Goal: Task Accomplishment & Management: Manage account settings

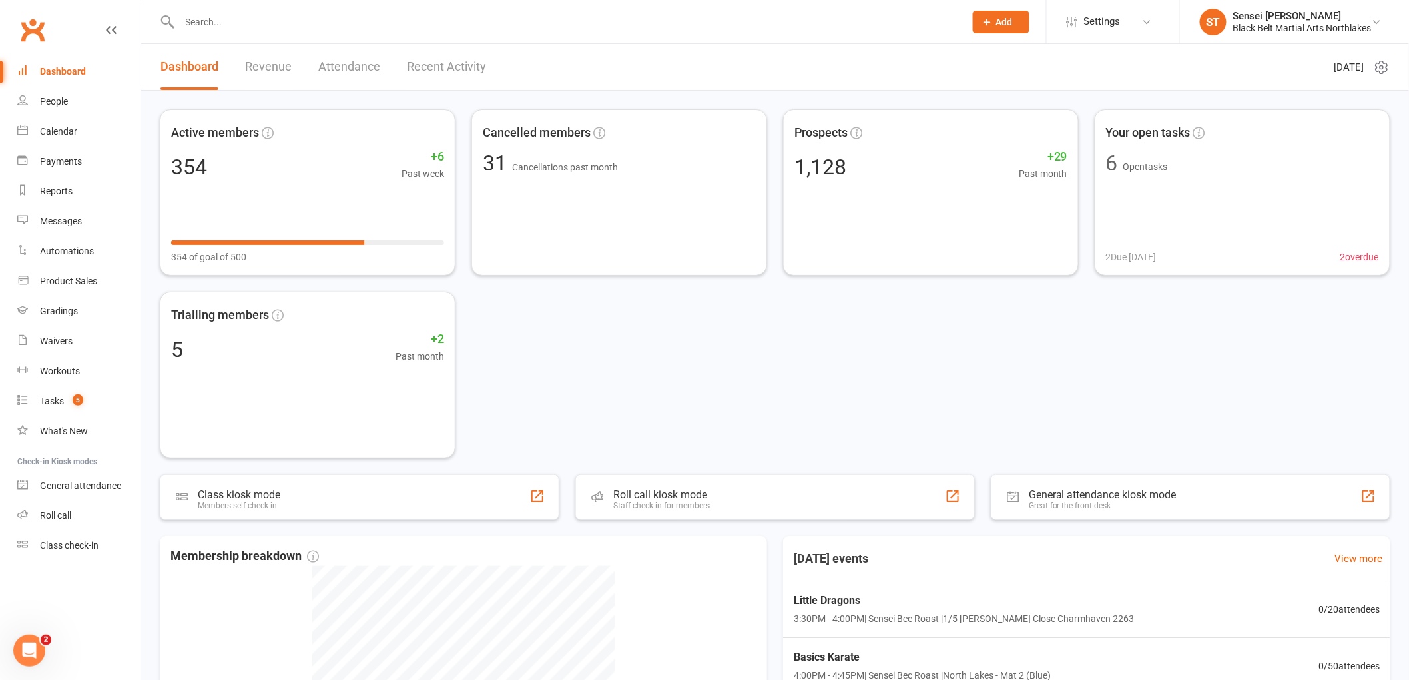
click at [70, 67] on div "Dashboard" at bounding box center [63, 71] width 46 height 11
click at [224, 23] on input "text" at bounding box center [566, 22] width 780 height 19
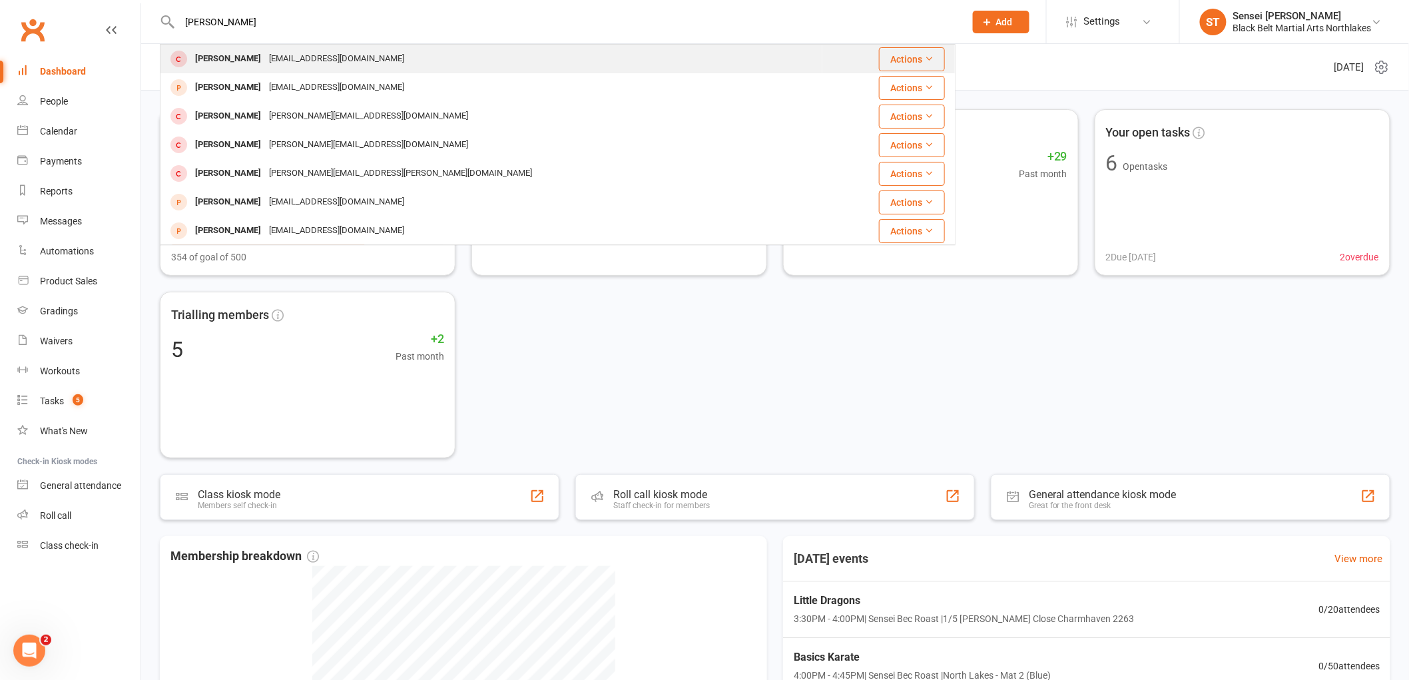
type input "hayden"
click at [220, 60] on div "Hayden Walsh" at bounding box center [228, 58] width 74 height 19
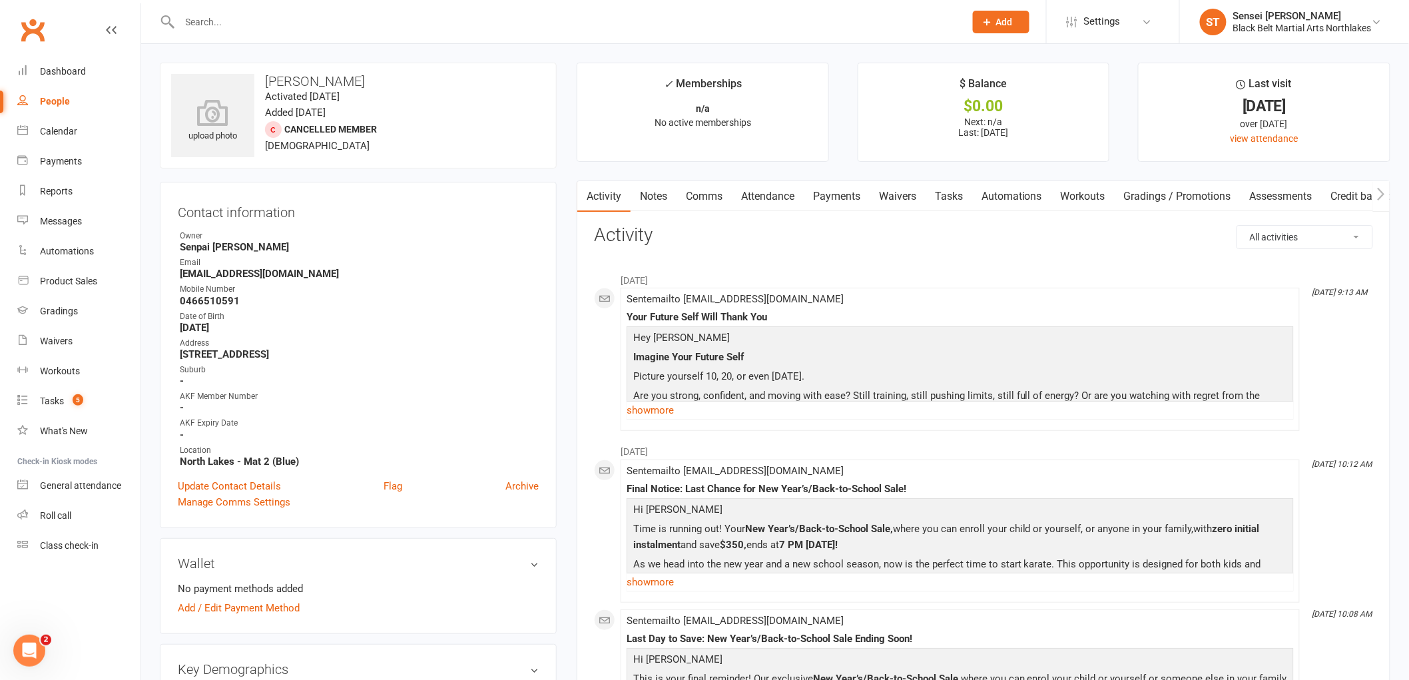
click at [840, 194] on link "Payments" at bounding box center [837, 196] width 66 height 31
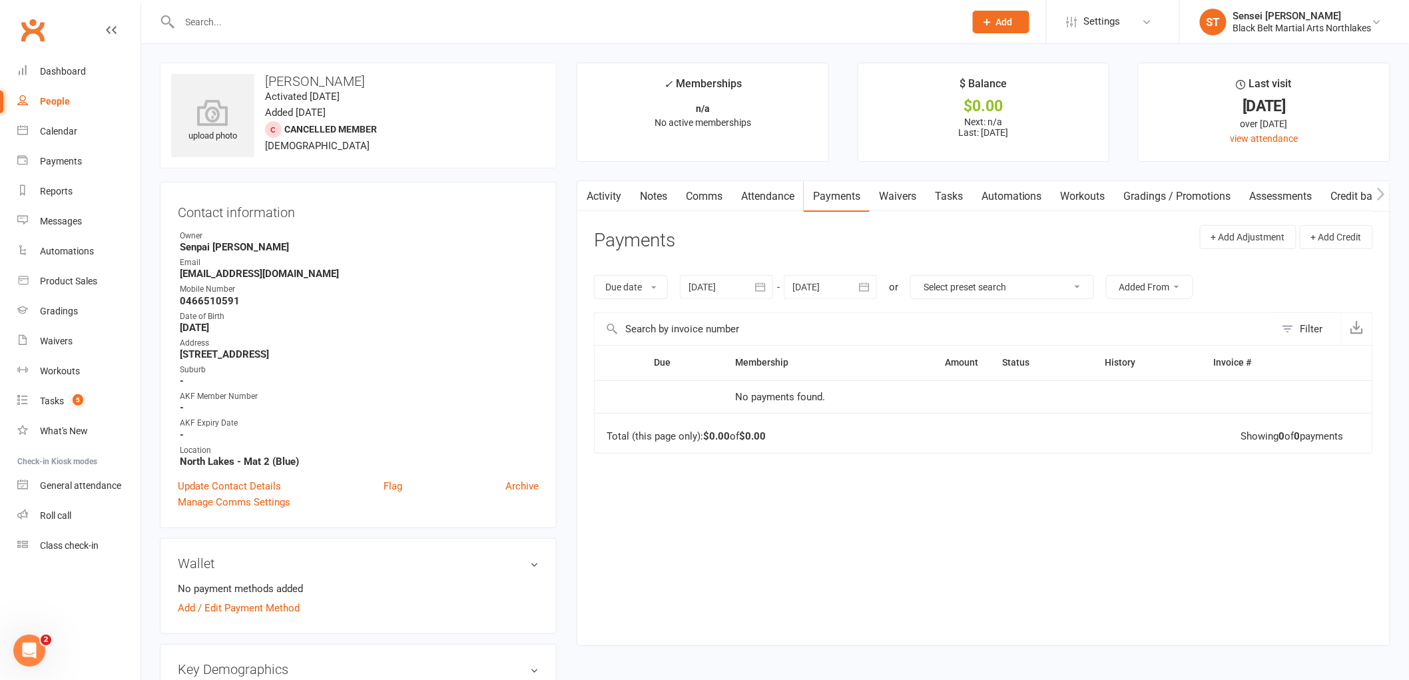
click at [313, 13] on input "text" at bounding box center [566, 22] width 780 height 19
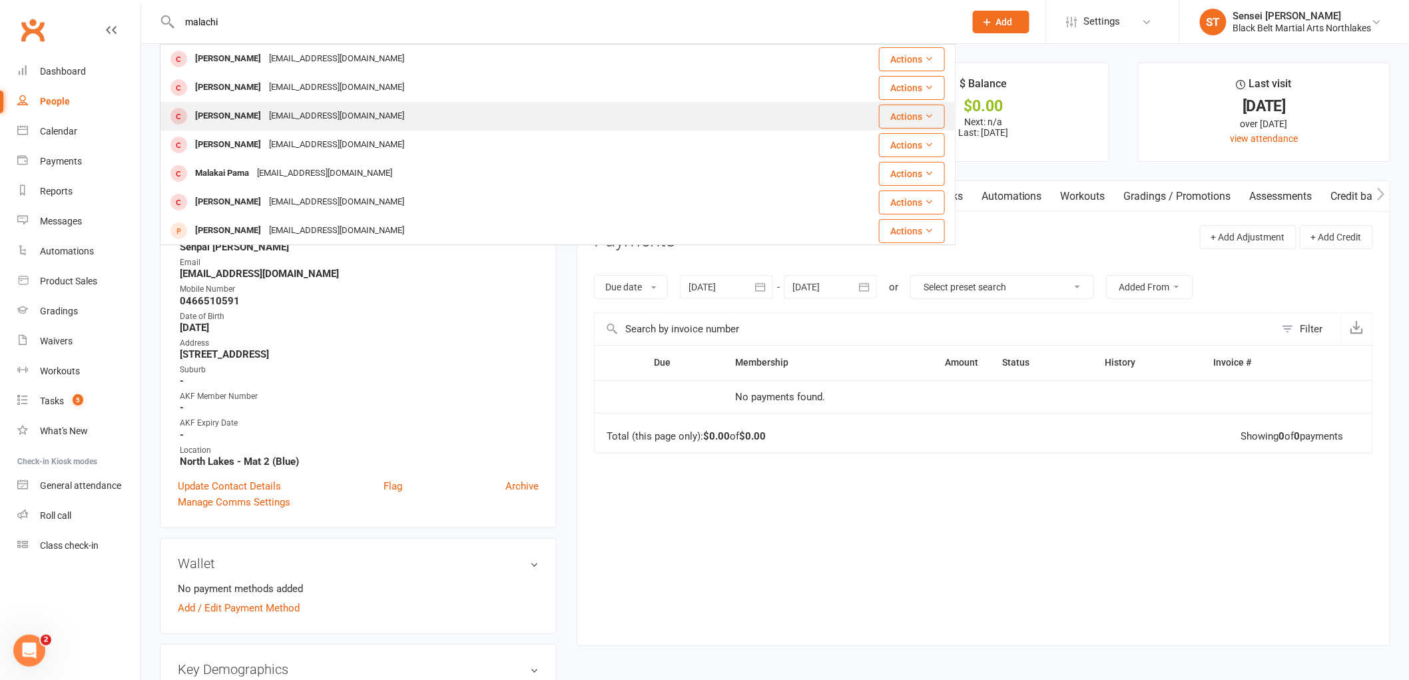
type input "malachi"
click at [243, 115] on div "Malachi Arbi Abad" at bounding box center [228, 116] width 74 height 19
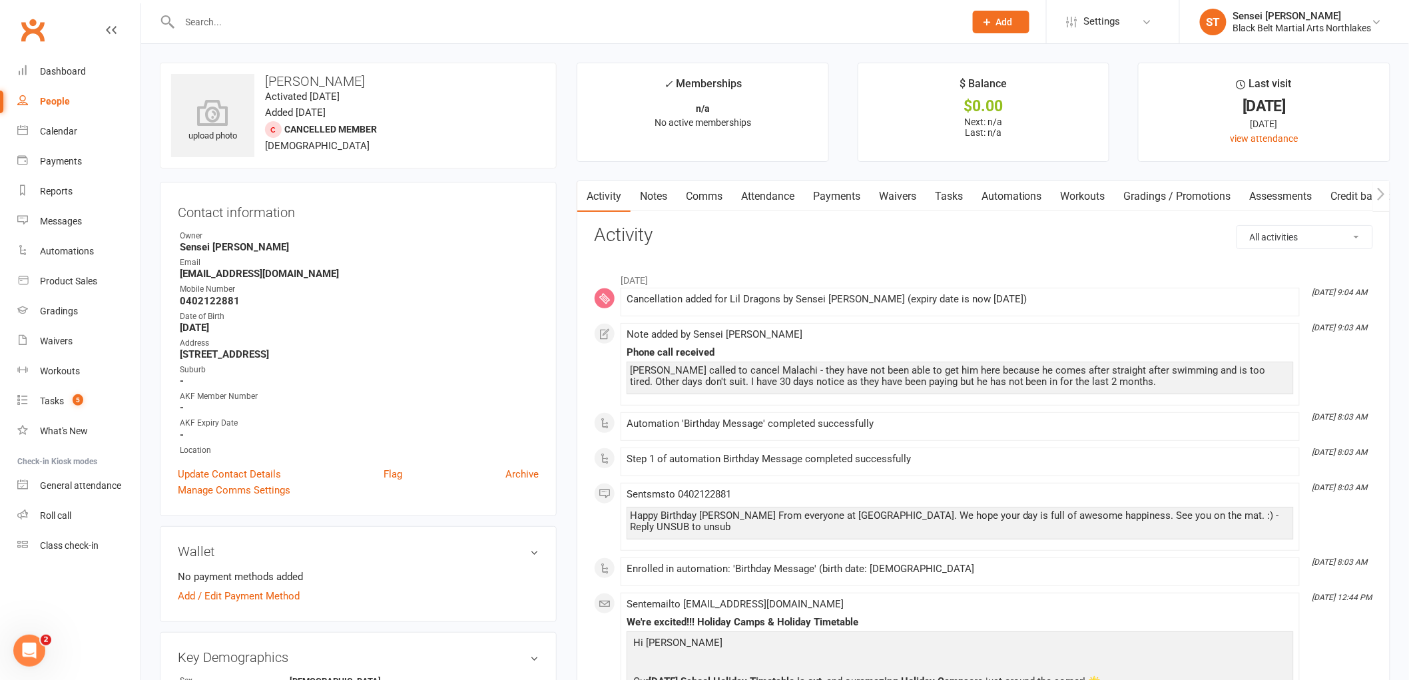
click at [656, 202] on link "Notes" at bounding box center [654, 196] width 46 height 31
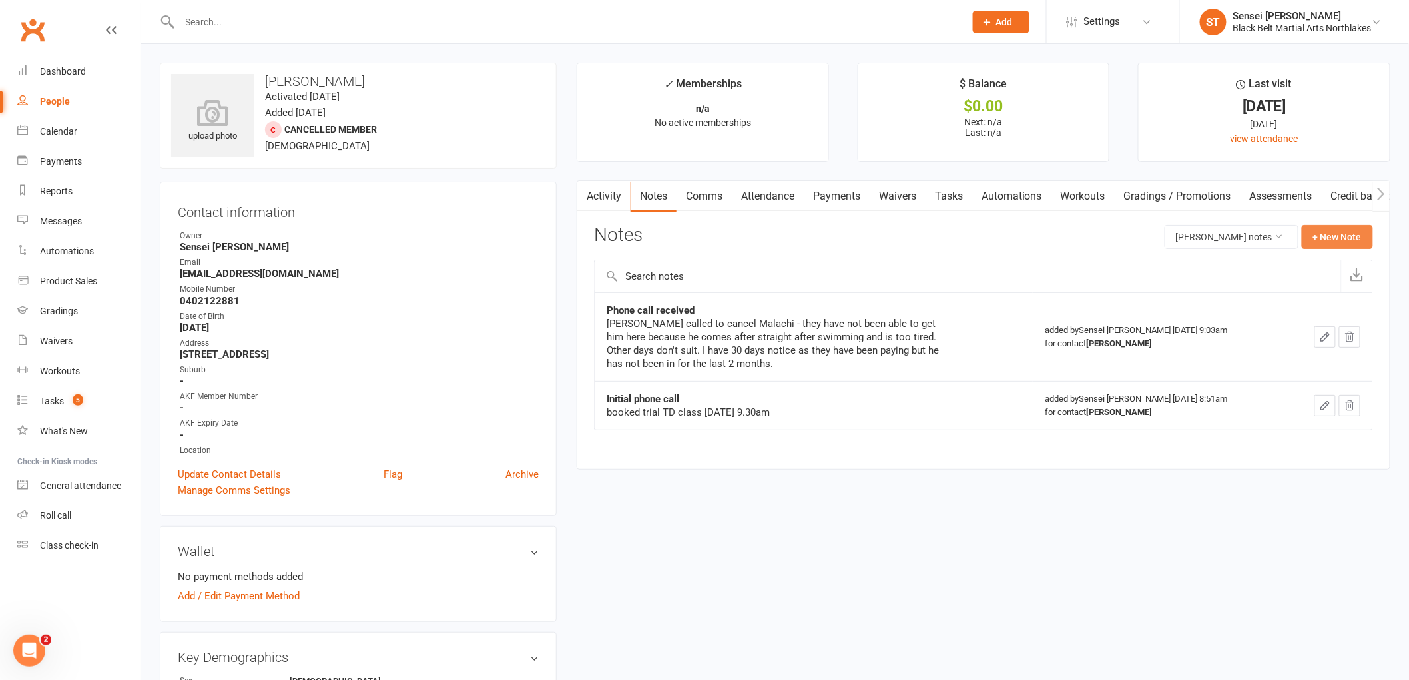
click at [1324, 233] on button "+ New Note" at bounding box center [1337, 237] width 71 height 24
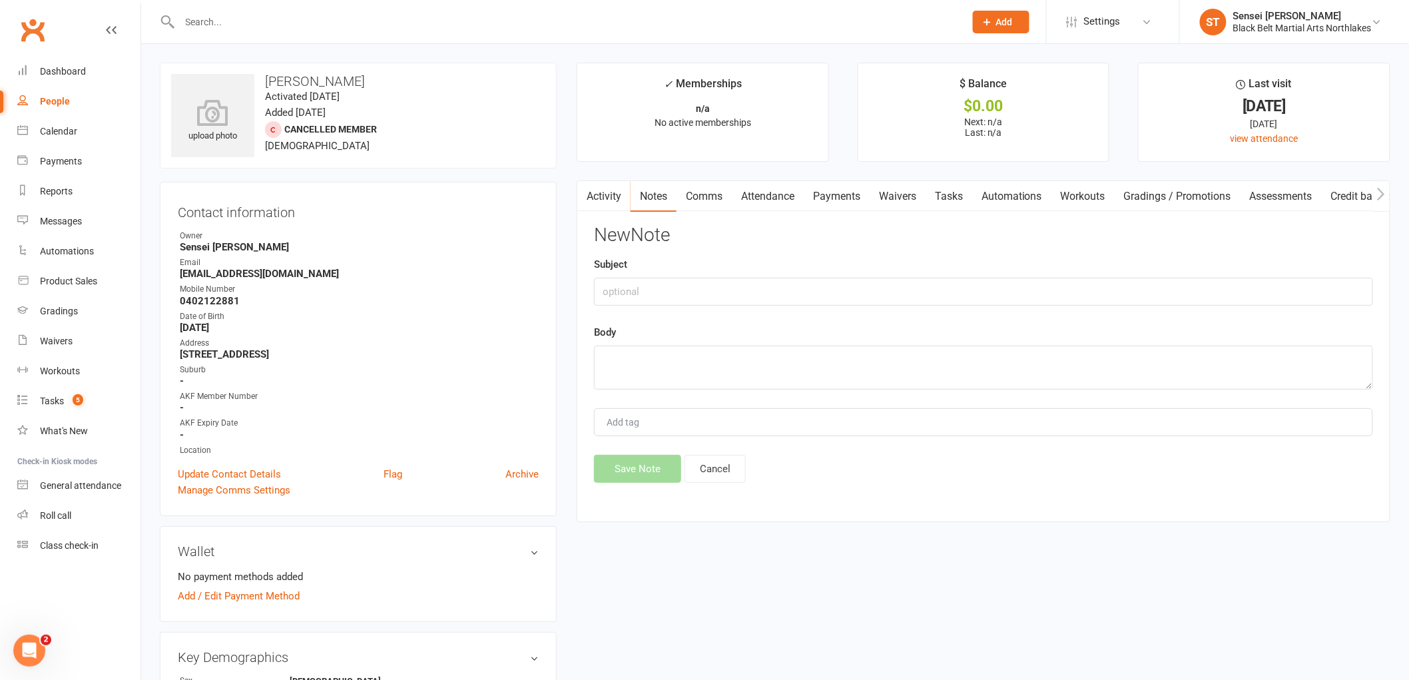
click at [675, 276] on div "Subject" at bounding box center [983, 280] width 779 height 49
click at [676, 283] on input "text" at bounding box center [983, 292] width 779 height 28
type input "Phone call"
click at [646, 360] on textarea at bounding box center [983, 368] width 779 height 44
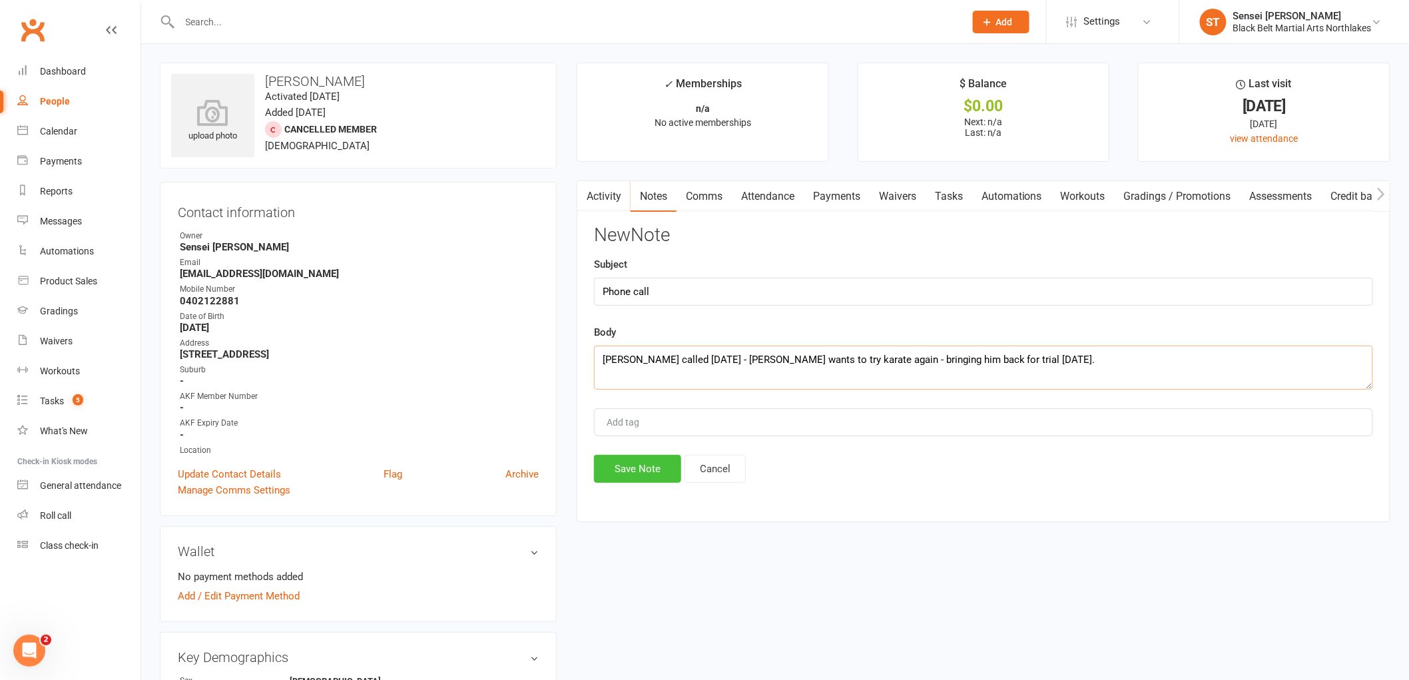
type textarea "Angie called today - Malachi wants to try karate again - bringing him back for …"
click at [645, 471] on button "Save Note" at bounding box center [637, 469] width 87 height 28
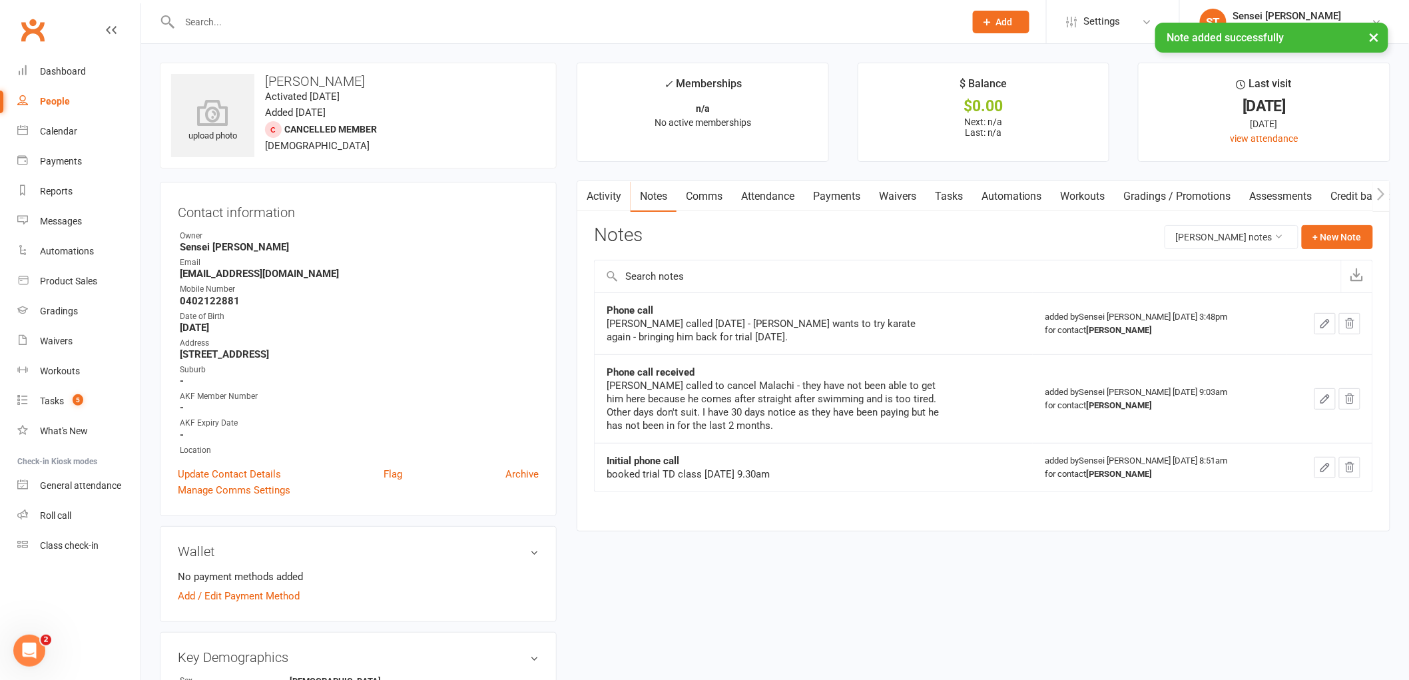
click at [286, 23] on div "× Note added successfully" at bounding box center [696, 23] width 1392 height 0
click at [282, 19] on input "text" at bounding box center [566, 22] width 780 height 19
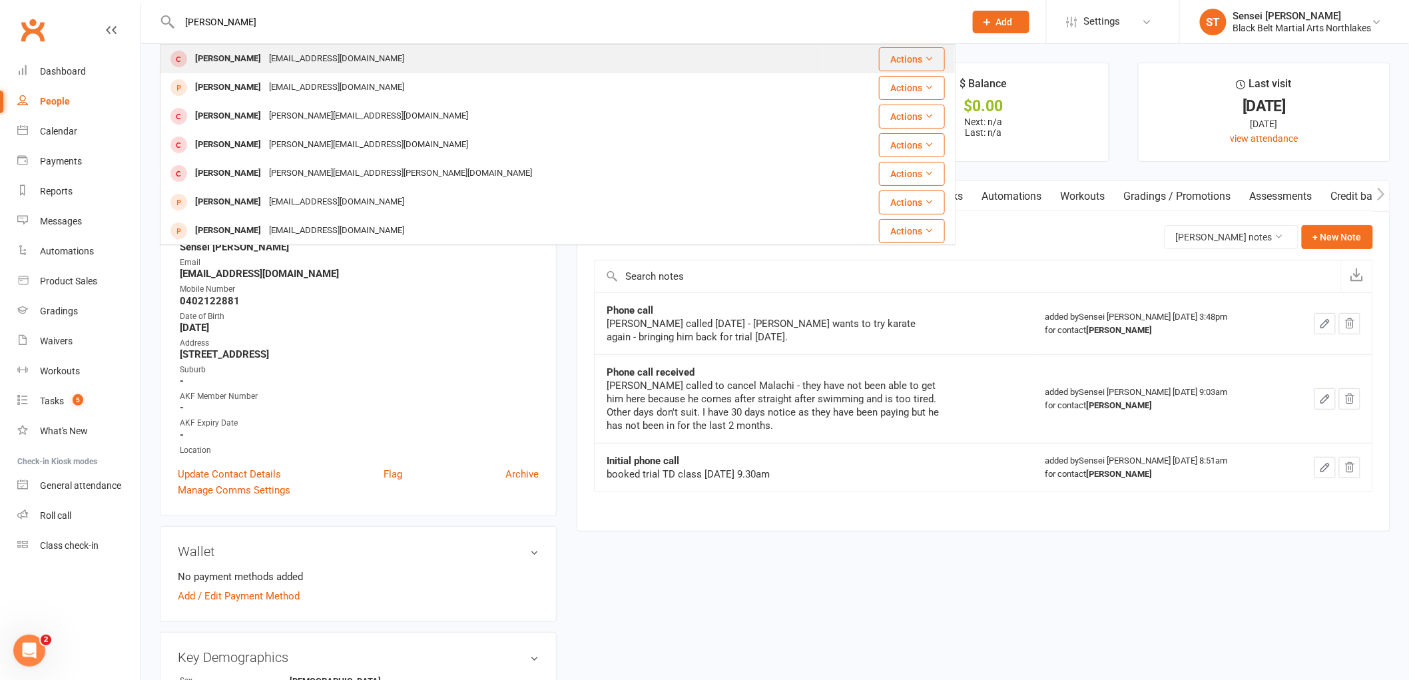
type input "Hayden wal"
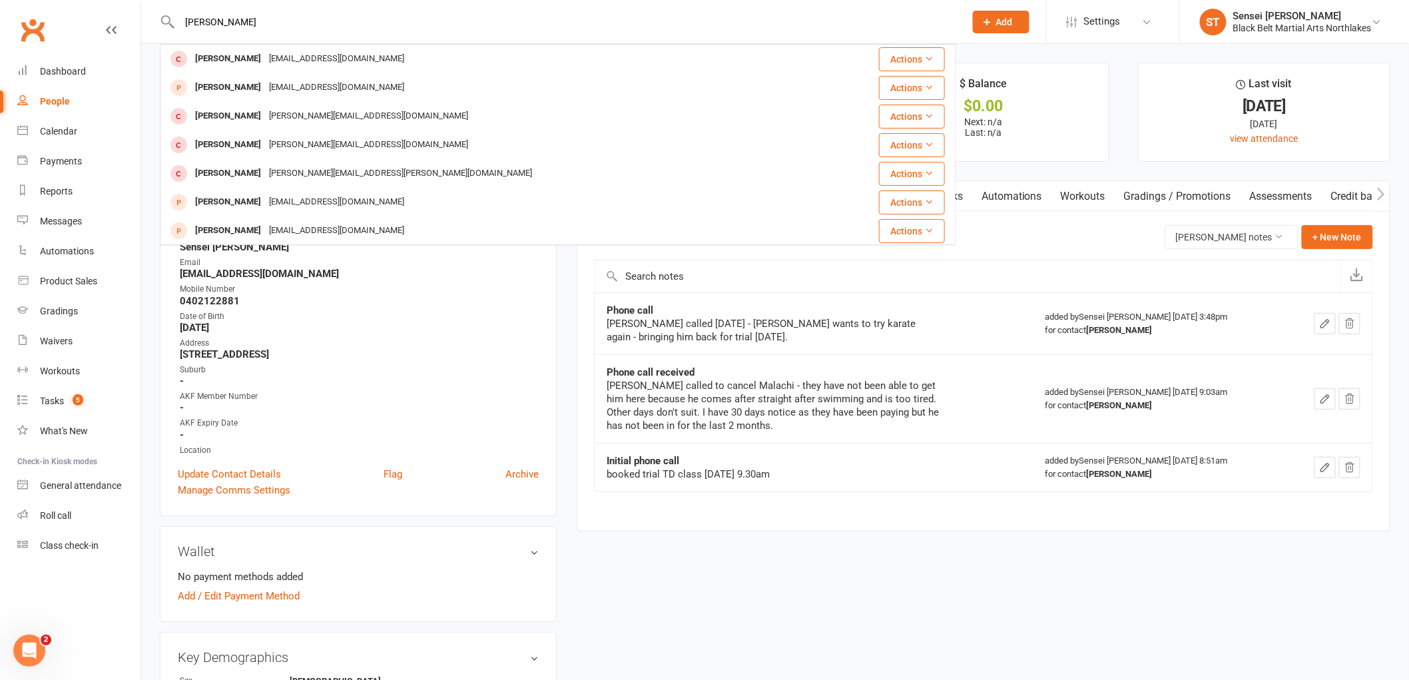
click at [206, 65] on div "Hayden Walsh" at bounding box center [228, 58] width 74 height 19
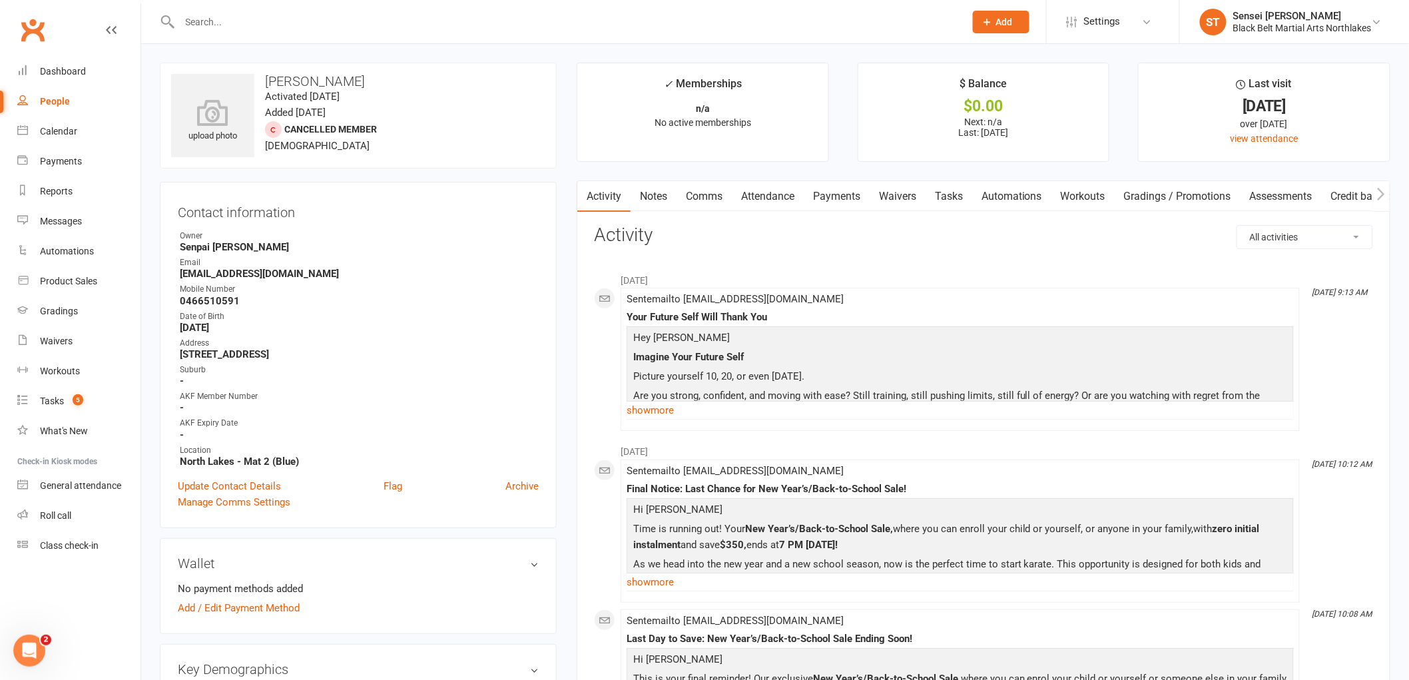
click at [655, 202] on link "Notes" at bounding box center [654, 196] width 46 height 31
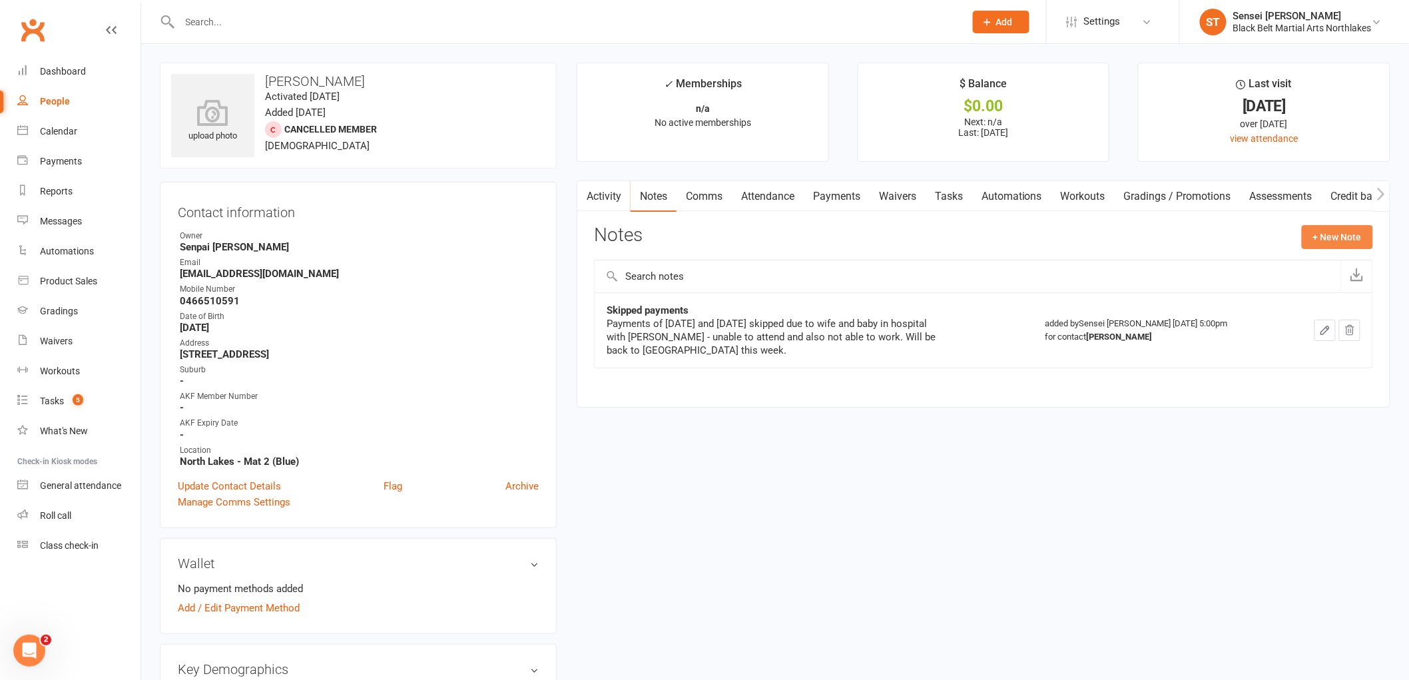
click at [1333, 240] on button "+ New Note" at bounding box center [1337, 237] width 71 height 24
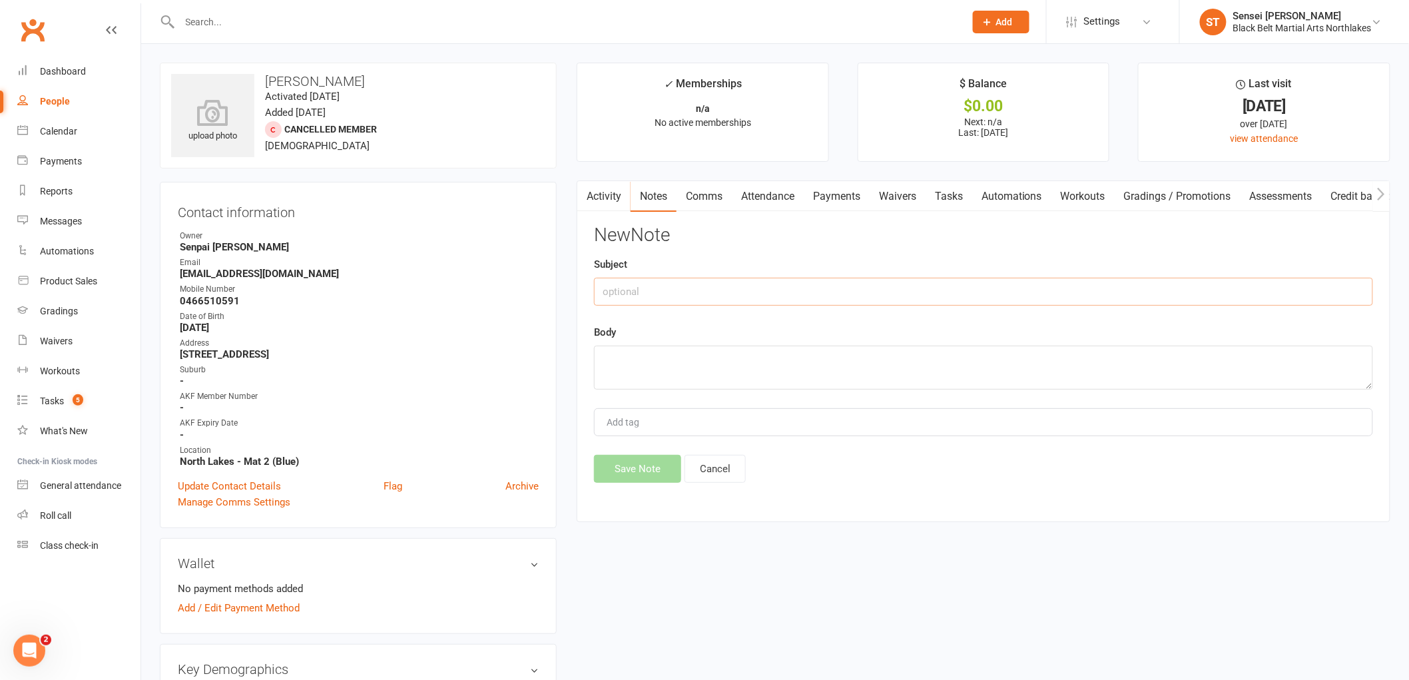
click at [657, 287] on input "text" at bounding box center [983, 292] width 779 height 28
type input "phone call"
click at [626, 348] on textarea at bounding box center [983, 368] width 779 height 44
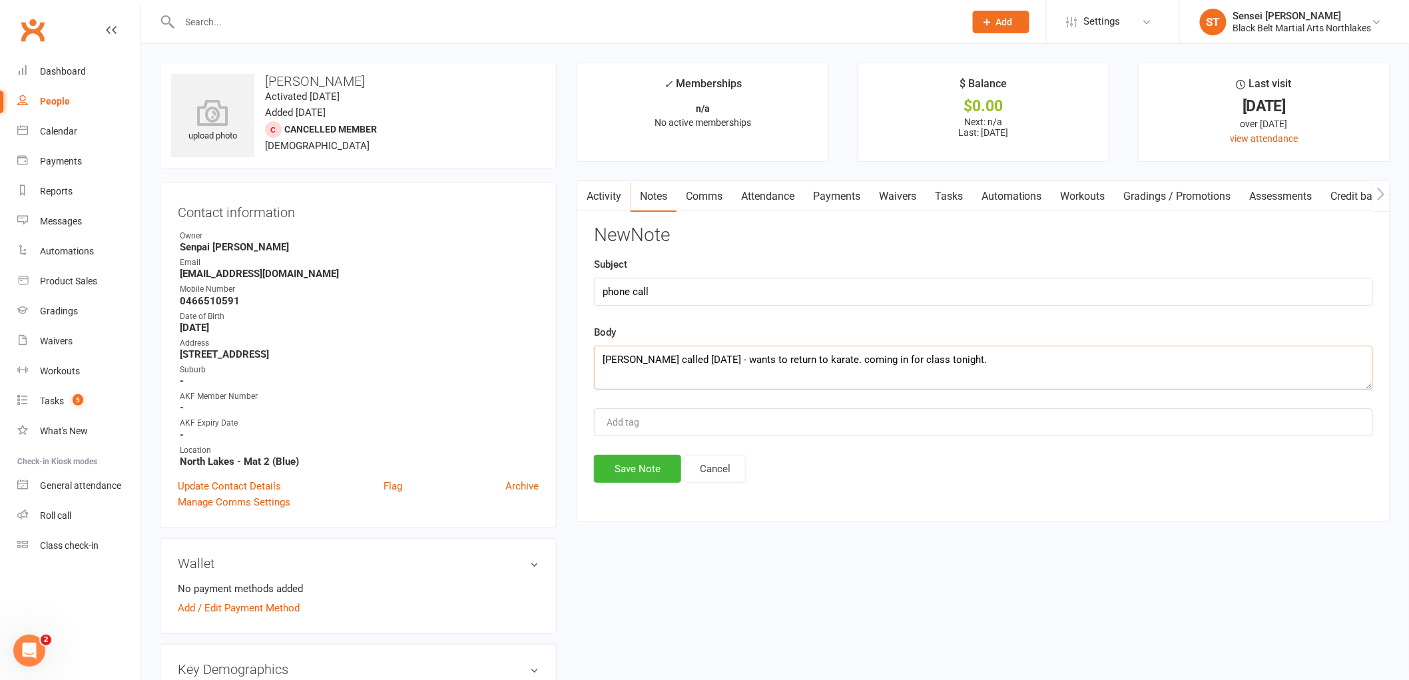
click at [809, 356] on textarea "Hayden called today - wants to return to karate. coming in for class tonight." at bounding box center [983, 368] width 779 height 44
type textarea "Hayden called today - wants to return to Kickboxing. coming in for class tonigh…"
click at [633, 473] on button "Save Note" at bounding box center [637, 469] width 87 height 28
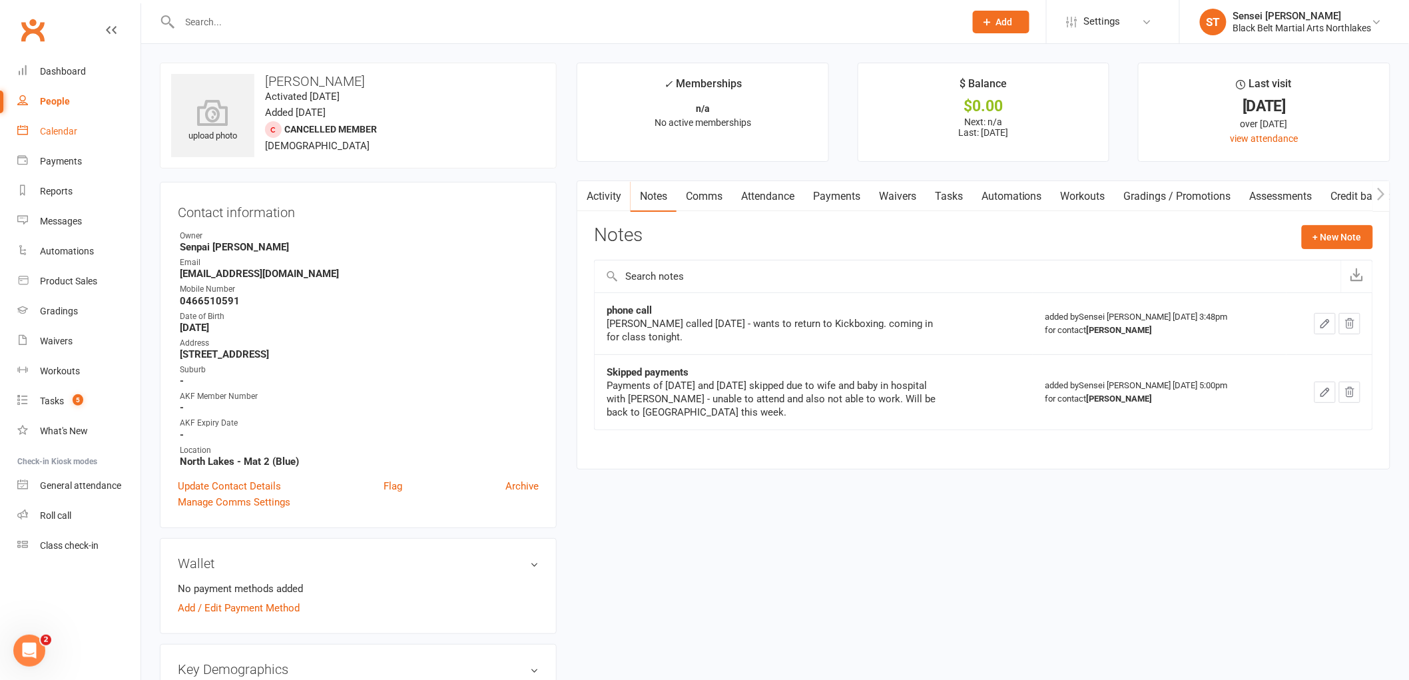
click at [50, 129] on div "Calendar" at bounding box center [58, 131] width 37 height 11
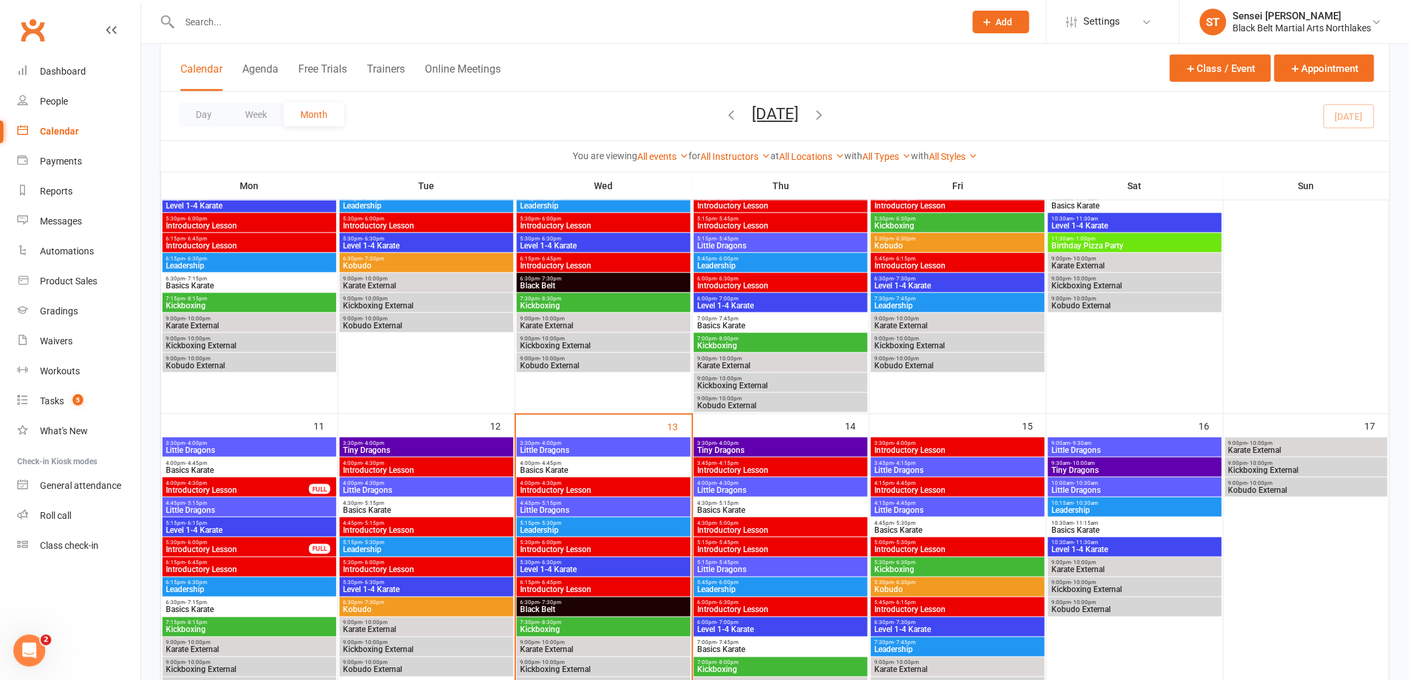
scroll to position [666, 0]
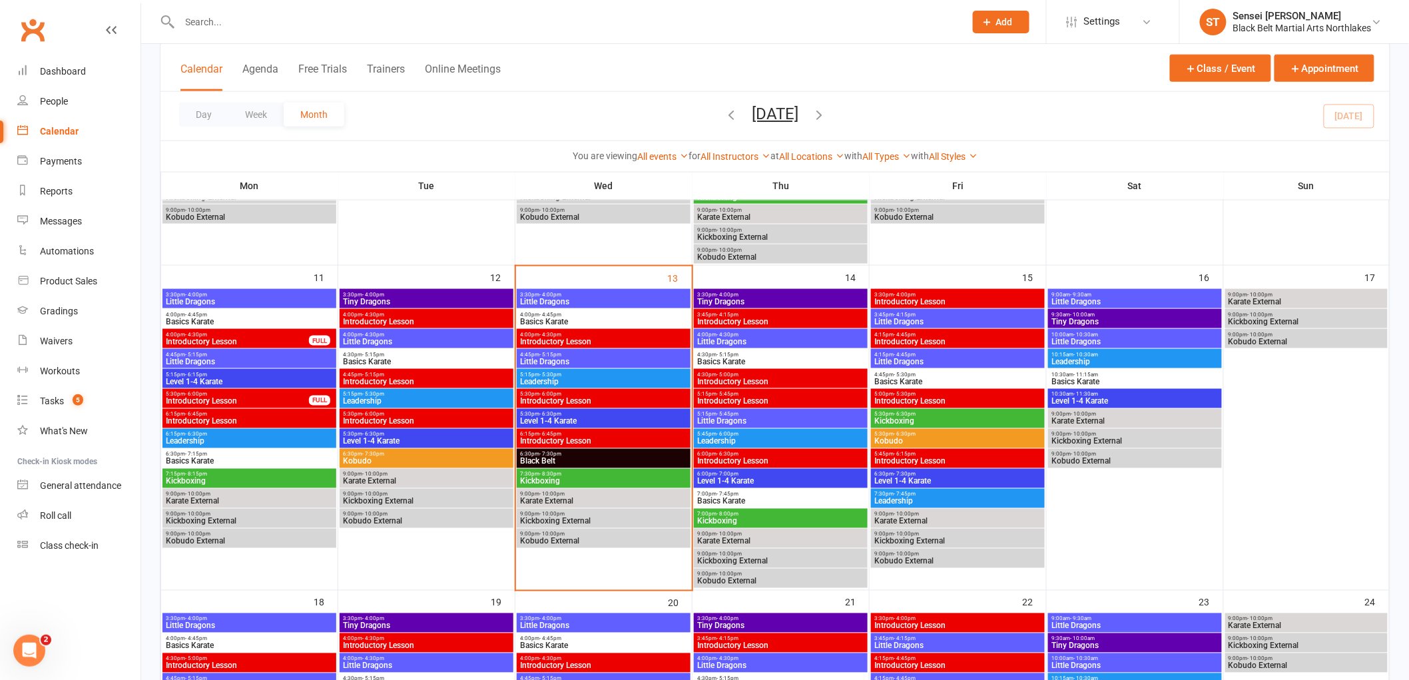
click at [575, 313] on span "4:00pm - 4:45pm" at bounding box center [603, 315] width 168 height 6
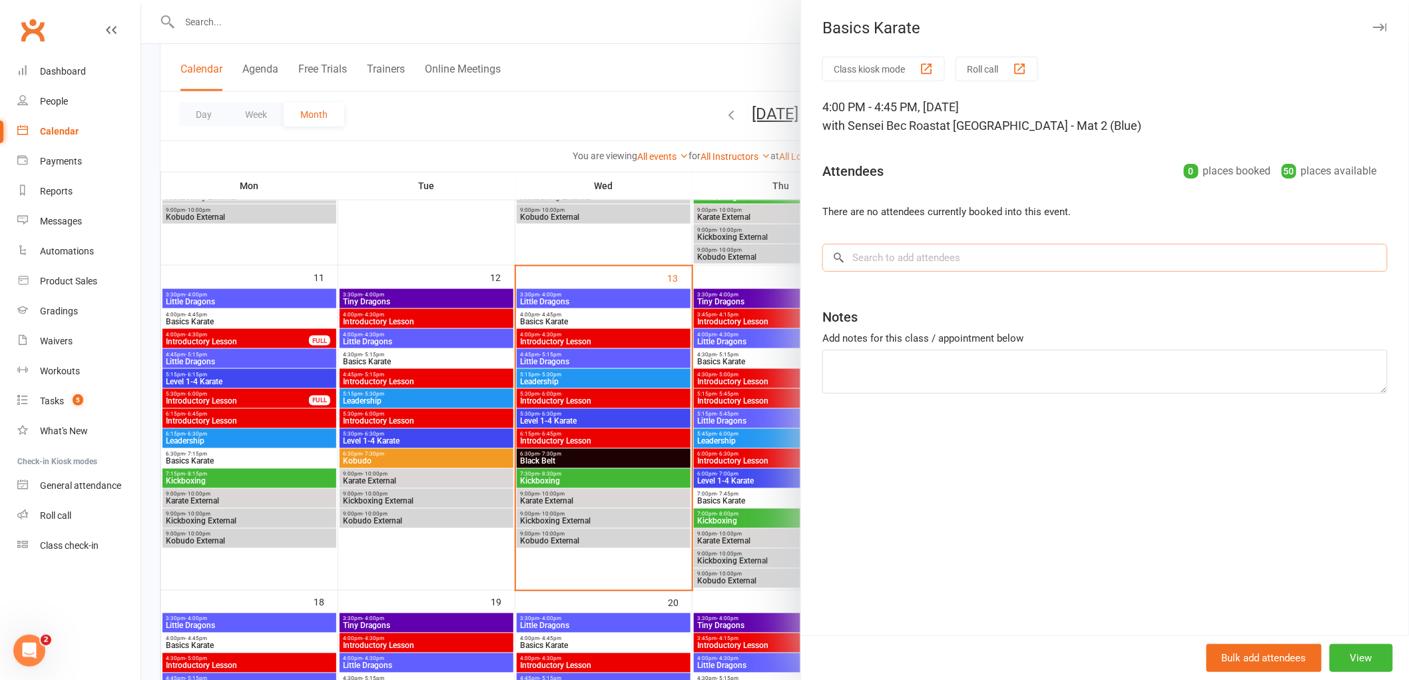
click at [917, 257] on input "search" at bounding box center [1104, 258] width 565 height 28
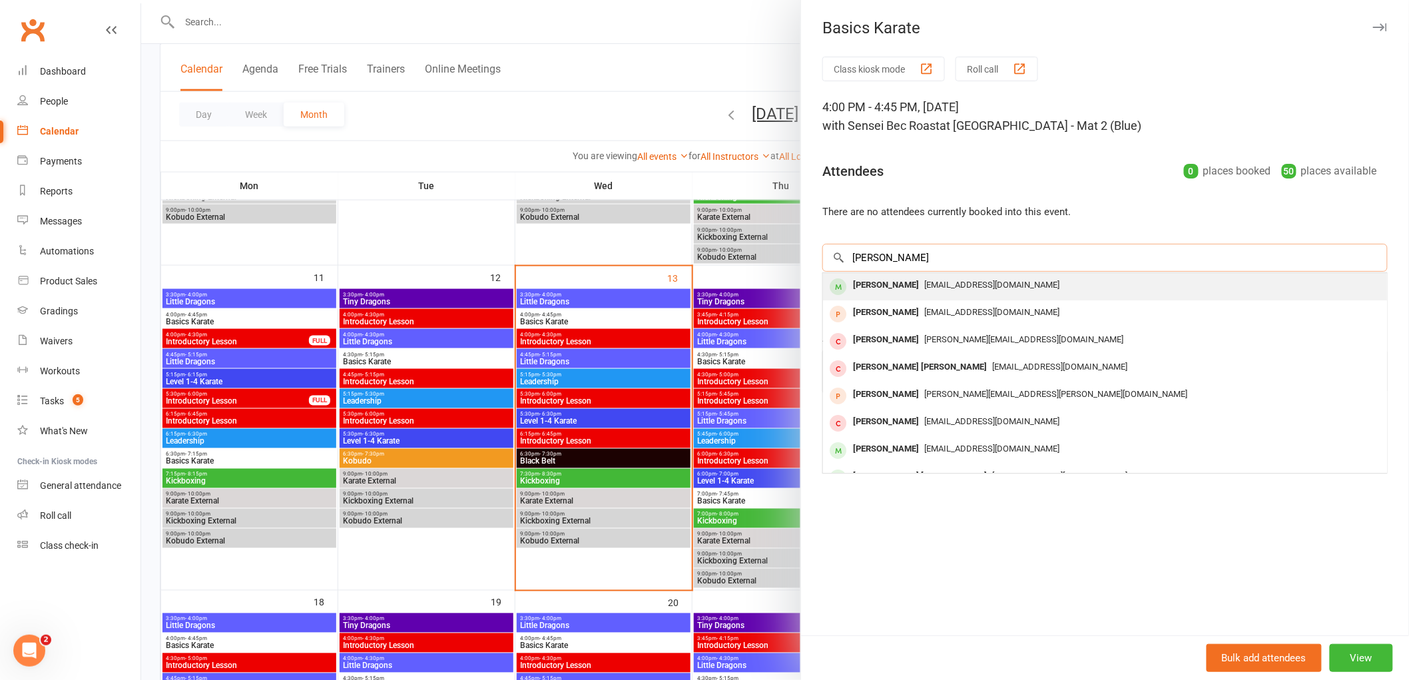
type input "aidan woods"
click at [881, 290] on div "Aidan Woods" at bounding box center [886, 285] width 77 height 19
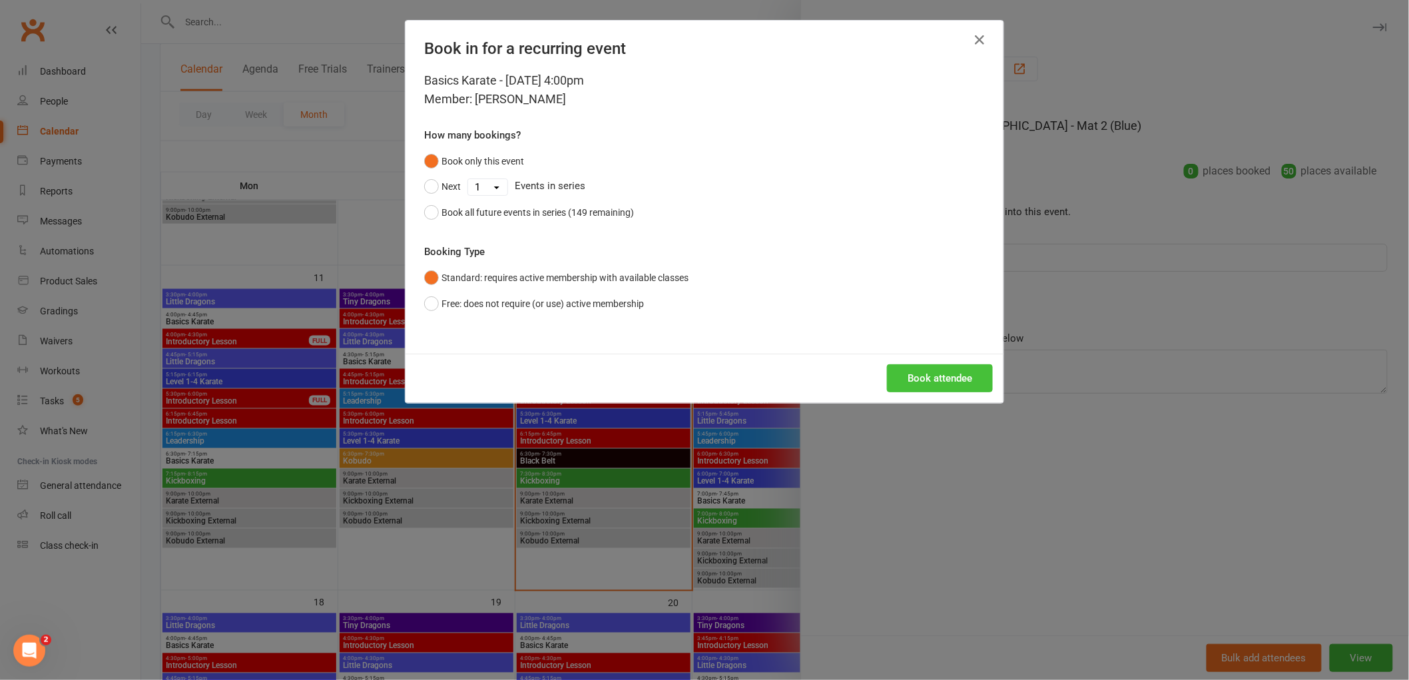
click at [934, 377] on button "Book attendee" at bounding box center [940, 378] width 106 height 28
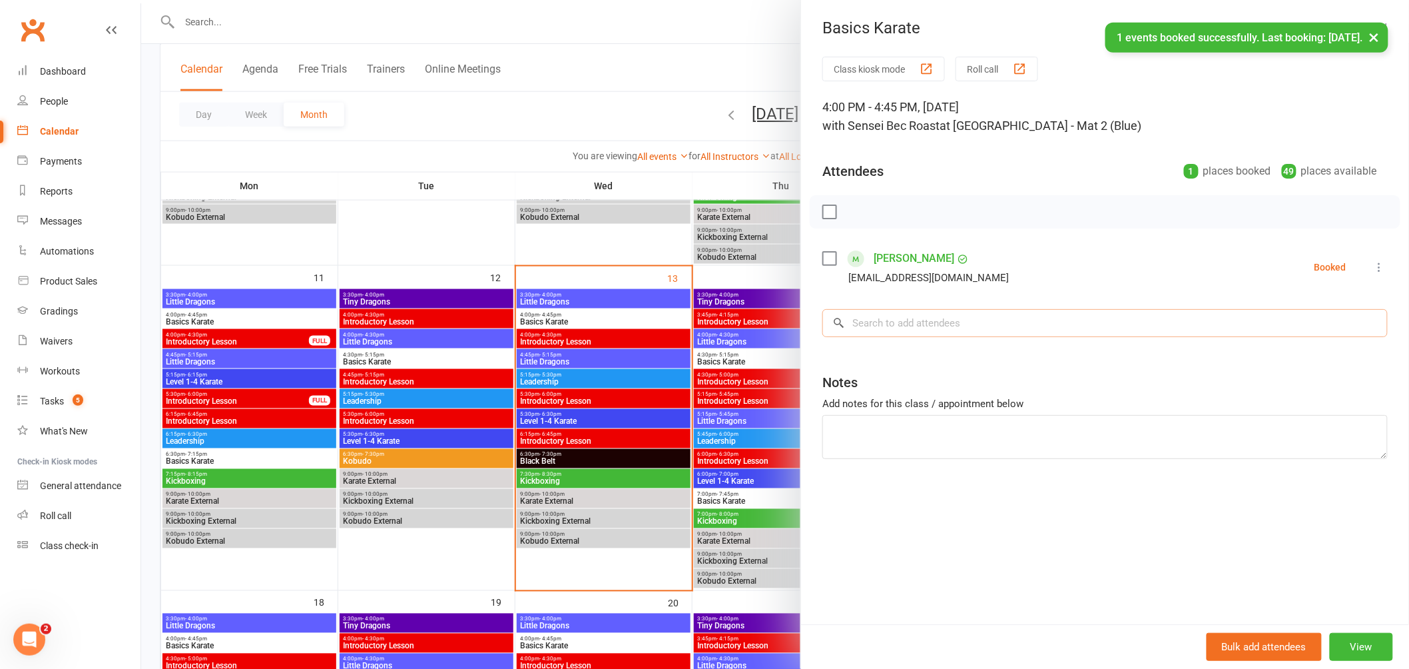
click at [902, 324] on input "search" at bounding box center [1104, 323] width 565 height 28
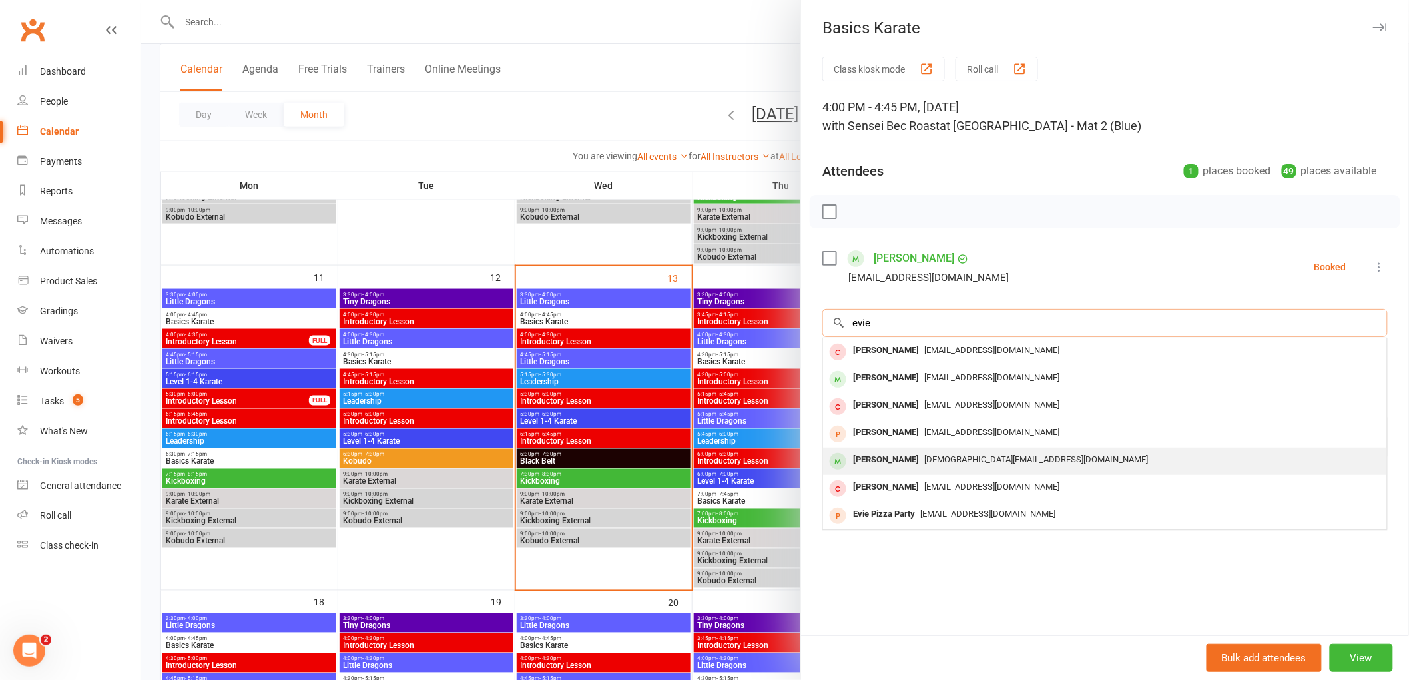
type input "evie"
click at [875, 464] on div "[PERSON_NAME]" at bounding box center [886, 459] width 77 height 19
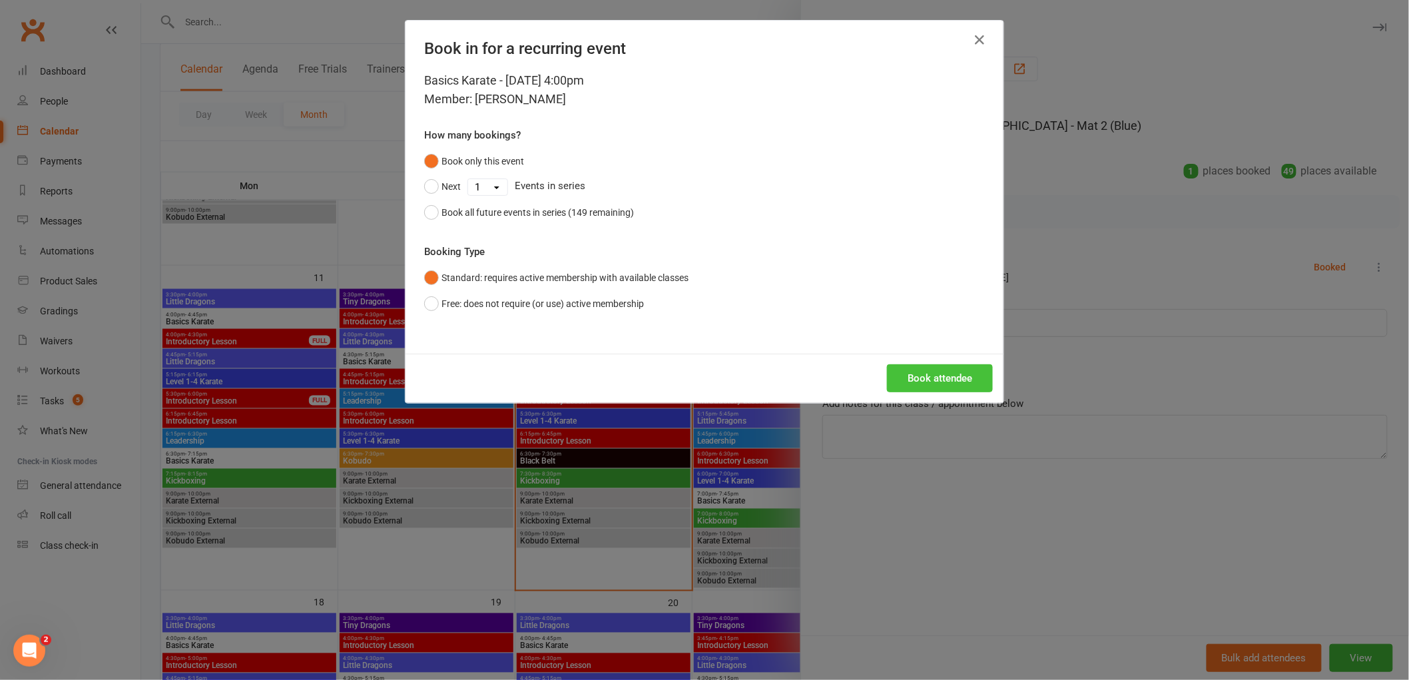
click at [918, 375] on button "Book attendee" at bounding box center [940, 378] width 106 height 28
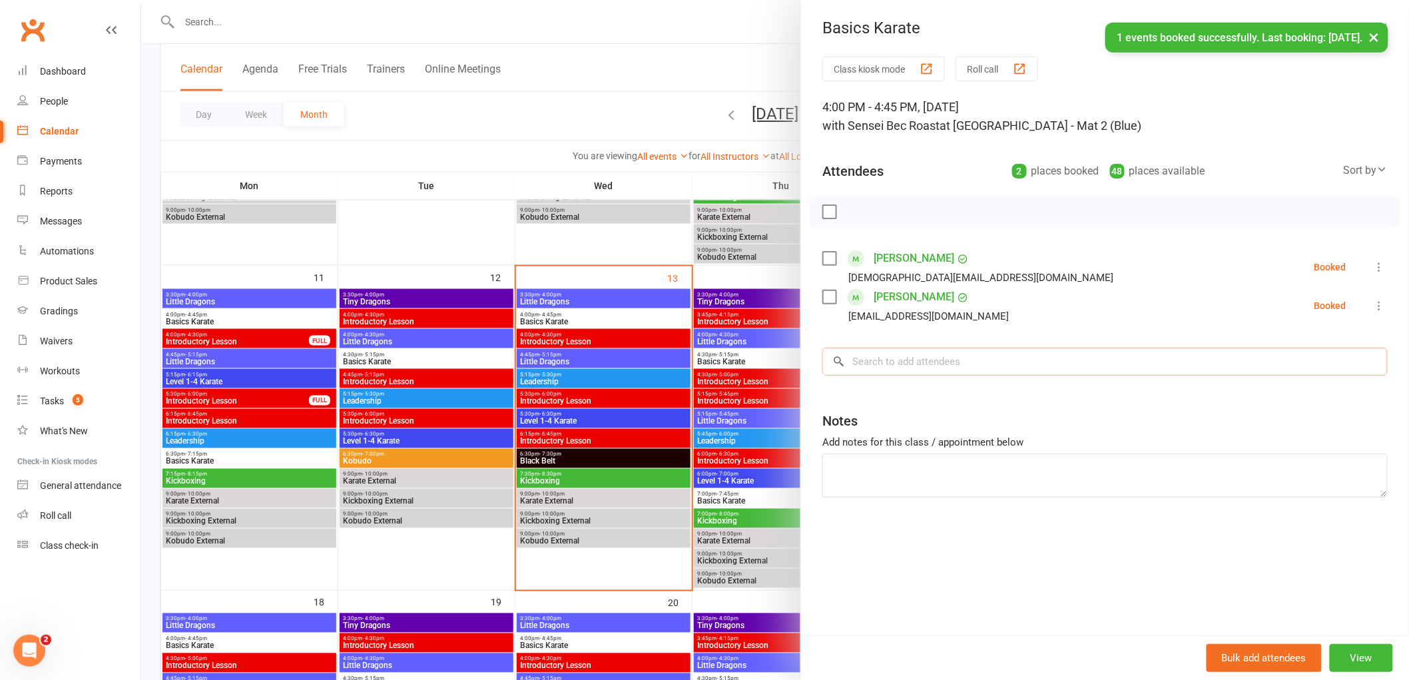
click at [894, 354] on input "search" at bounding box center [1104, 362] width 565 height 28
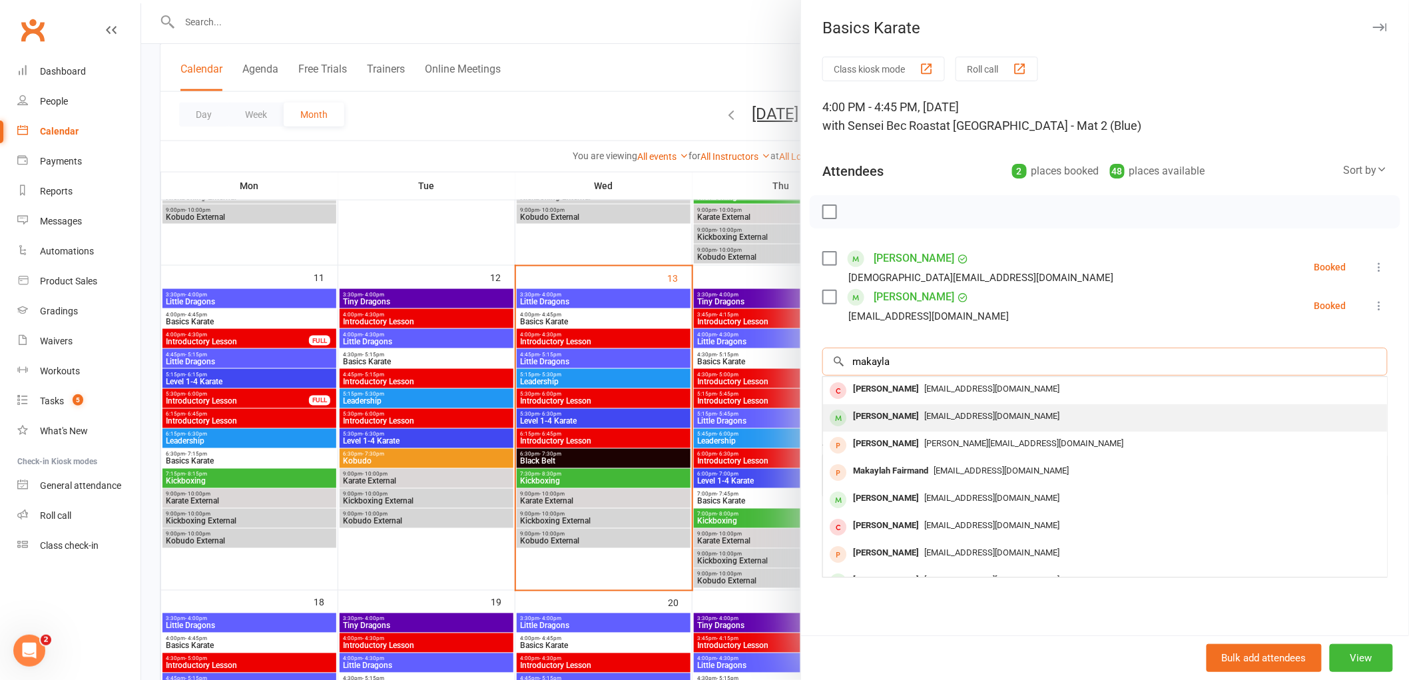
type input "makayla"
click at [888, 414] on div "Makayla Faroe" at bounding box center [886, 416] width 77 height 19
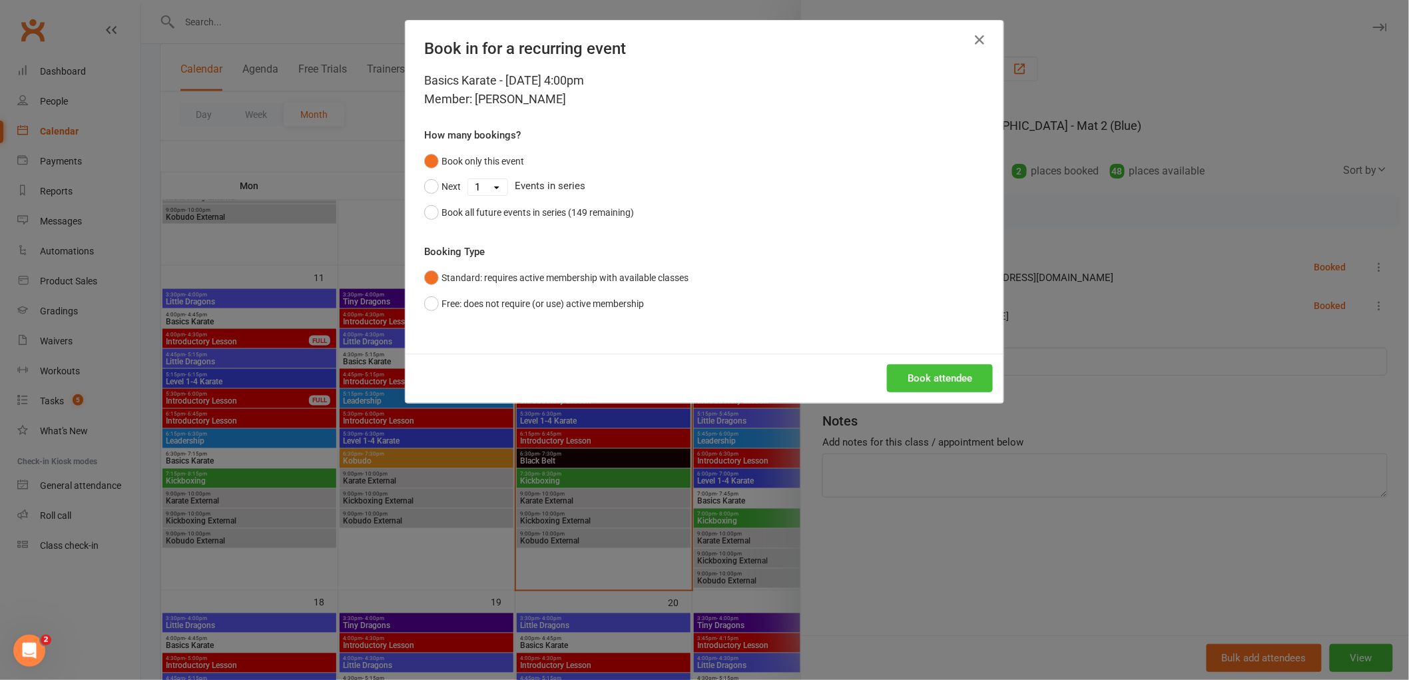
click at [935, 373] on button "Book attendee" at bounding box center [940, 378] width 106 height 28
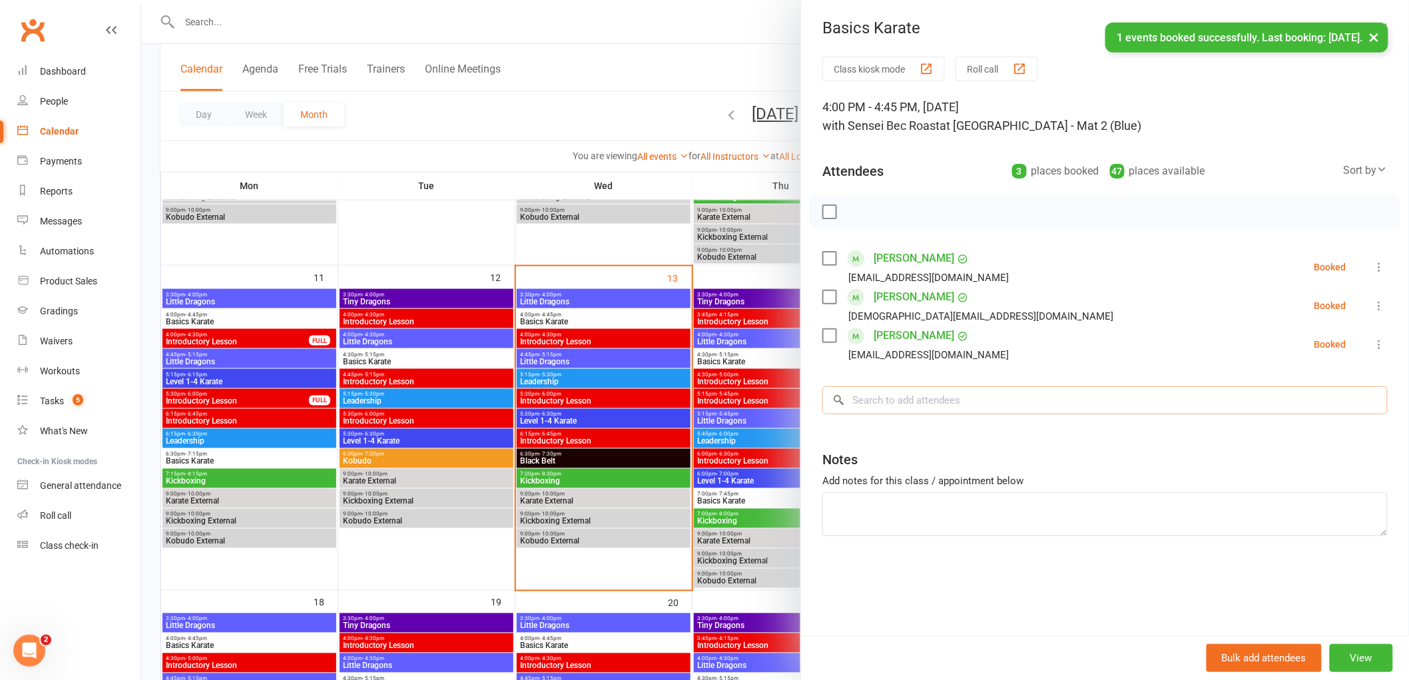
click at [914, 410] on input "search" at bounding box center [1104, 400] width 565 height 28
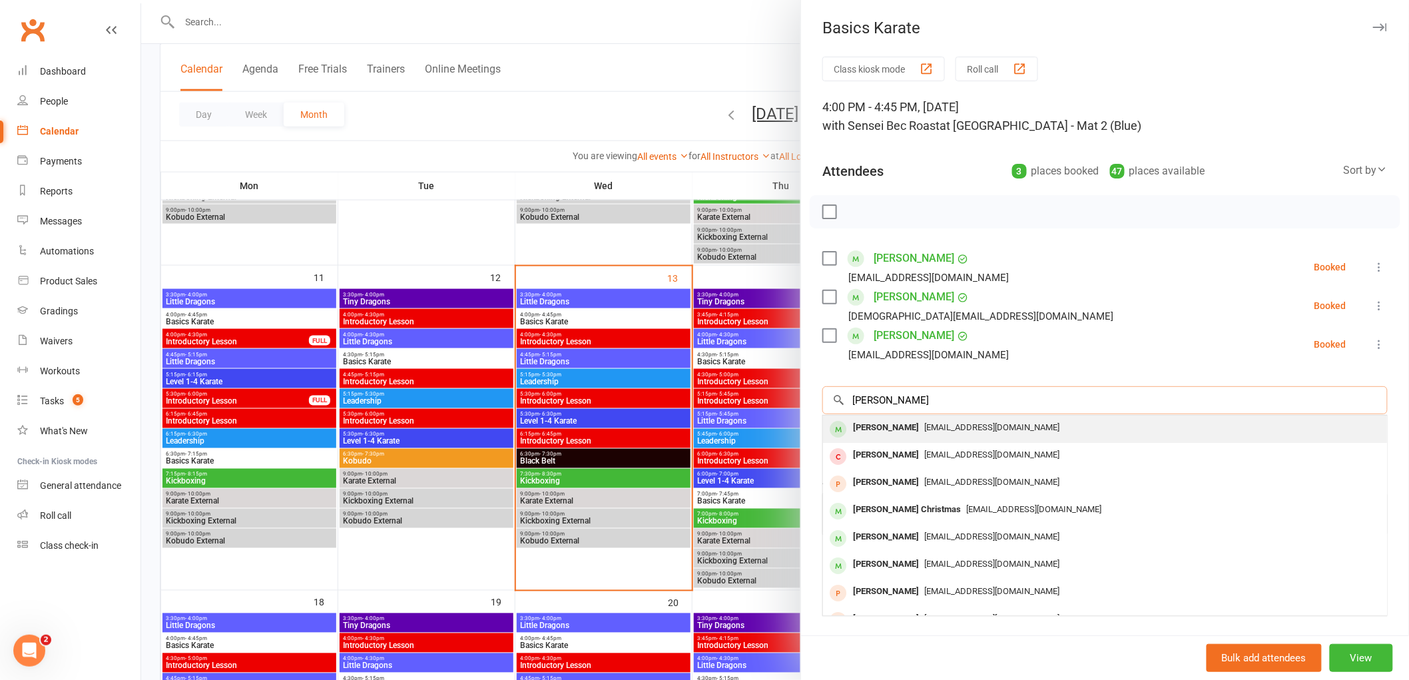
type input "finn aubry"
click at [876, 425] on div "Finn Aubrey" at bounding box center [886, 427] width 77 height 19
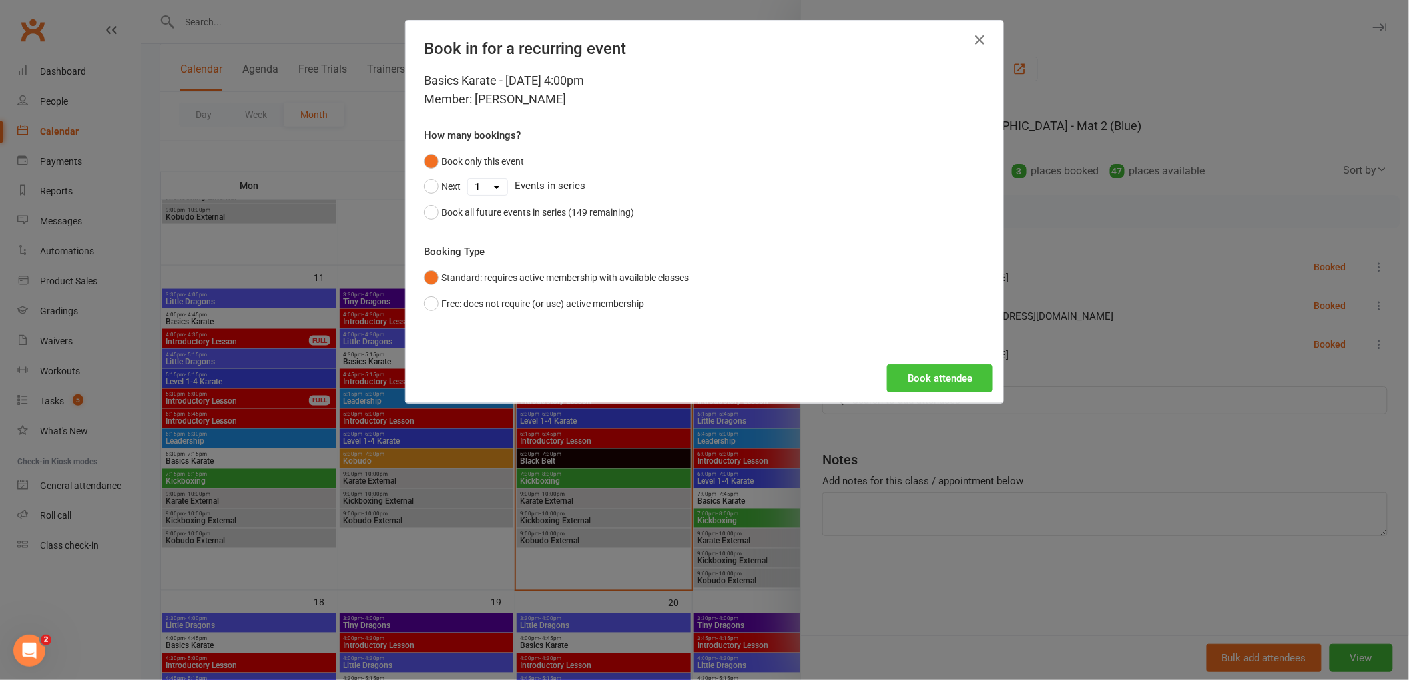
click at [916, 377] on button "Book attendee" at bounding box center [940, 378] width 106 height 28
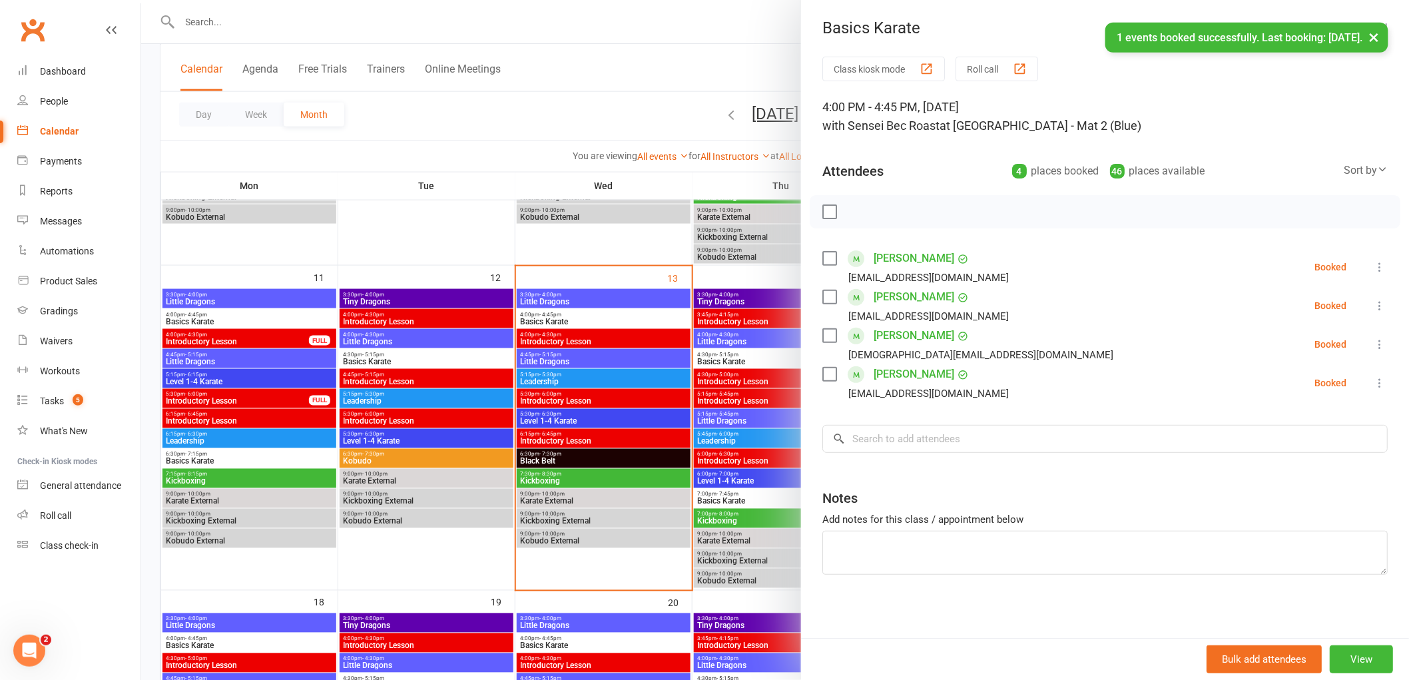
click at [902, 426] on div "Class kiosk mode Roll call 4:00 PM - 4:45 PM, Wednesday, August, 13, 2025 with …" at bounding box center [1105, 349] width 608 height 585
click at [859, 437] on input "search" at bounding box center [1104, 439] width 565 height 28
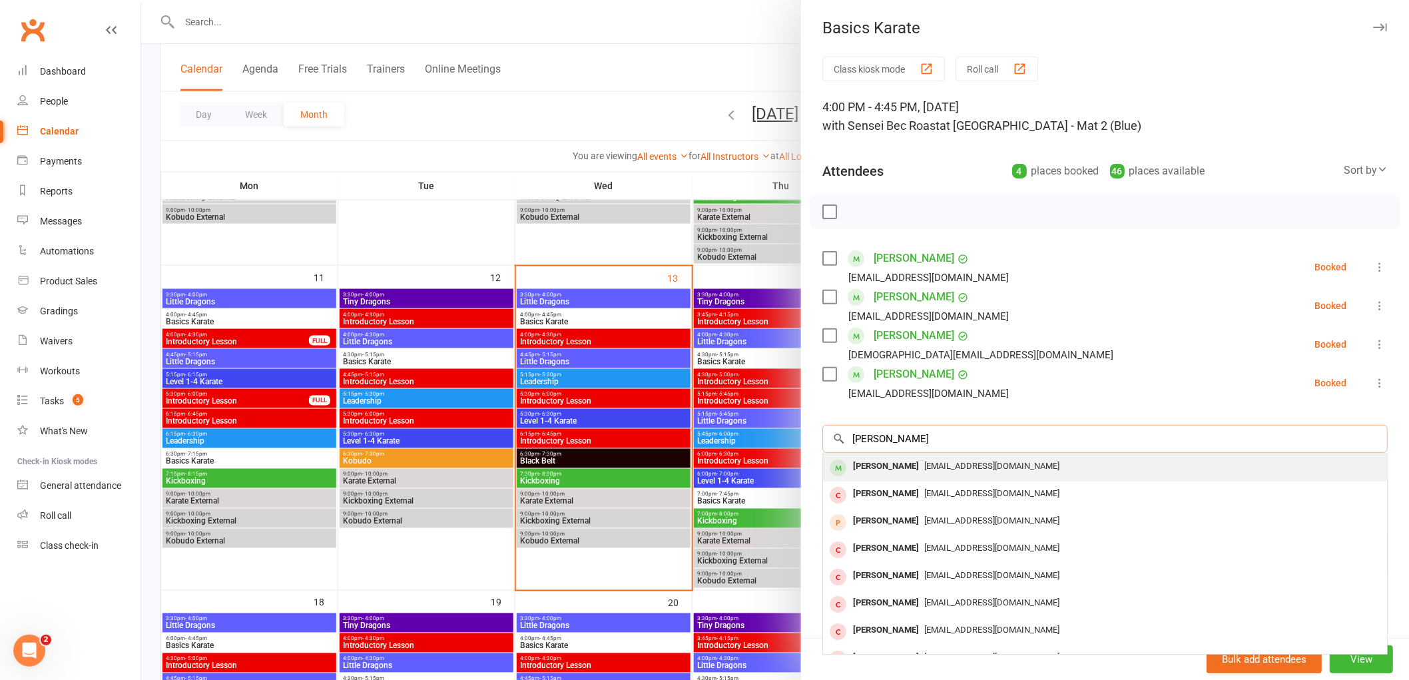
type input "nathaniel torres"
click at [882, 462] on div "Nathaniel Torres" at bounding box center [886, 466] width 77 height 19
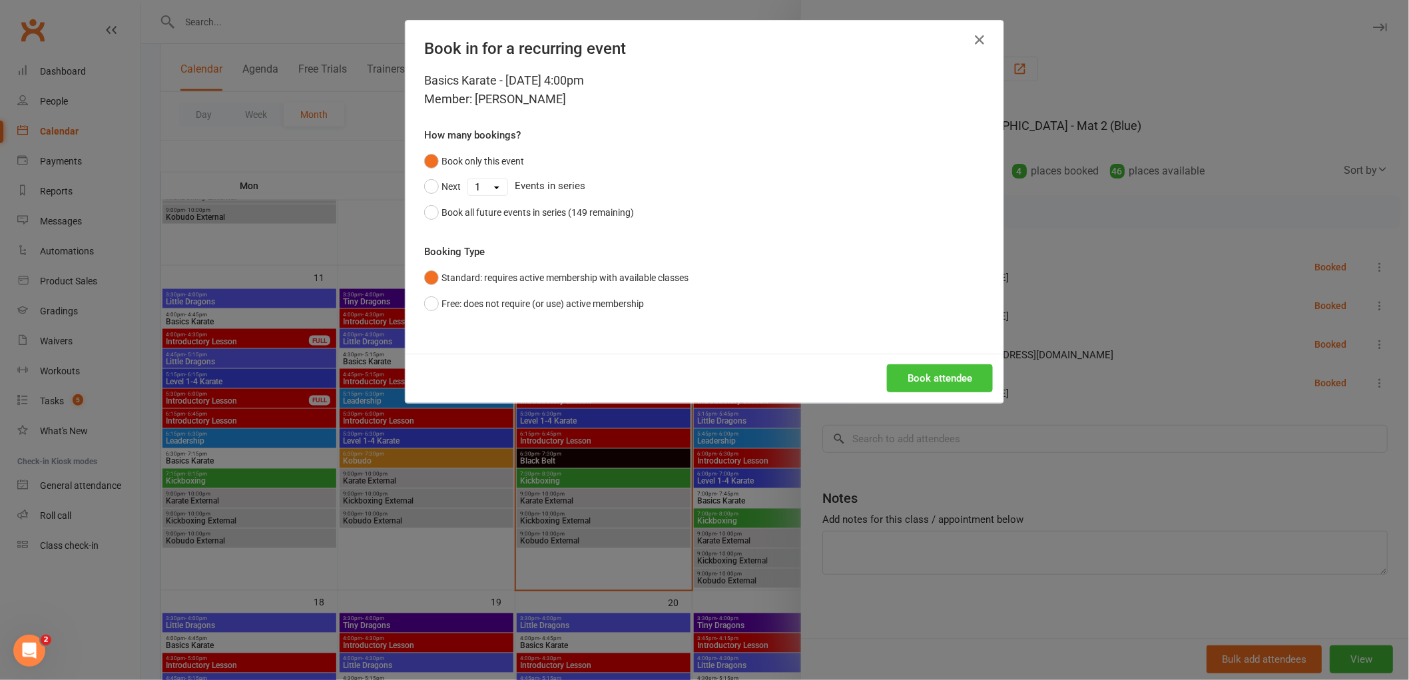
click at [936, 382] on button "Book attendee" at bounding box center [940, 378] width 106 height 28
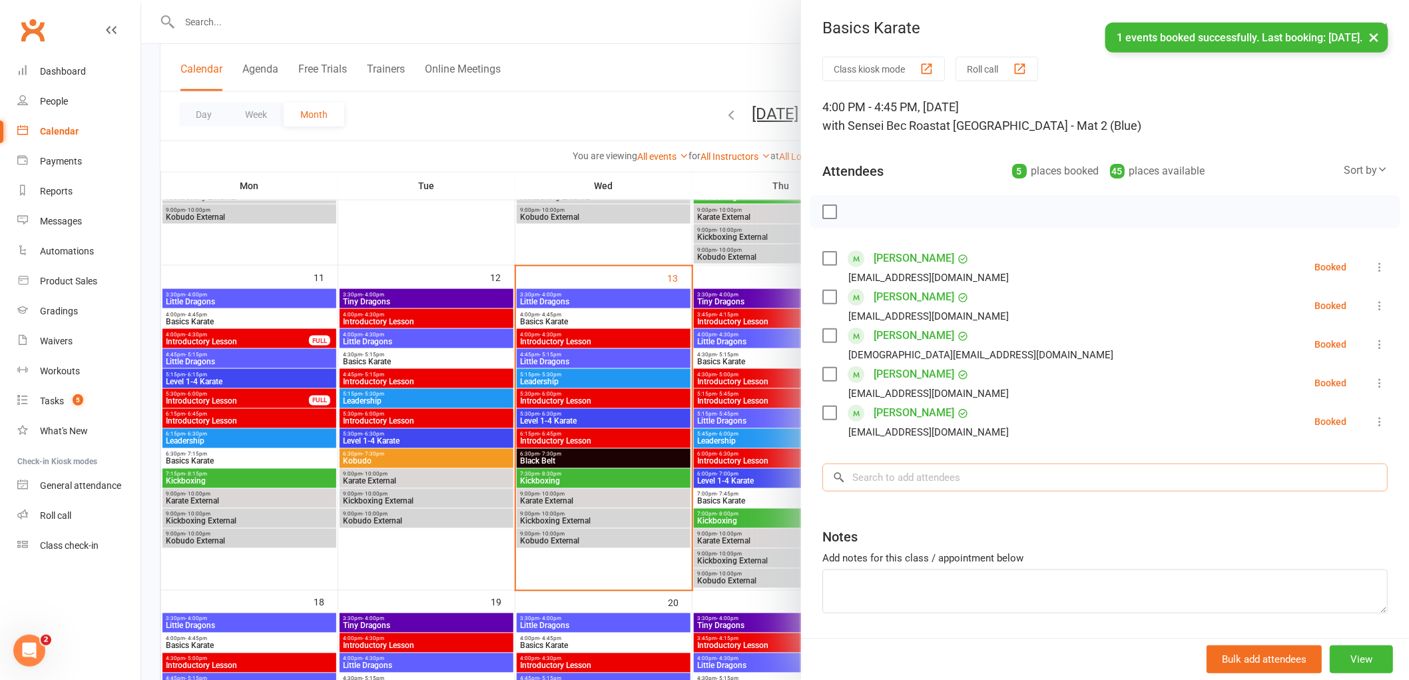
click at [889, 483] on input "search" at bounding box center [1104, 478] width 565 height 28
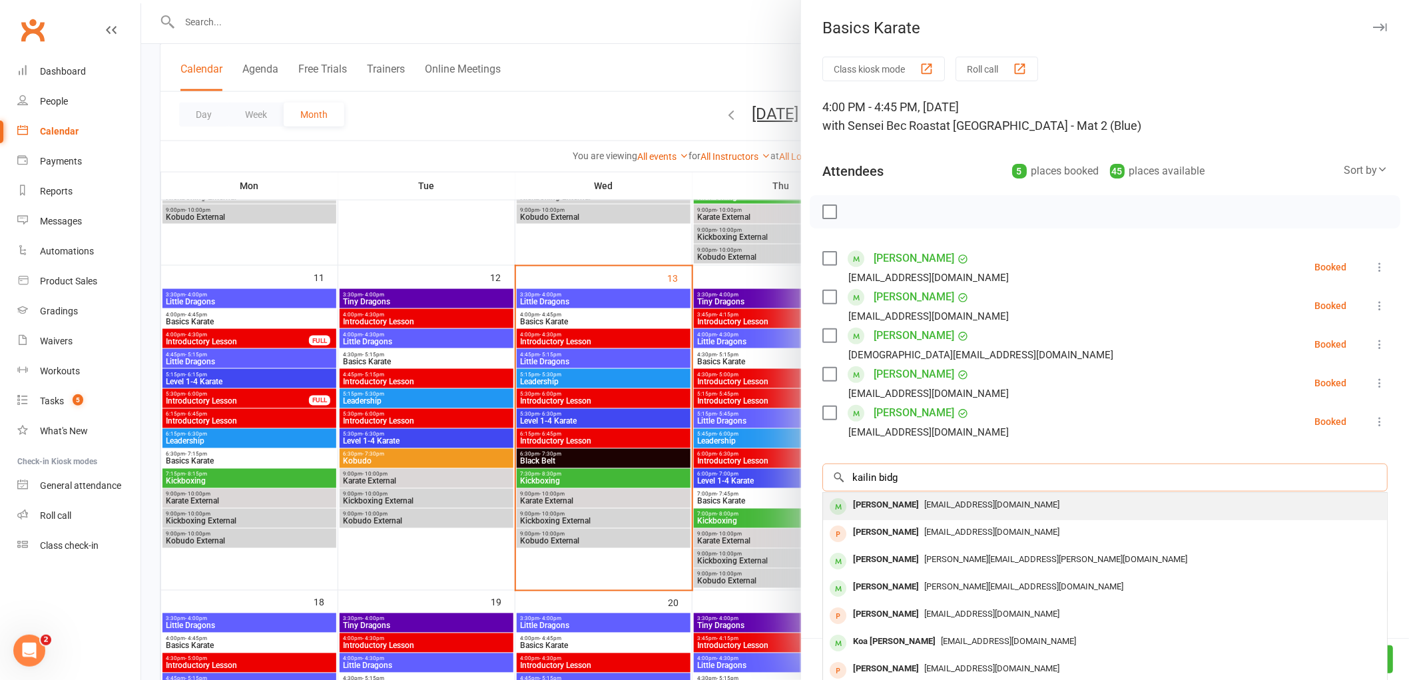
type input "kailin bidg"
click at [869, 503] on div "Kailin Bidgood" at bounding box center [886, 504] width 77 height 19
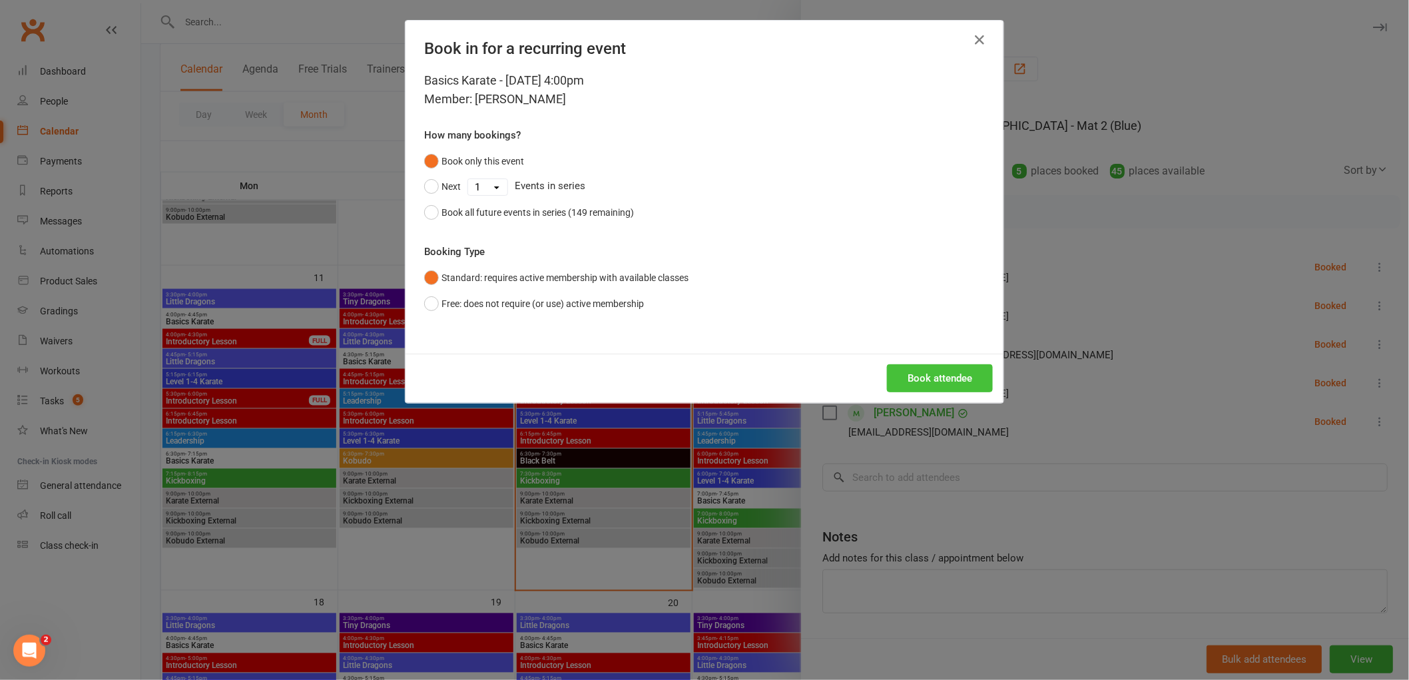
click at [928, 378] on button "Book attendee" at bounding box center [940, 378] width 106 height 28
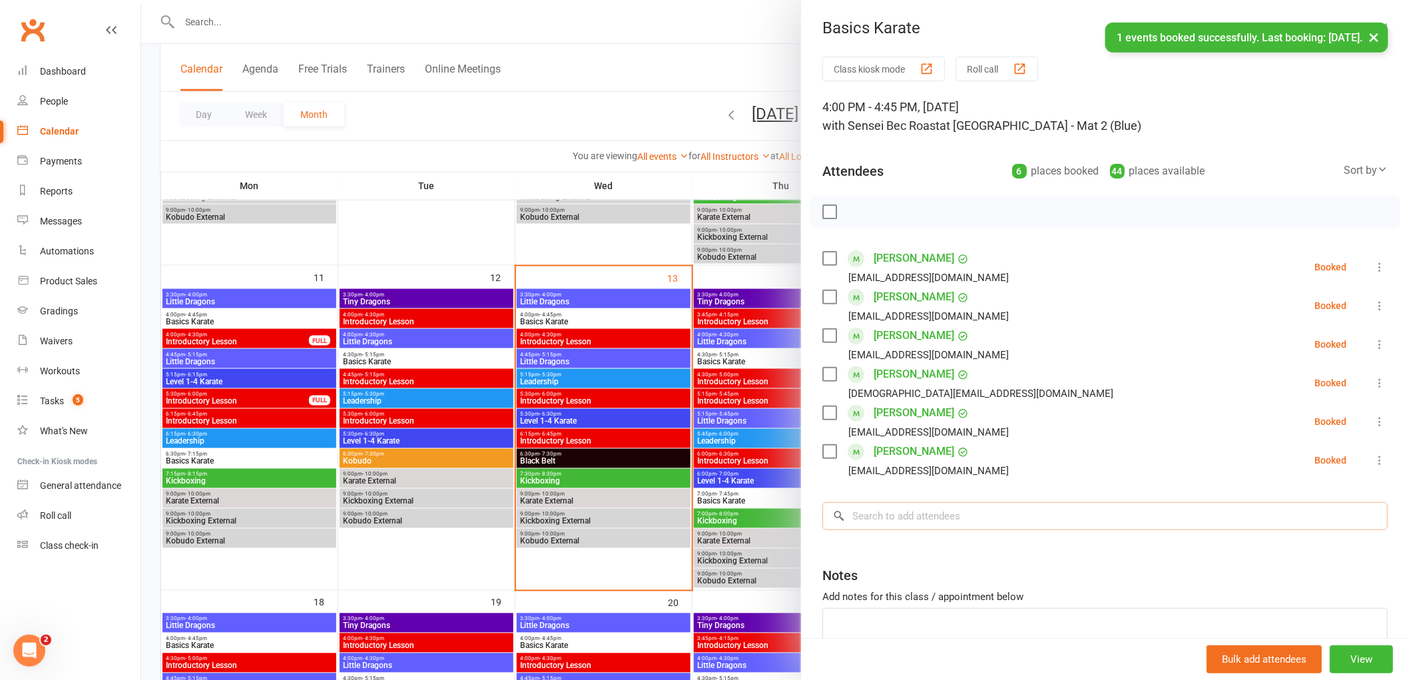
click at [892, 514] on input "search" at bounding box center [1104, 516] width 565 height 28
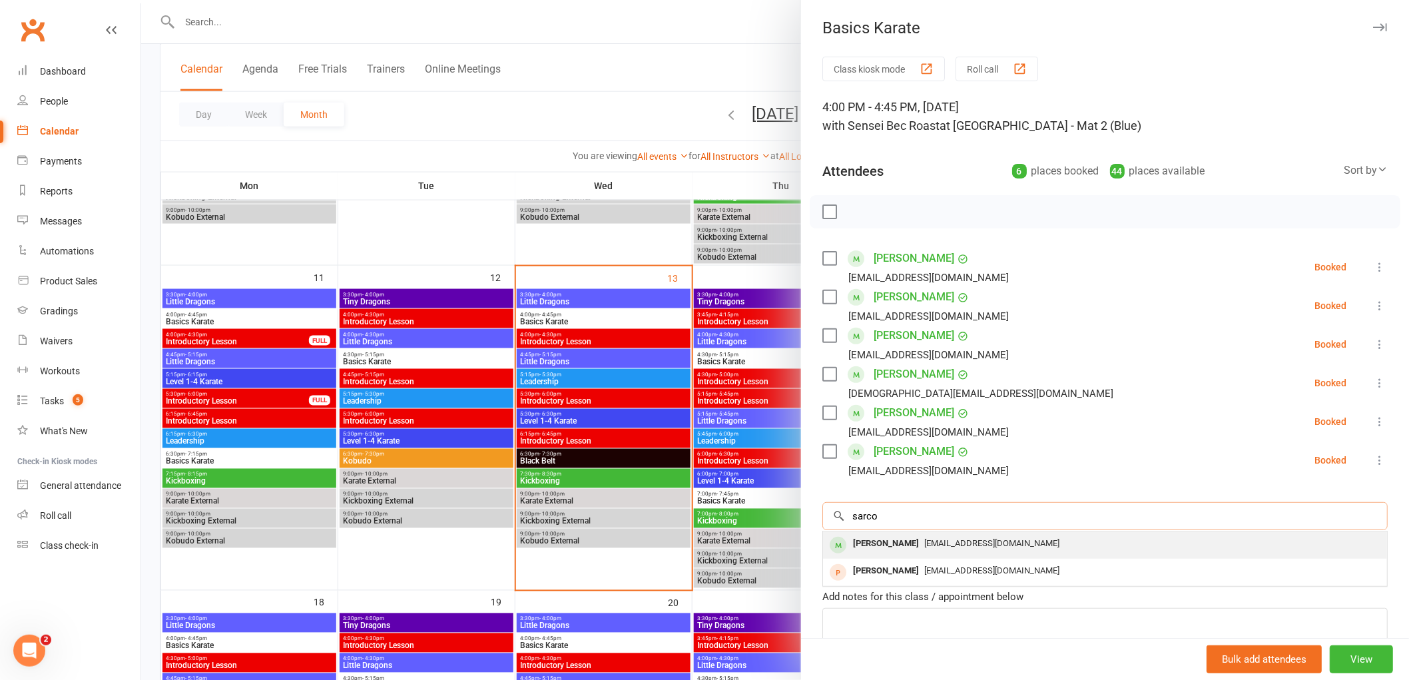
type input "sarco"
click at [888, 547] on div "Sarco Murphy" at bounding box center [886, 543] width 77 height 19
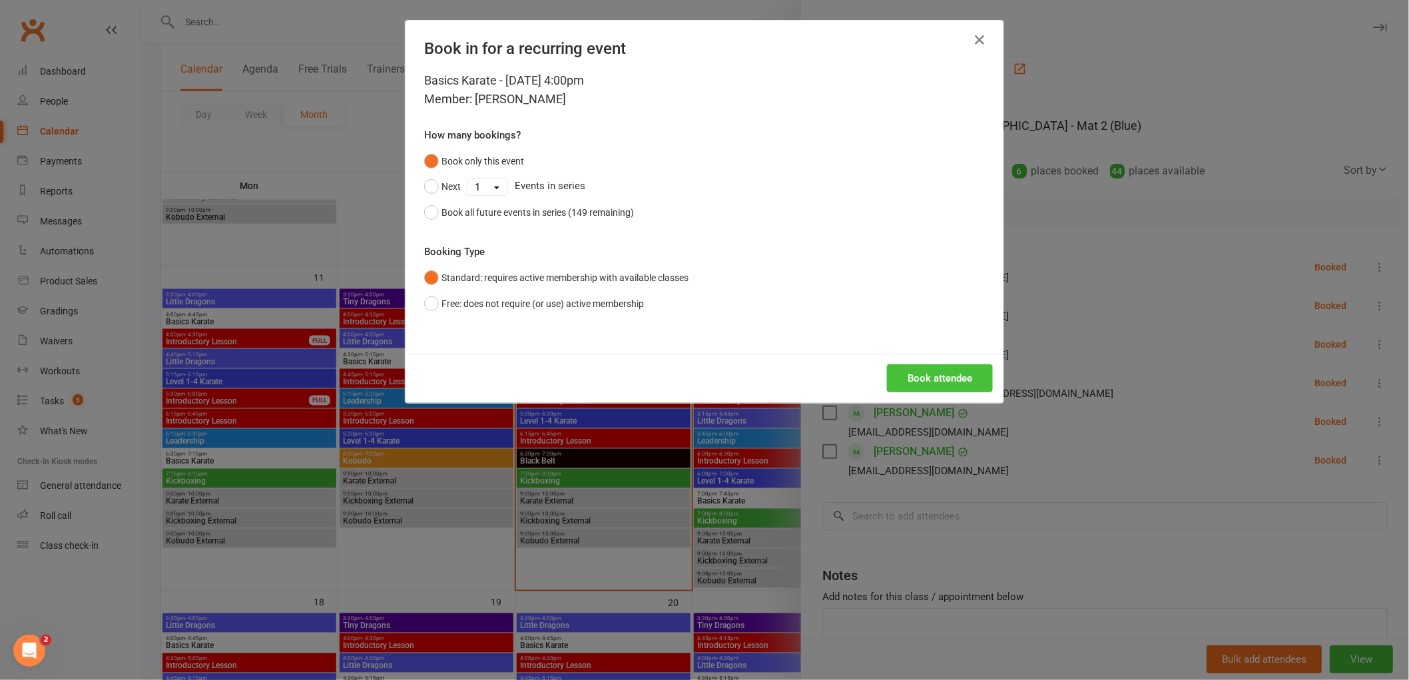
click at [933, 376] on button "Book attendee" at bounding box center [940, 378] width 106 height 28
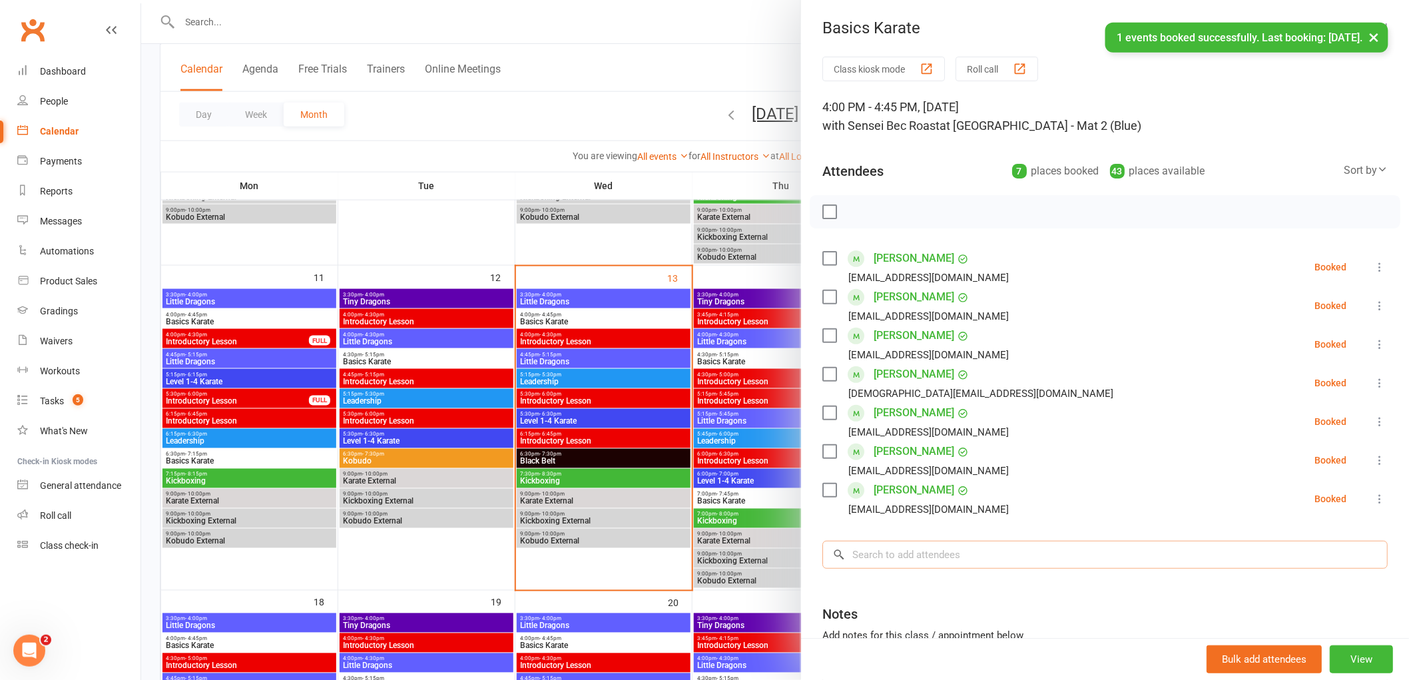
click at [882, 551] on input "search" at bounding box center [1104, 555] width 565 height 28
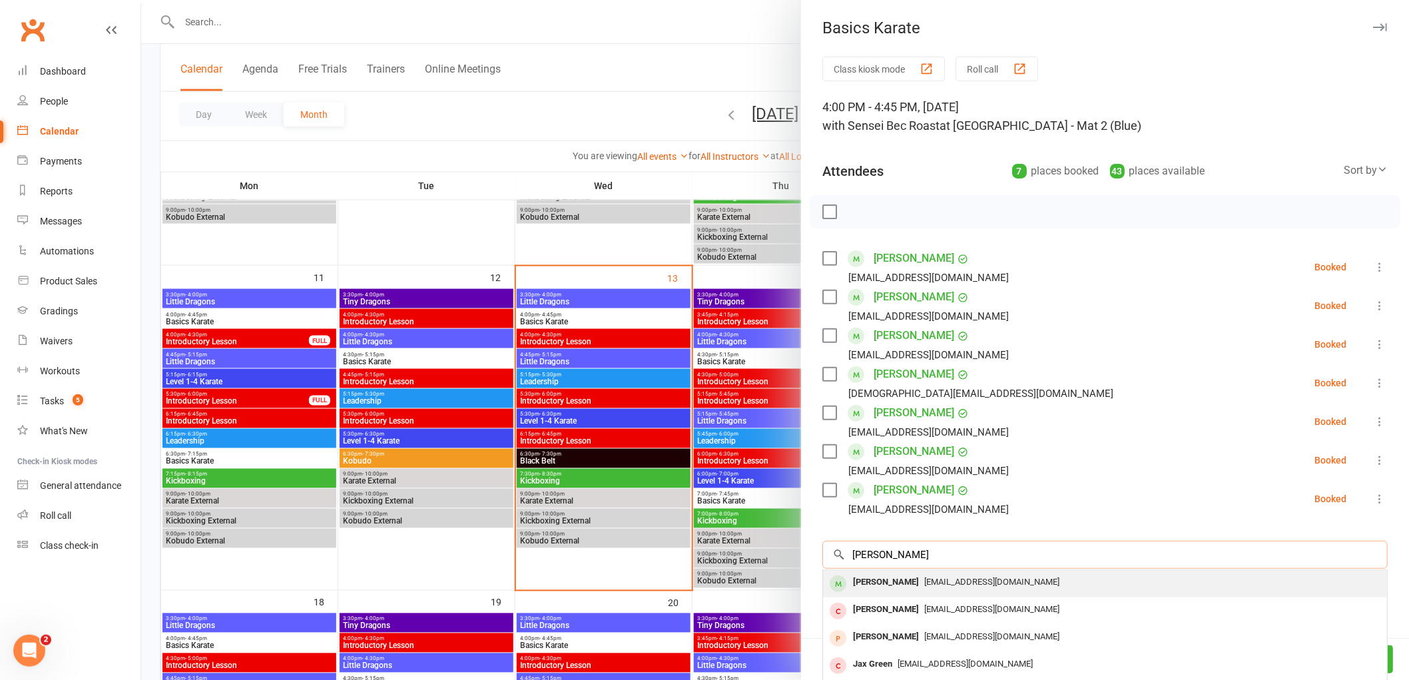
type input "jax dennis"
click at [870, 583] on div "Jax Dennis" at bounding box center [886, 582] width 77 height 19
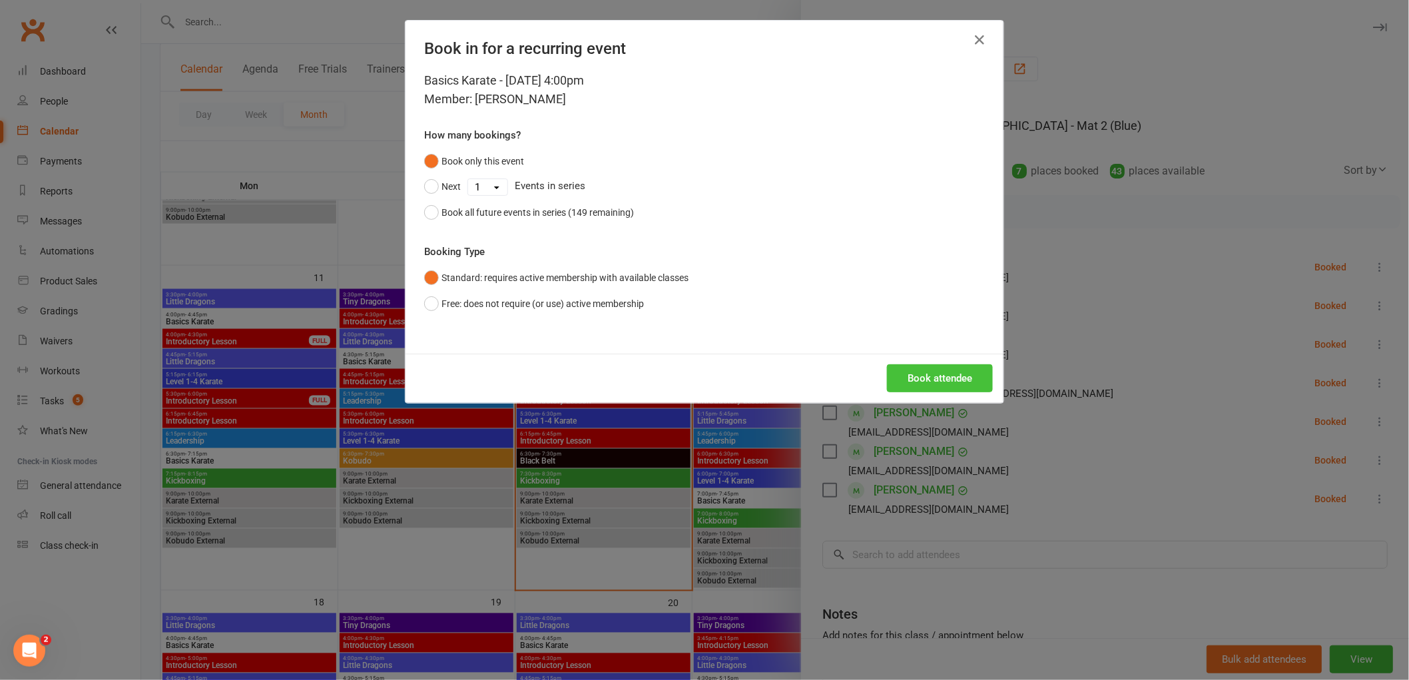
click at [940, 384] on button "Book attendee" at bounding box center [940, 378] width 106 height 28
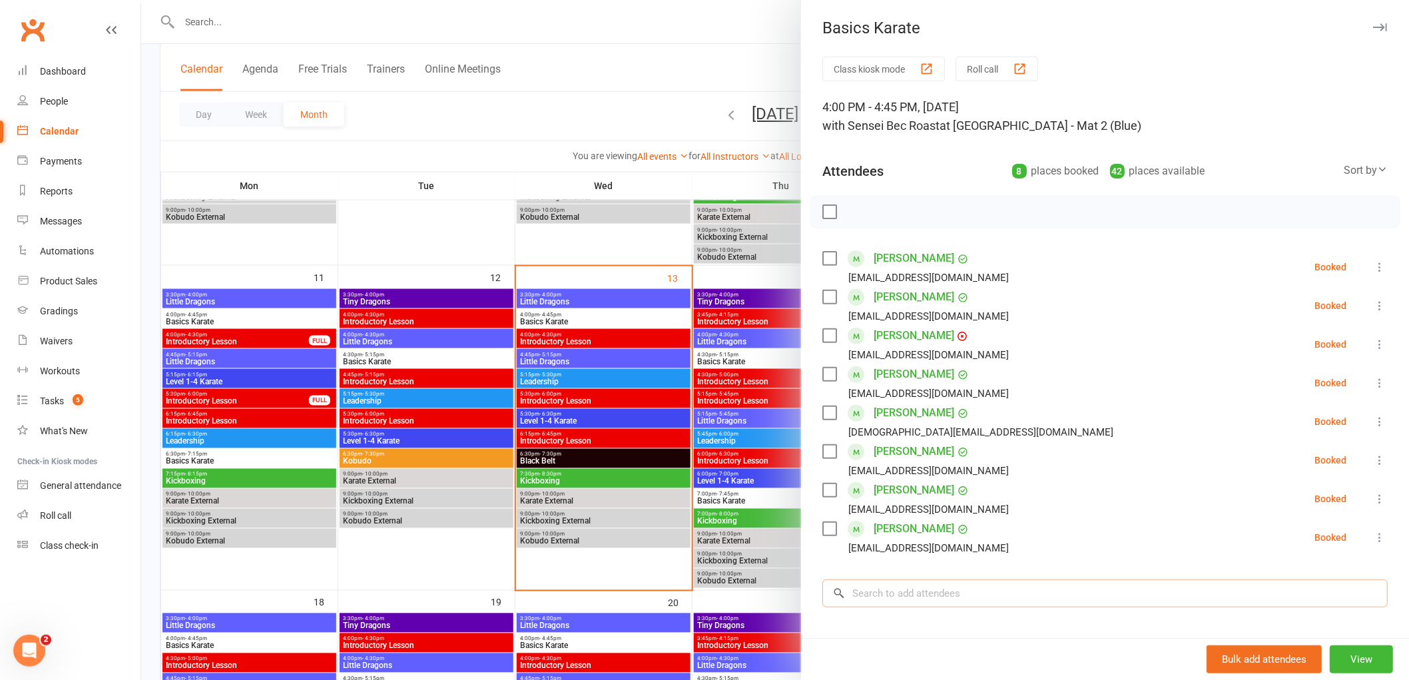
click at [881, 593] on input "search" at bounding box center [1104, 593] width 565 height 28
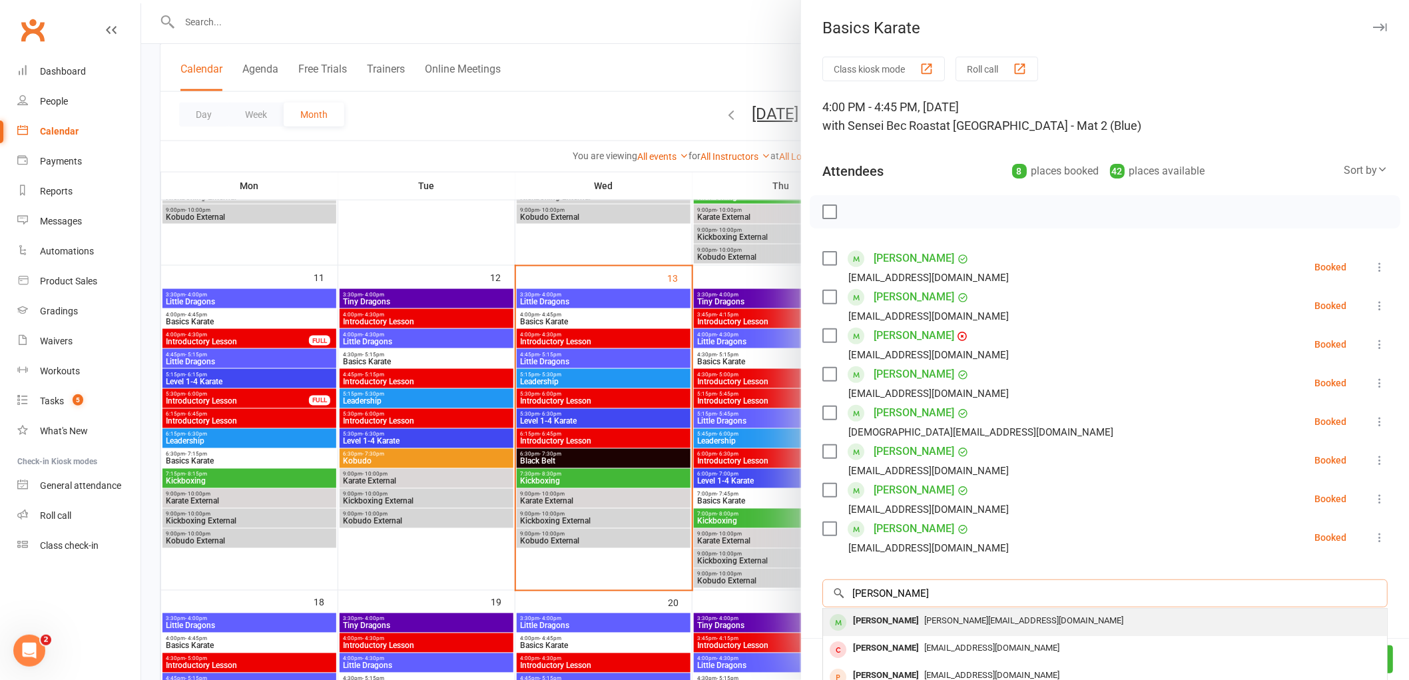
type input "isaac slade"
click at [884, 623] on div "Isaac Slade" at bounding box center [886, 620] width 77 height 19
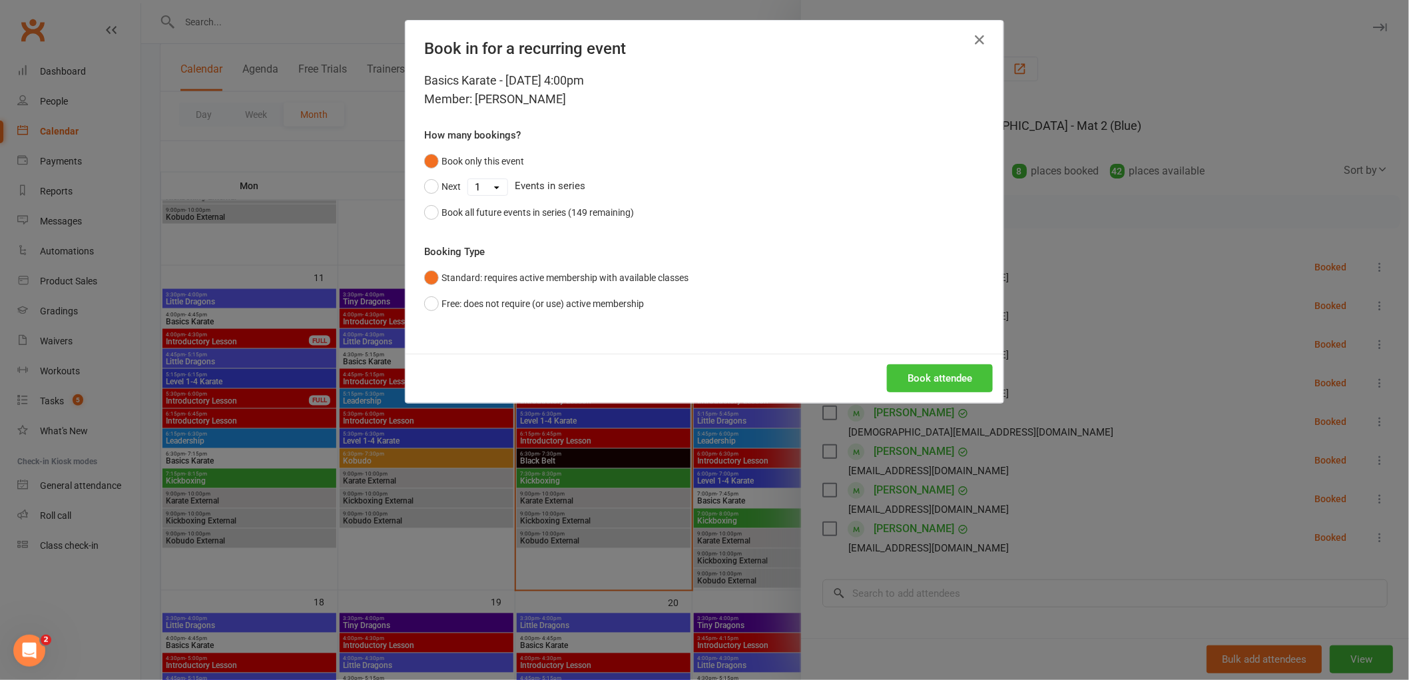
click at [902, 376] on button "Book attendee" at bounding box center [940, 378] width 106 height 28
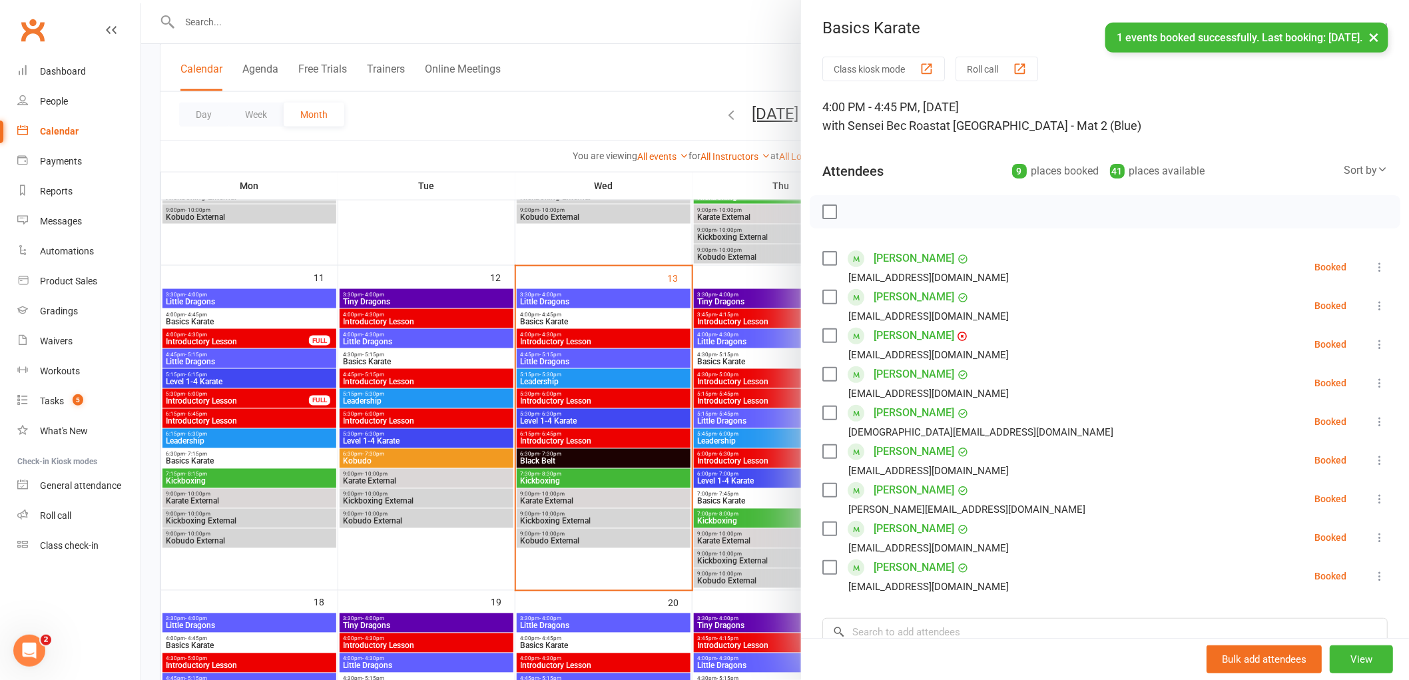
scroll to position [74, 0]
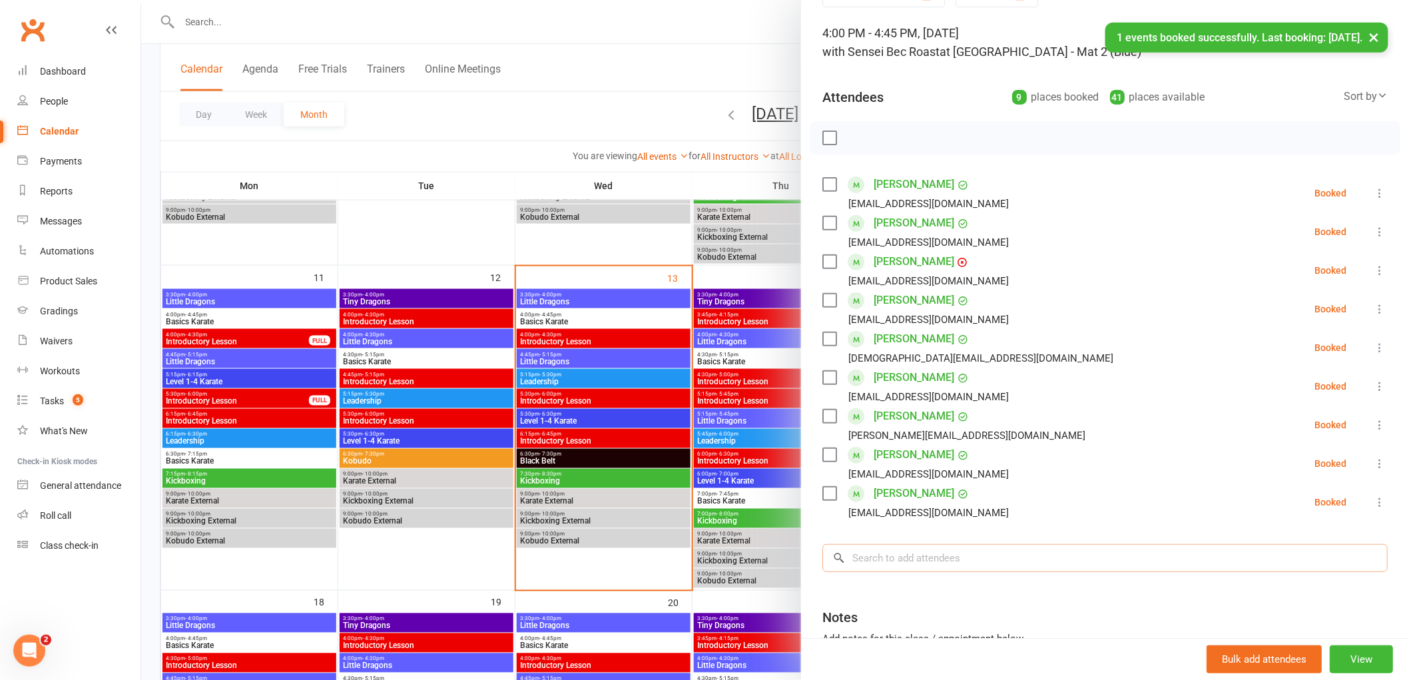
click at [880, 553] on input "search" at bounding box center [1104, 558] width 565 height 28
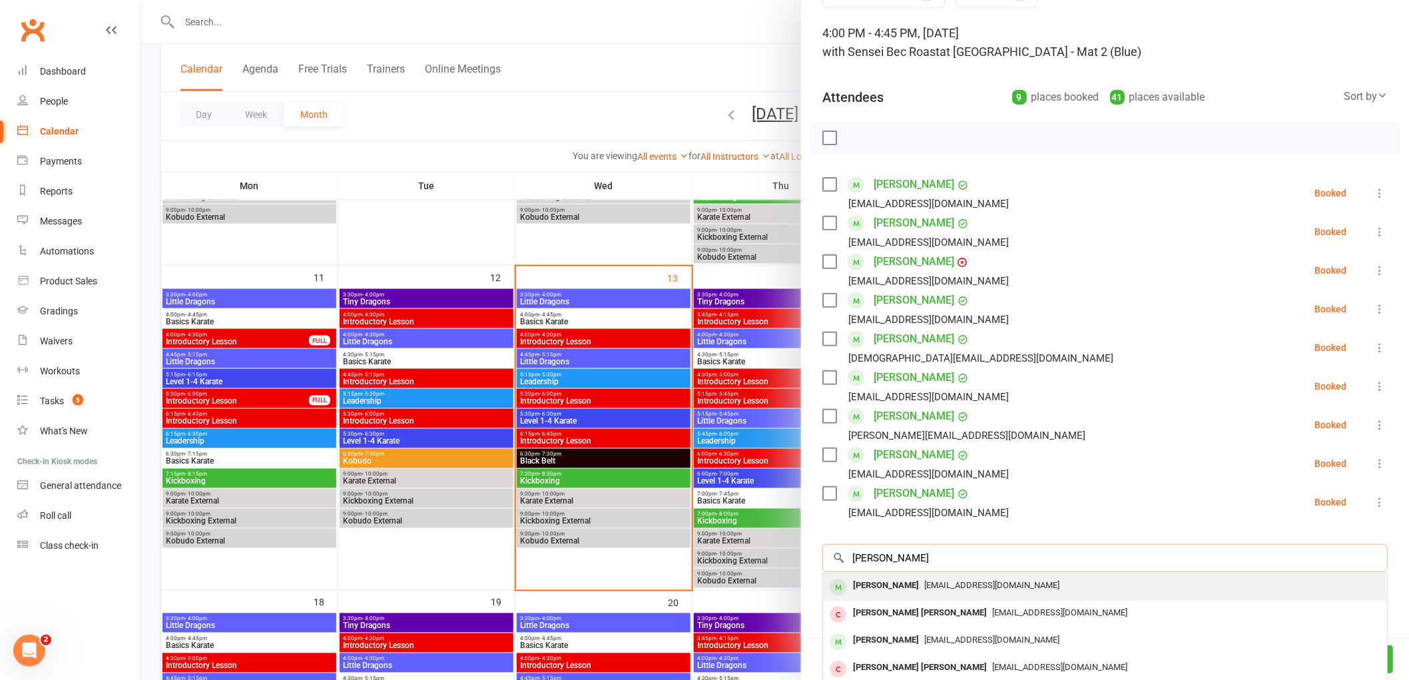
type input "fraser ernst"
click at [882, 591] on div "Fraser Ernst" at bounding box center [886, 585] width 77 height 19
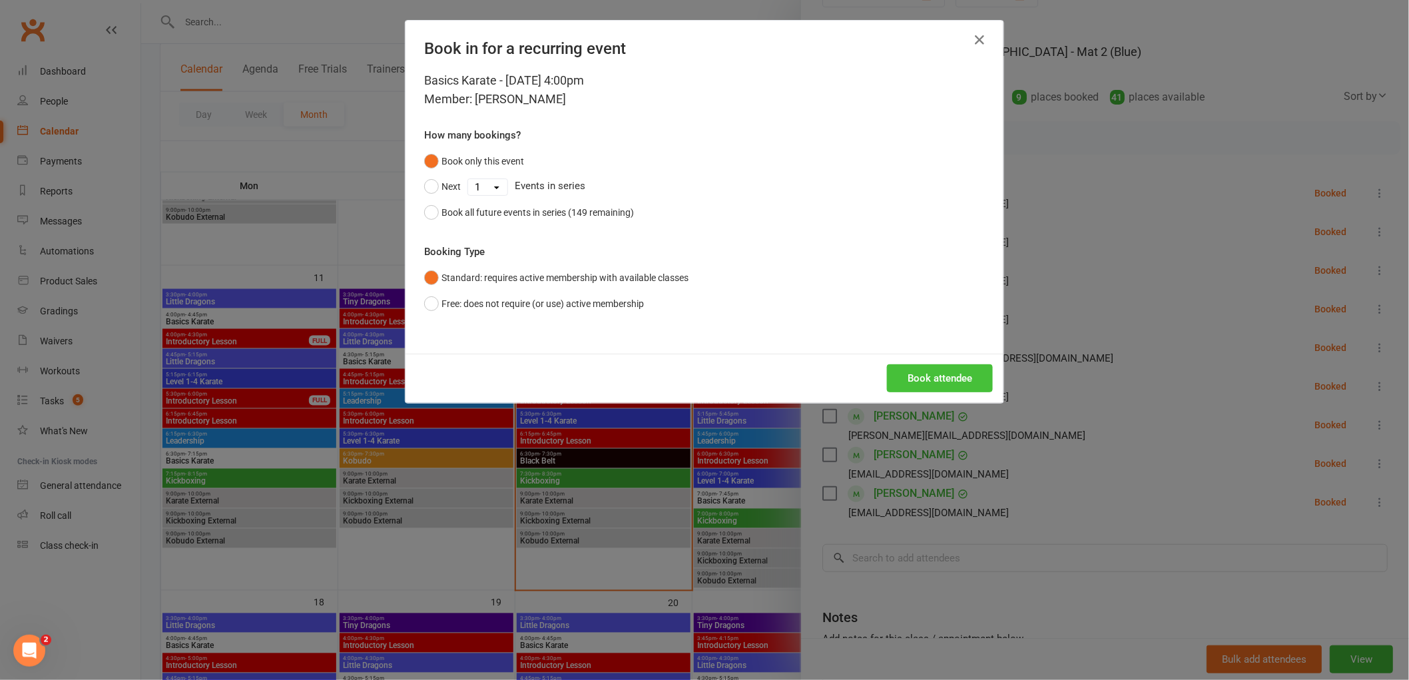
click at [930, 378] on button "Book attendee" at bounding box center [940, 378] width 106 height 28
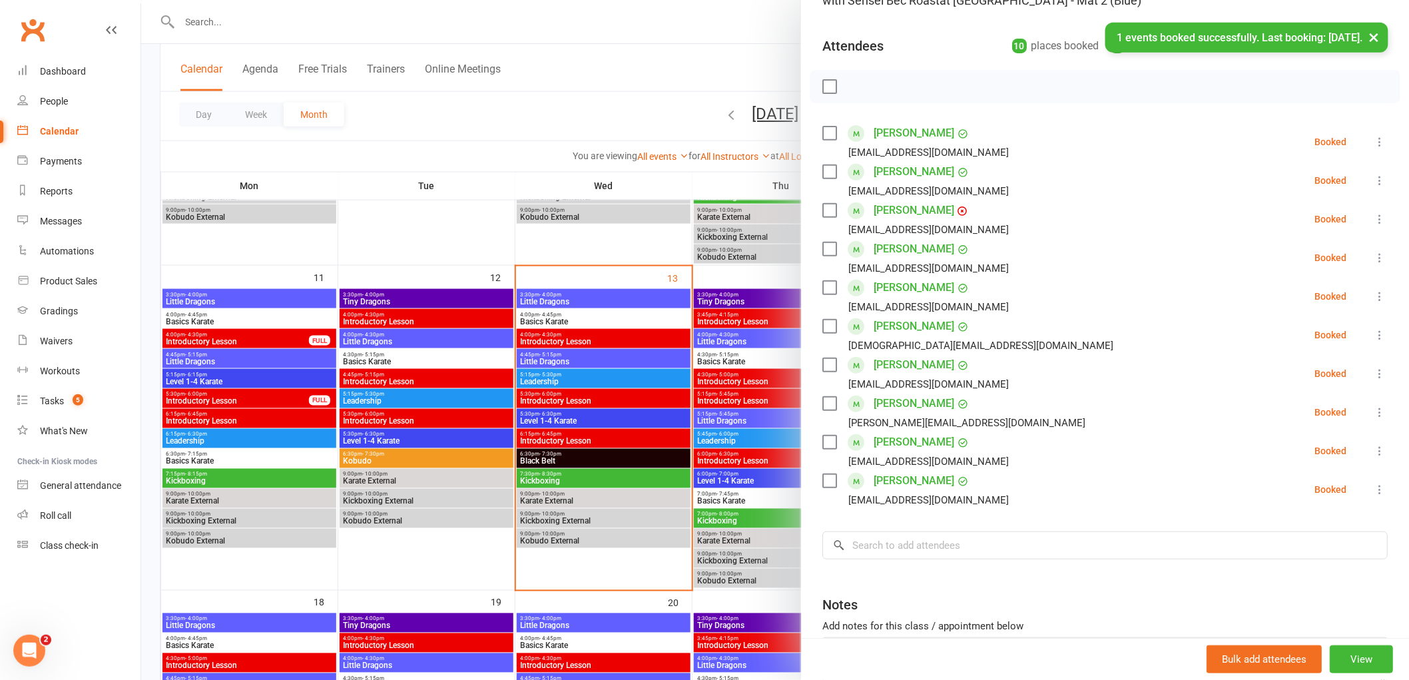
scroll to position [148, 0]
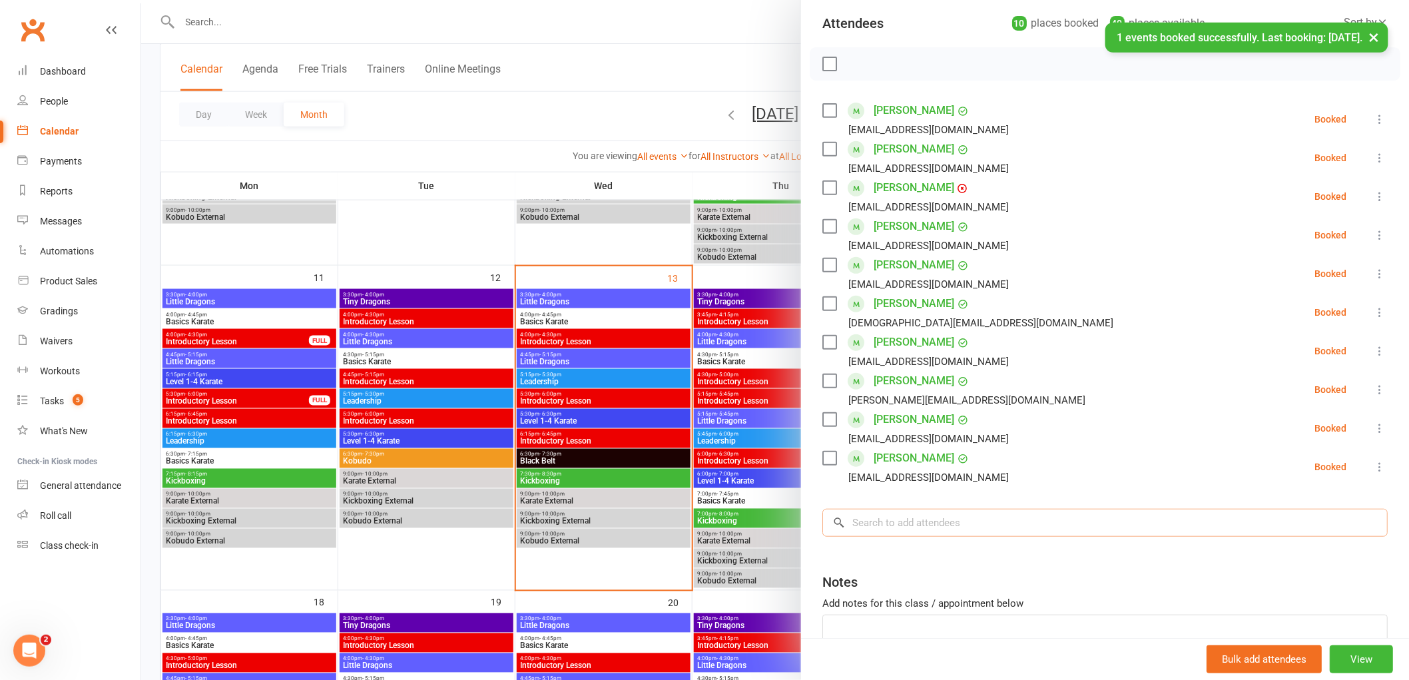
click at [886, 526] on input "search" at bounding box center [1104, 523] width 565 height 28
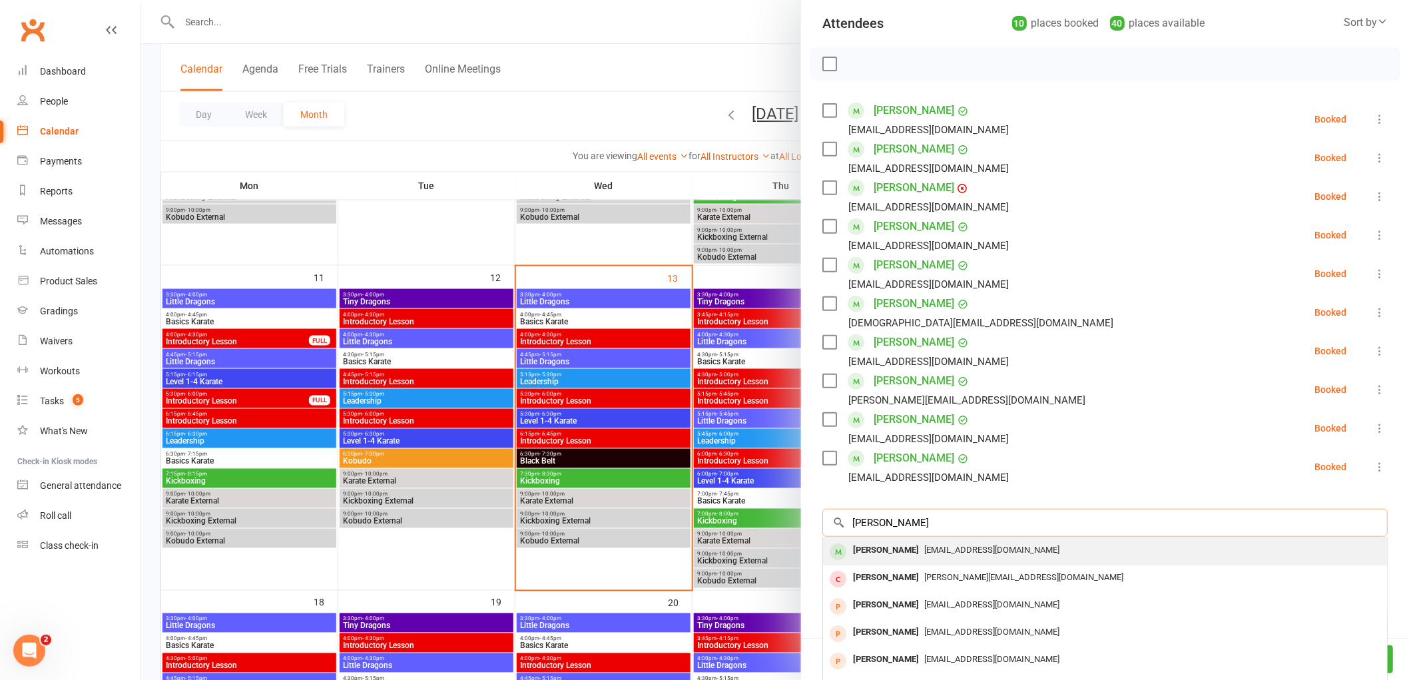
type input "max eyles"
click at [868, 547] on div "Max Eyles" at bounding box center [886, 550] width 77 height 19
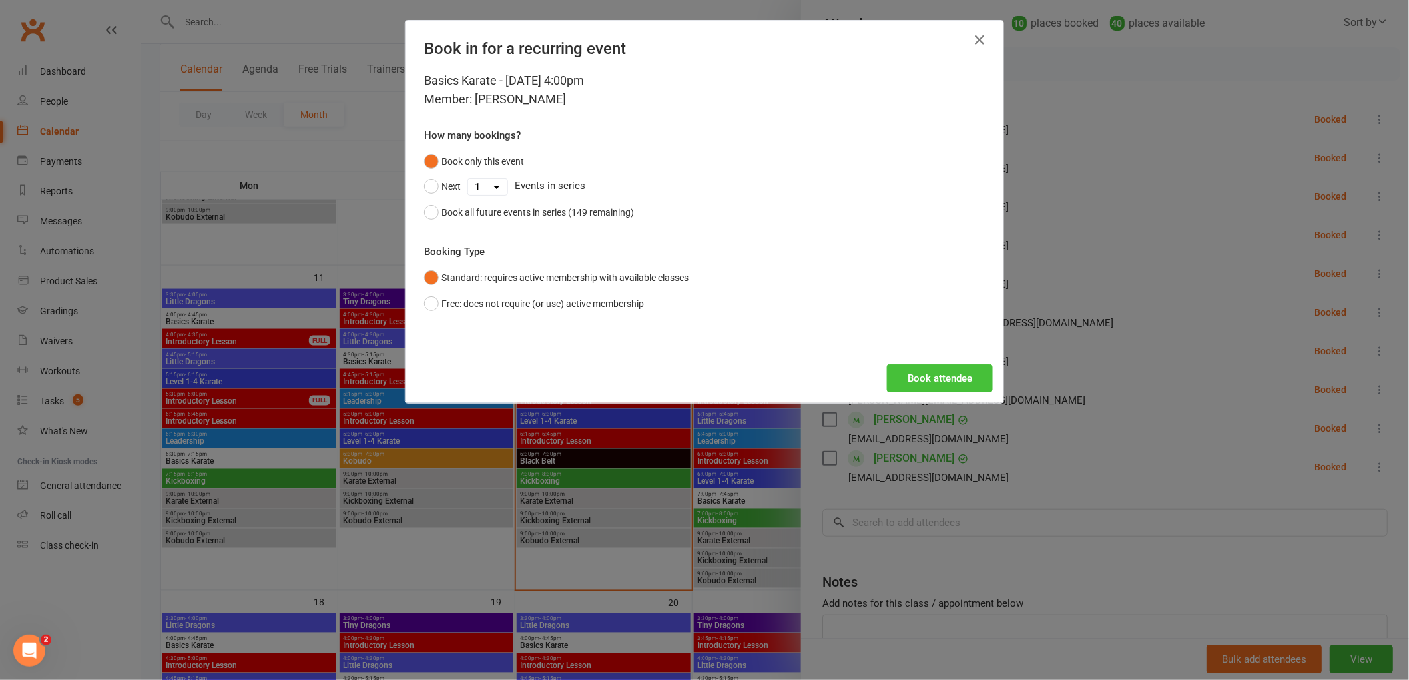
click at [950, 380] on button "Book attendee" at bounding box center [940, 378] width 106 height 28
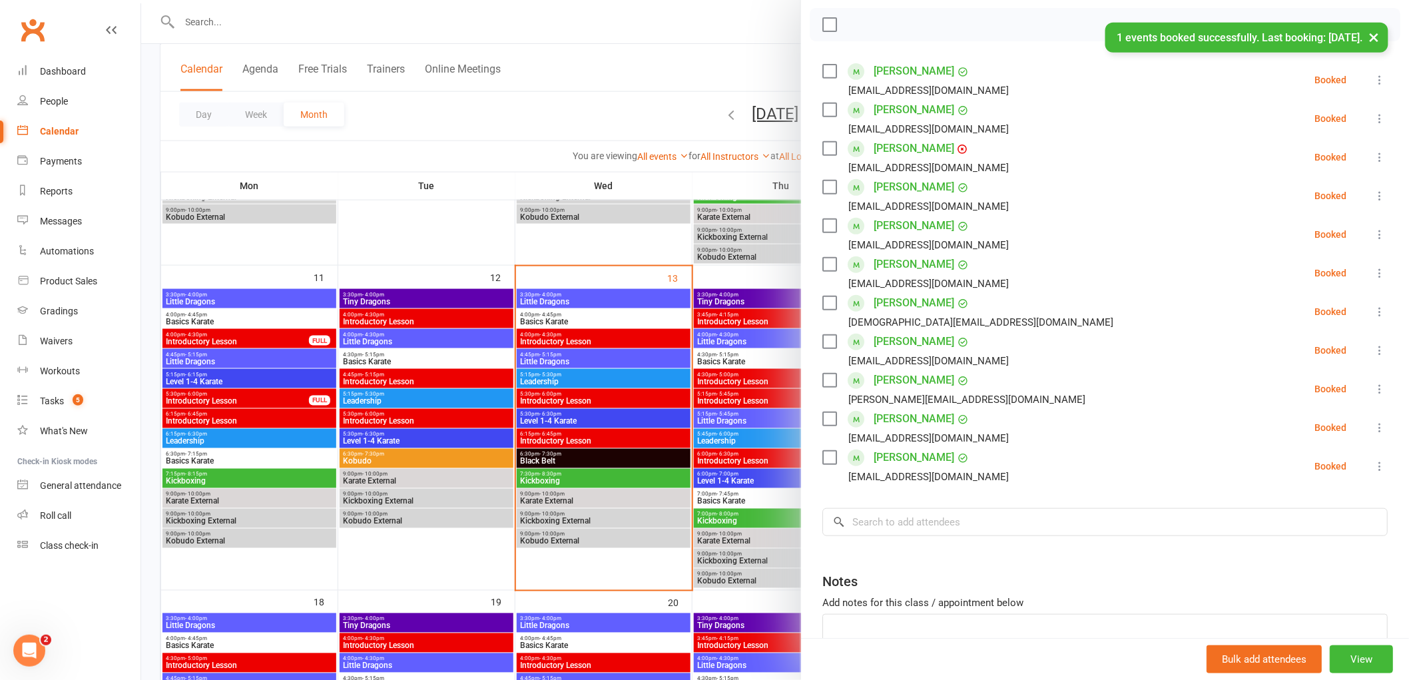
scroll to position [222, 0]
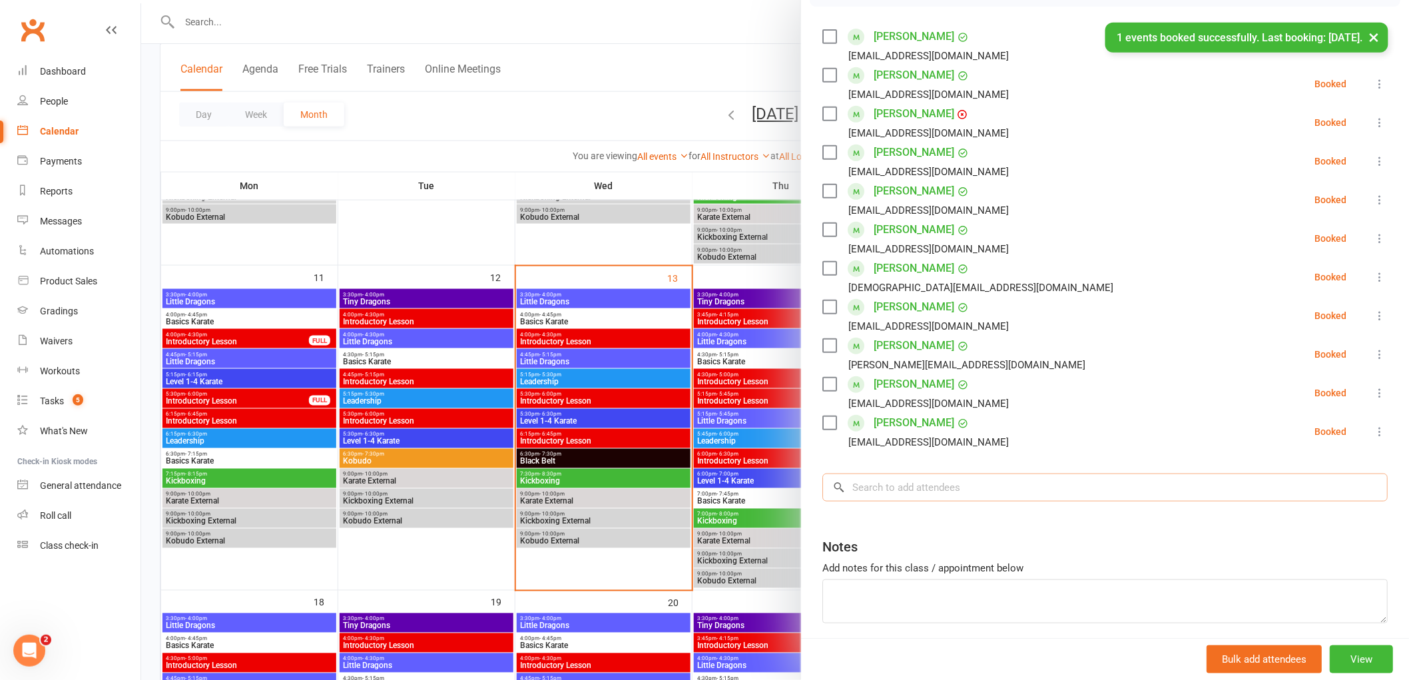
click at [894, 477] on input "search" at bounding box center [1104, 487] width 565 height 28
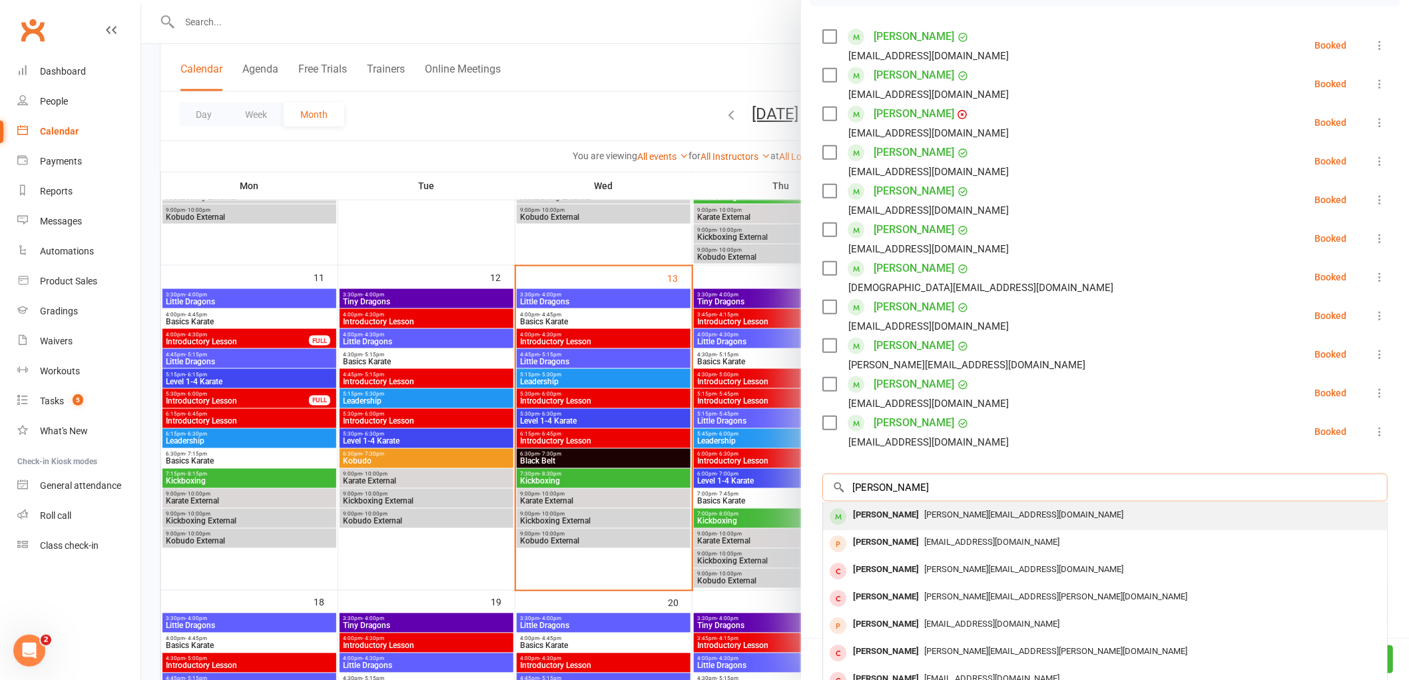
type input "ben hunt"
click at [875, 517] on div "Ben Hunt" at bounding box center [886, 514] width 77 height 19
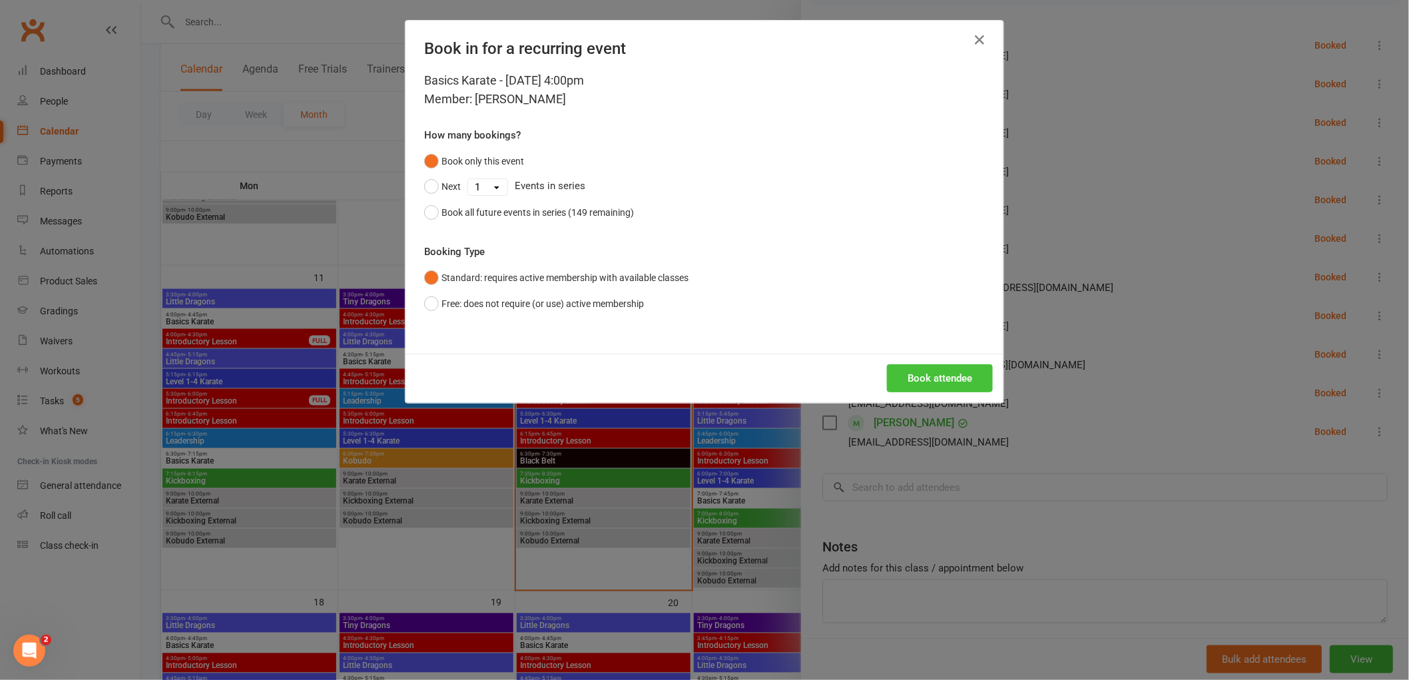
click at [960, 386] on button "Book attendee" at bounding box center [940, 378] width 106 height 28
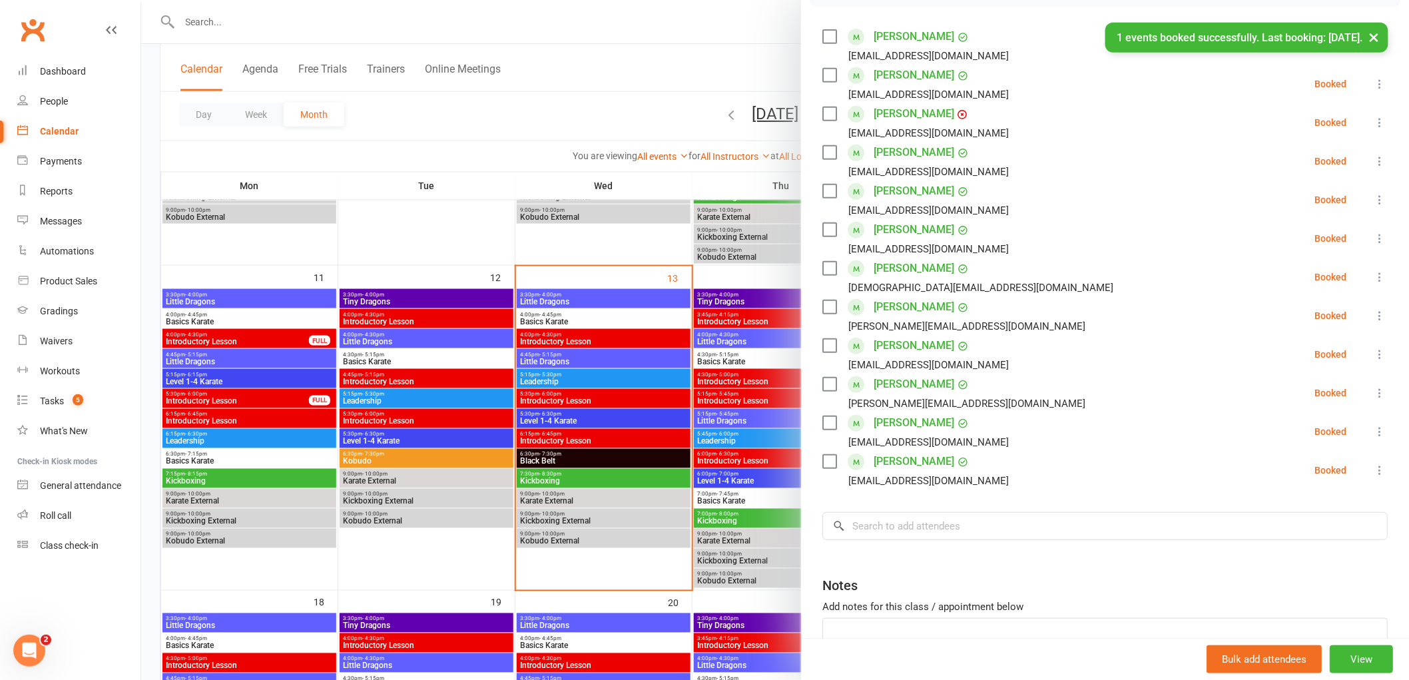
scroll to position [0, 0]
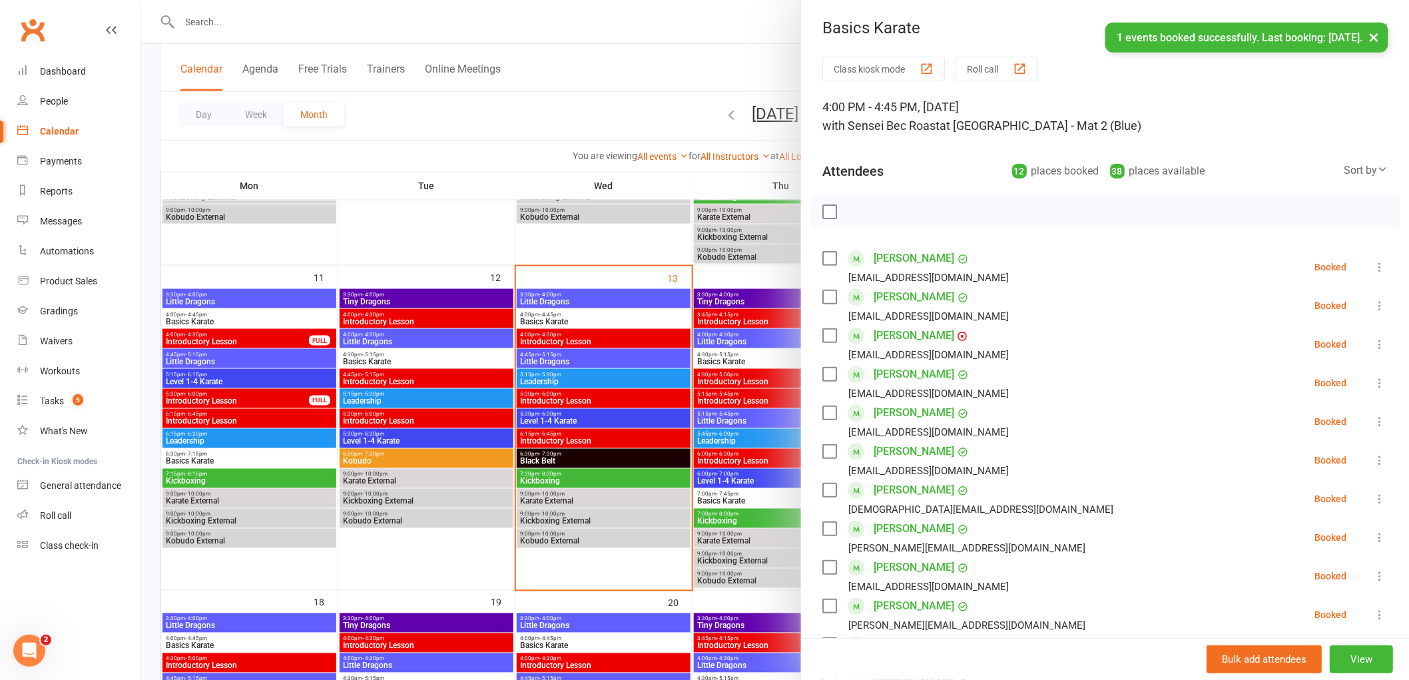
click at [824, 205] on label at bounding box center [828, 211] width 13 height 13
click at [854, 205] on icon "button" at bounding box center [859, 211] width 15 height 15
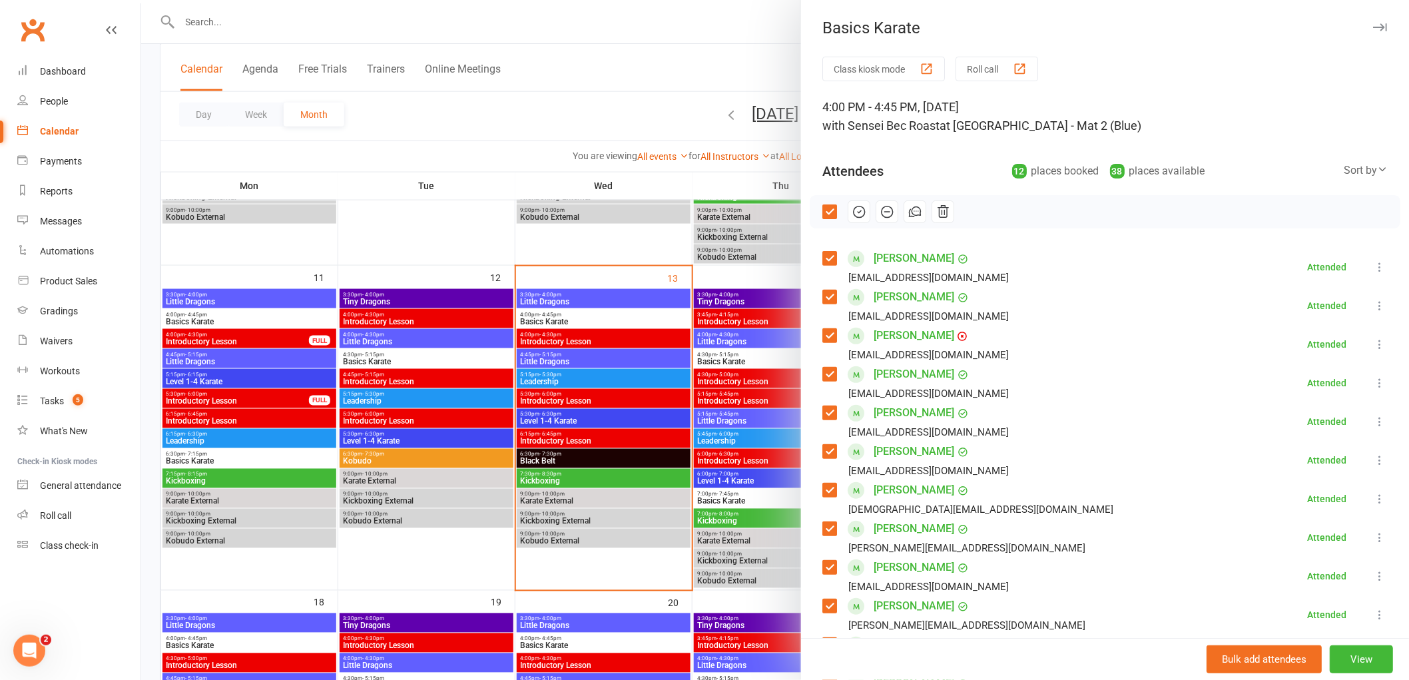
click at [826, 206] on div at bounding box center [1105, 211] width 591 height 33
click at [824, 207] on label at bounding box center [828, 211] width 13 height 13
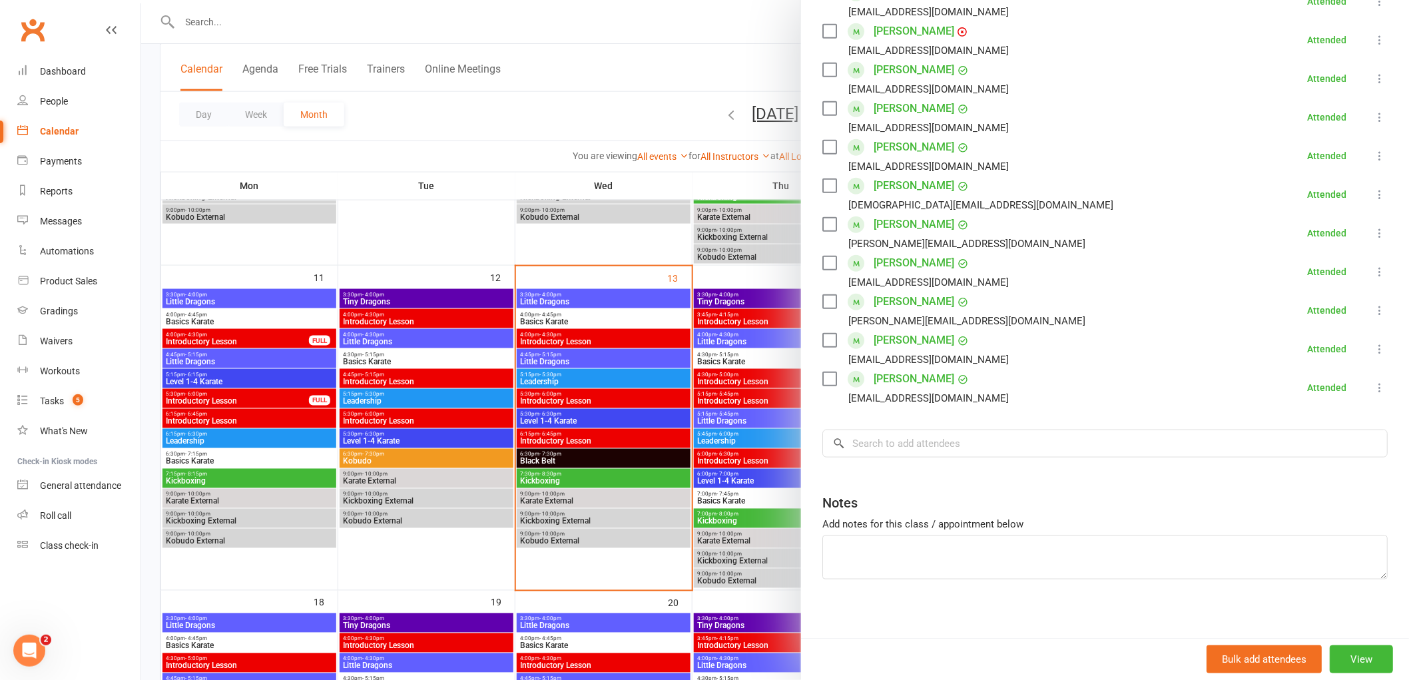
scroll to position [313, 0]
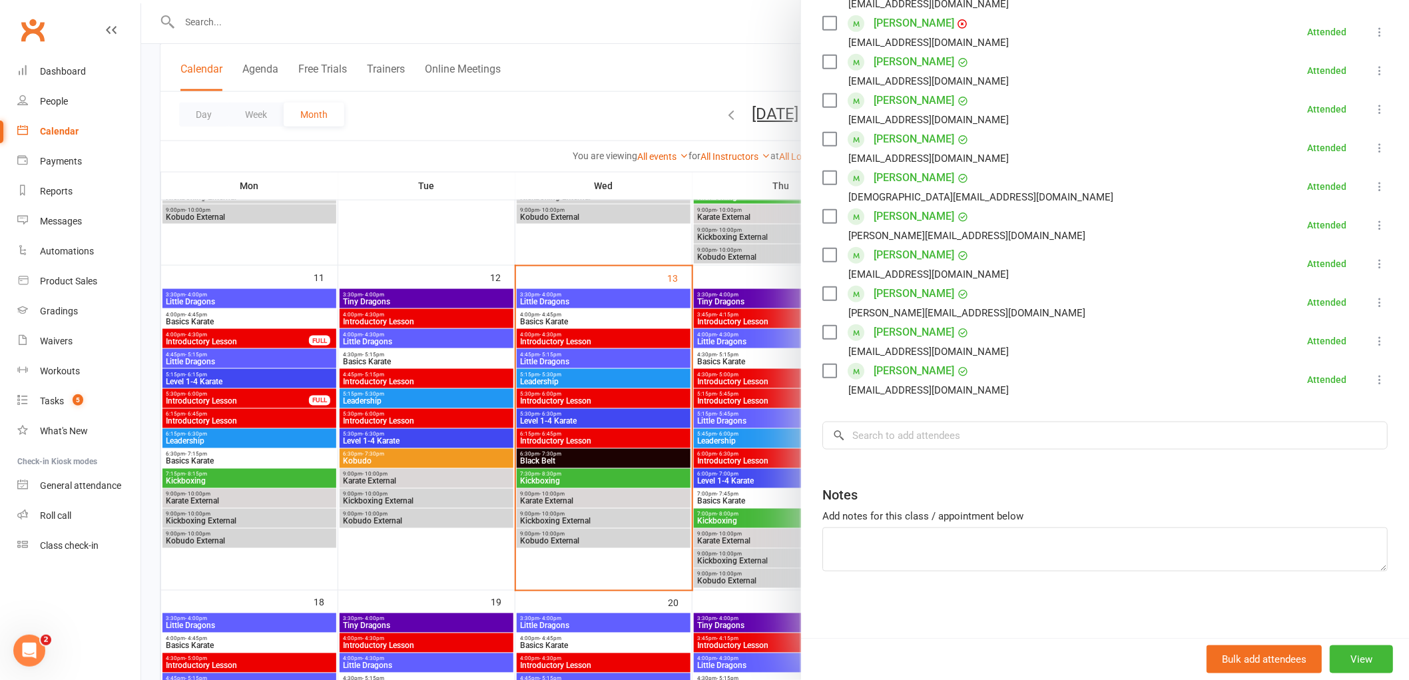
click at [488, 154] on div at bounding box center [775, 340] width 1268 height 680
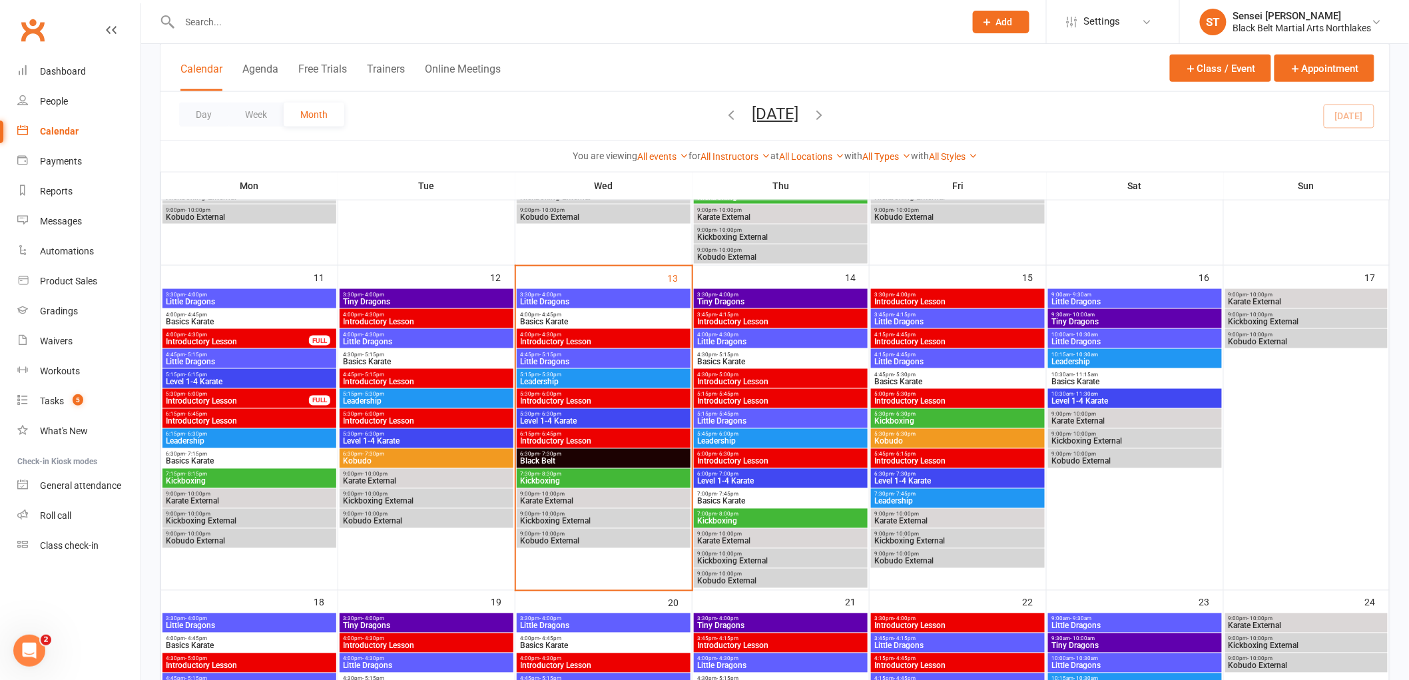
click at [248, 29] on input "text" at bounding box center [566, 22] width 780 height 19
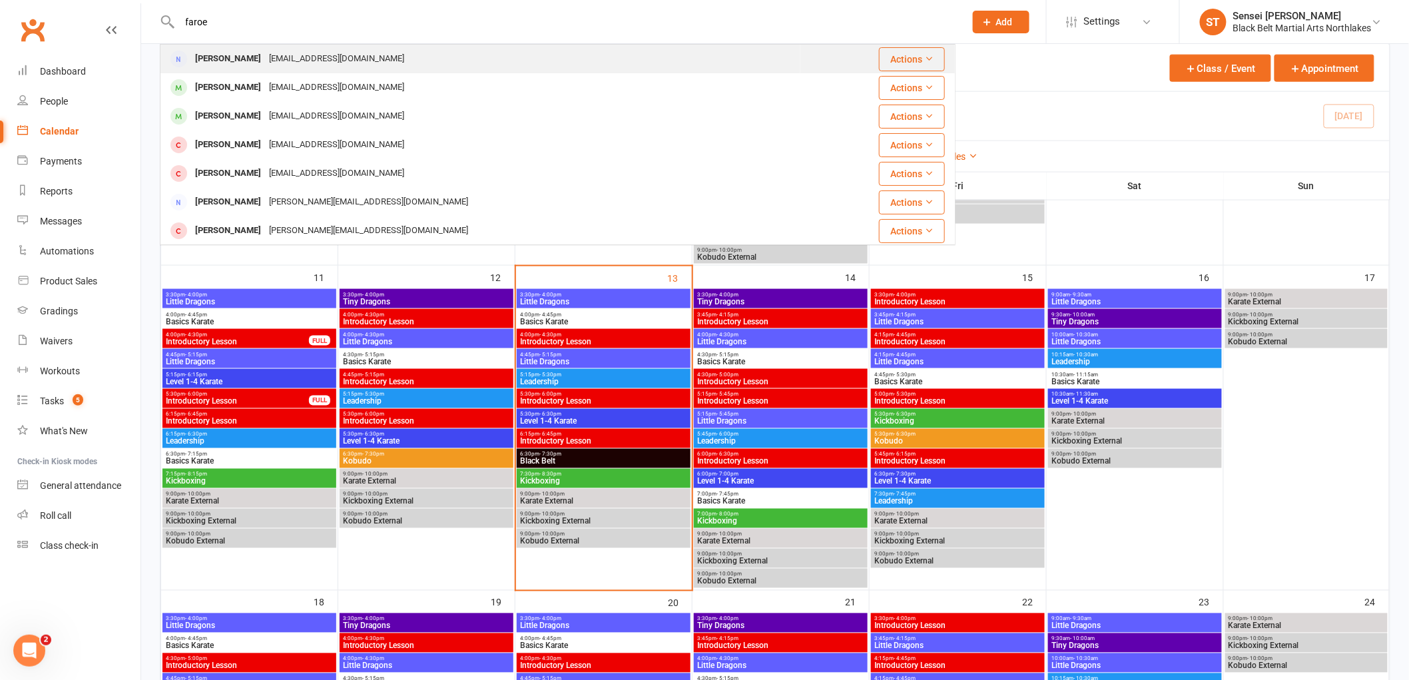
type input "faroe"
click at [240, 55] on div "Kristie-lee Faroe" at bounding box center [228, 58] width 74 height 19
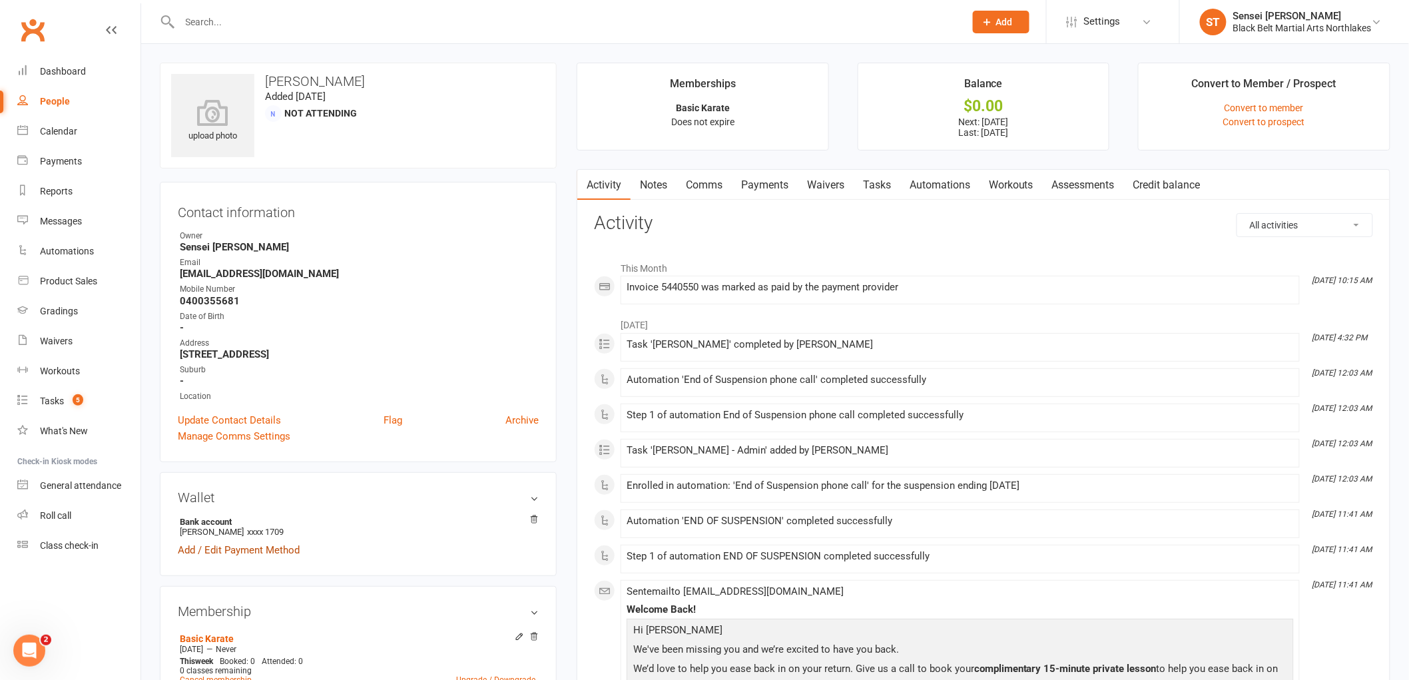
click at [236, 549] on link "Add / Edit Payment Method" at bounding box center [239, 550] width 122 height 16
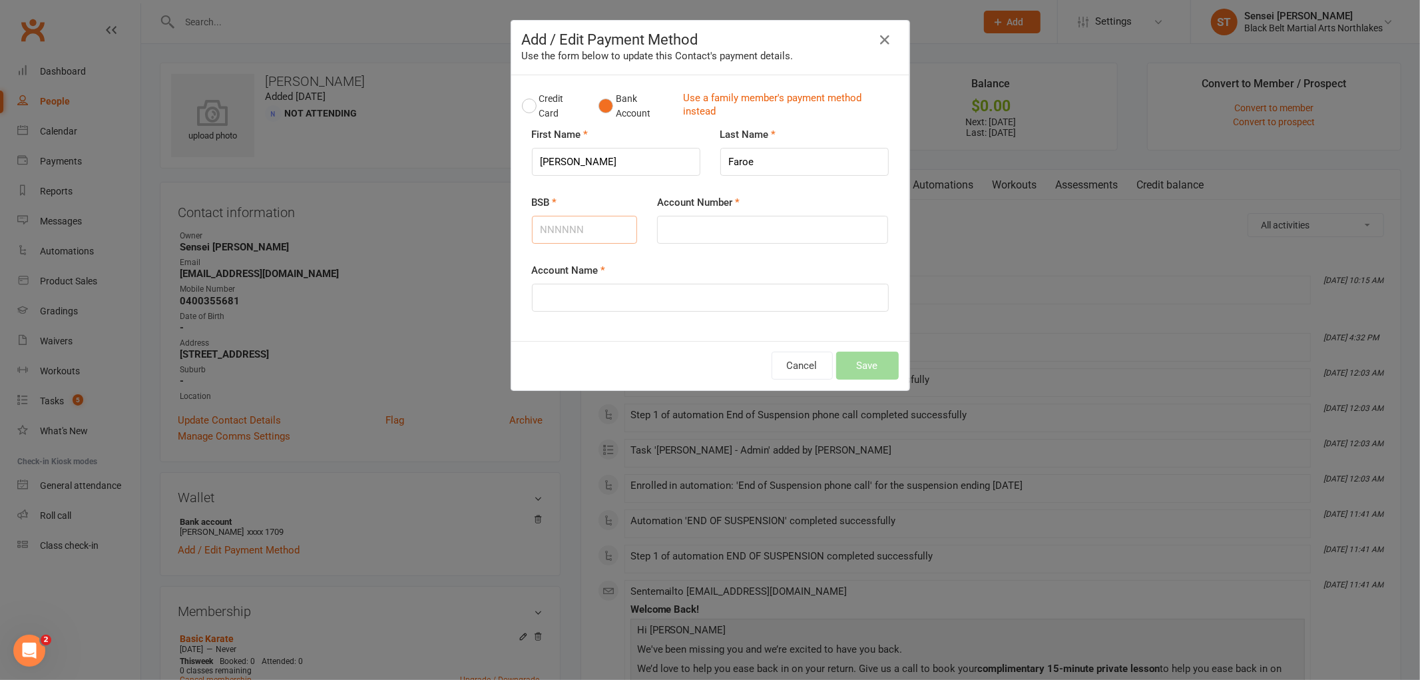
click at [571, 237] on input "BSB" at bounding box center [585, 230] width 106 height 28
type input "923100"
click at [689, 228] on input "Account Number" at bounding box center [772, 230] width 231 height 28
type input "309339873"
click at [589, 296] on input "Account Name" at bounding box center [710, 298] width 357 height 28
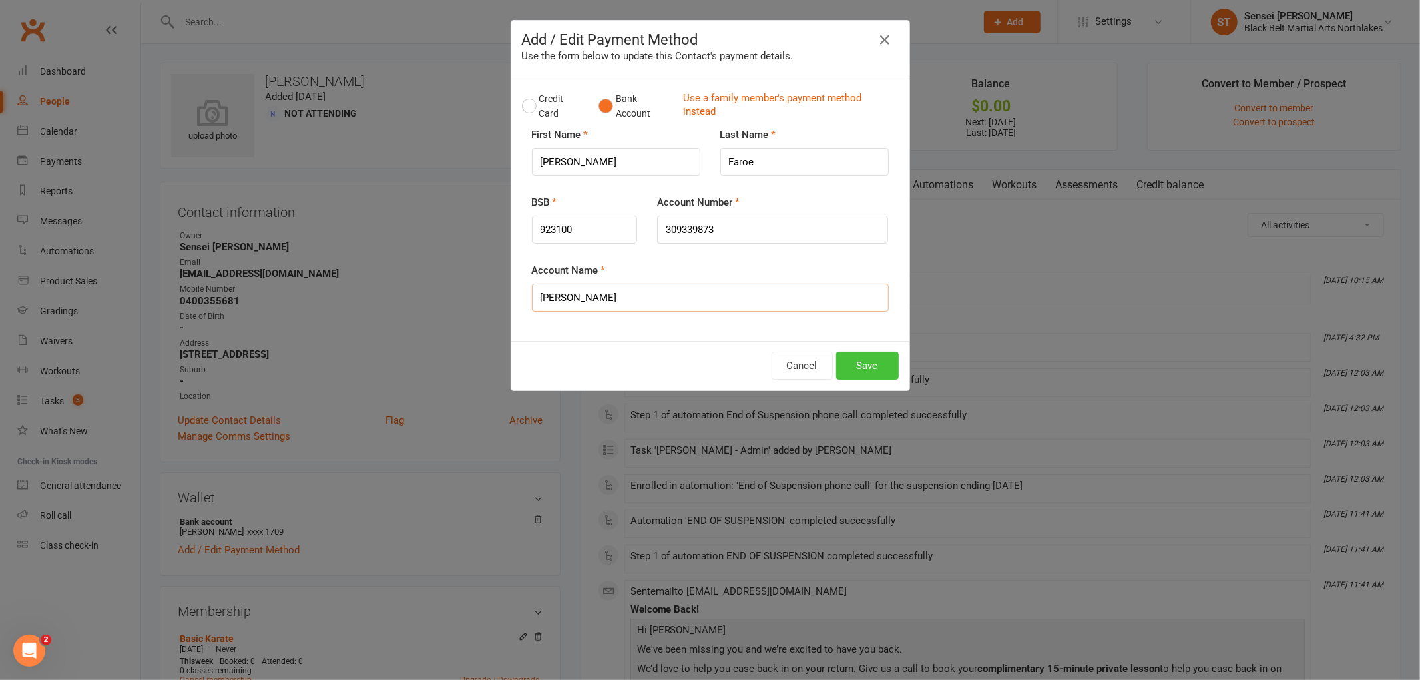
type input "Kristie-lee Faroe"
click at [857, 366] on button "Save" at bounding box center [867, 366] width 63 height 28
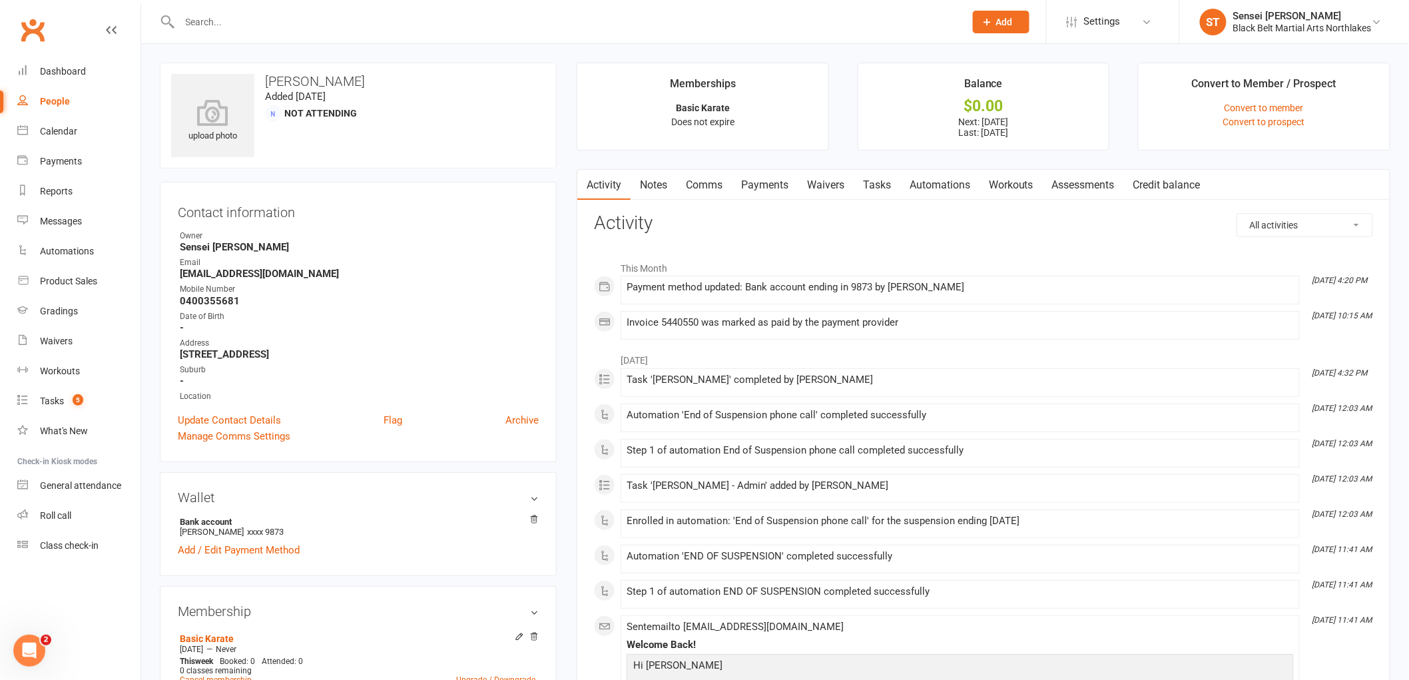
click at [769, 182] on link "Payments" at bounding box center [765, 185] width 66 height 31
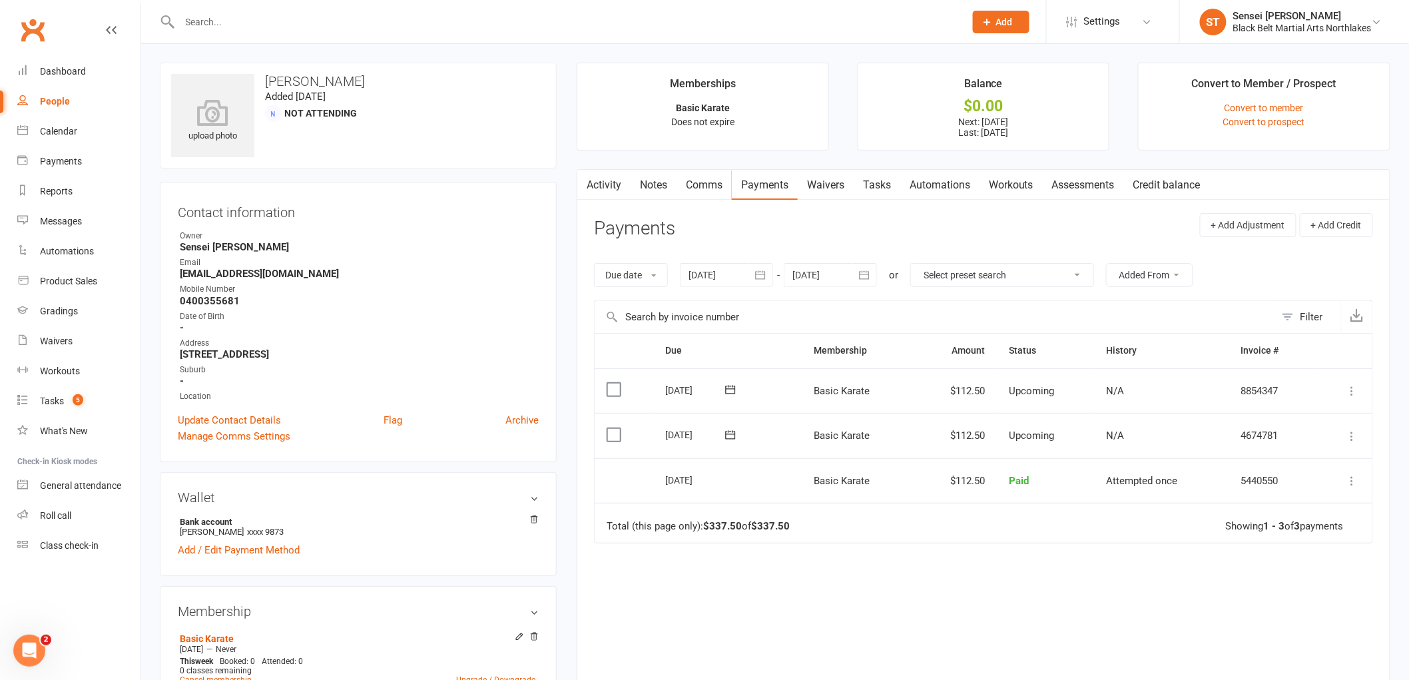
drag, startPoint x: 228, startPoint y: 31, endPoint x: 217, endPoint y: 36, distance: 11.9
click at [225, 31] on div at bounding box center [558, 21] width 796 height 43
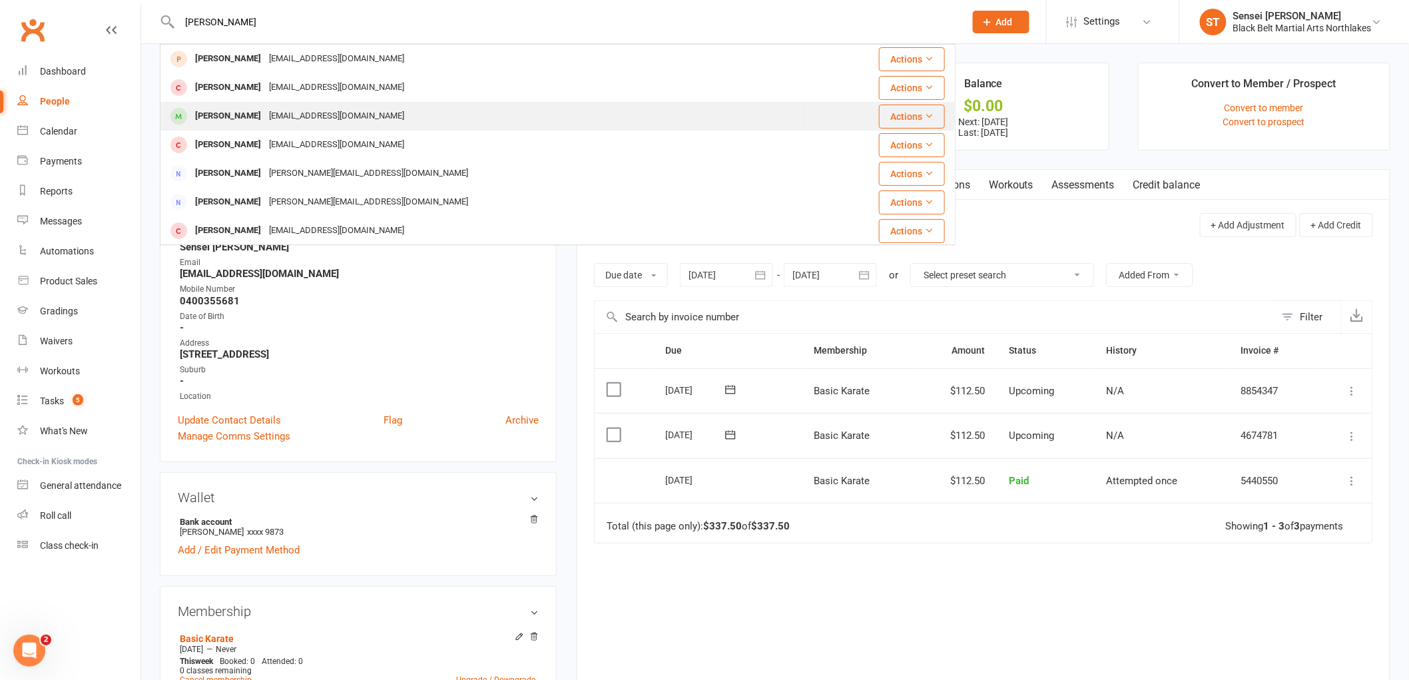
type input "nathaniel"
click at [230, 117] on div "Nathaniel Torres" at bounding box center [228, 116] width 74 height 19
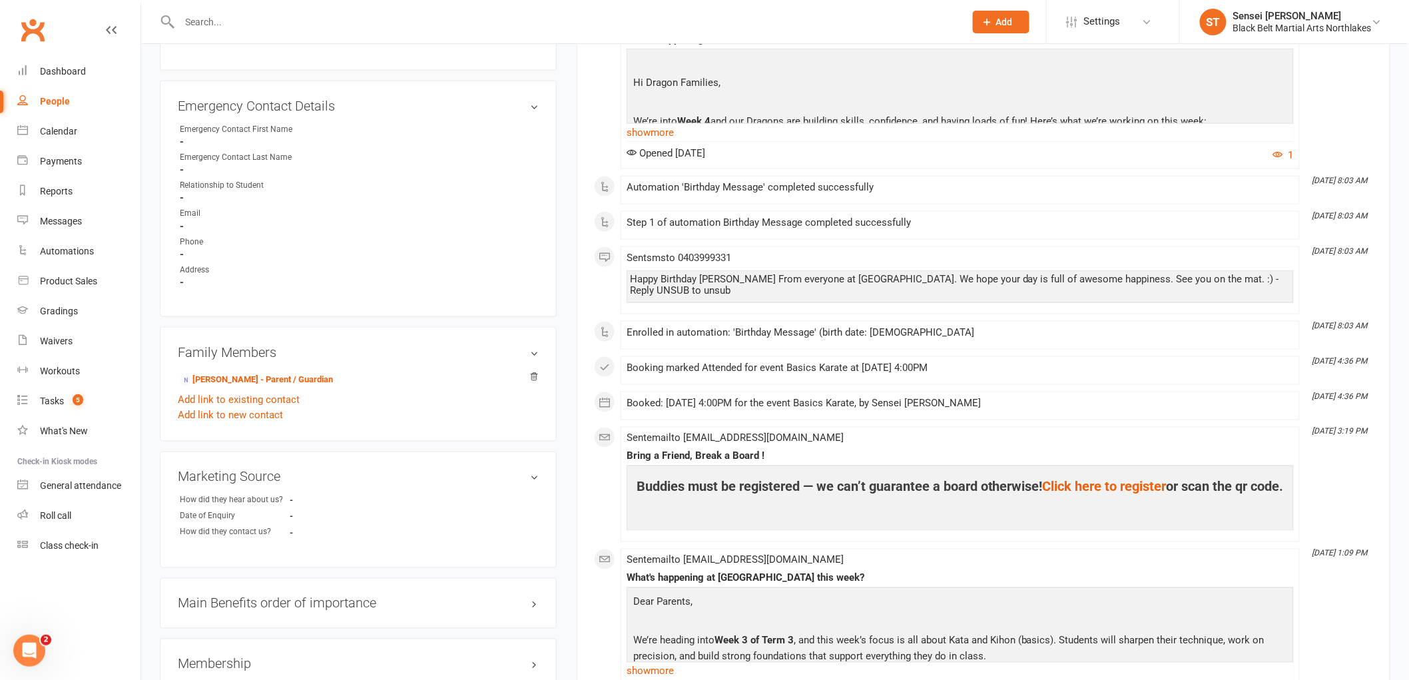
scroll to position [740, 0]
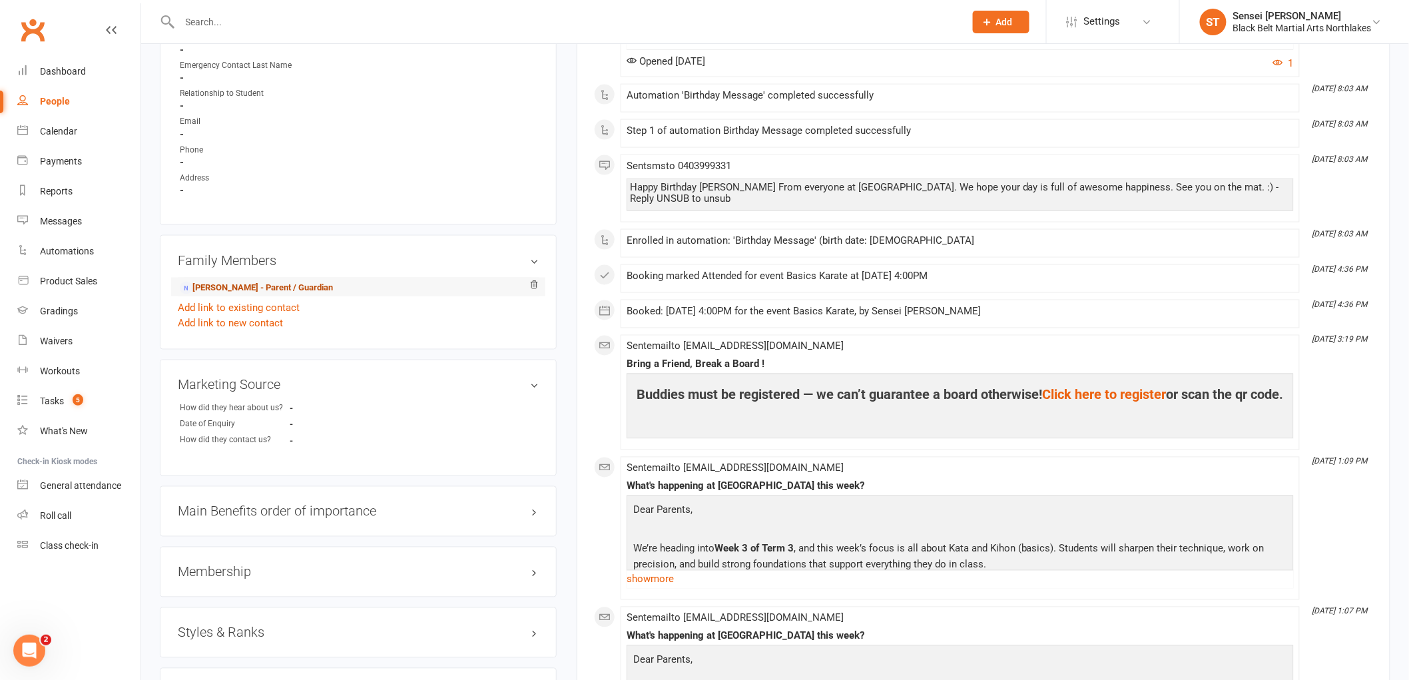
click at [250, 288] on link "Danielle Torres- Harada - Parent / Guardian" at bounding box center [256, 288] width 153 height 14
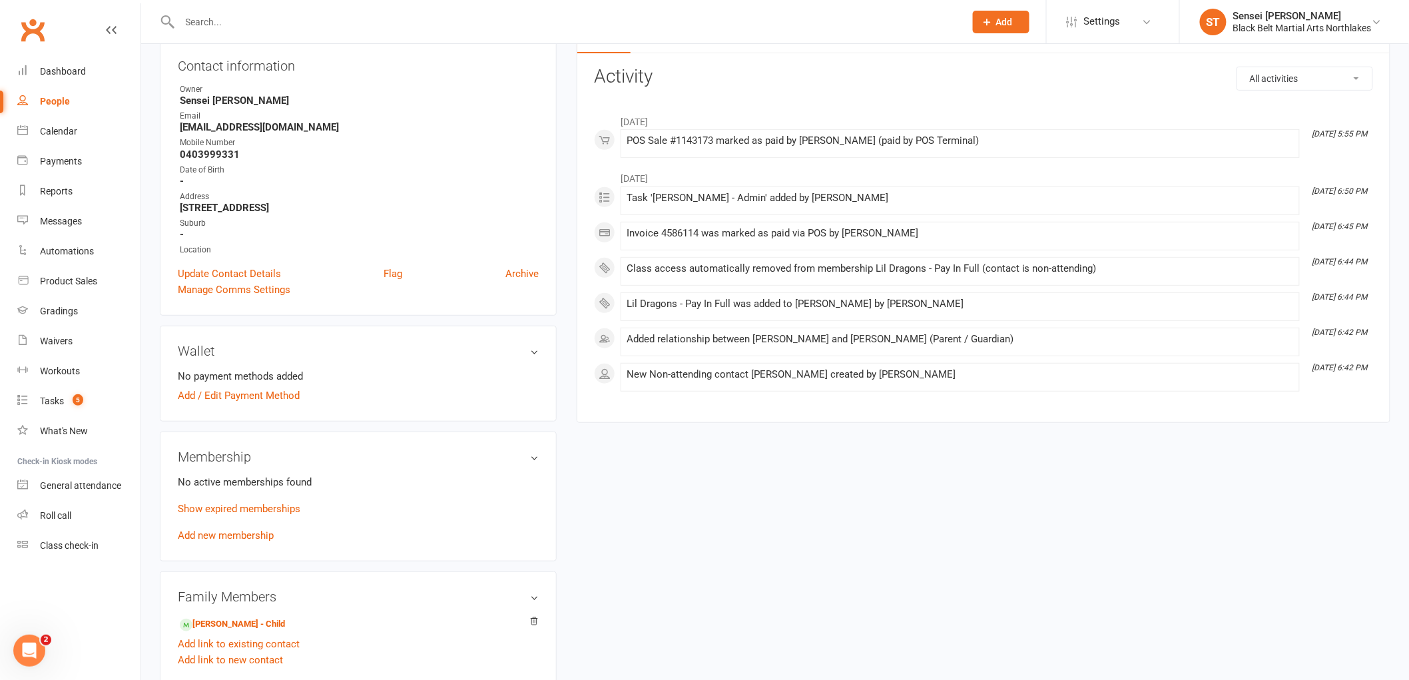
scroll to position [148, 0]
click at [250, 394] on link "Add / Edit Payment Method" at bounding box center [239, 394] width 122 height 16
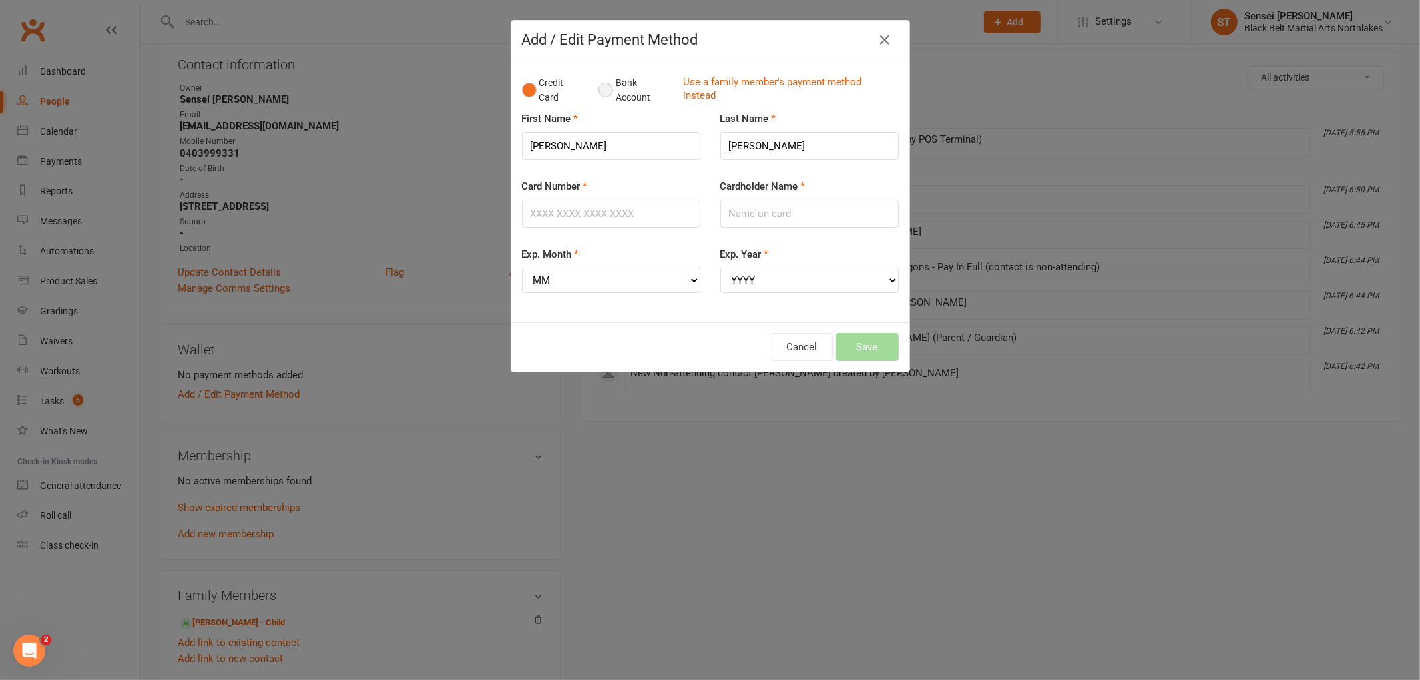
click at [601, 92] on button "Bank Account" at bounding box center [636, 90] width 74 height 41
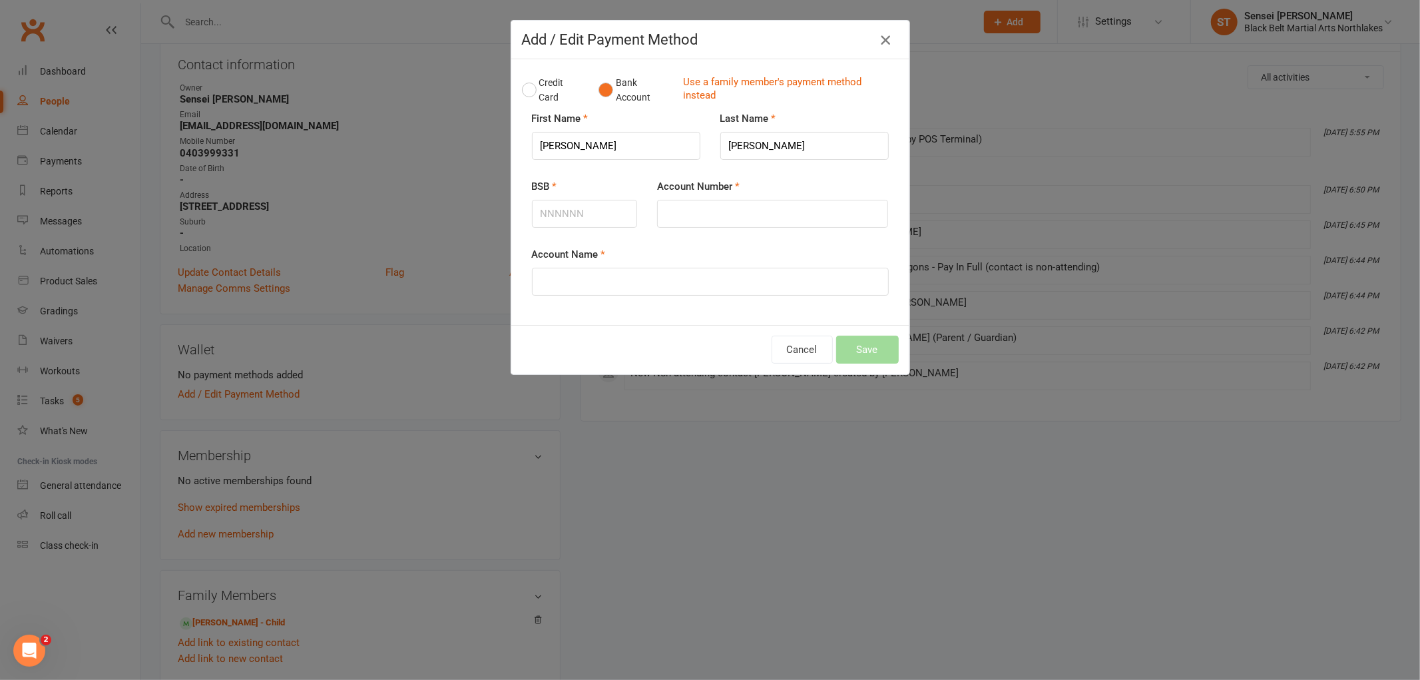
click at [888, 43] on icon "button" at bounding box center [886, 40] width 16 height 16
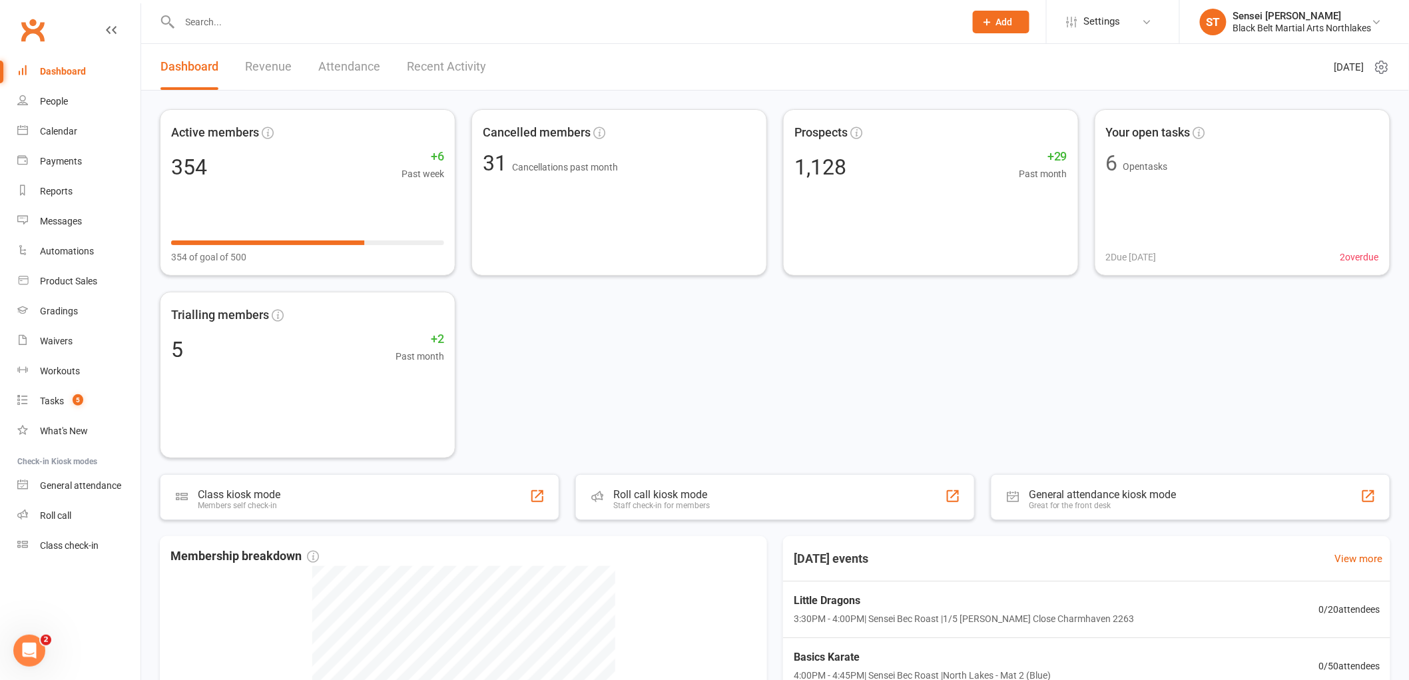
click at [236, 27] on input "text" at bounding box center [566, 22] width 780 height 19
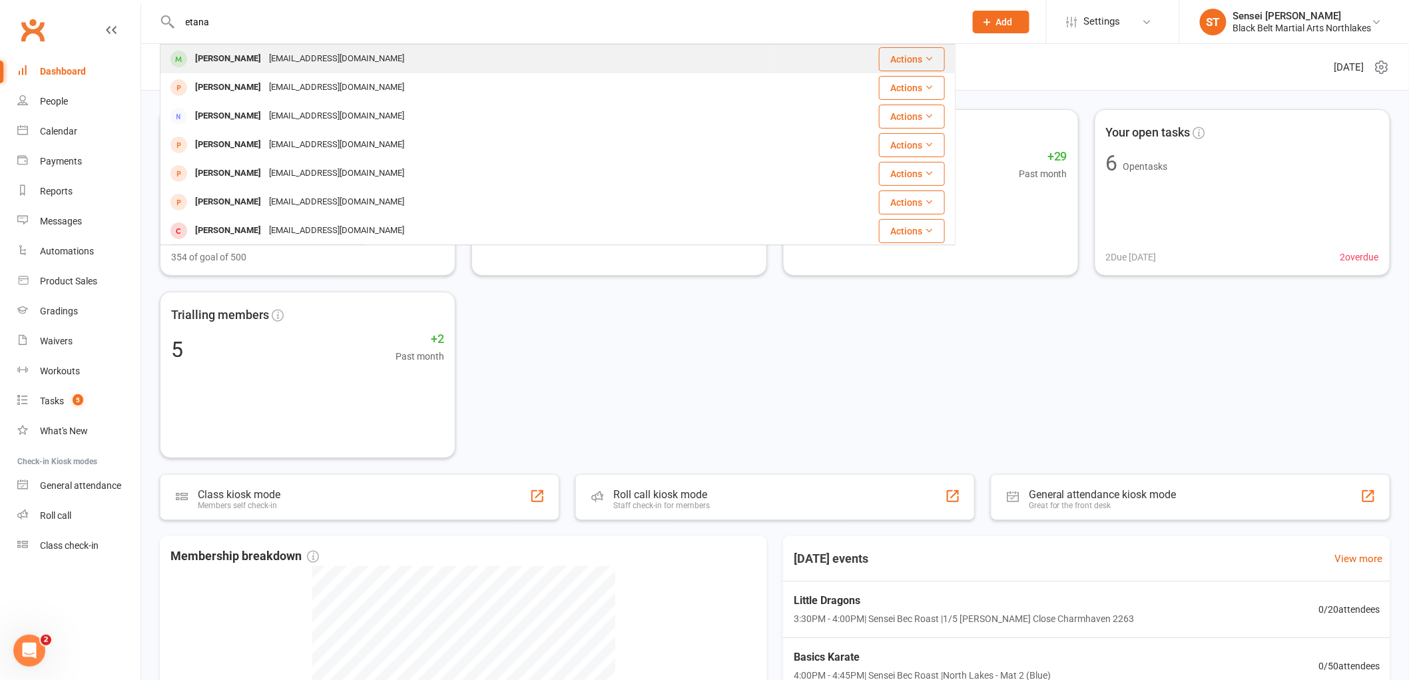
type input "etana"
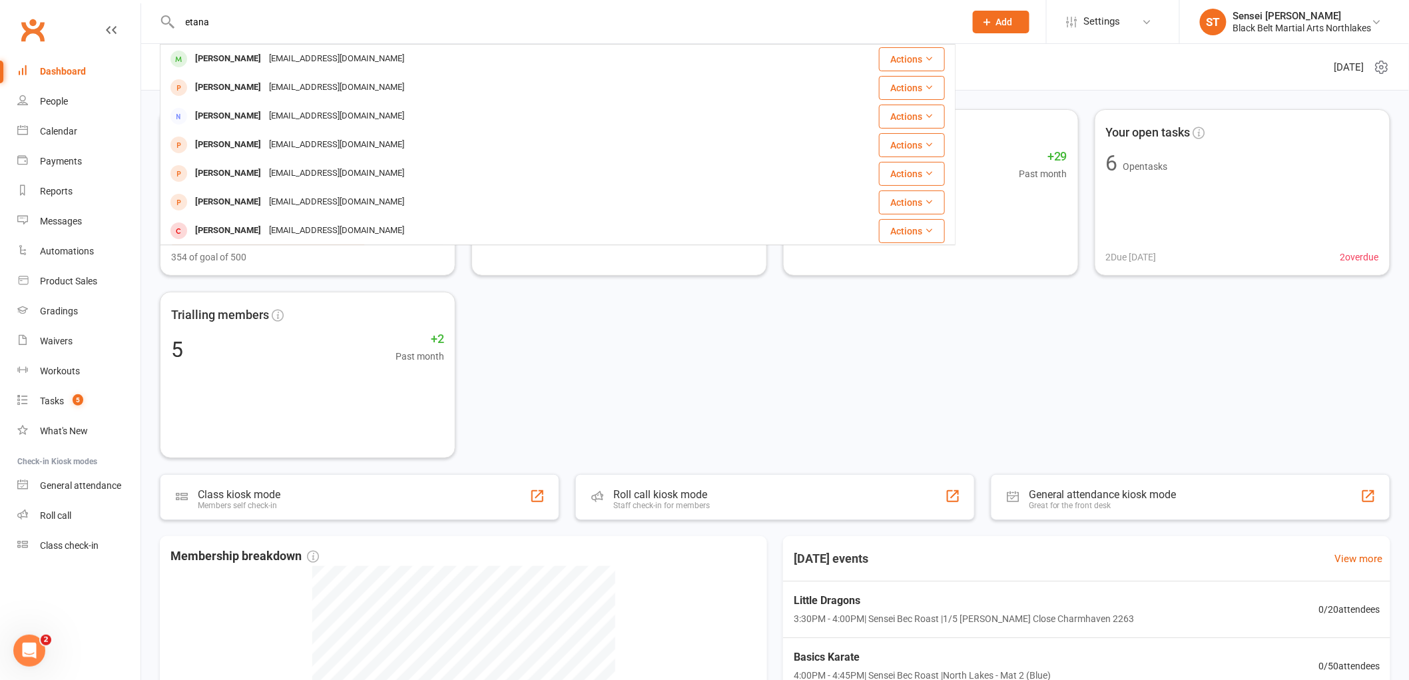
click at [233, 60] on div "[PERSON_NAME]" at bounding box center [228, 58] width 74 height 19
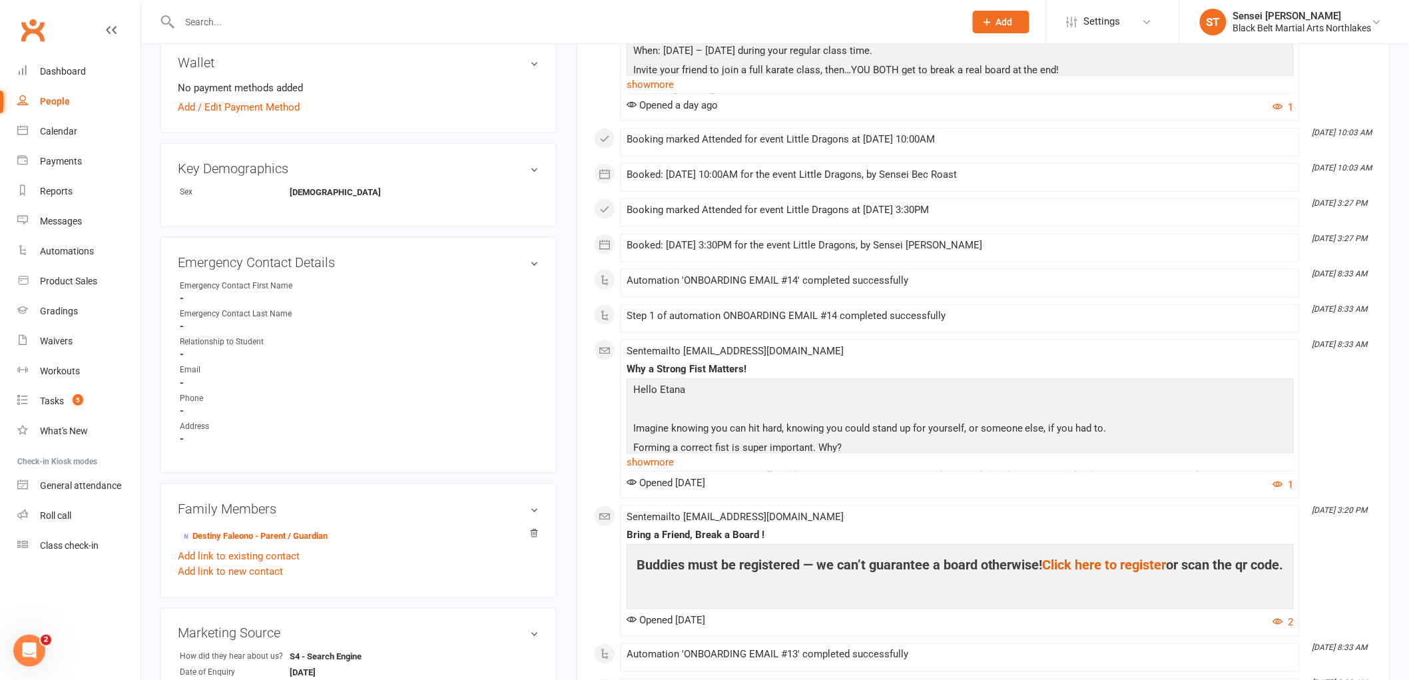
scroll to position [517, 0]
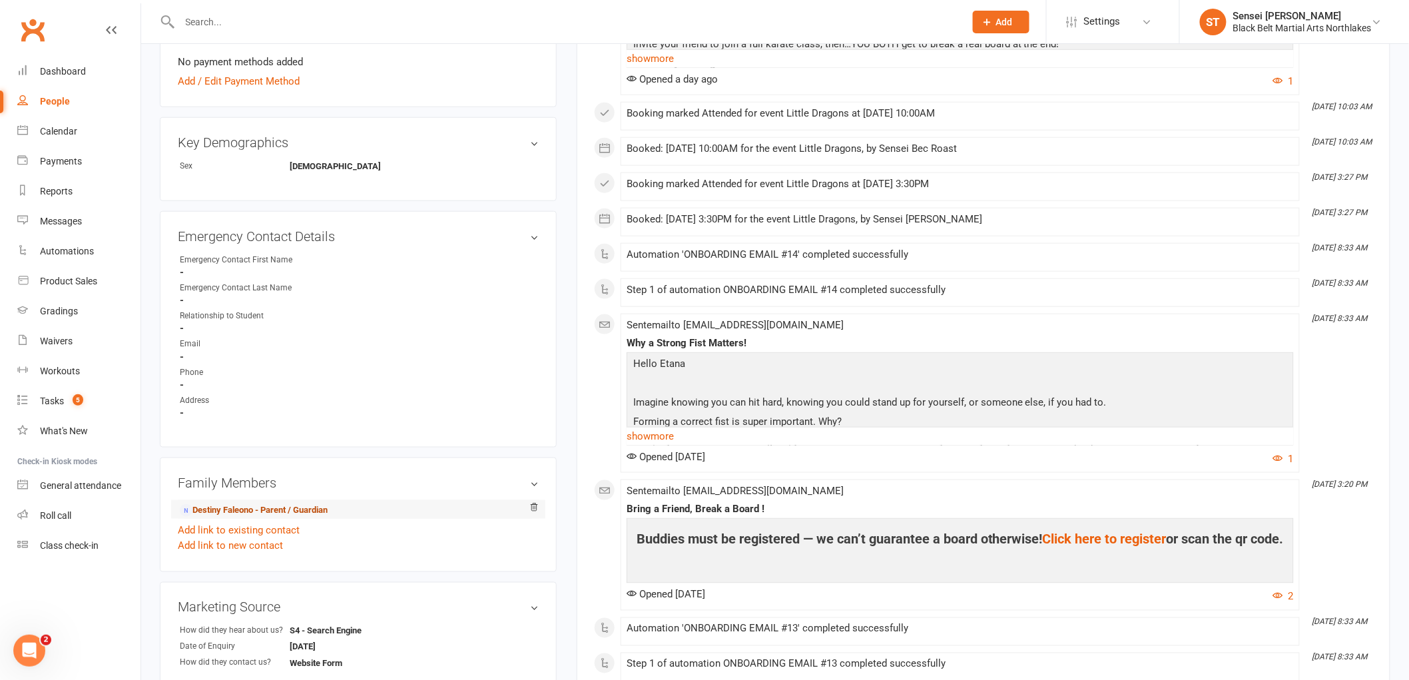
click at [240, 514] on link "Destiny Faleono - Parent / Guardian" at bounding box center [254, 510] width 148 height 14
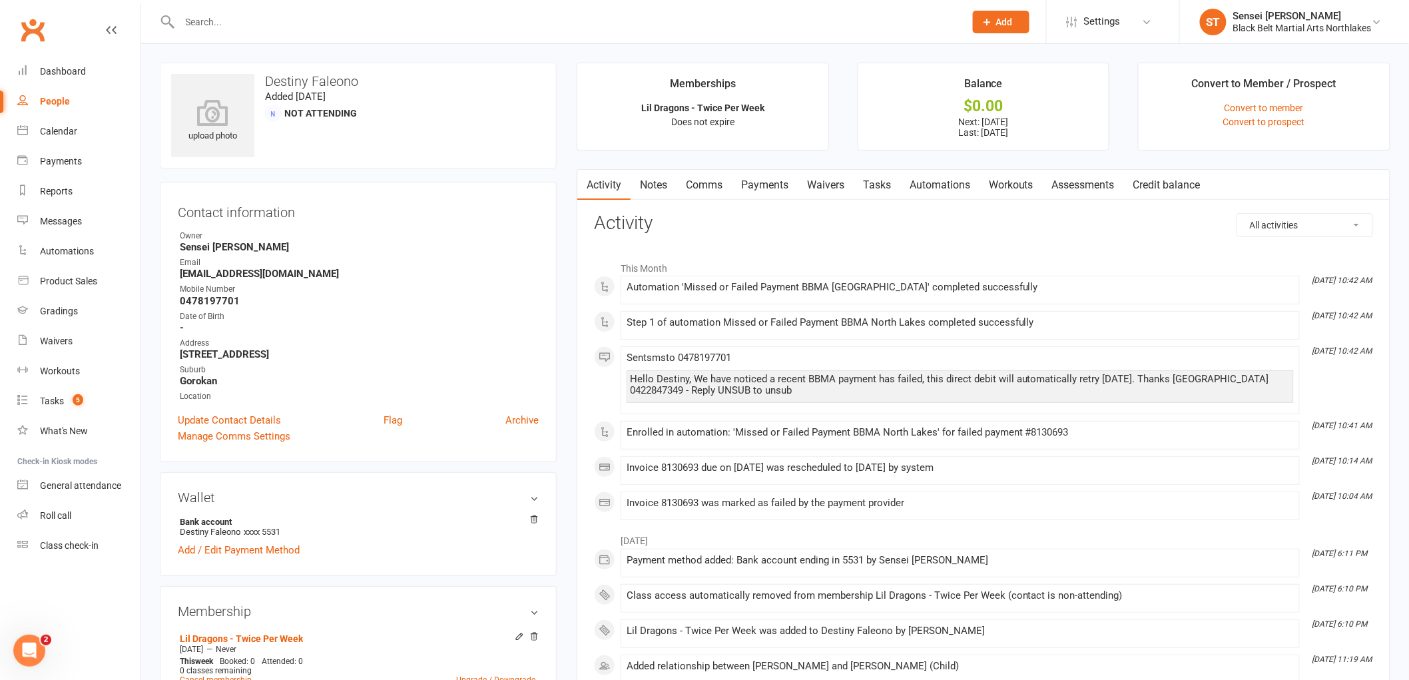
click at [1175, 184] on link "Credit balance" at bounding box center [1167, 185] width 86 height 31
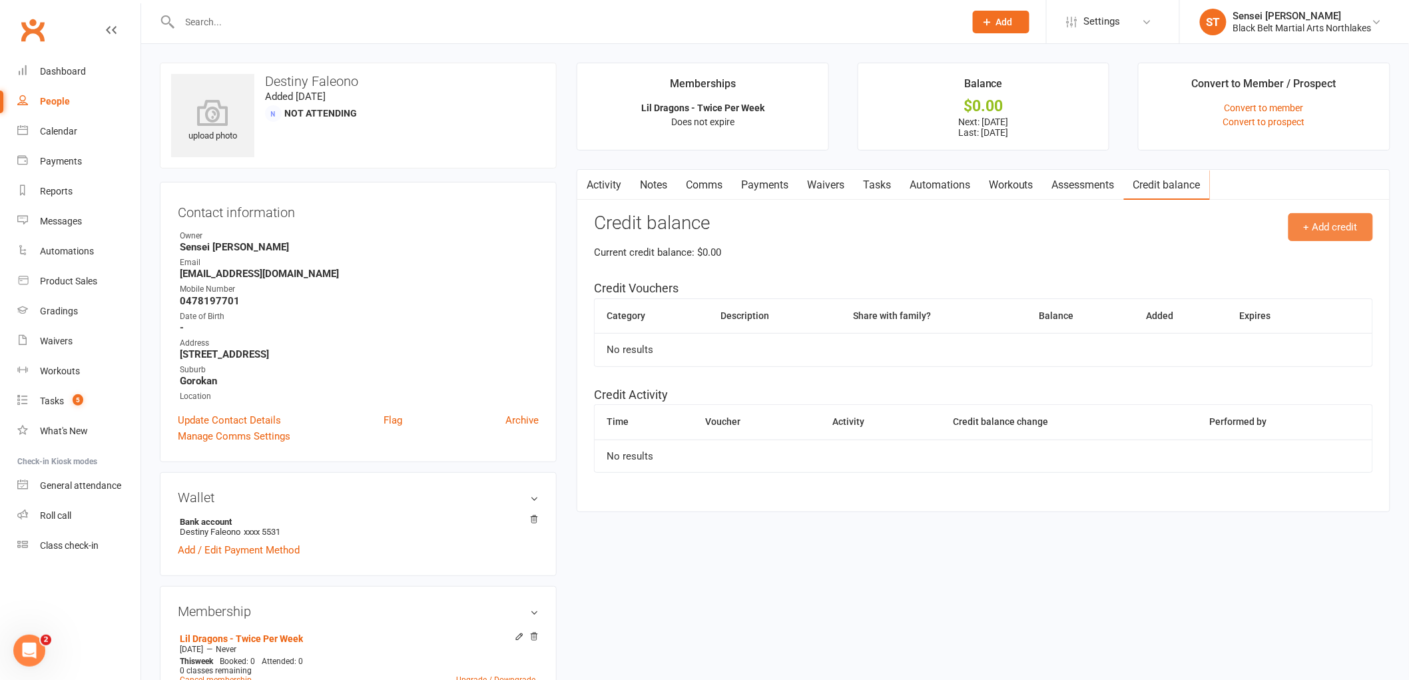
click at [1323, 225] on button "+ Add credit" at bounding box center [1331, 227] width 85 height 28
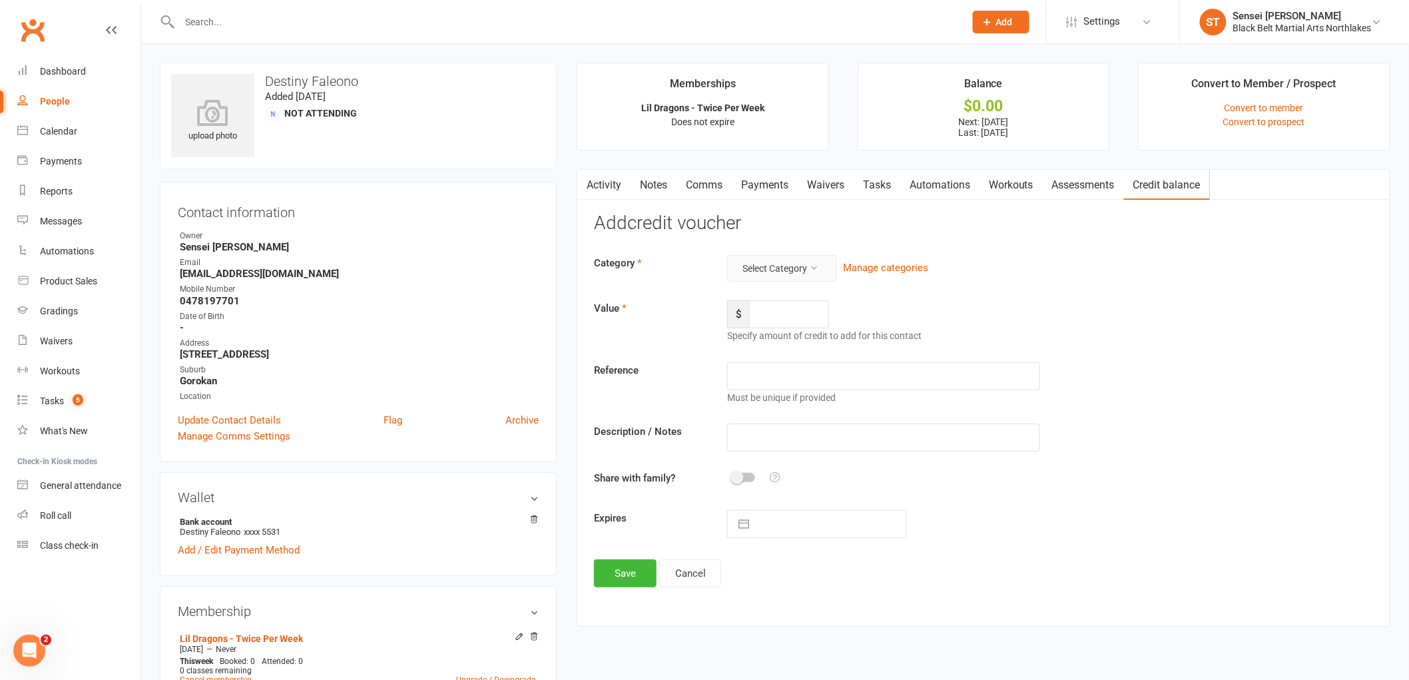
click at [814, 270] on icon at bounding box center [813, 267] width 9 height 9
click at [743, 322] on link "AKV" at bounding box center [761, 327] width 132 height 27
click at [771, 322] on input "number" at bounding box center [789, 314] width 80 height 28
type input "100"
click at [751, 434] on input "text" at bounding box center [883, 438] width 313 height 28
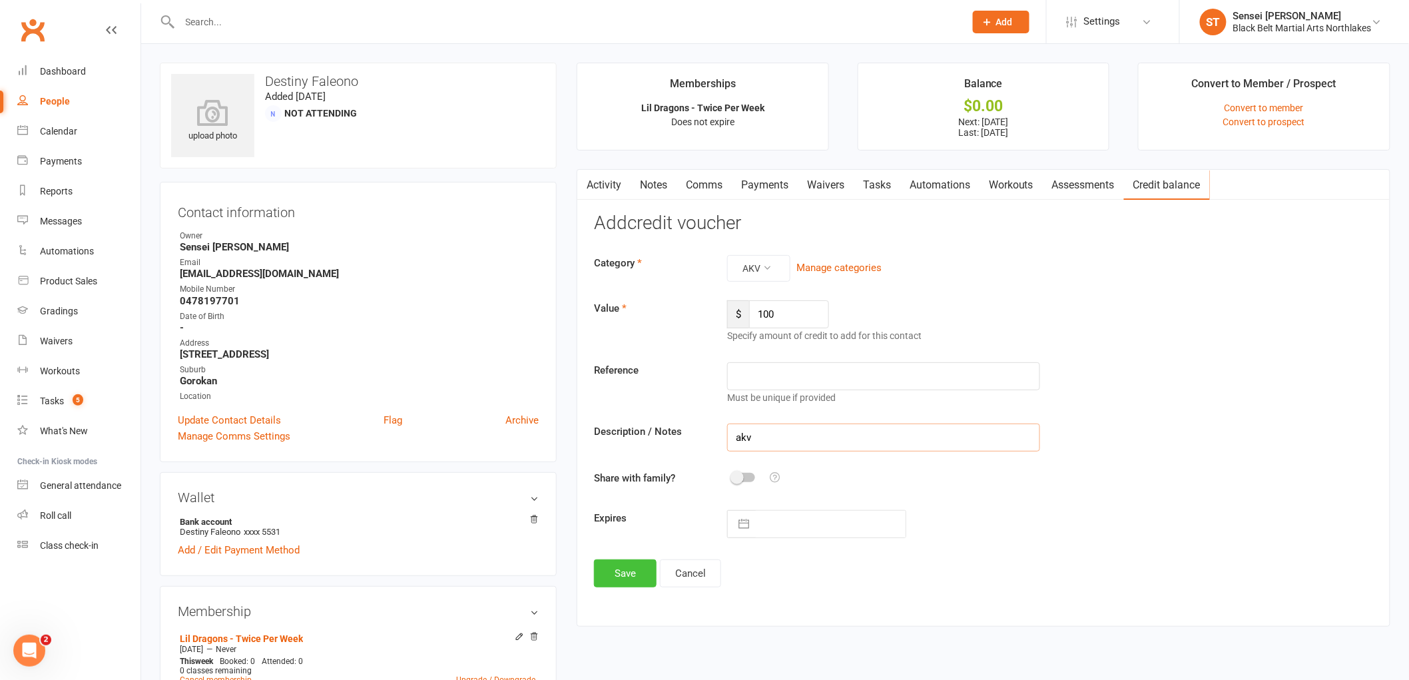
type input "akv"
click at [620, 574] on button "Save" at bounding box center [625, 573] width 63 height 28
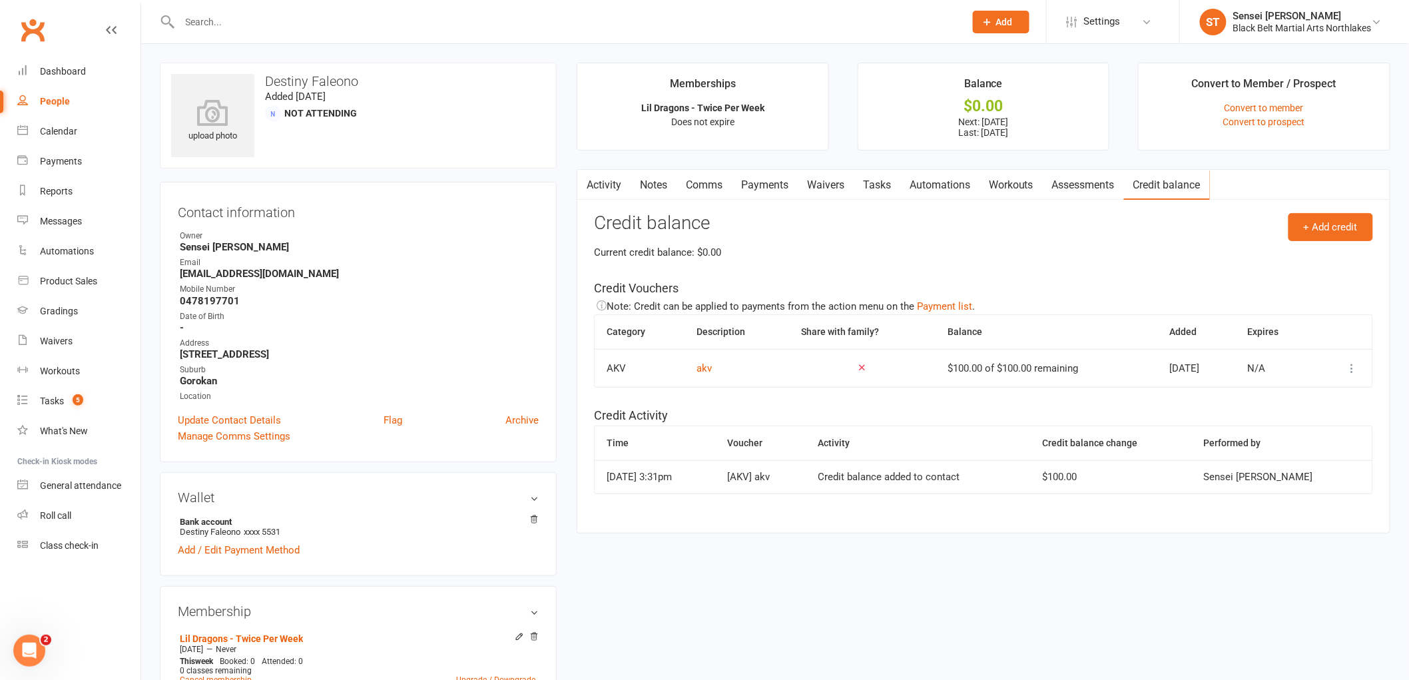
click at [773, 180] on link "Payments" at bounding box center [765, 185] width 66 height 31
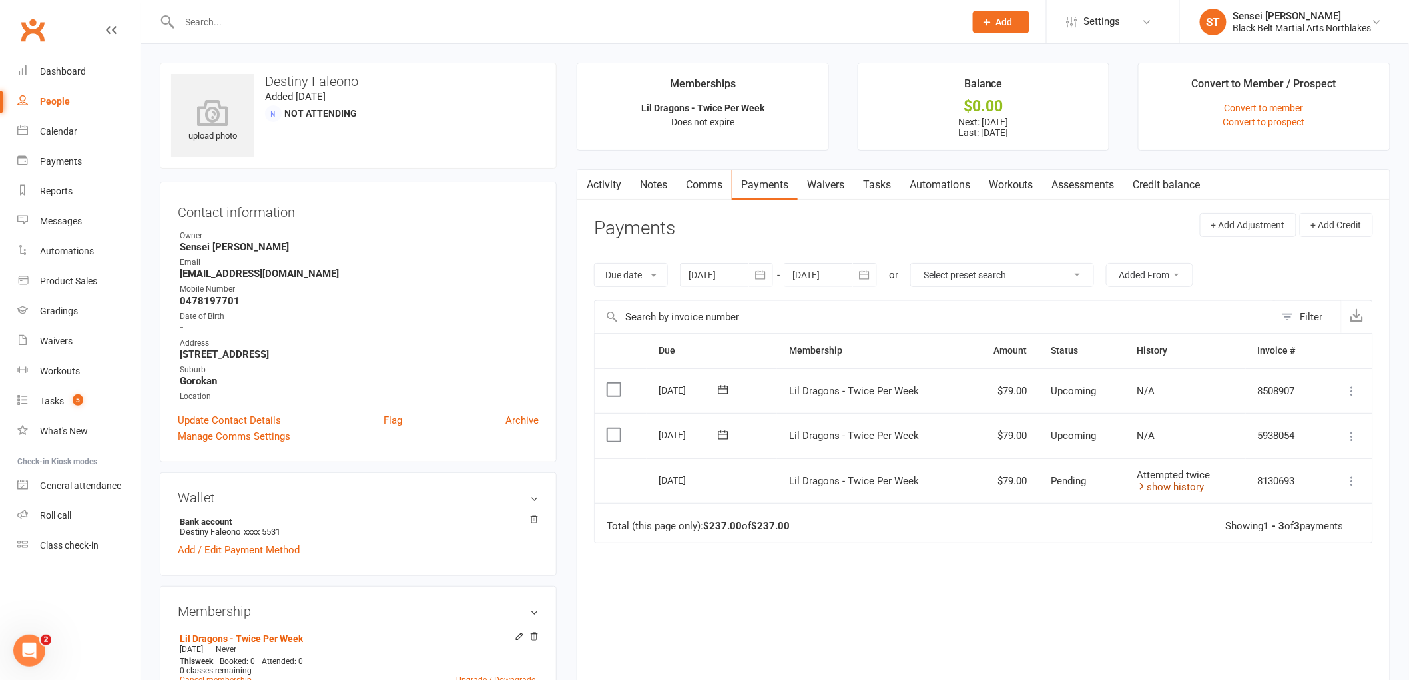
click at [1137, 483] on icon at bounding box center [1142, 486] width 10 height 10
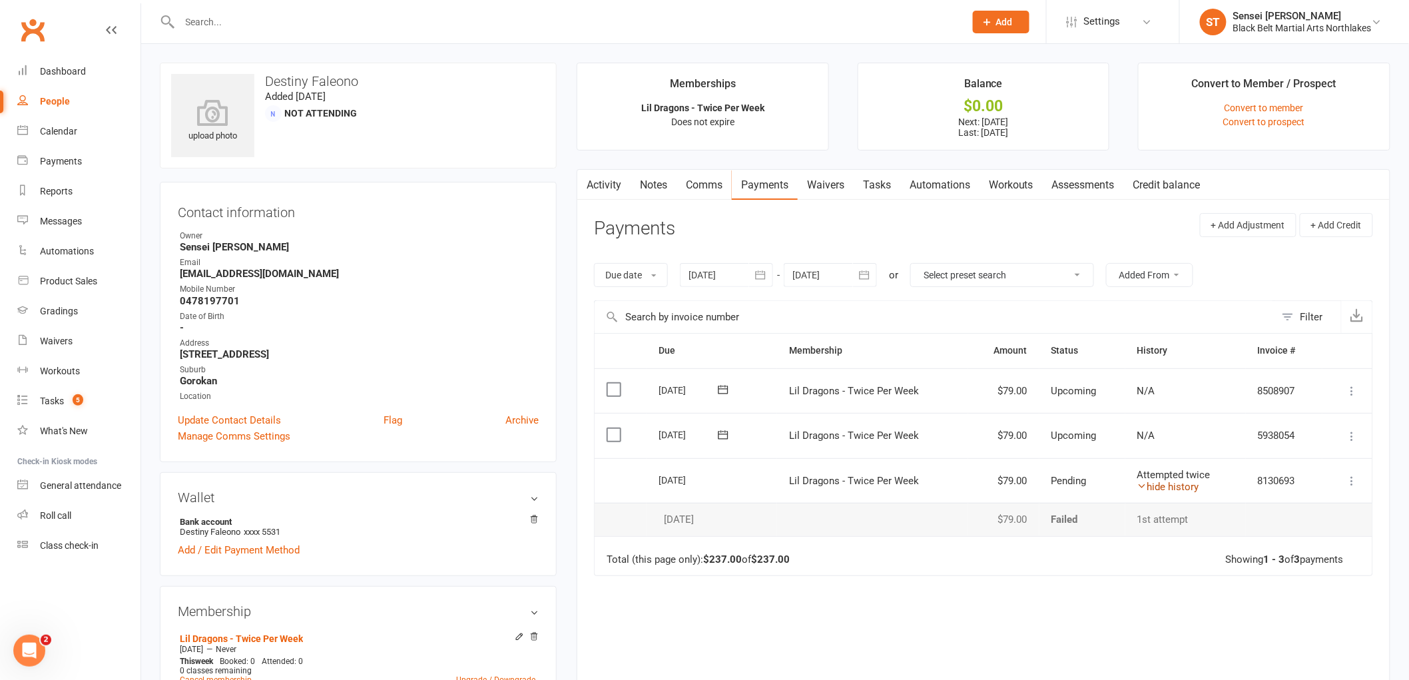
click at [1137, 483] on icon at bounding box center [1142, 486] width 10 height 10
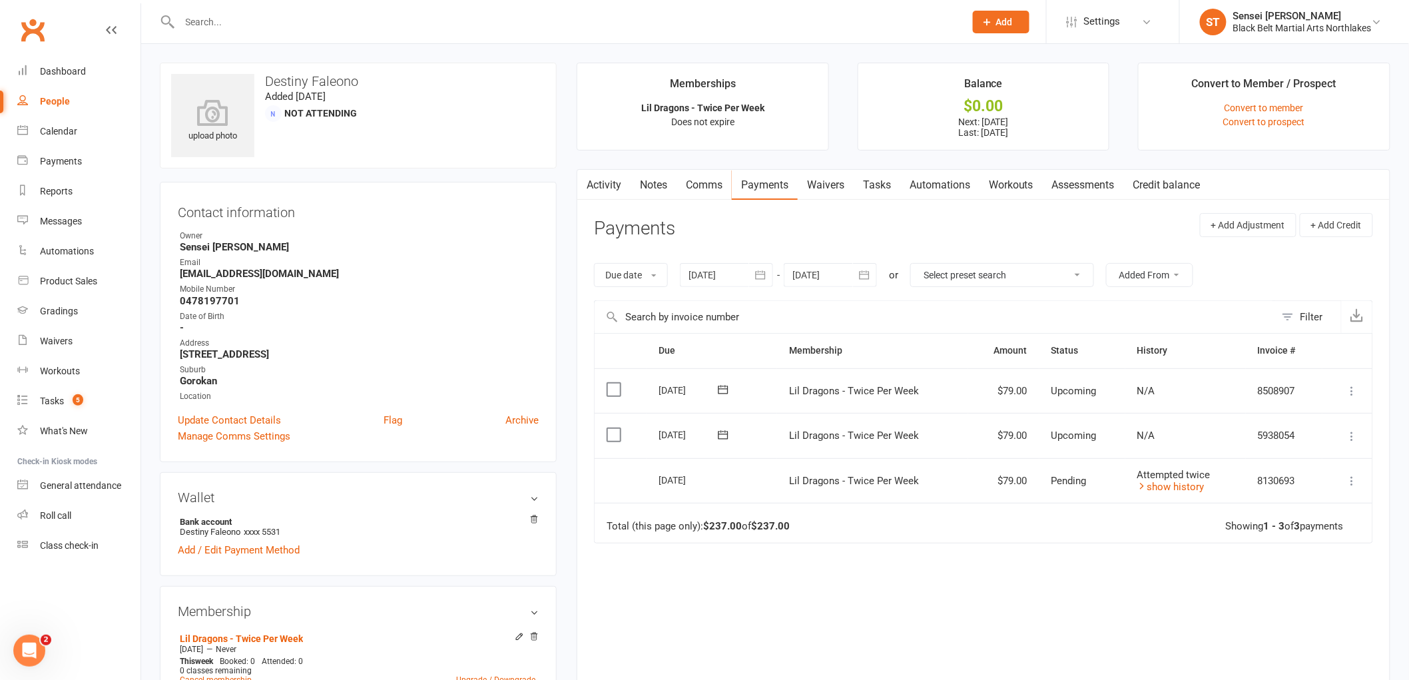
click at [1349, 481] on icon at bounding box center [1352, 480] width 13 height 13
click at [1348, 481] on icon at bounding box center [1352, 480] width 13 height 13
click at [1349, 436] on icon at bounding box center [1352, 436] width 13 height 13
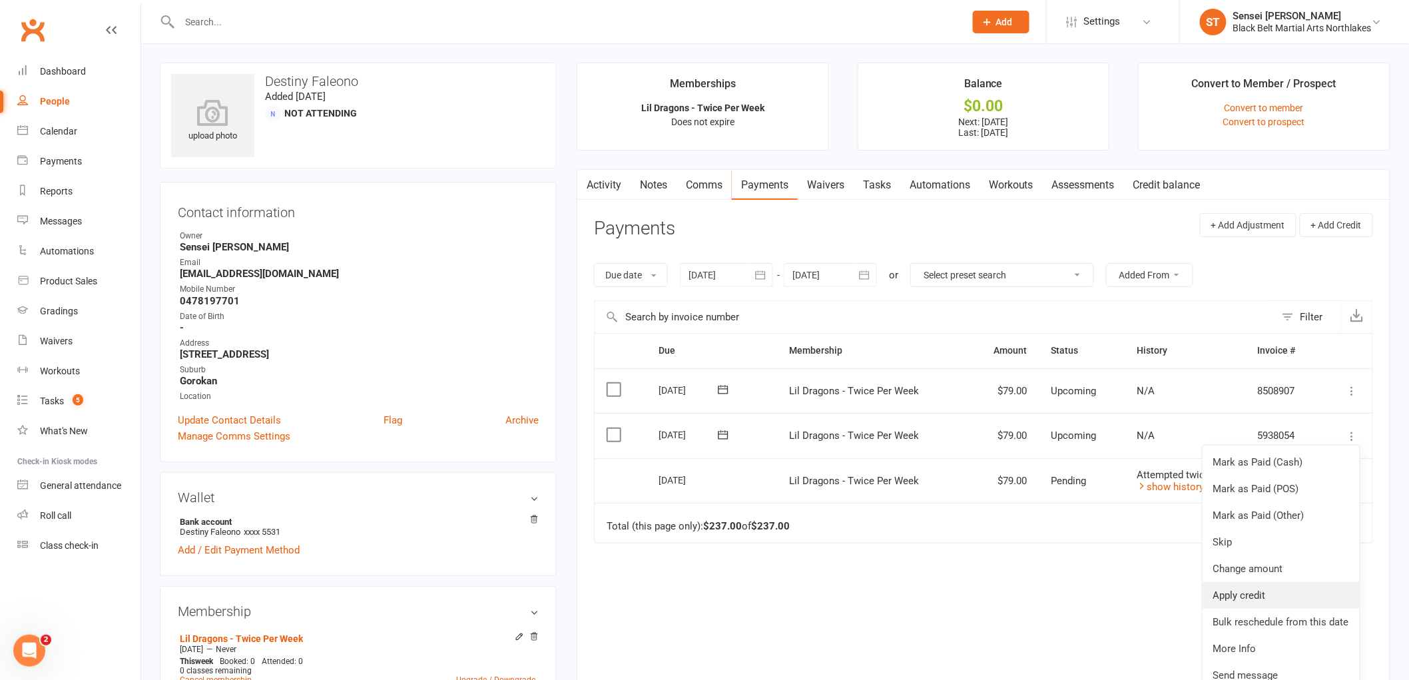
click at [1260, 601] on link "Apply credit" at bounding box center [1281, 595] width 157 height 27
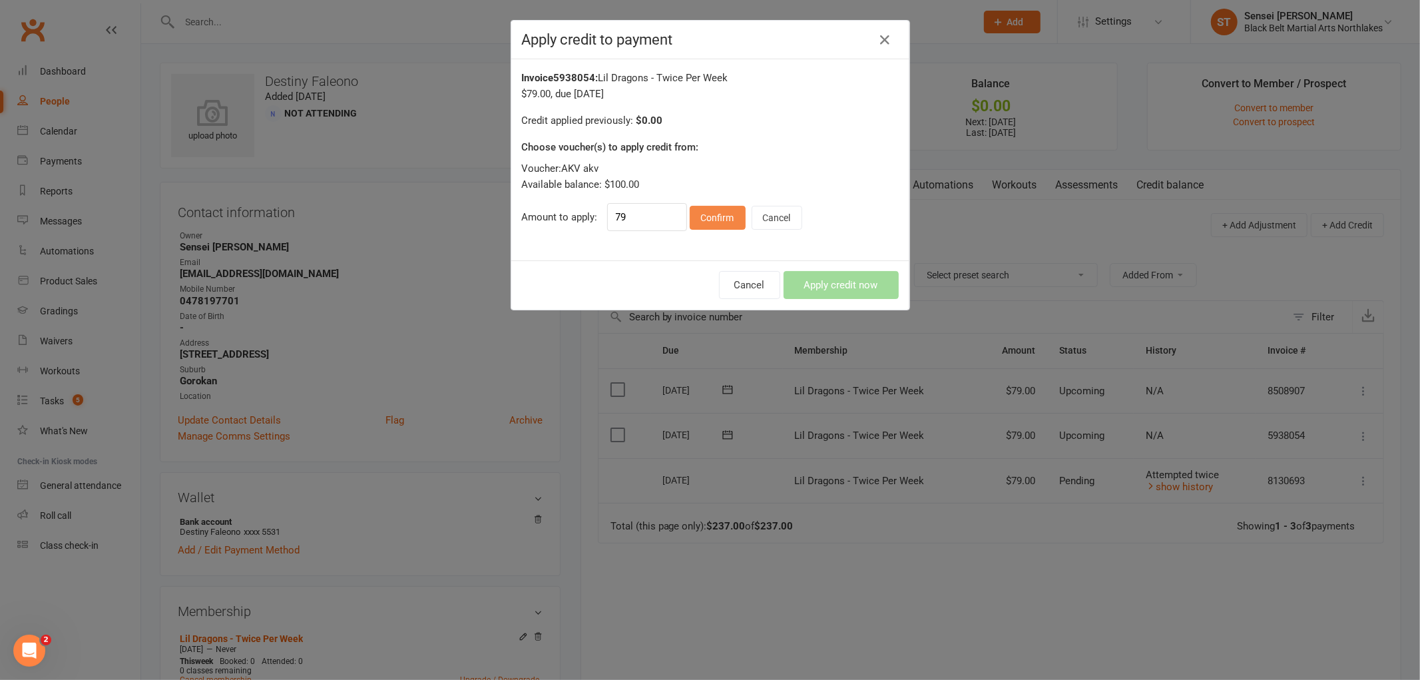
click at [716, 222] on button "Confirm" at bounding box center [718, 218] width 56 height 24
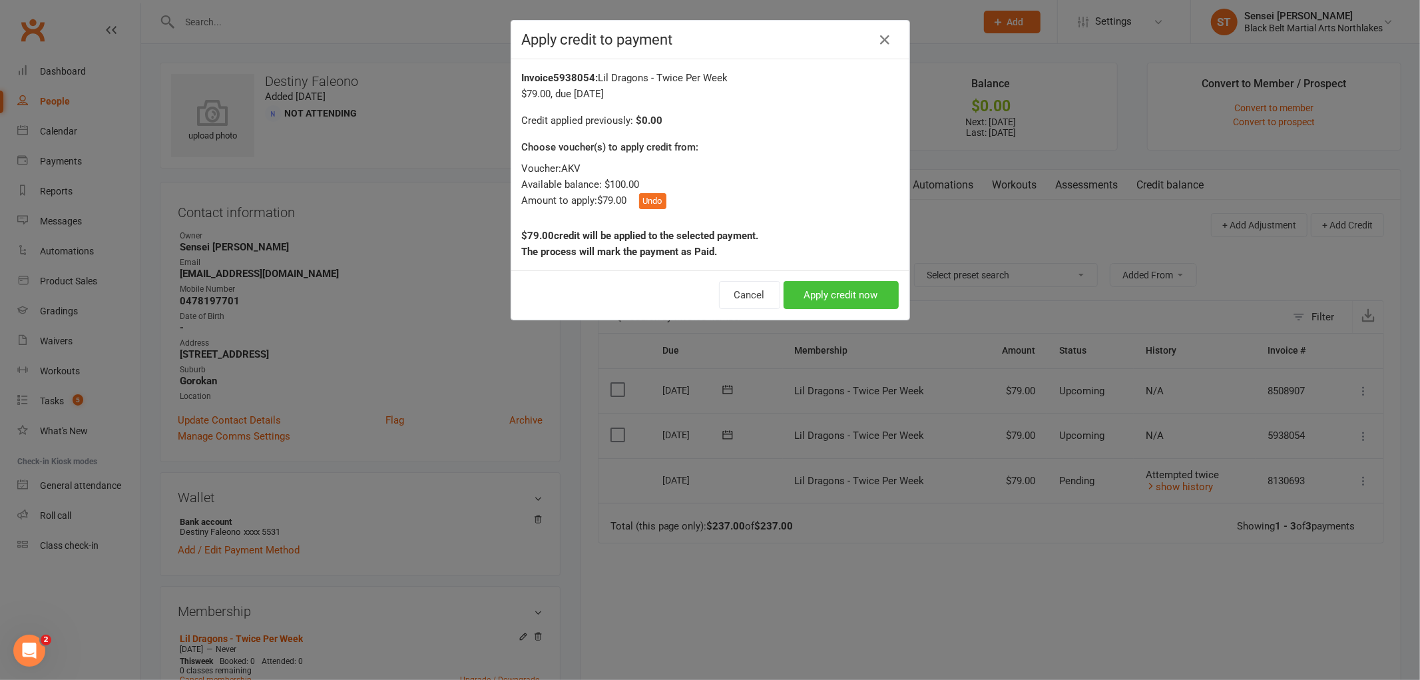
click at [821, 285] on button "Apply credit now" at bounding box center [841, 295] width 115 height 28
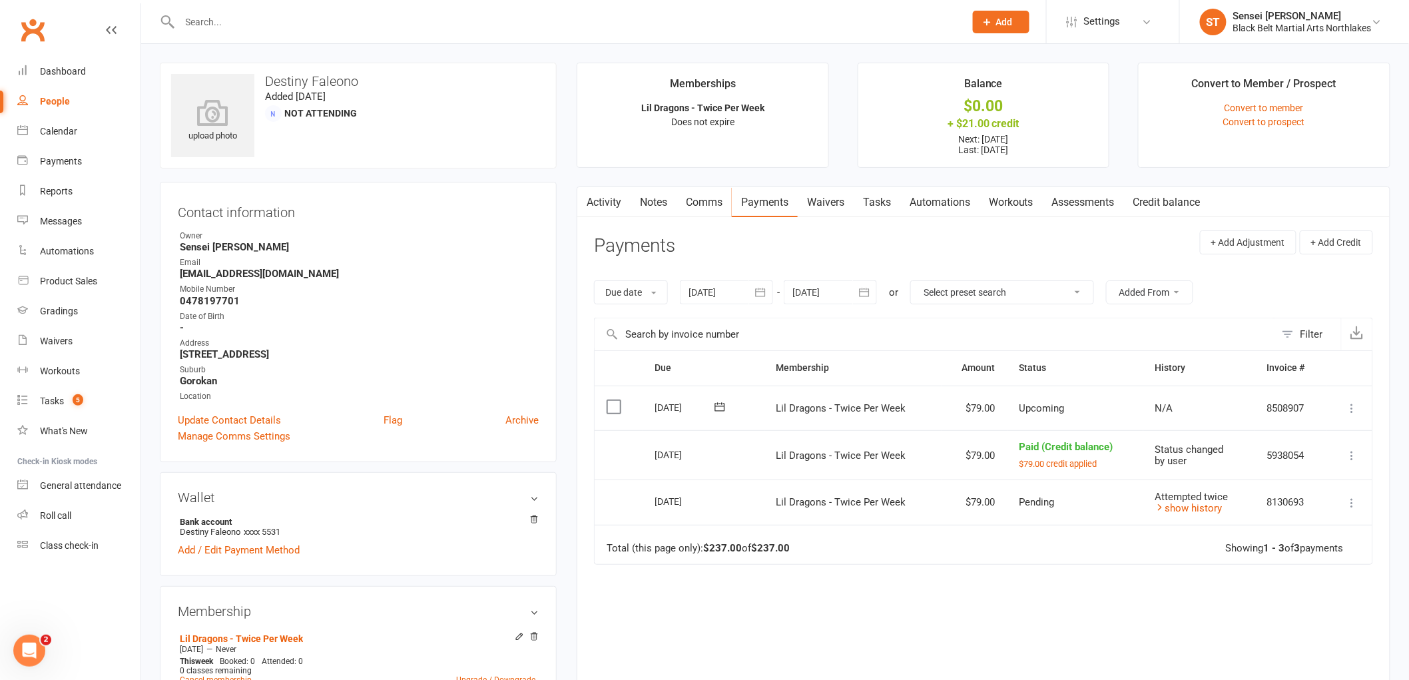
click at [1354, 407] on icon at bounding box center [1352, 408] width 13 height 13
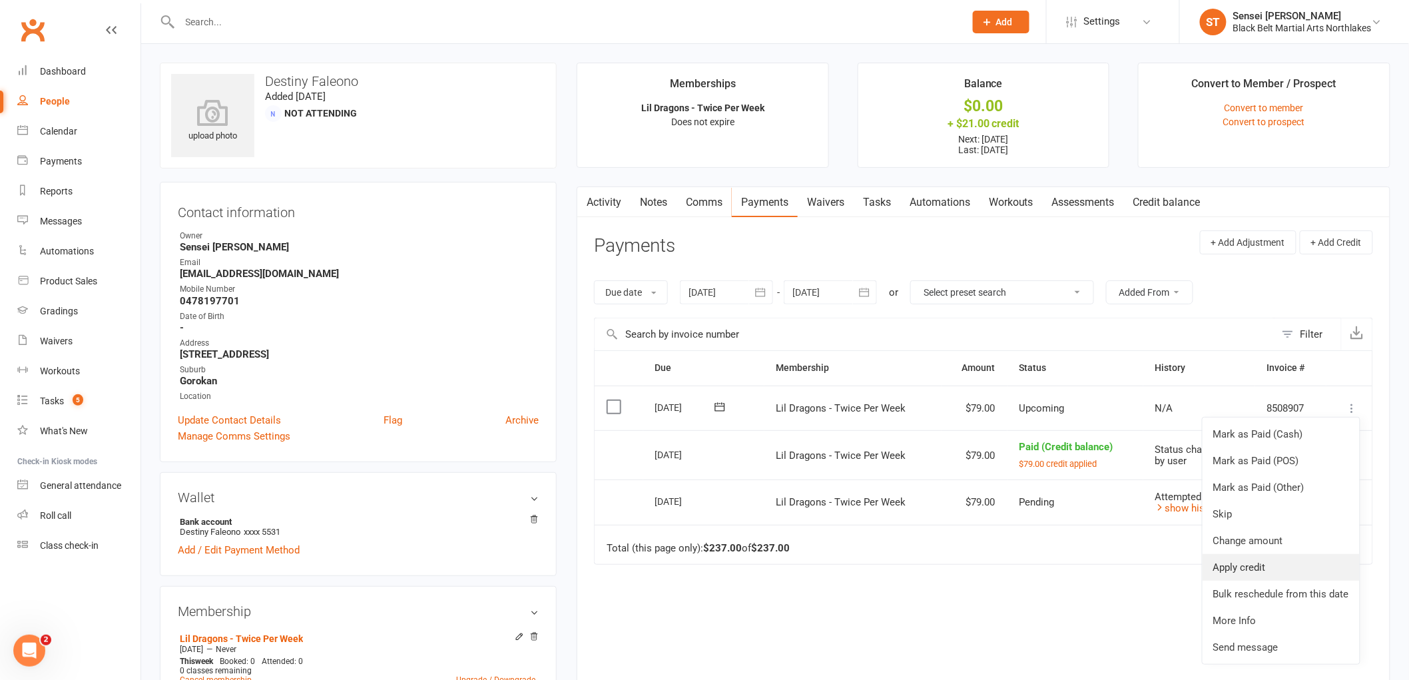
click at [1246, 573] on link "Apply credit" at bounding box center [1281, 567] width 157 height 27
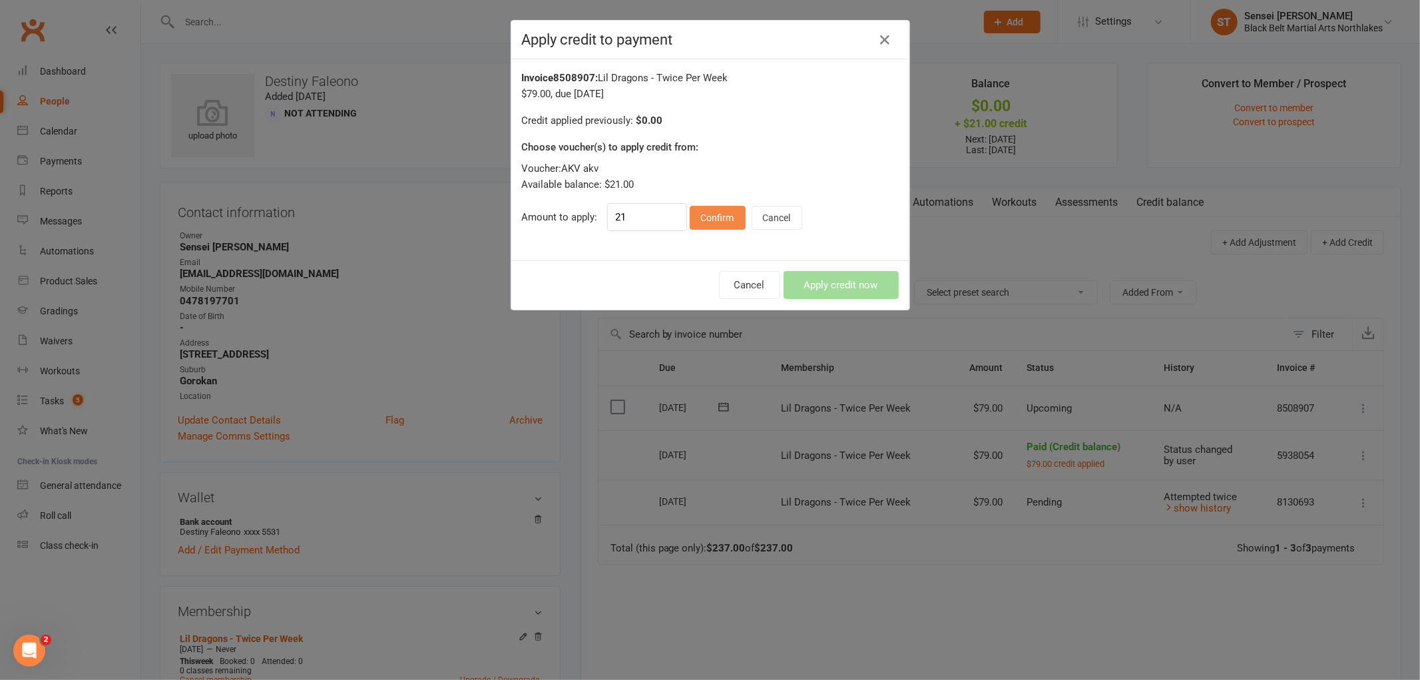
click at [701, 222] on button "Confirm" at bounding box center [718, 218] width 56 height 24
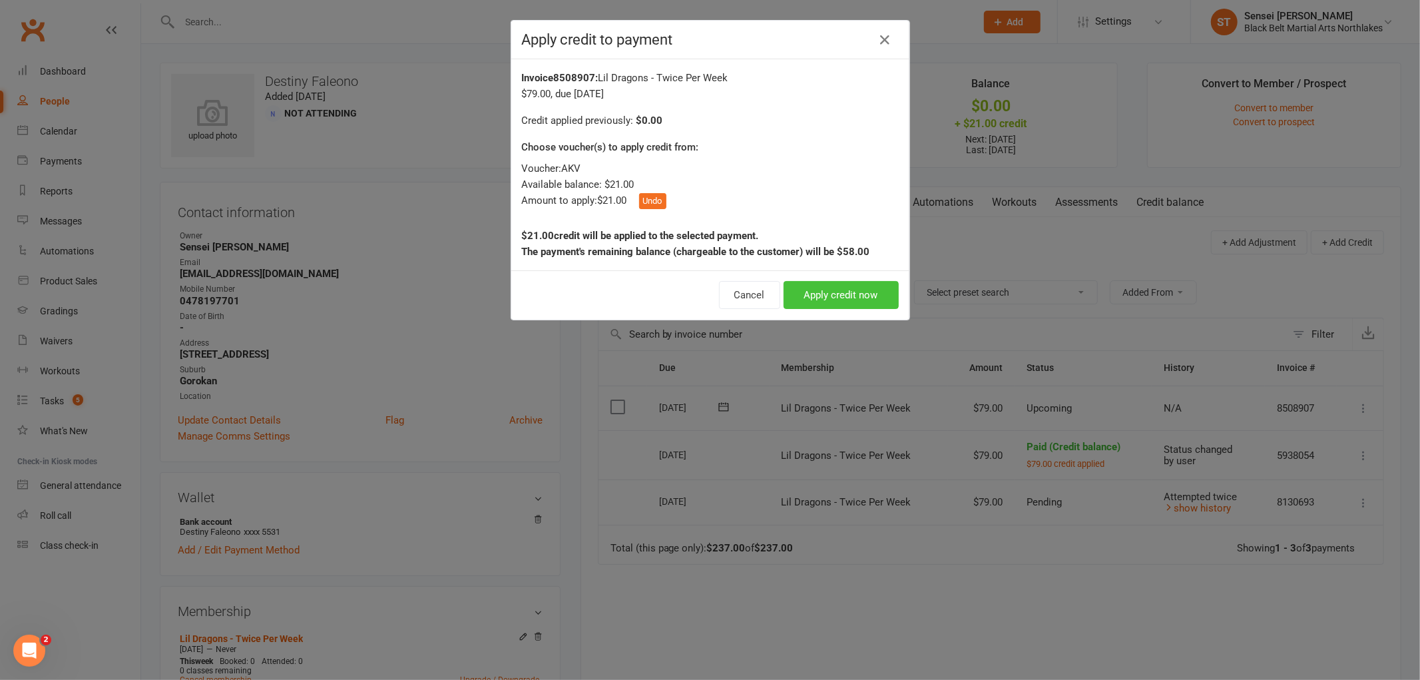
click at [835, 290] on button "Apply credit now" at bounding box center [841, 295] width 115 height 28
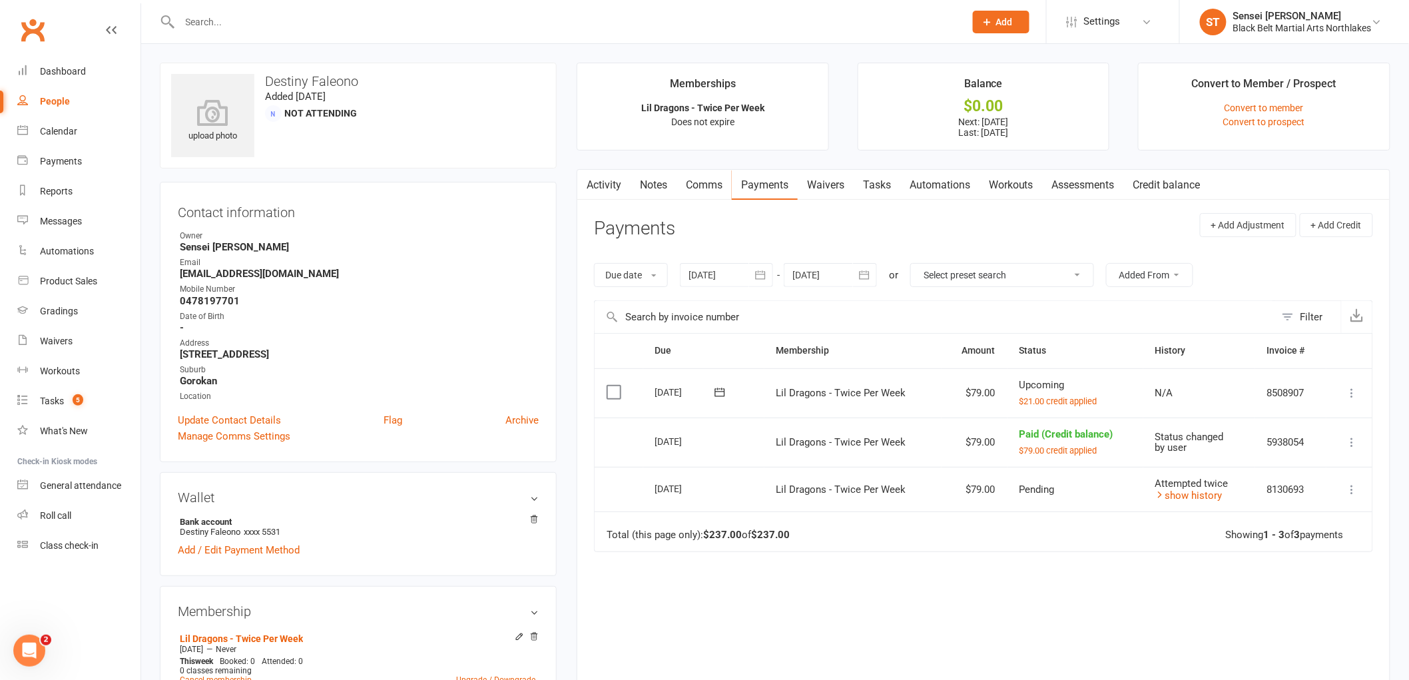
click at [290, 22] on input "text" at bounding box center [566, 22] width 780 height 19
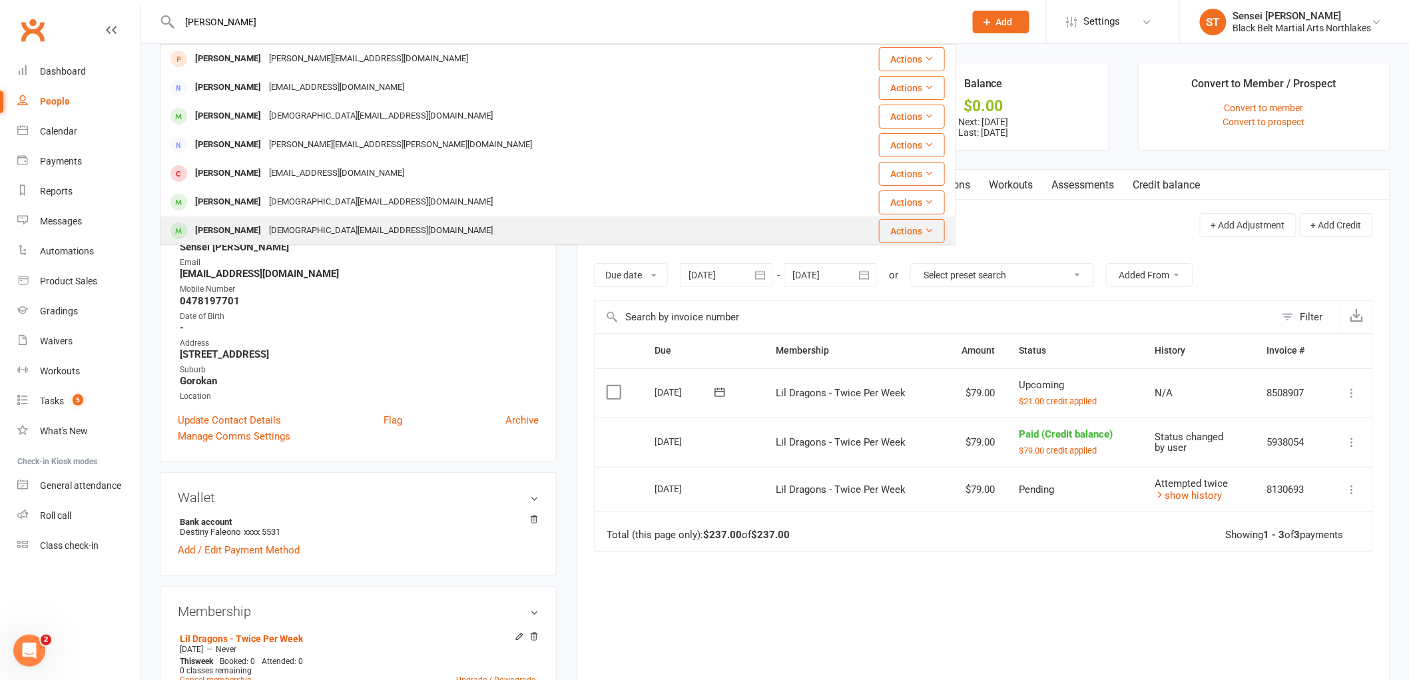
type input "[PERSON_NAME]"
click at [225, 218] on div "[PERSON_NAME] [DEMOGRAPHIC_DATA][EMAIL_ADDRESS][DOMAIN_NAME]" at bounding box center [499, 230] width 677 height 27
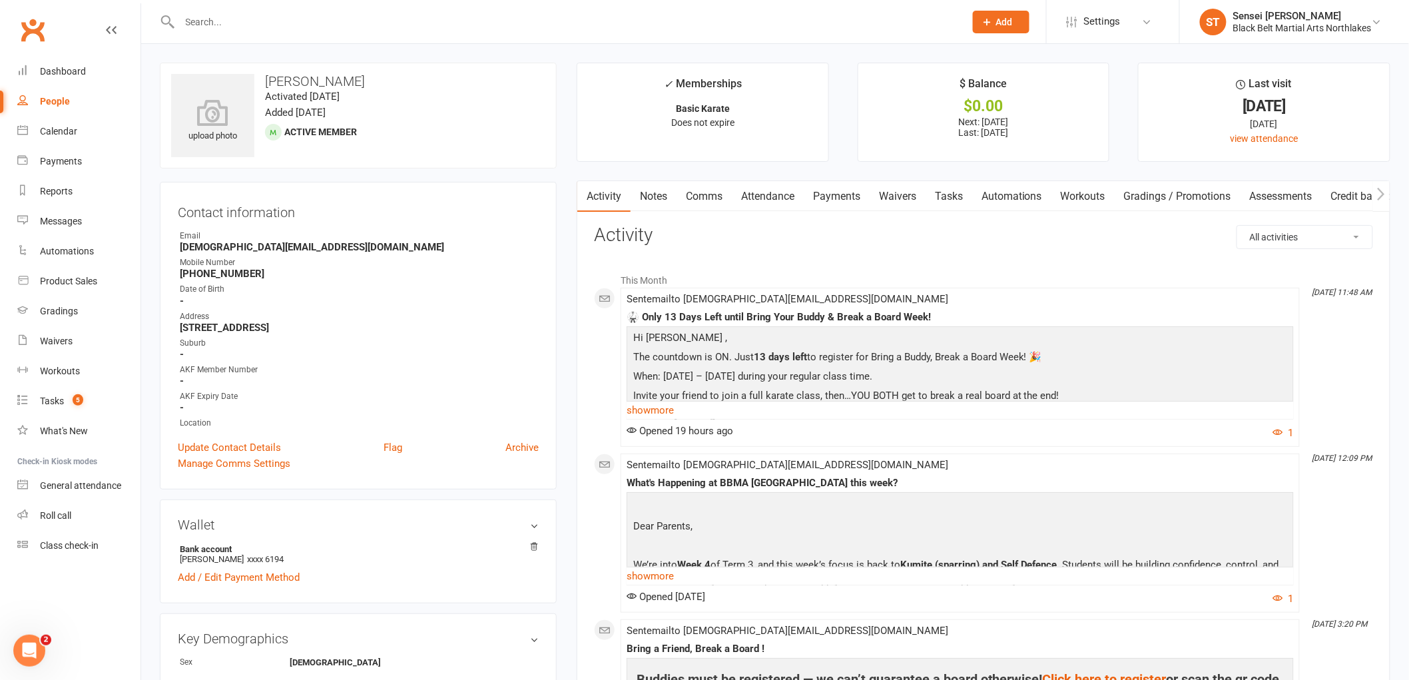
click at [835, 200] on link "Payments" at bounding box center [837, 196] width 66 height 31
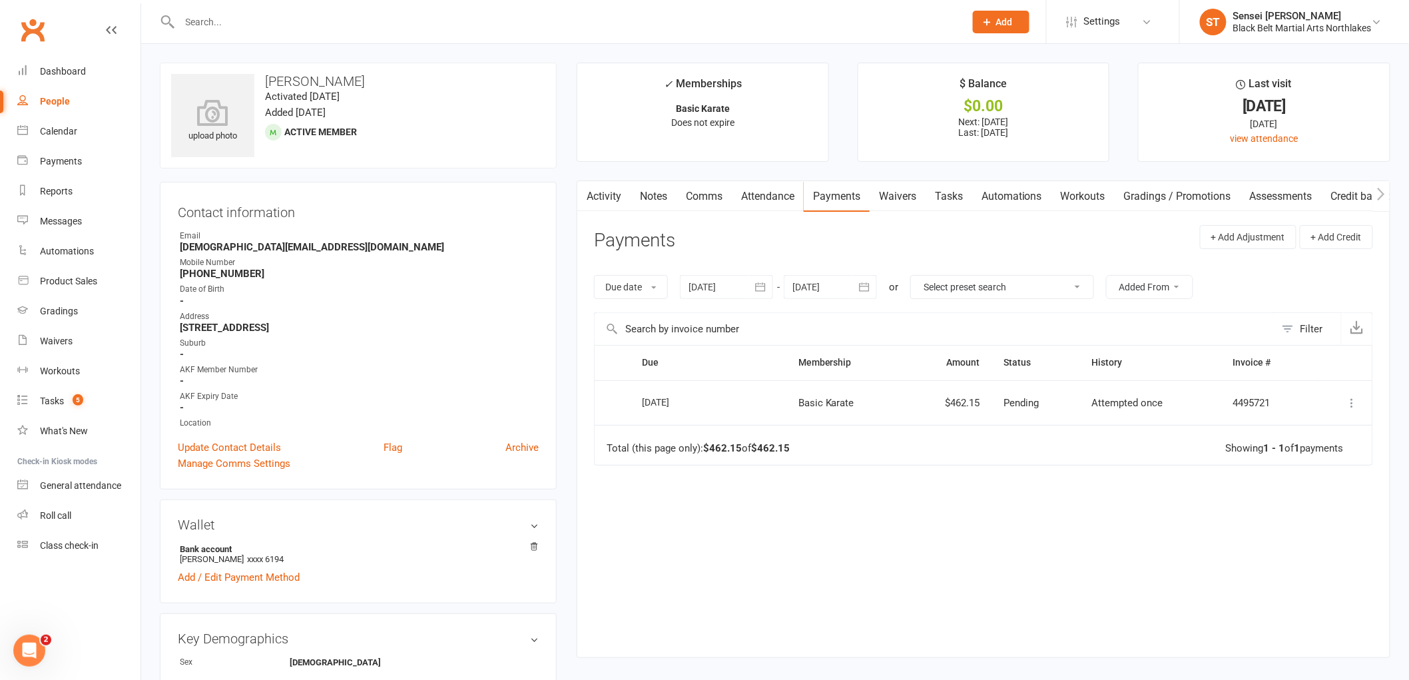
click at [1355, 405] on icon at bounding box center [1352, 402] width 13 height 13
click at [894, 477] on div "Due Contact Membership Amount Status History Invoice # Select this [DATE] [PERS…" at bounding box center [983, 491] width 779 height 292
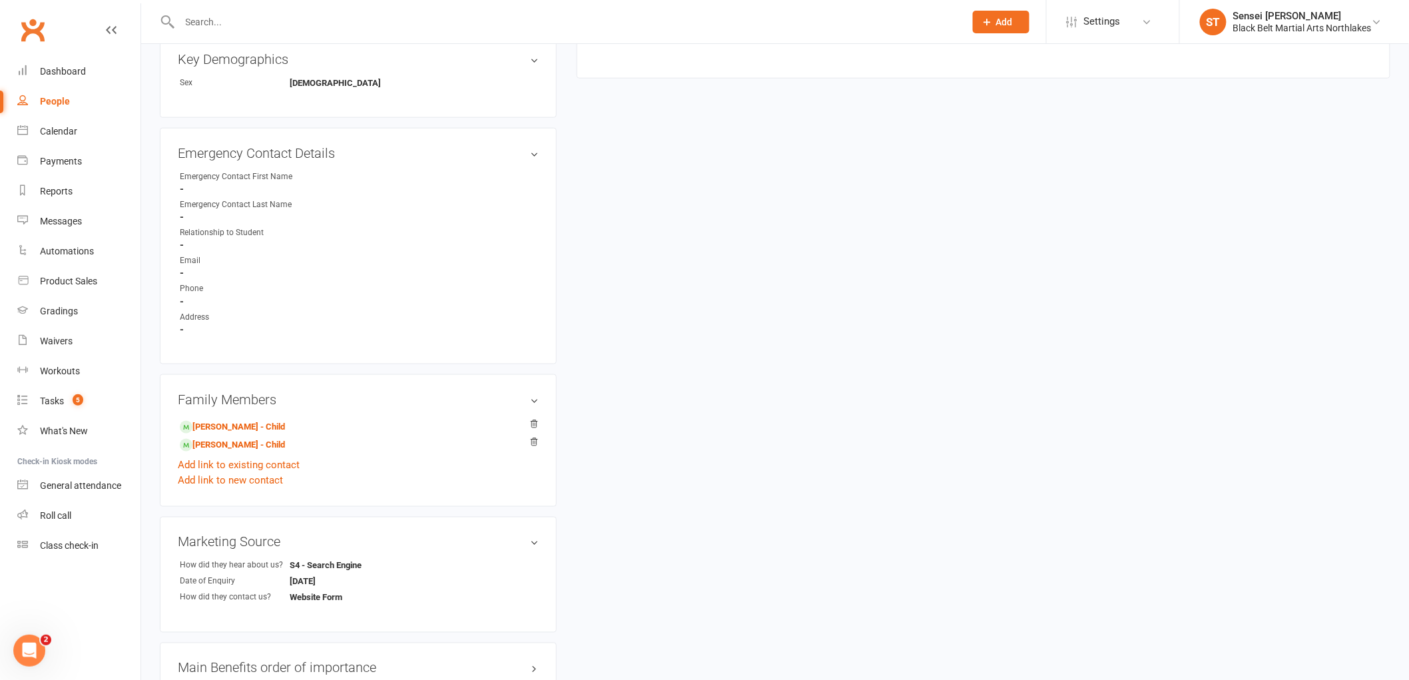
scroll to position [591, 0]
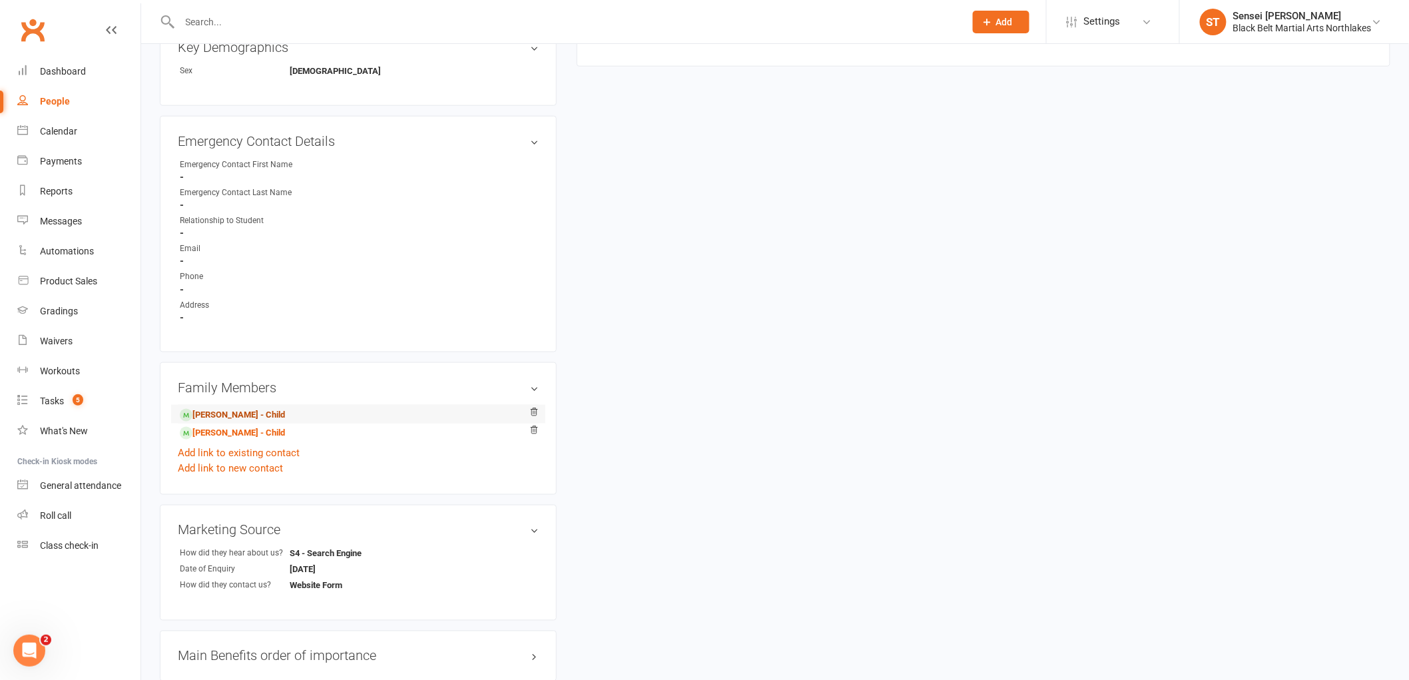
click at [231, 417] on link "[PERSON_NAME] - Child" at bounding box center [232, 415] width 105 height 14
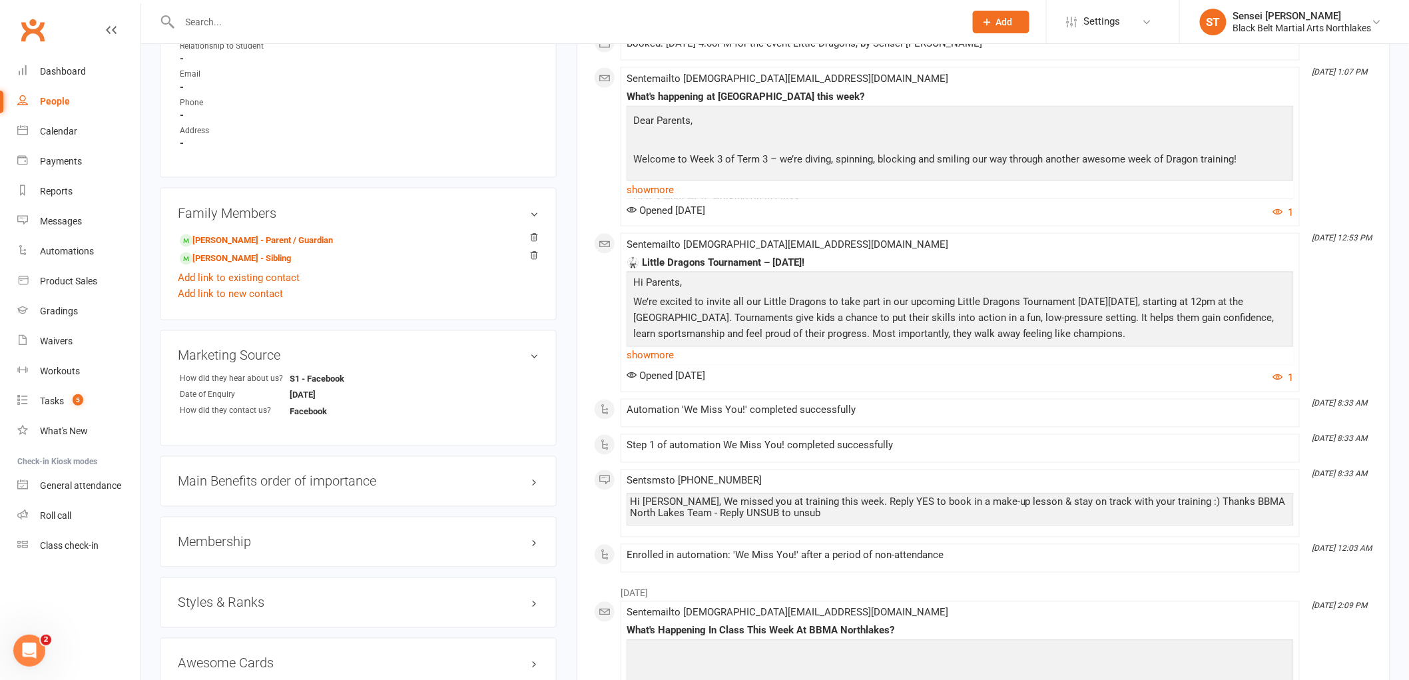
scroll to position [814, 0]
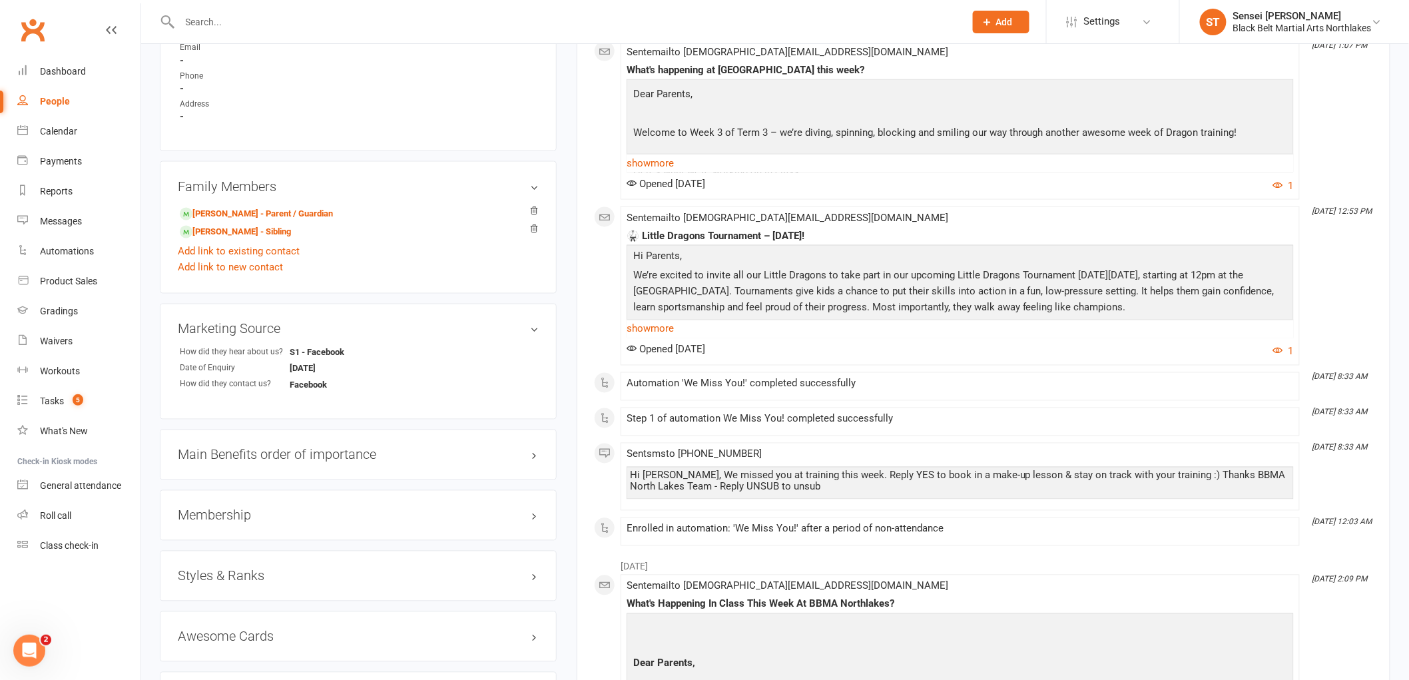
click at [240, 521] on h3 "Membership" at bounding box center [358, 515] width 361 height 15
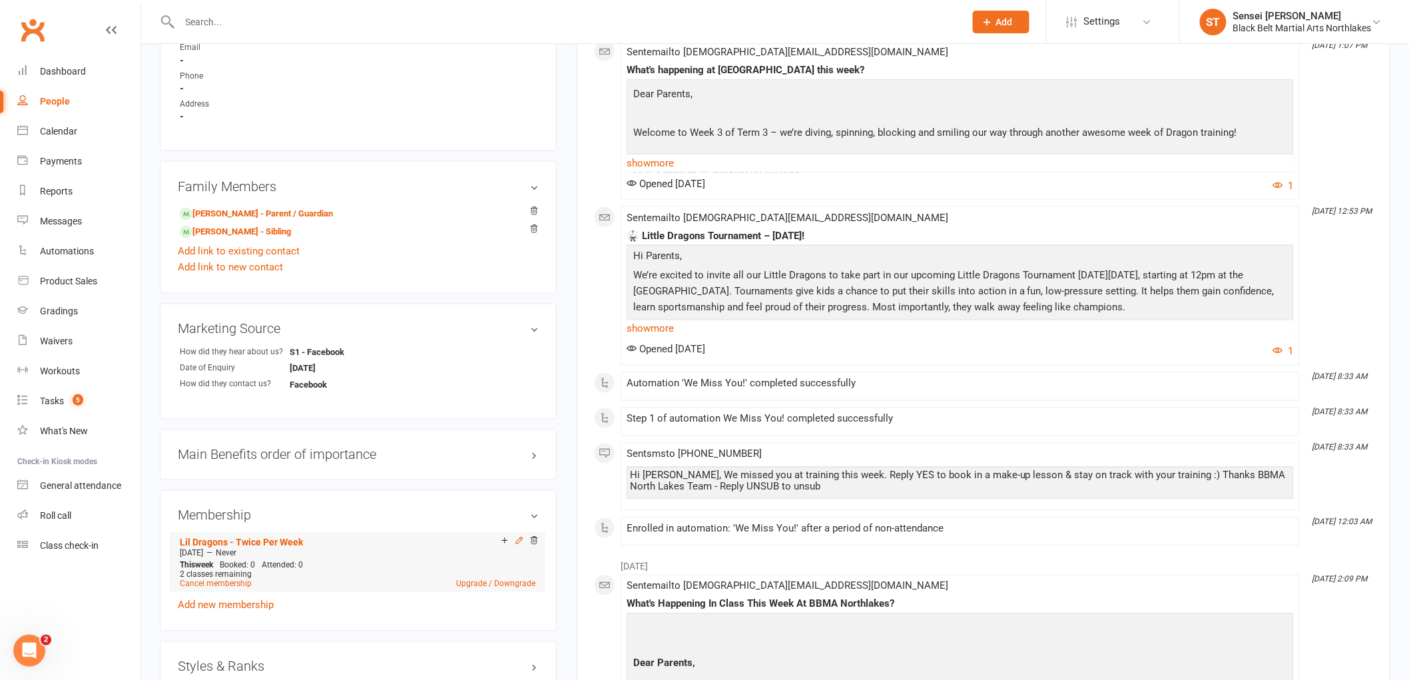
click at [518, 541] on icon at bounding box center [519, 540] width 9 height 9
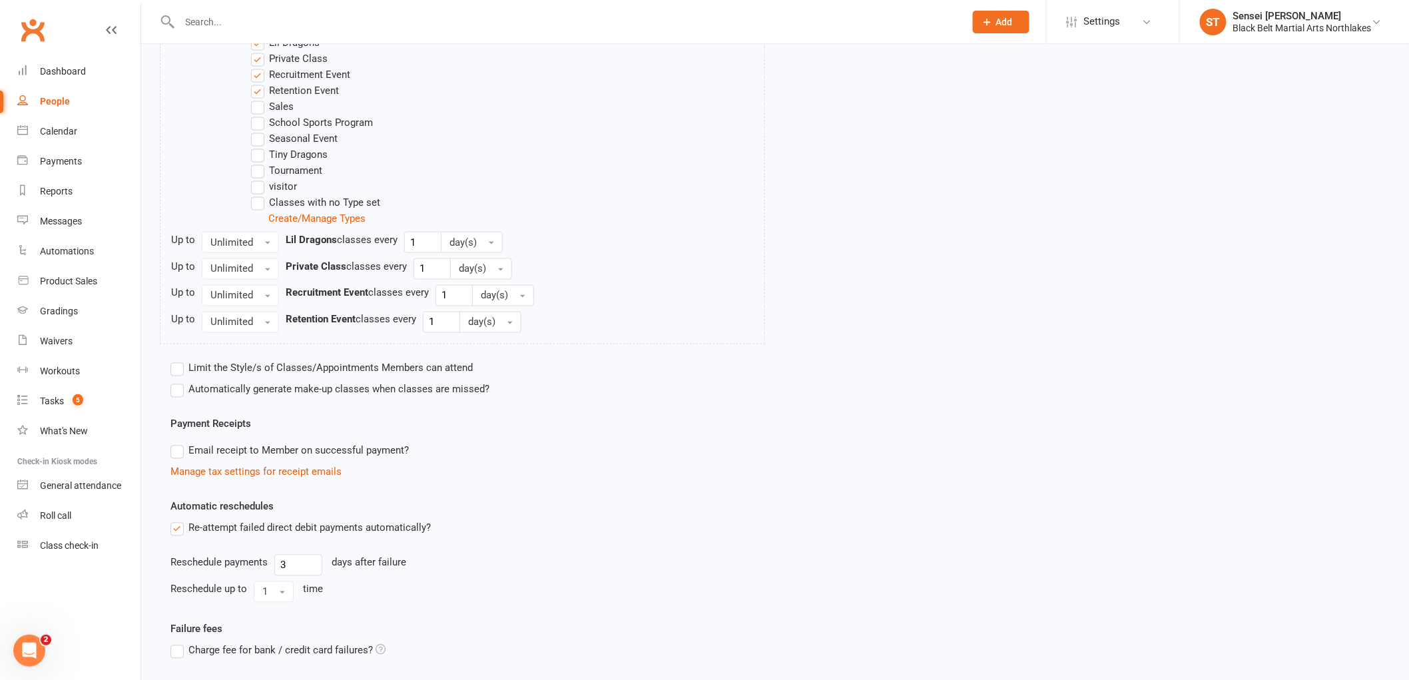
scroll to position [896, 0]
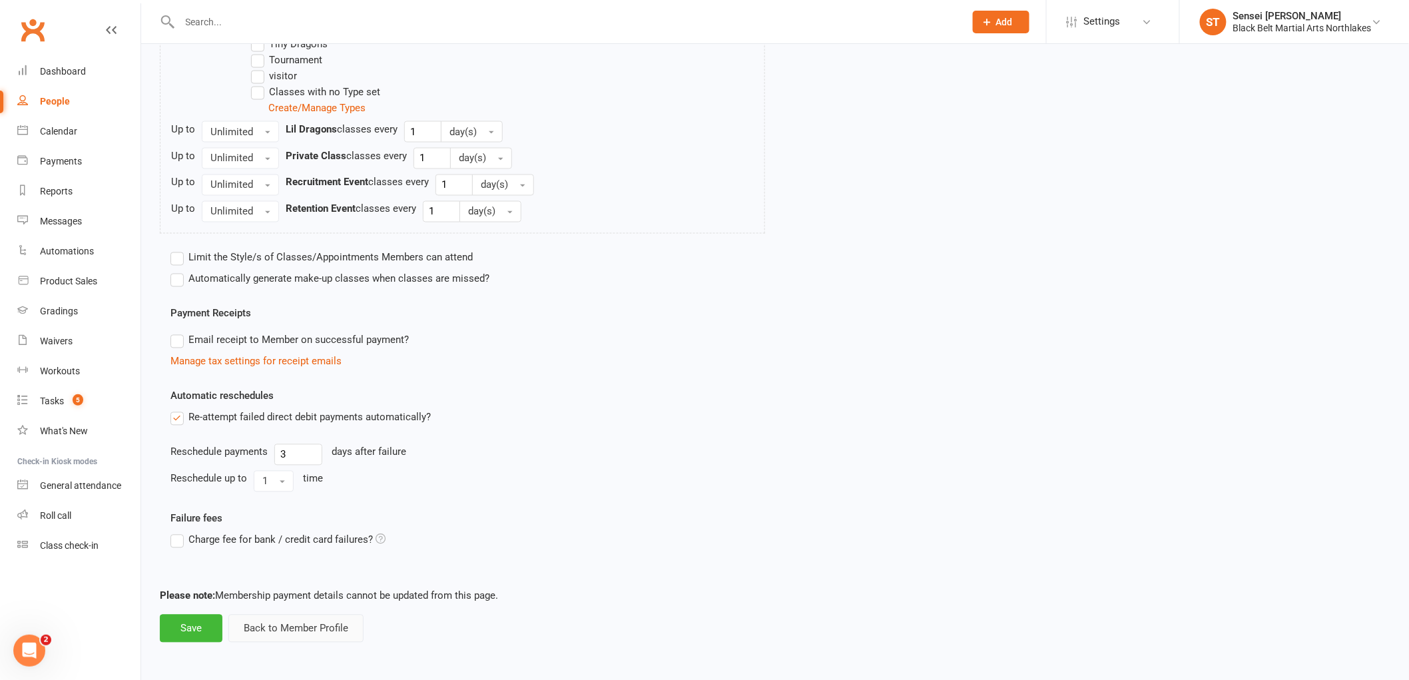
click at [296, 624] on button "Back to Member Profile" at bounding box center [295, 629] width 135 height 28
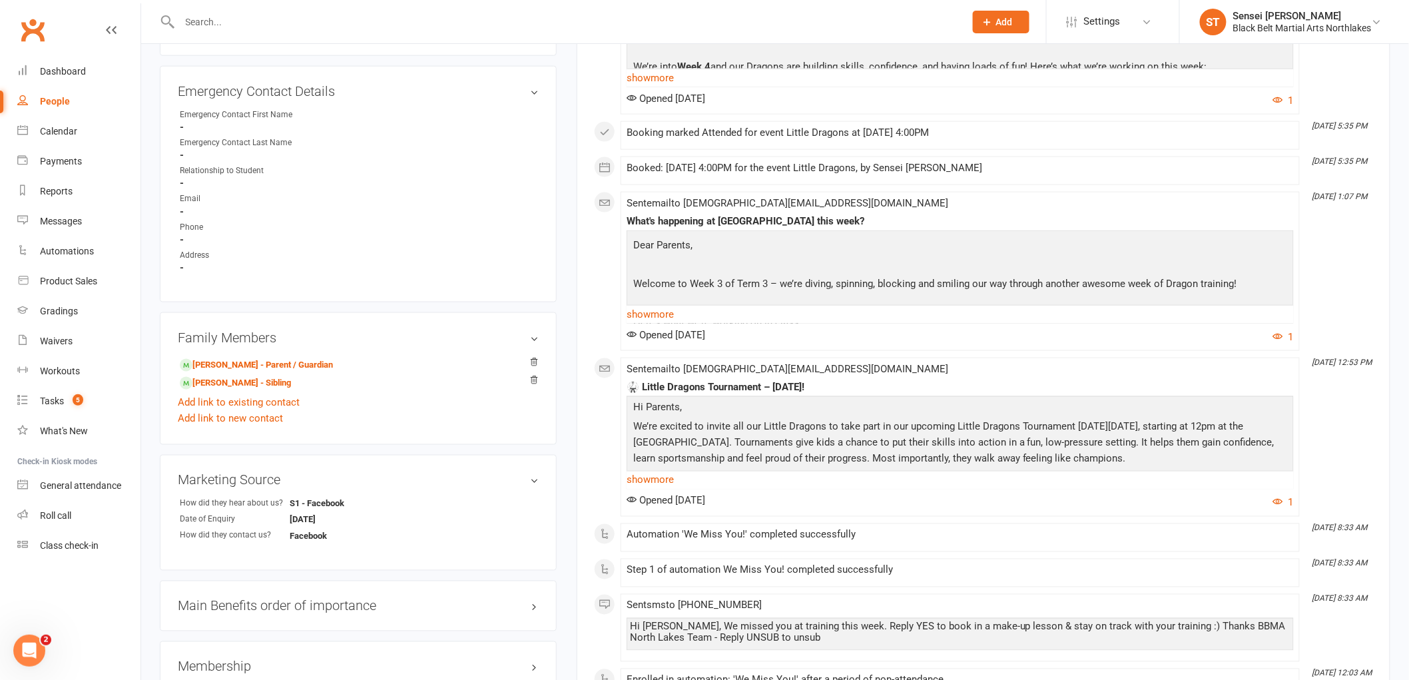
scroll to position [666, 0]
click at [216, 365] on link "[PERSON_NAME] - Parent / Guardian" at bounding box center [256, 362] width 153 height 14
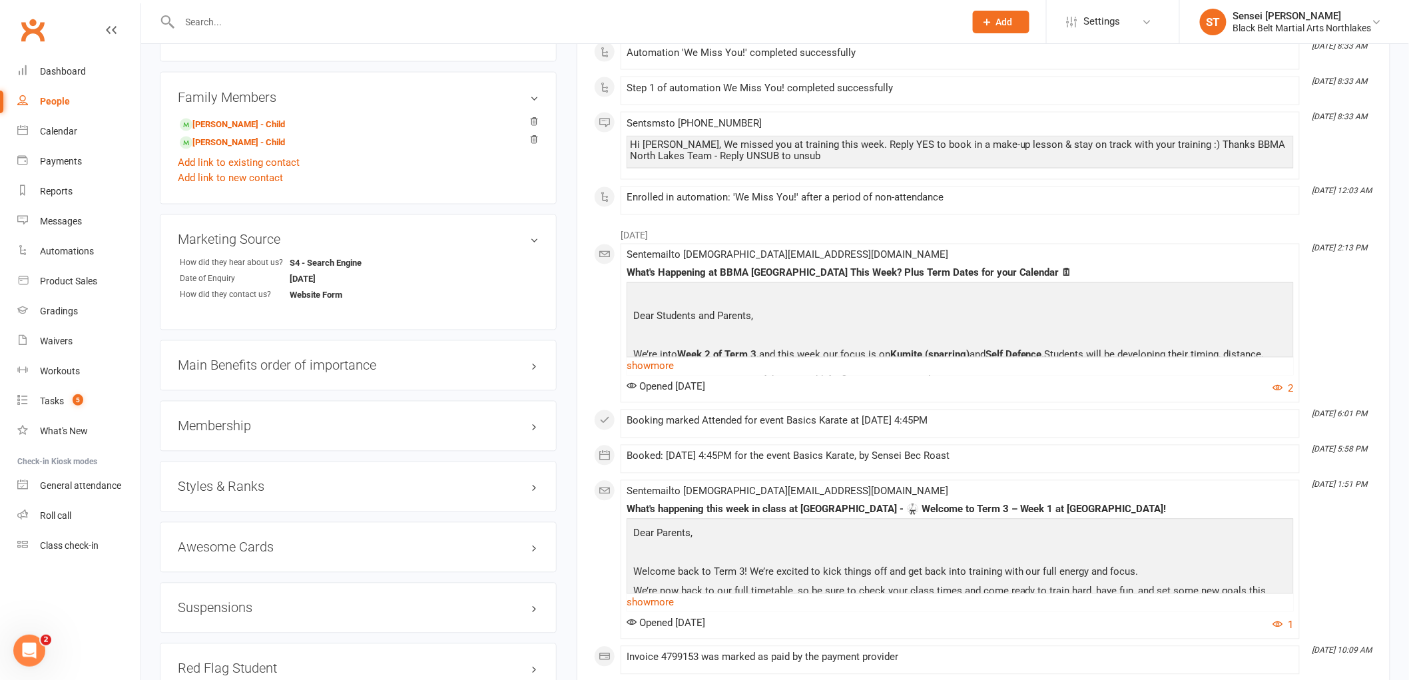
scroll to position [888, 0]
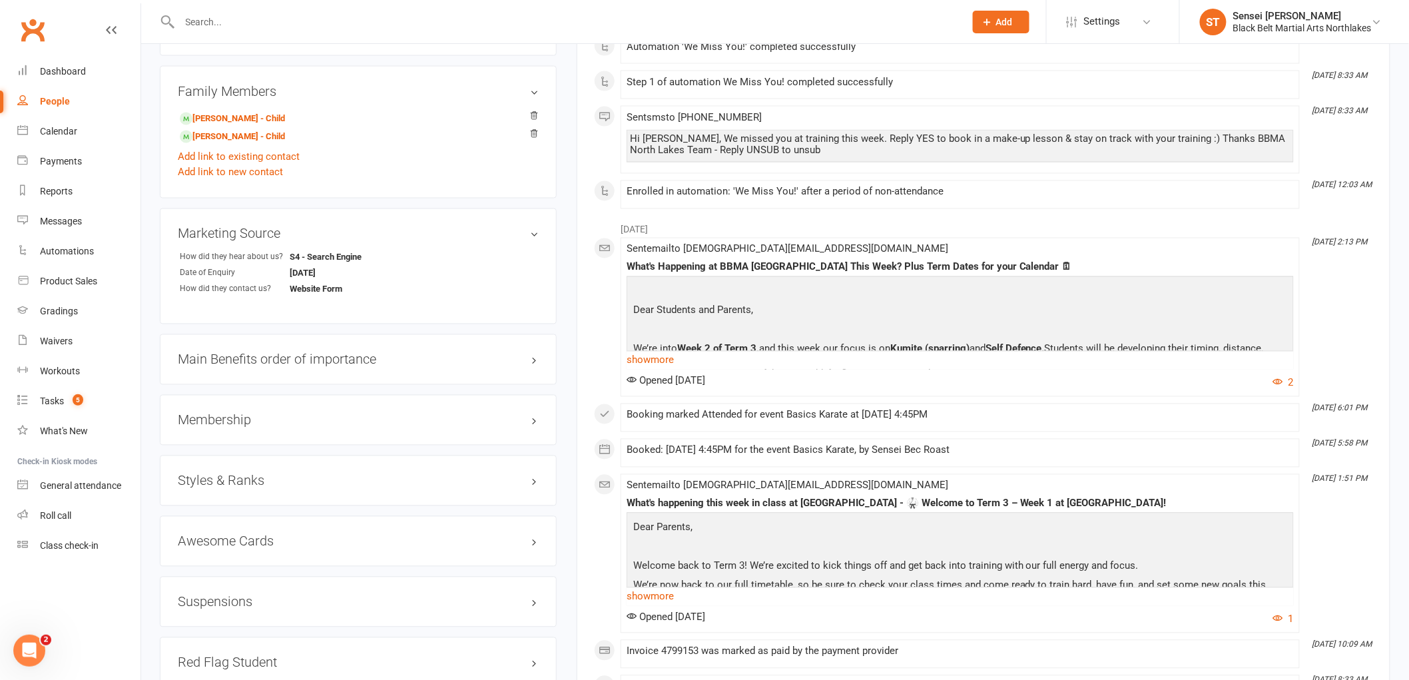
click at [222, 421] on h3 "Membership" at bounding box center [358, 420] width 361 height 15
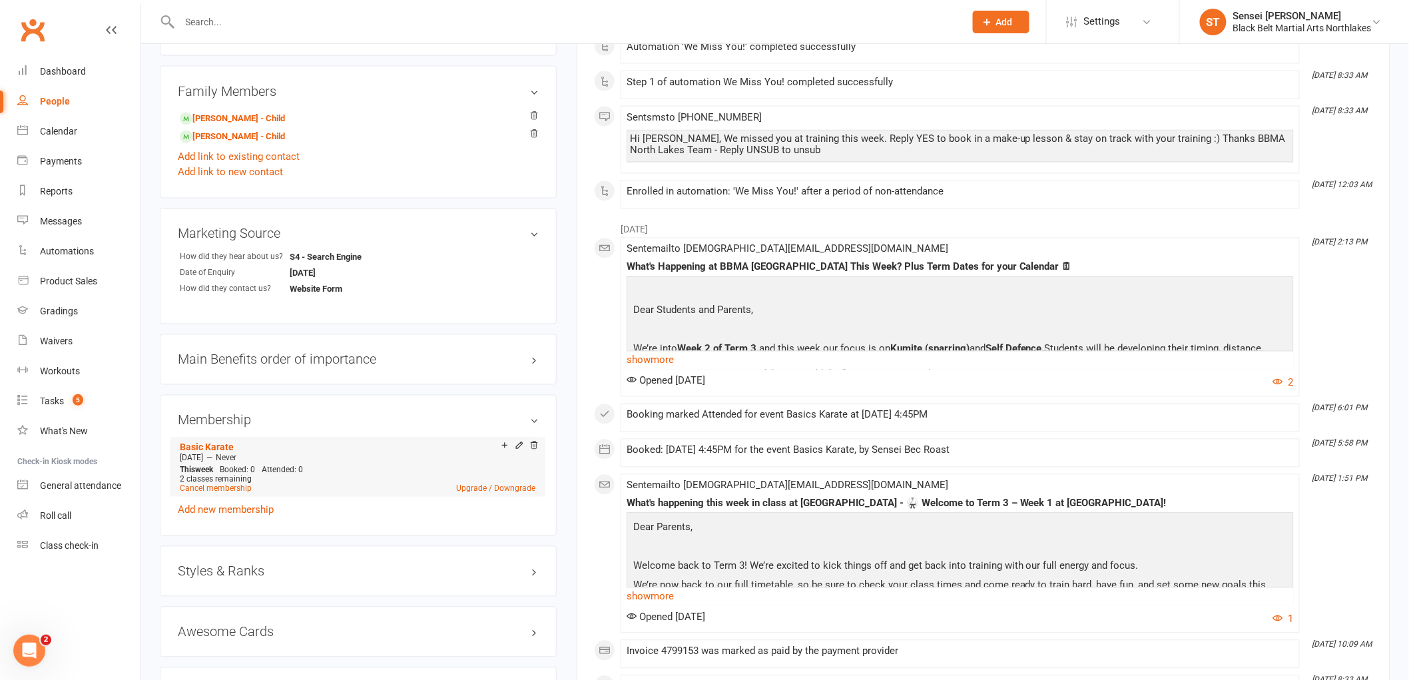
click at [517, 446] on icon at bounding box center [519, 446] width 6 height 6
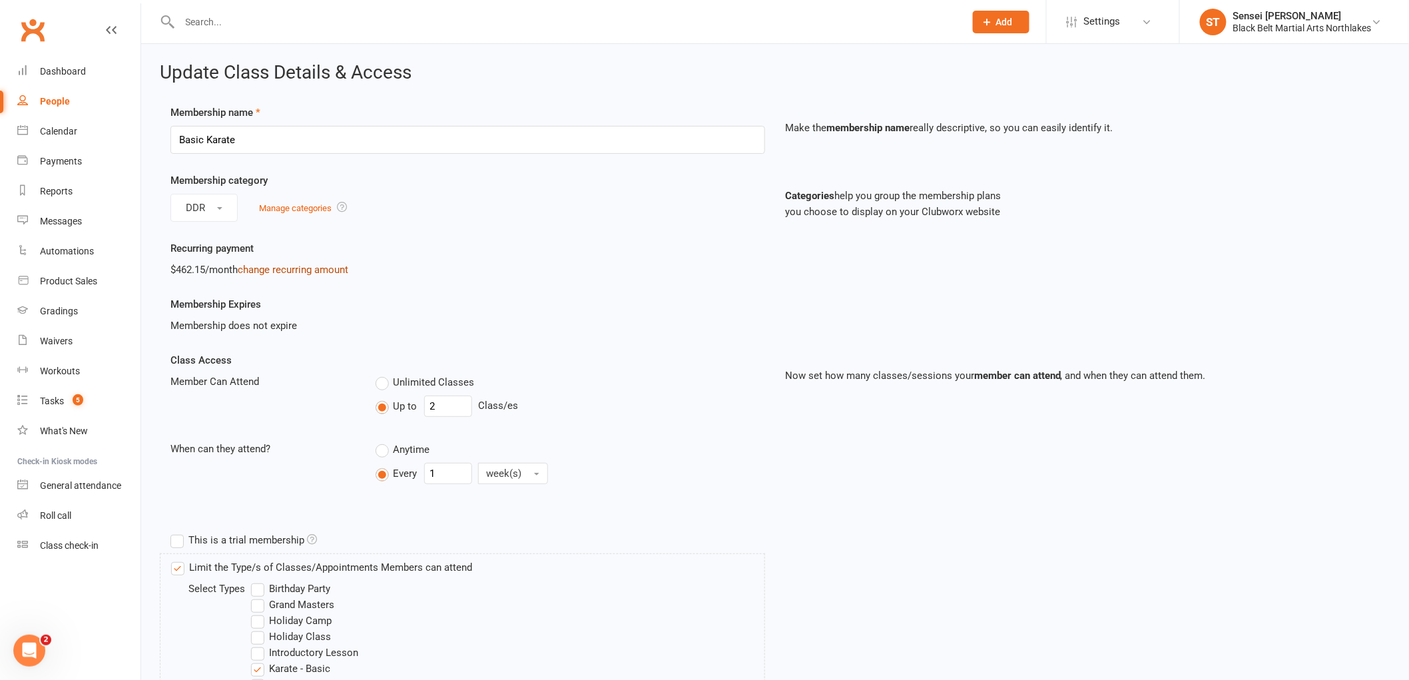
click at [302, 268] on link "change recurring amount" at bounding box center [293, 270] width 111 height 12
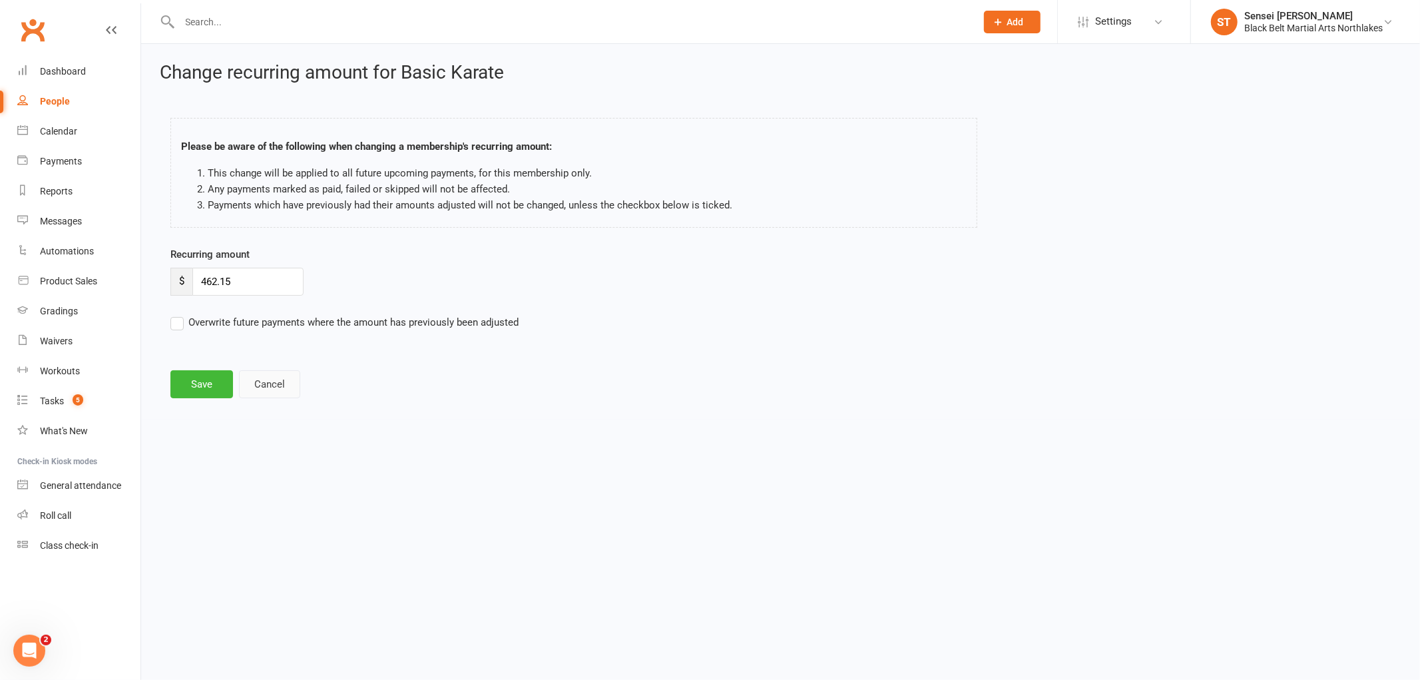
click at [262, 386] on button "Cancel" at bounding box center [269, 384] width 61 height 28
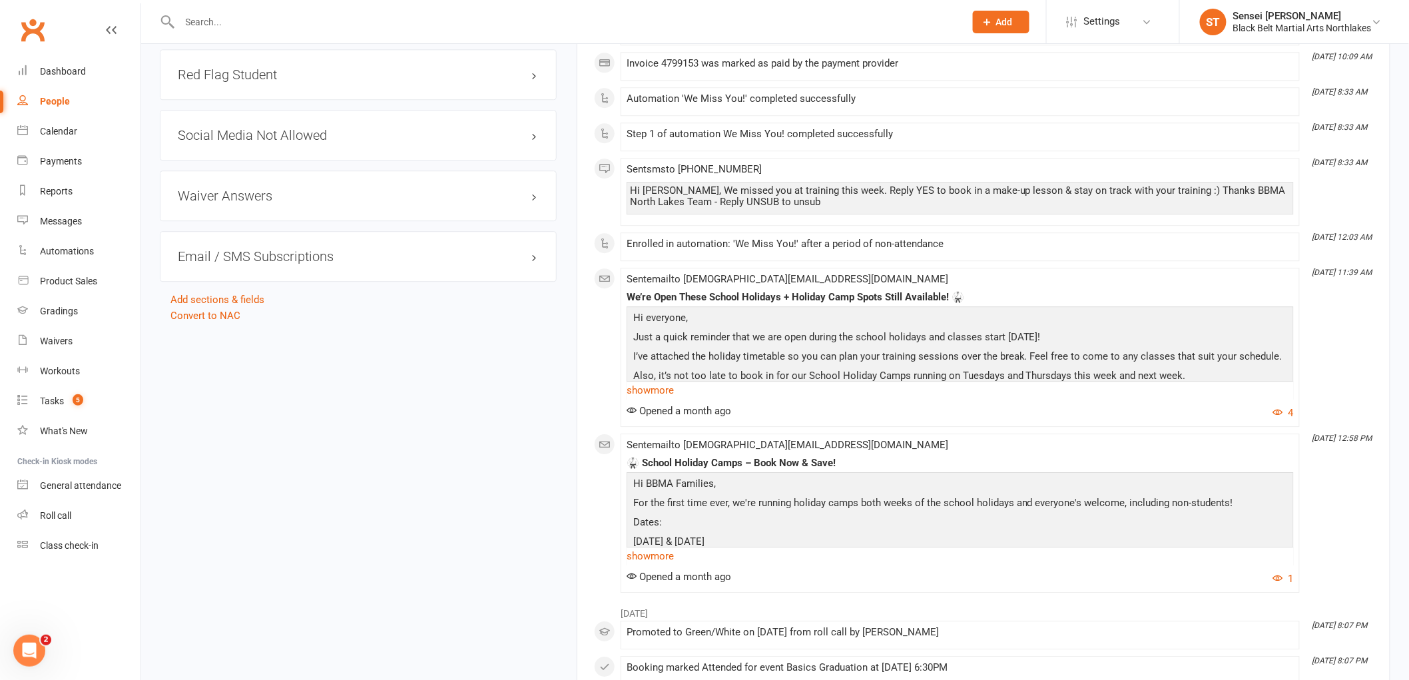
scroll to position [1554, 0]
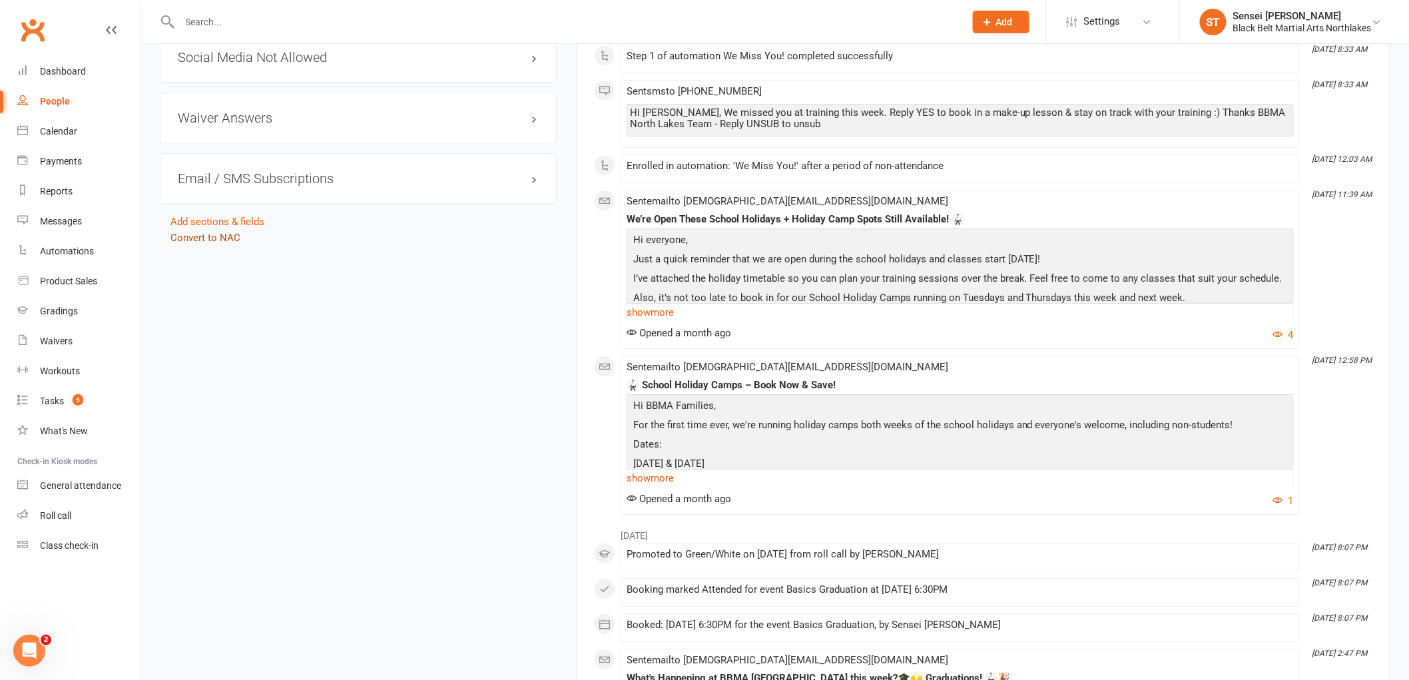
click at [204, 238] on link "Convert to NAC" at bounding box center [205, 238] width 70 height 12
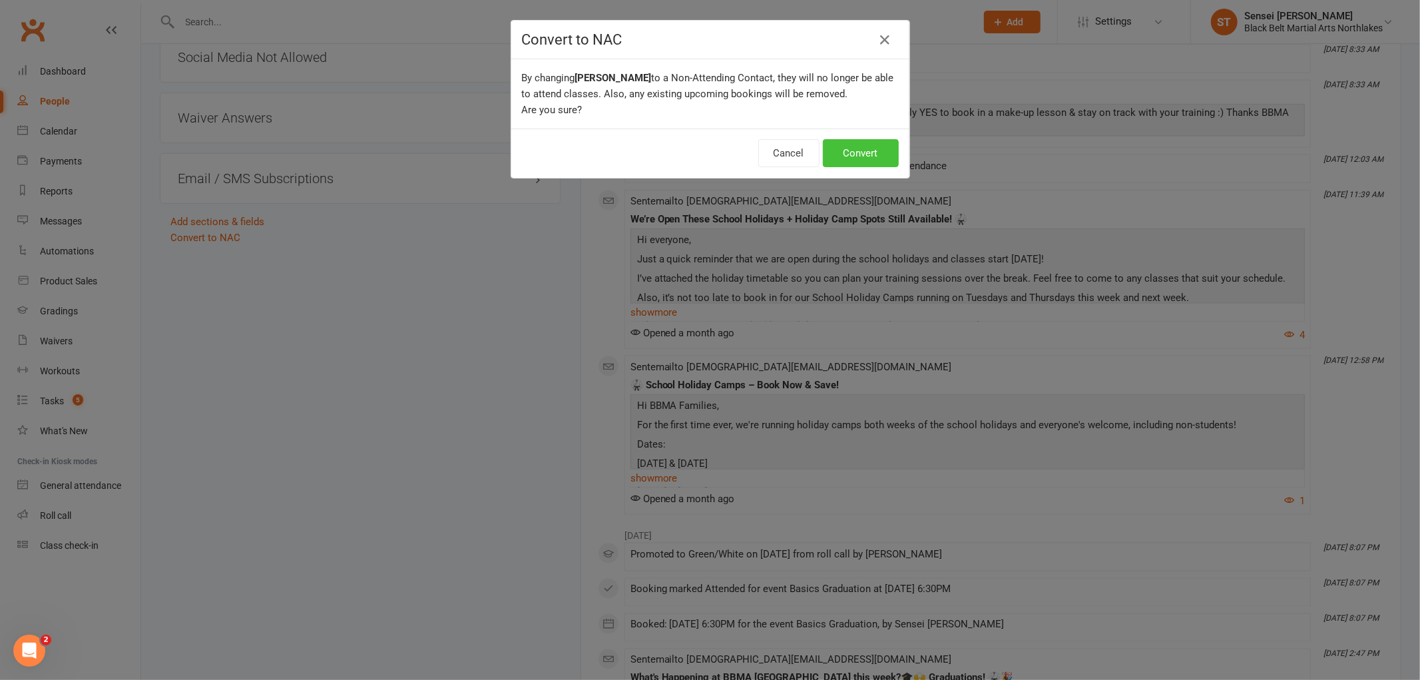
click at [858, 157] on button "Convert" at bounding box center [861, 153] width 76 height 28
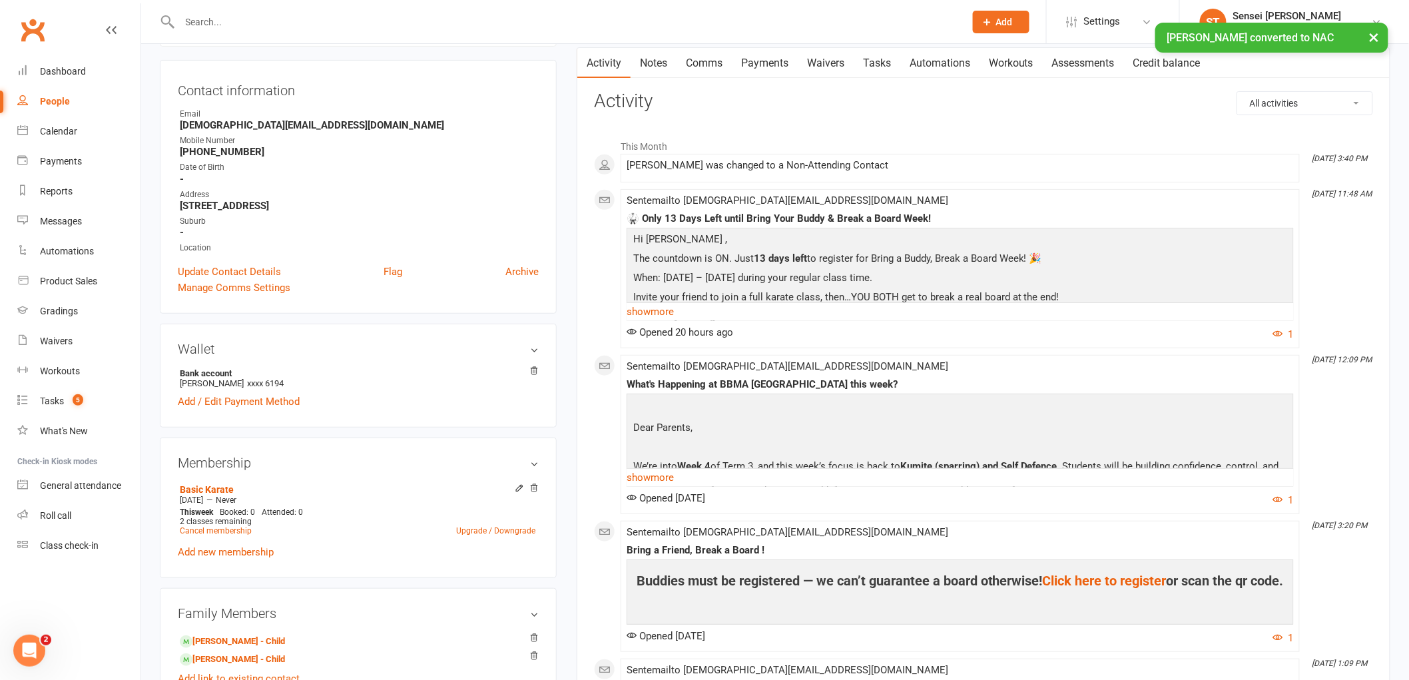
scroll to position [148, 0]
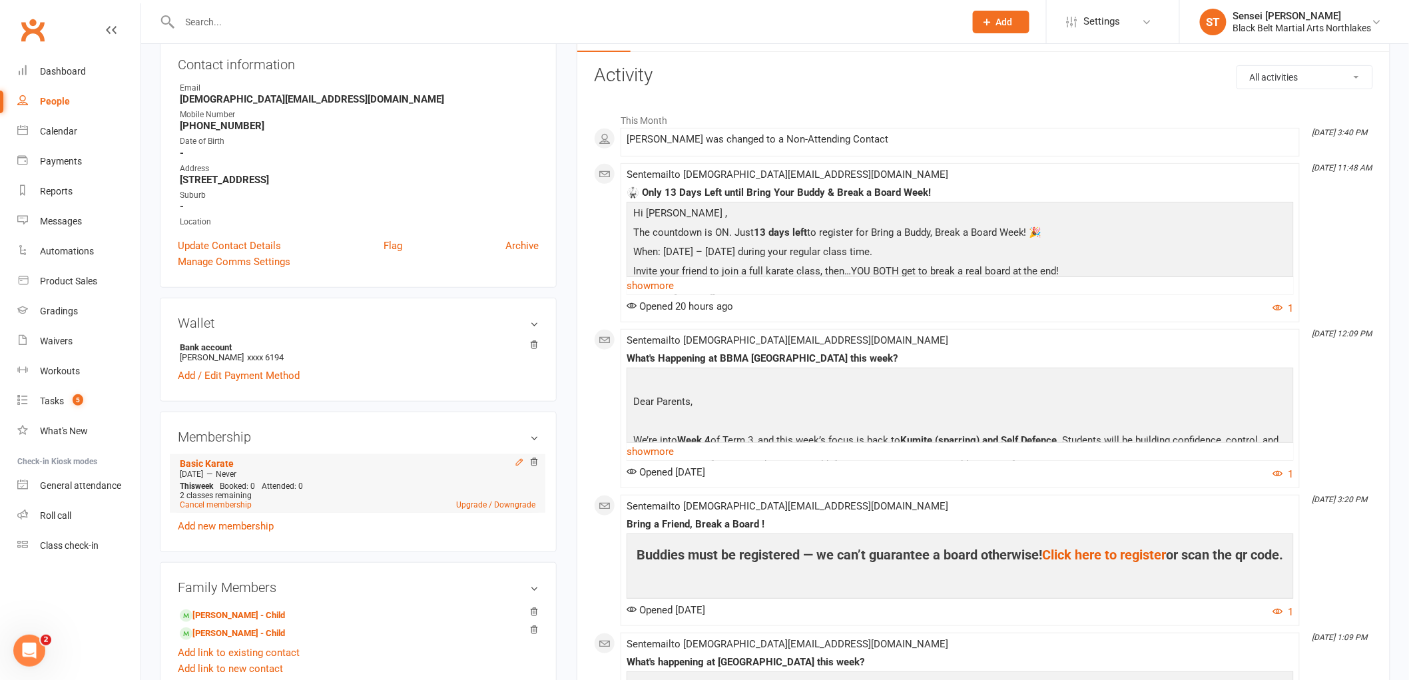
click at [518, 461] on icon at bounding box center [519, 462] width 6 height 6
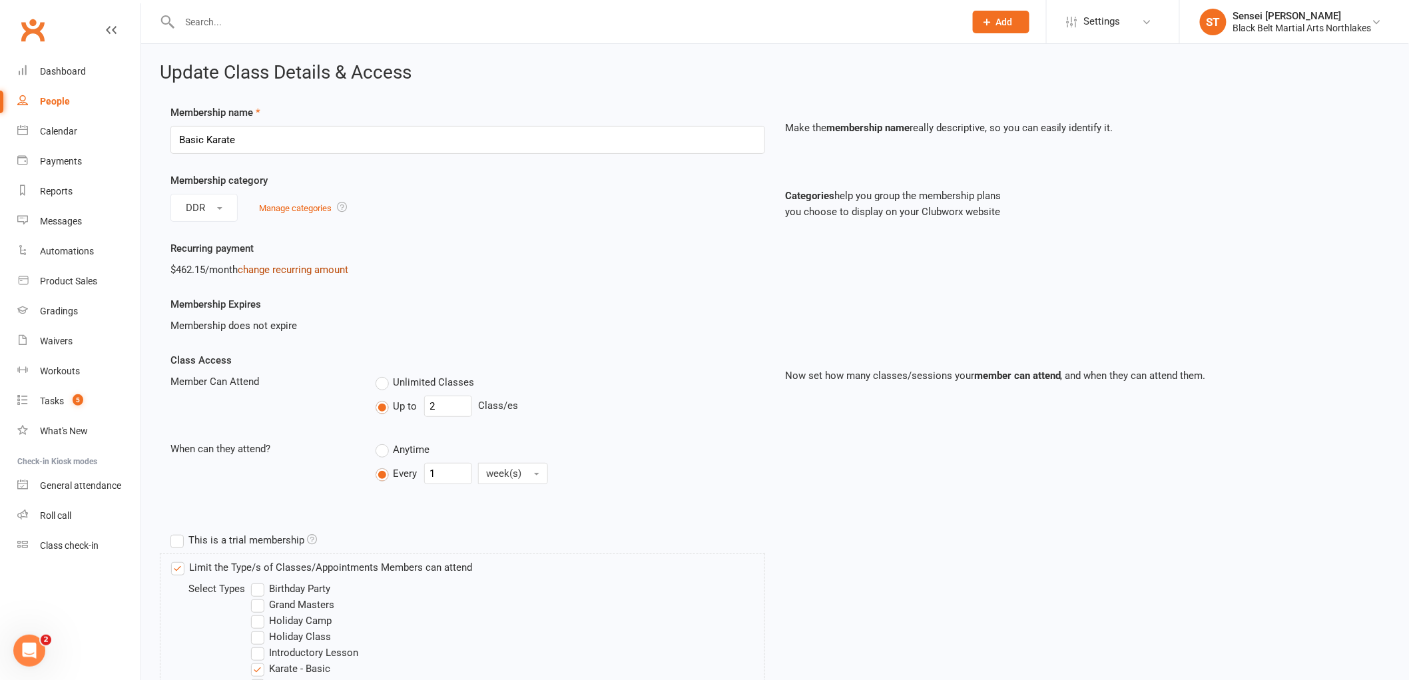
click at [282, 266] on link "change recurring amount" at bounding box center [293, 270] width 111 height 12
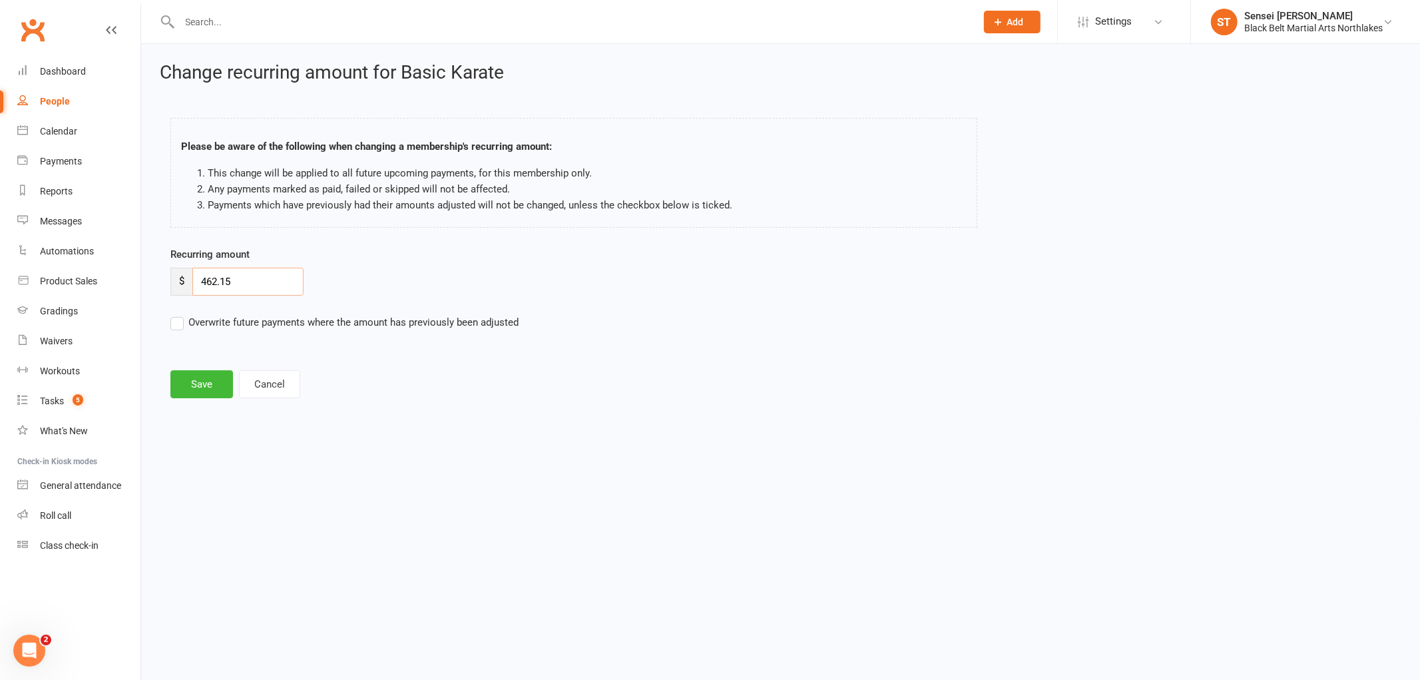
drag, startPoint x: 240, startPoint y: 280, endPoint x: 186, endPoint y: 288, distance: 53.8
click at [186, 287] on div "$ 462.15" at bounding box center [236, 282] width 133 height 28
type input "308.10"
click at [211, 390] on button "Save" at bounding box center [201, 384] width 63 height 28
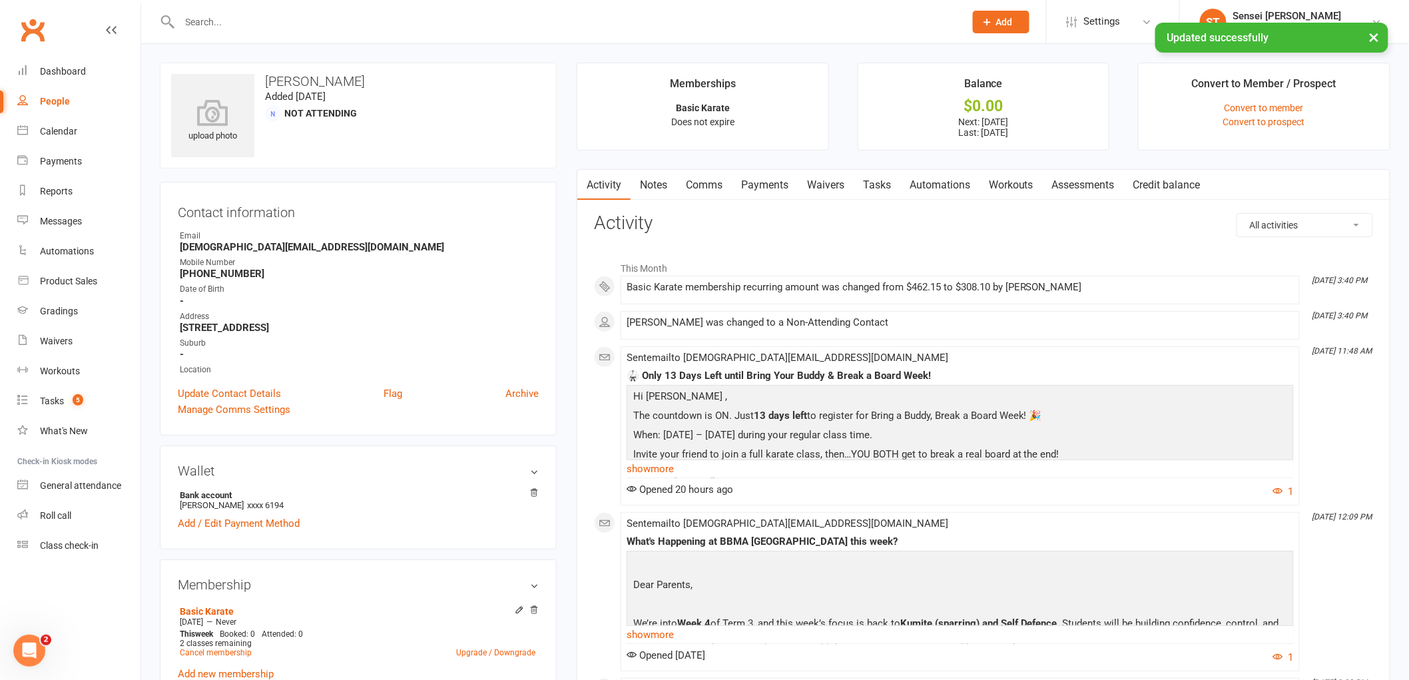
click at [763, 189] on link "Payments" at bounding box center [765, 185] width 66 height 31
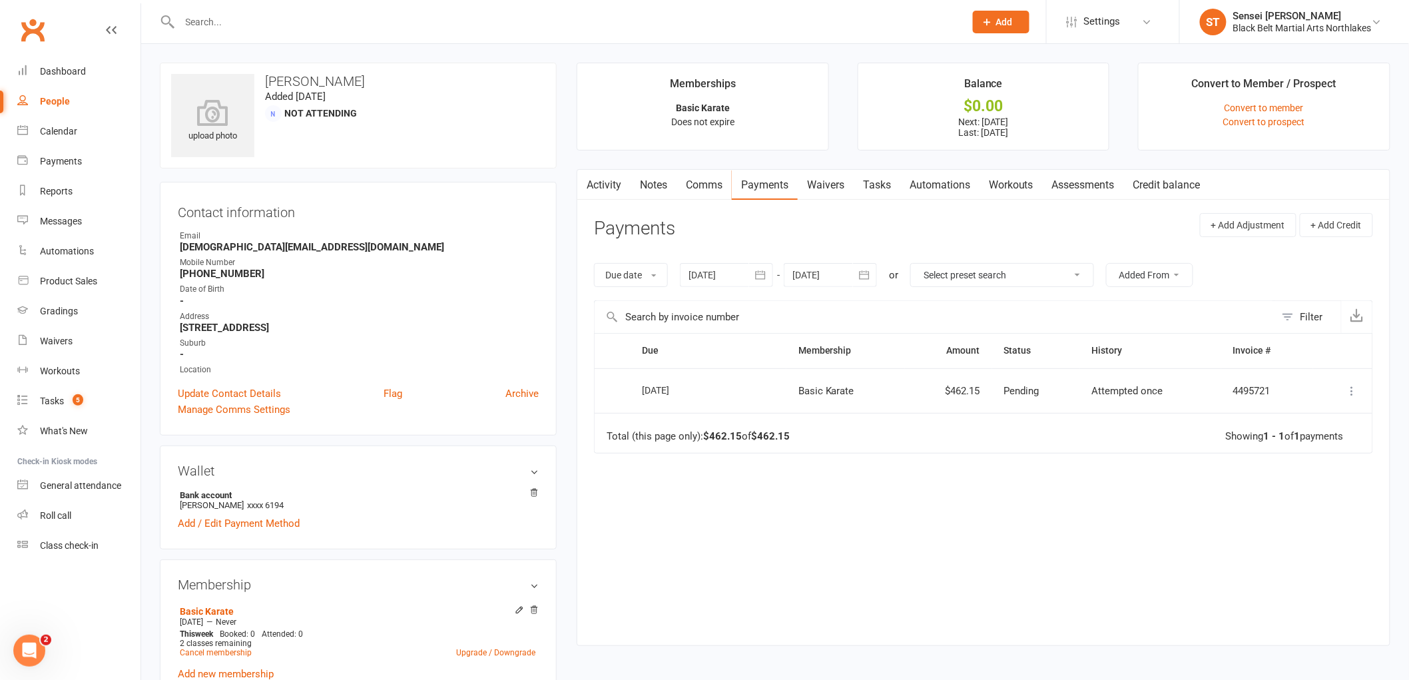
click at [1355, 390] on icon at bounding box center [1352, 390] width 13 height 13
click at [860, 272] on icon "button" at bounding box center [864, 274] width 13 height 13
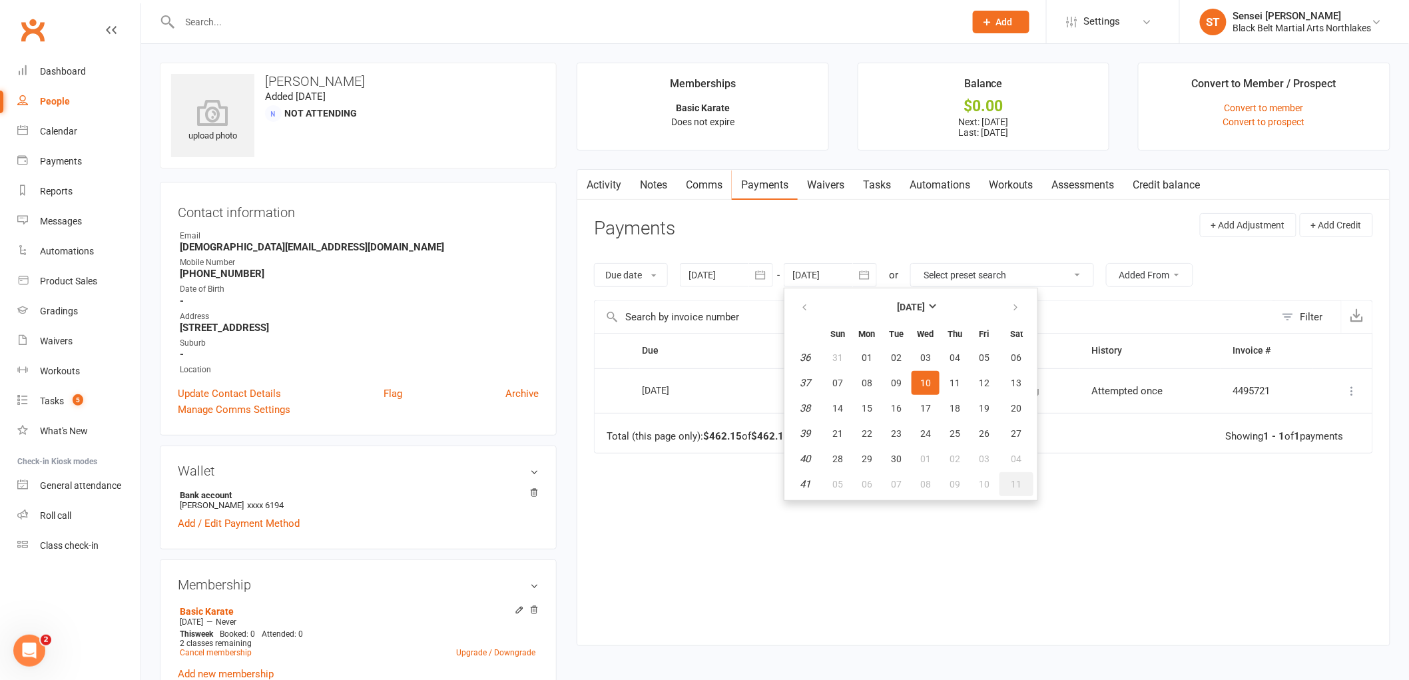
click at [1015, 483] on span "11" at bounding box center [1016, 484] width 11 height 11
type input "[DATE]"
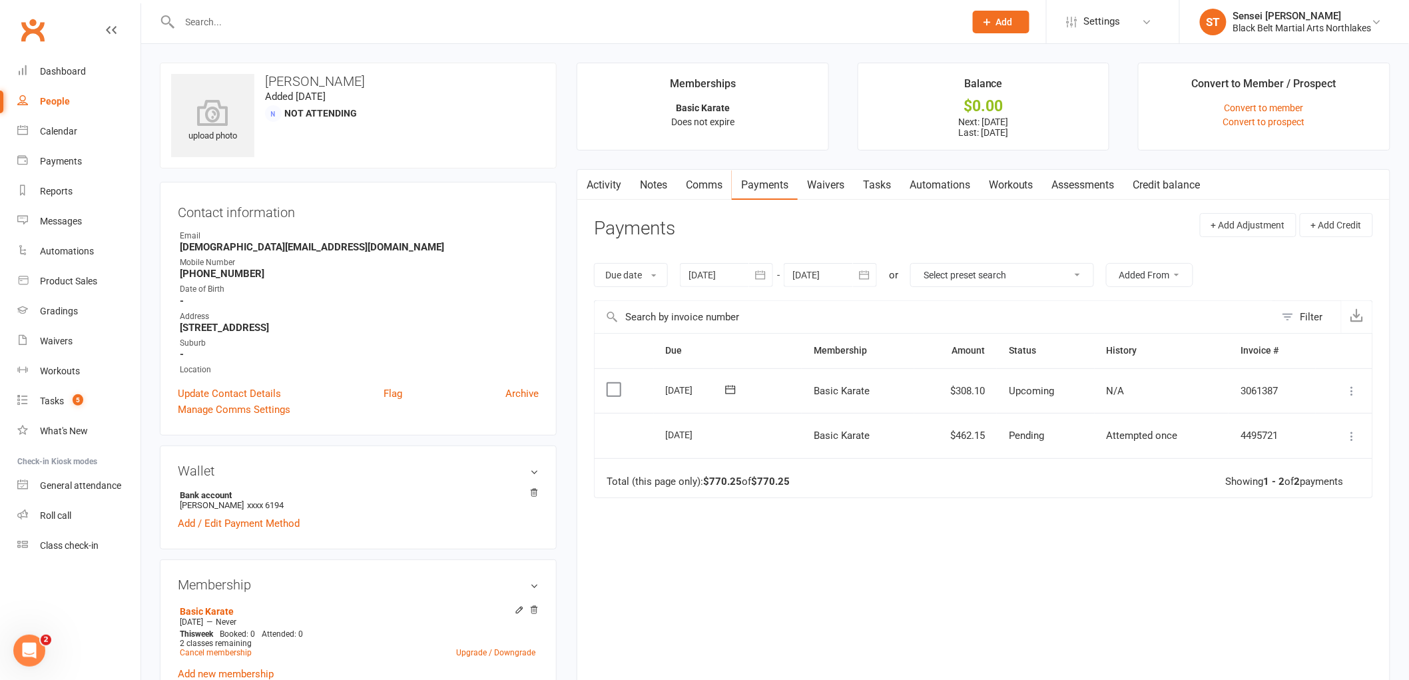
click at [1350, 391] on icon at bounding box center [1352, 390] width 13 height 13
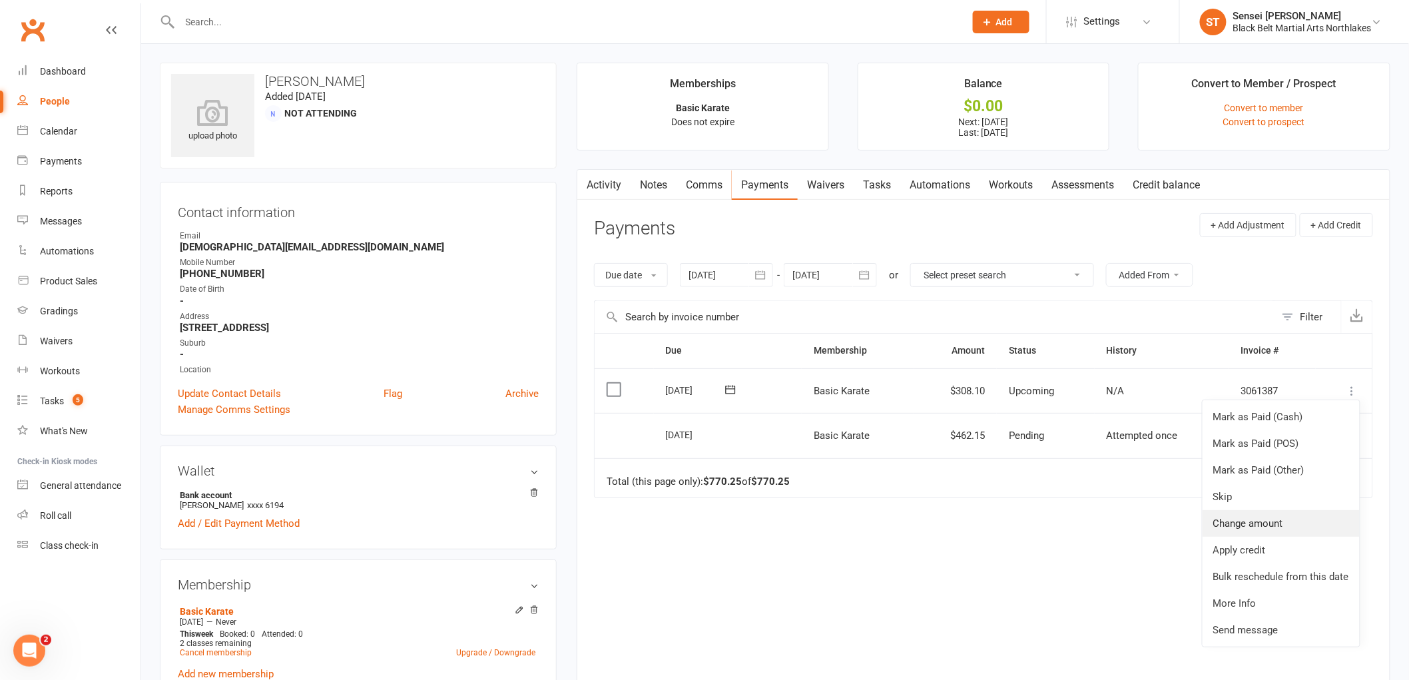
click at [1255, 529] on link "Change amount" at bounding box center [1281, 523] width 157 height 27
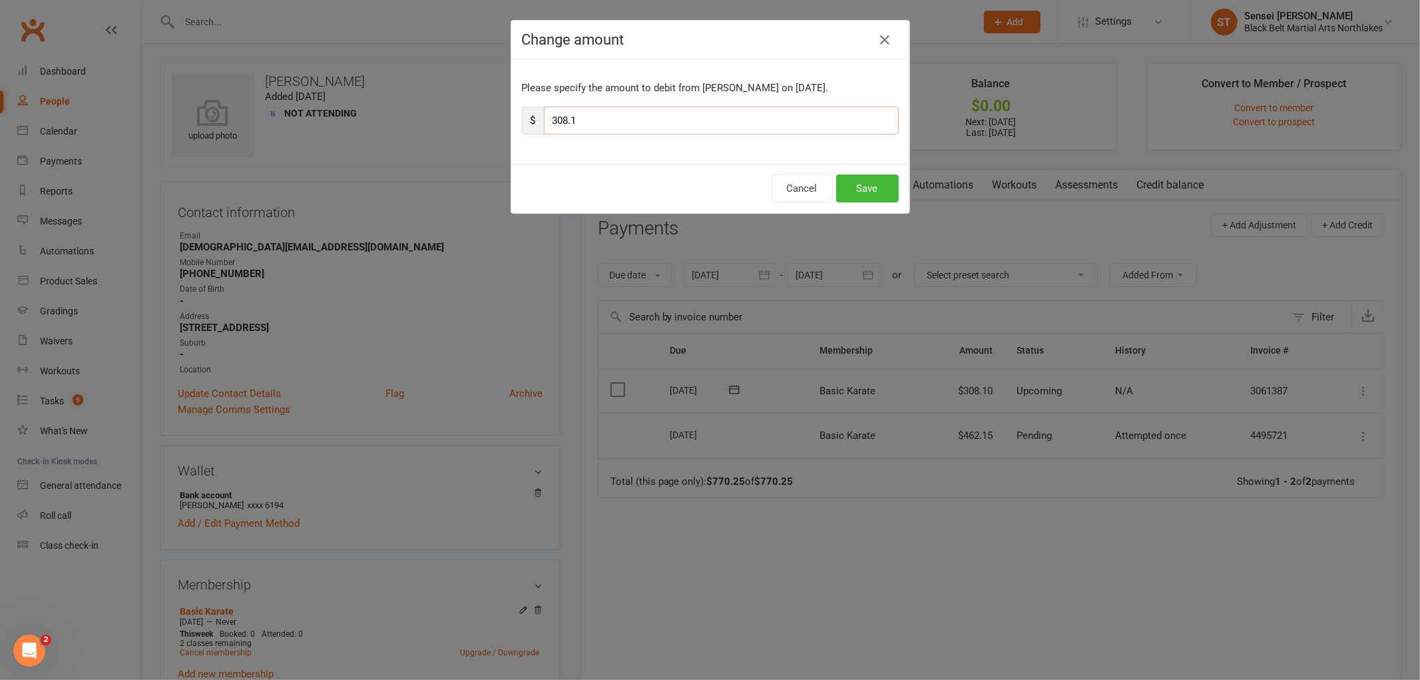
drag, startPoint x: 578, startPoint y: 120, endPoint x: 475, endPoint y: 122, distance: 102.6
click at [475, 123] on div "Change amount Please specify the amount to debit from [PERSON_NAME] on [DATE]. …" at bounding box center [710, 340] width 1420 height 680
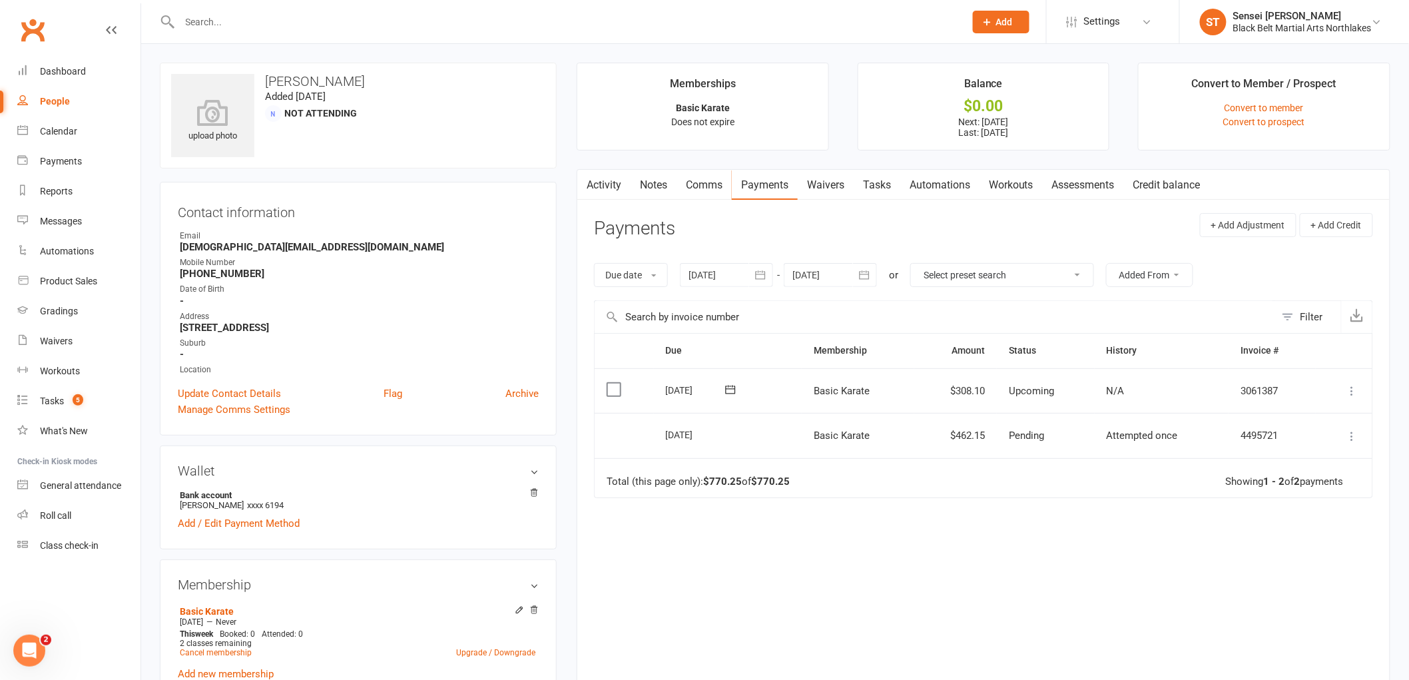
click at [1351, 390] on icon at bounding box center [1352, 390] width 13 height 13
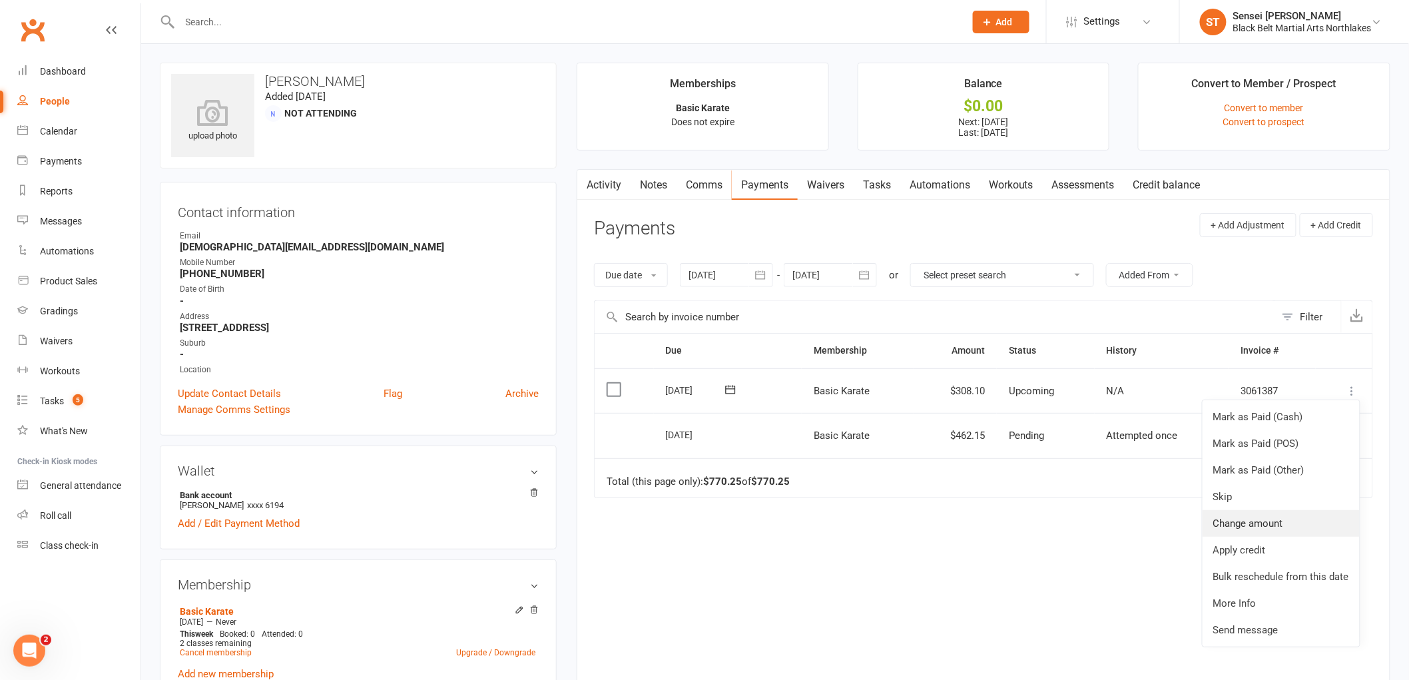
click at [1241, 527] on link "Change amount" at bounding box center [1281, 523] width 157 height 27
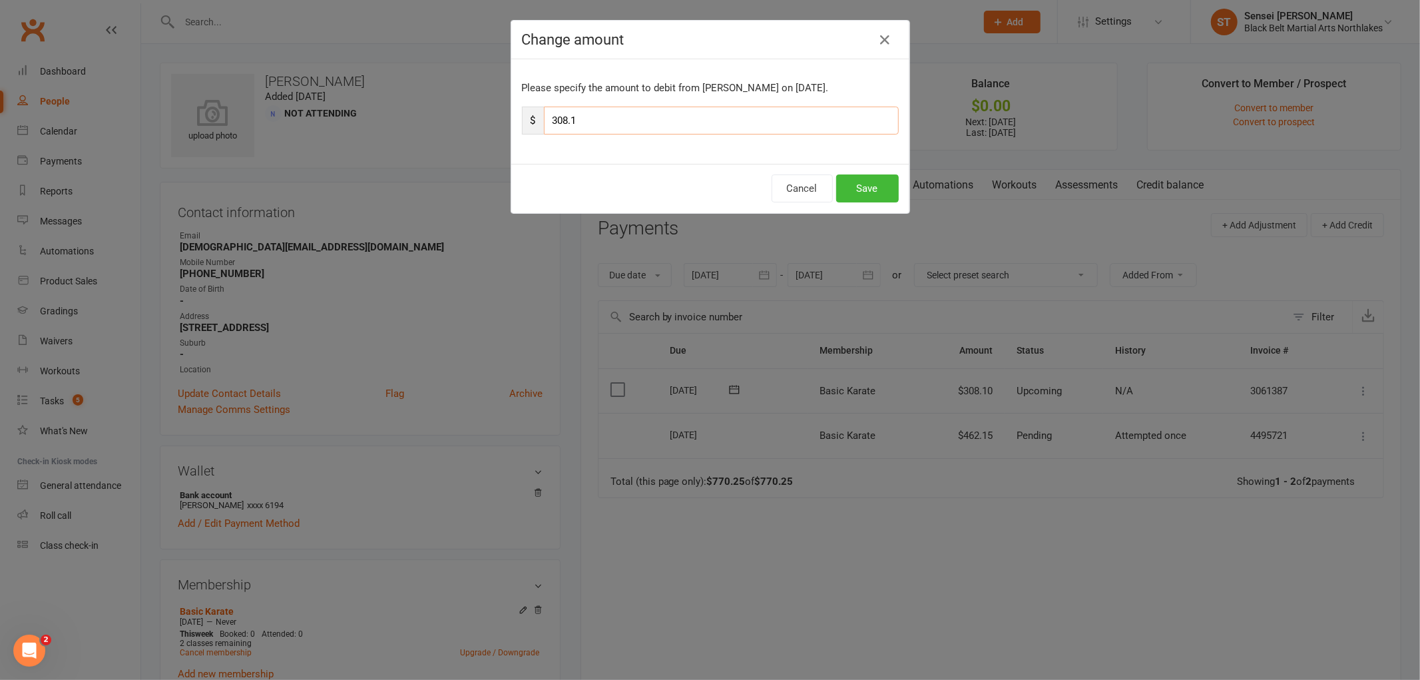
click at [581, 122] on input "308.1" at bounding box center [721, 121] width 355 height 28
type input "3"
type input "154.05"
click at [873, 191] on button "Save" at bounding box center [867, 188] width 63 height 28
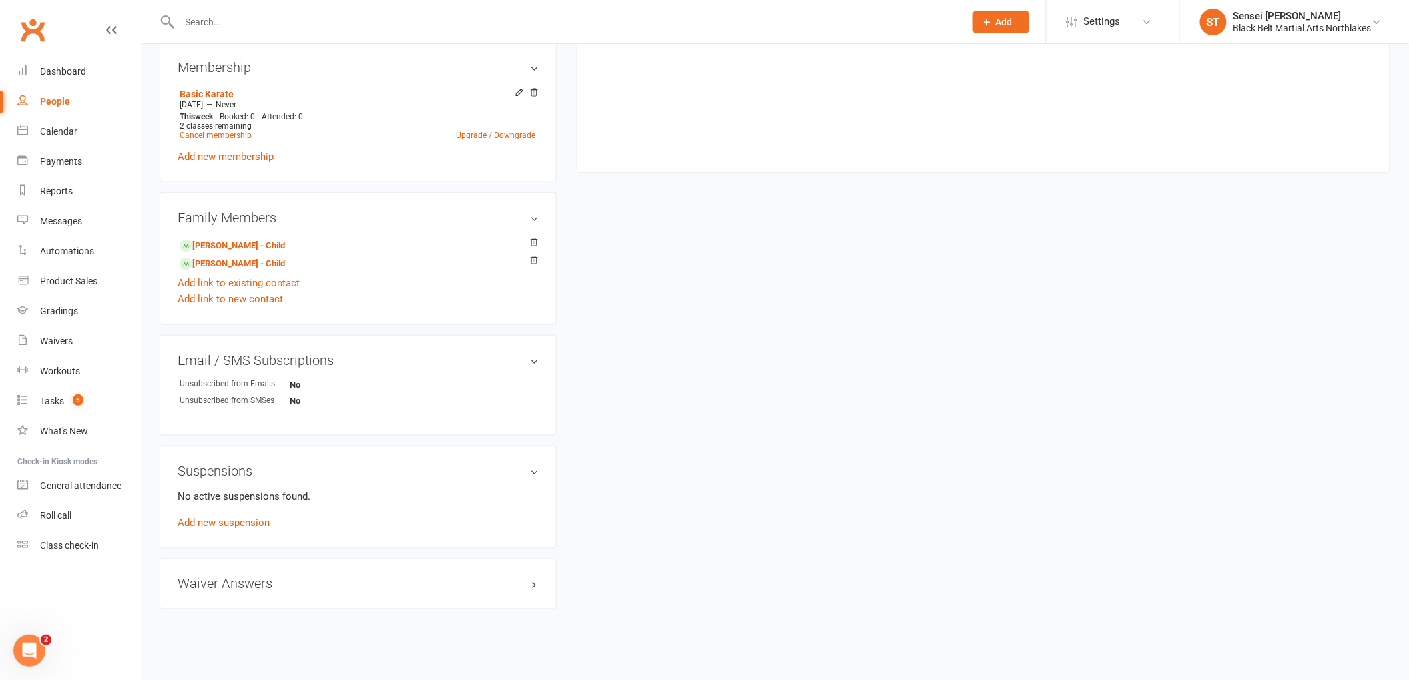
scroll to position [526, 0]
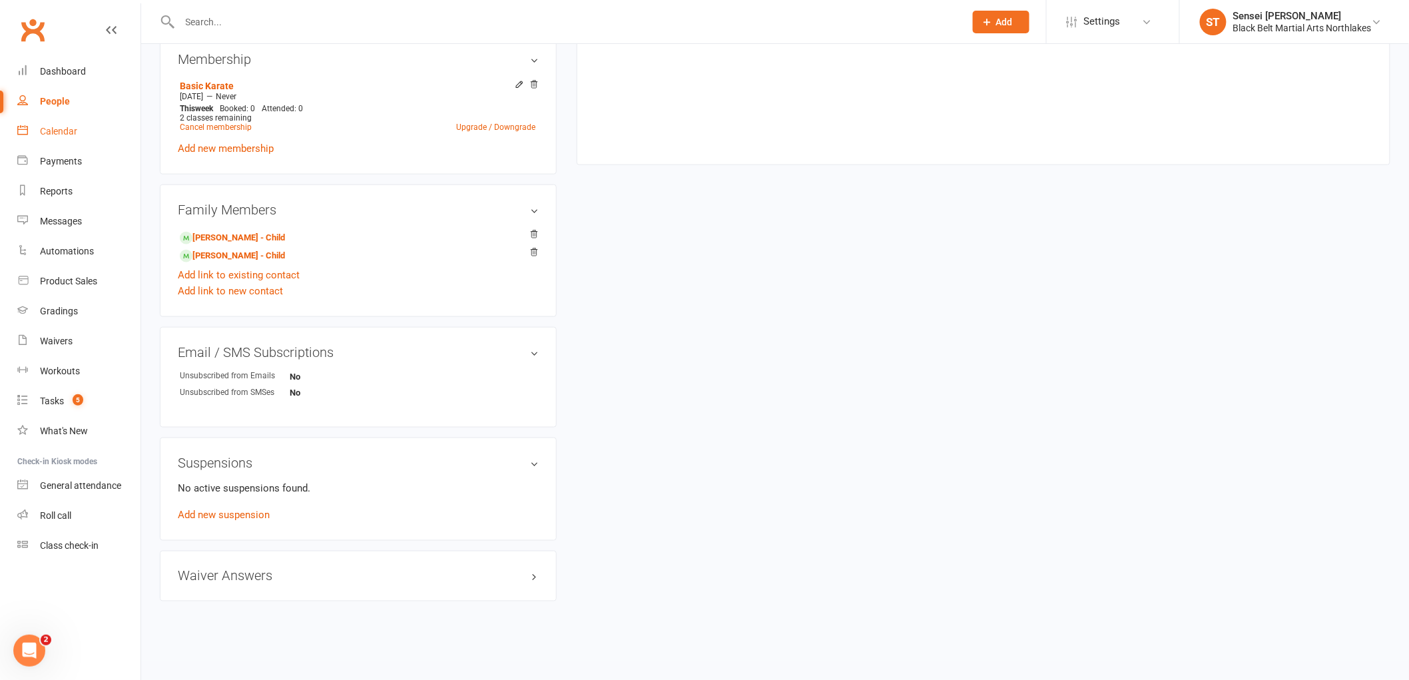
click at [61, 135] on div "Calendar" at bounding box center [58, 131] width 37 height 11
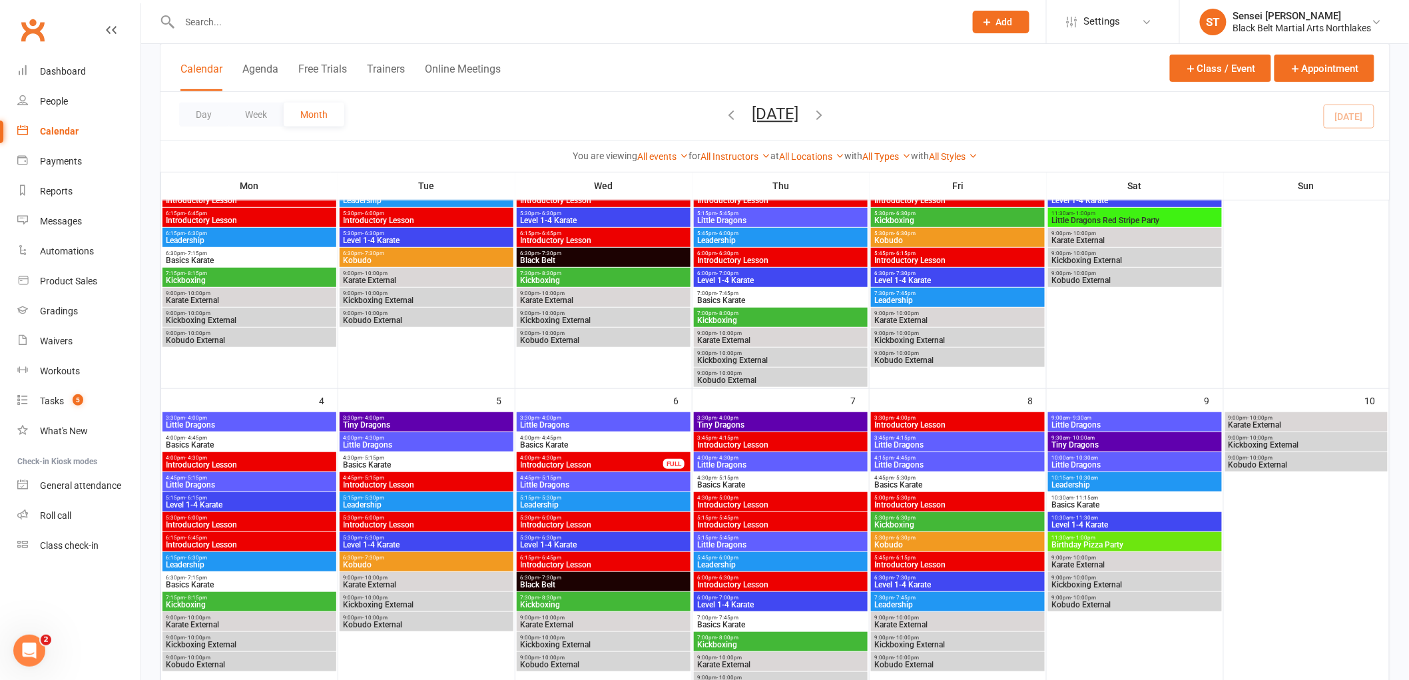
scroll to position [222, 0]
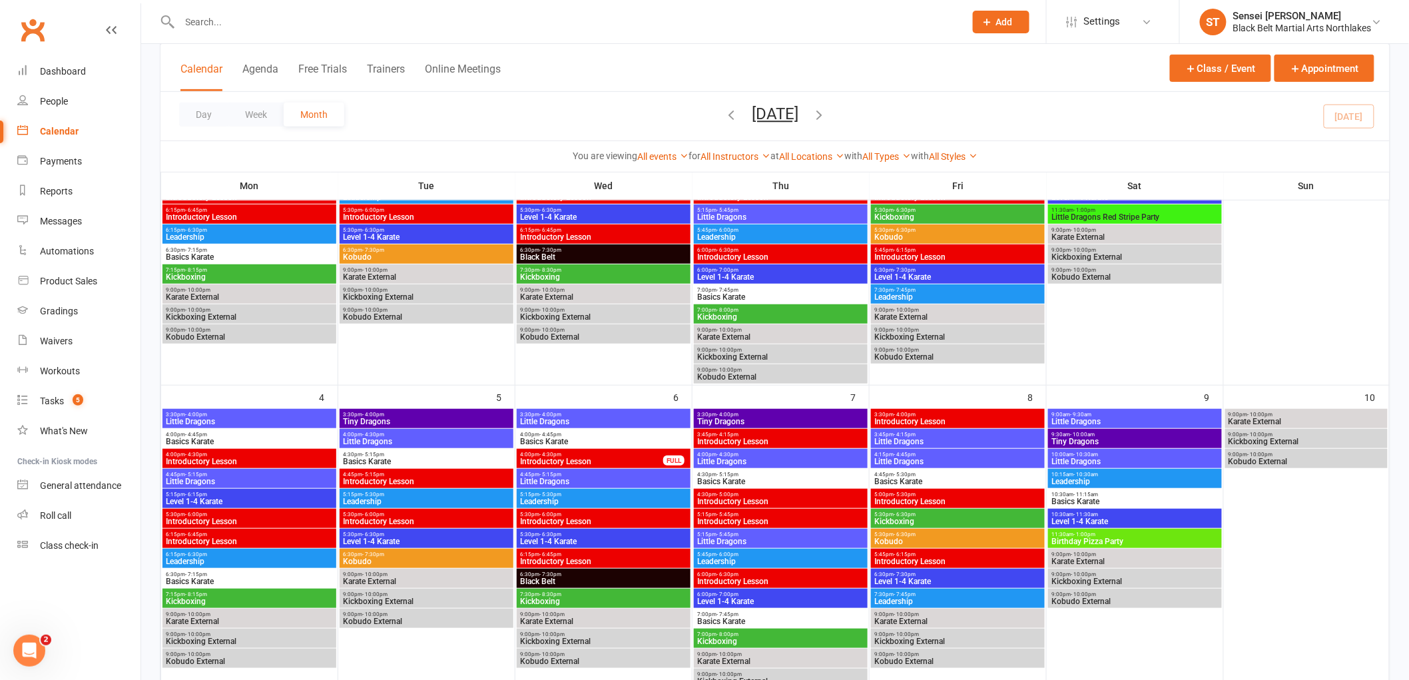
click at [561, 418] on span "Little Dragons" at bounding box center [603, 422] width 168 height 8
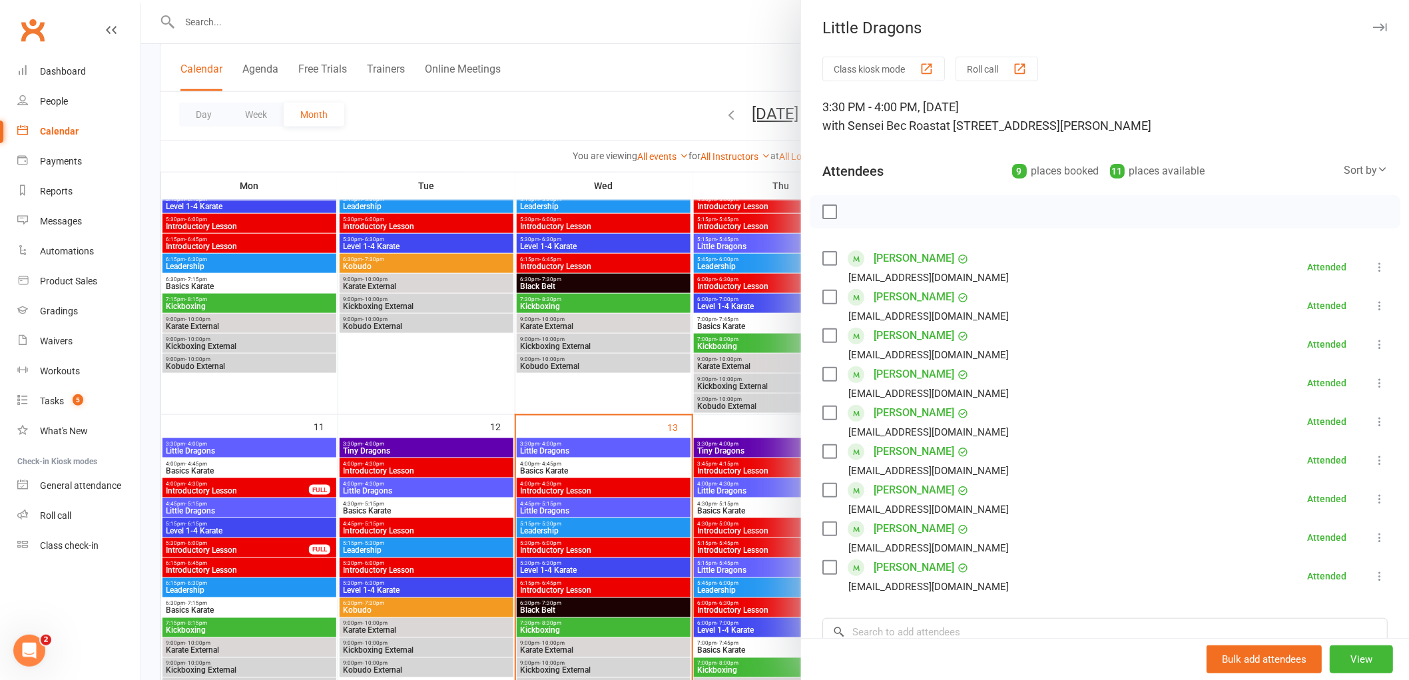
scroll to position [517, 0]
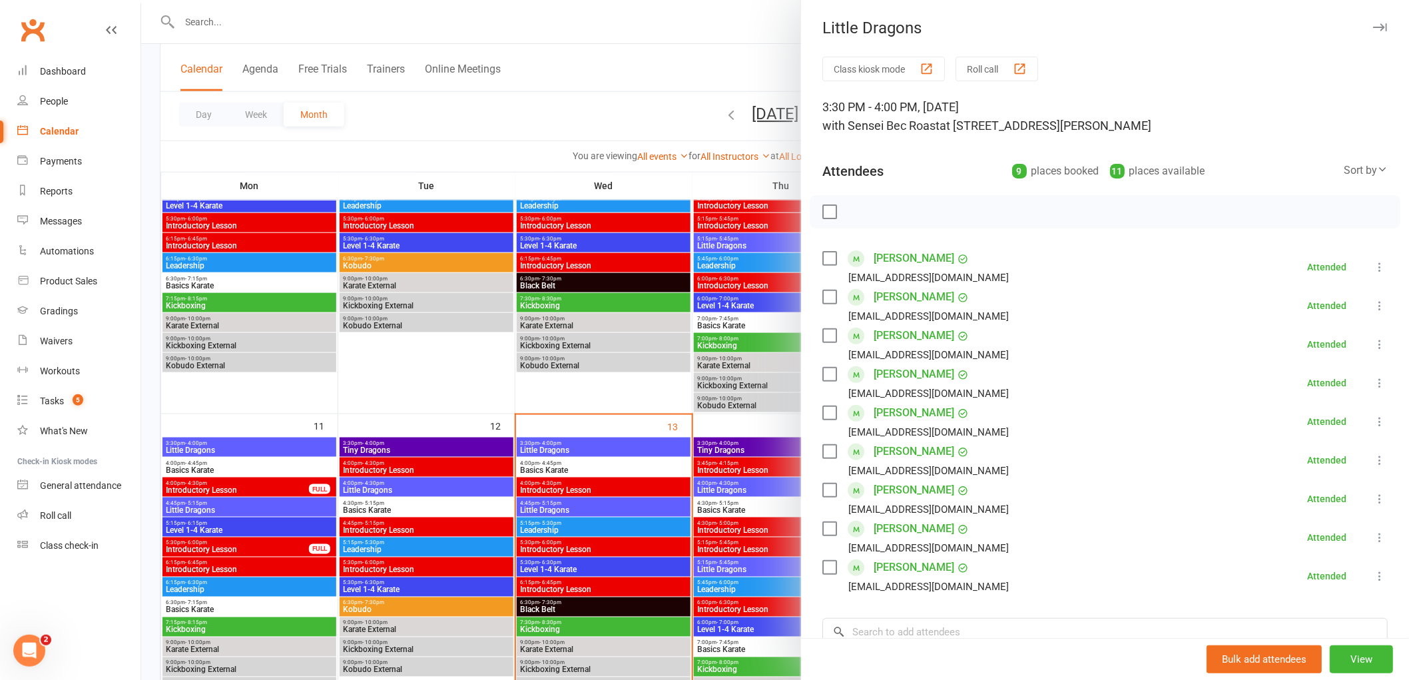
click at [639, 448] on div at bounding box center [775, 340] width 1268 height 680
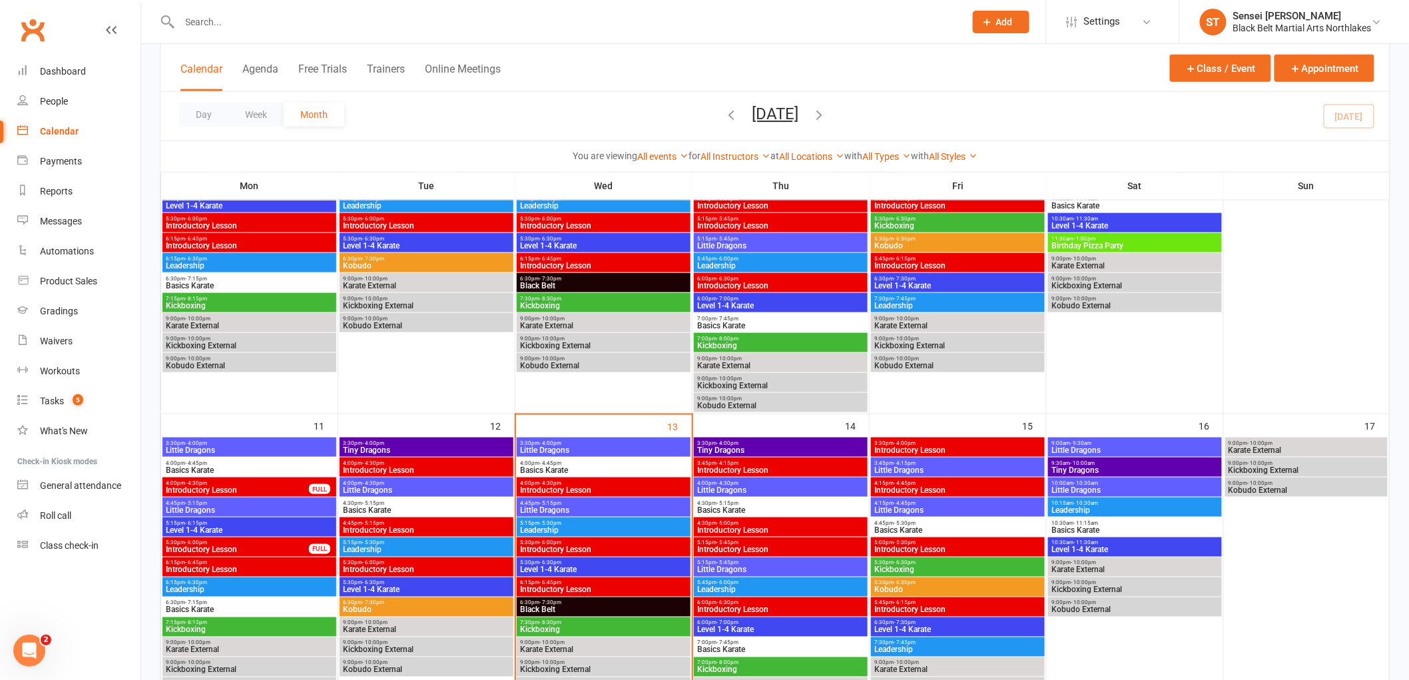
click at [639, 448] on span "Little Dragons" at bounding box center [603, 450] width 168 height 8
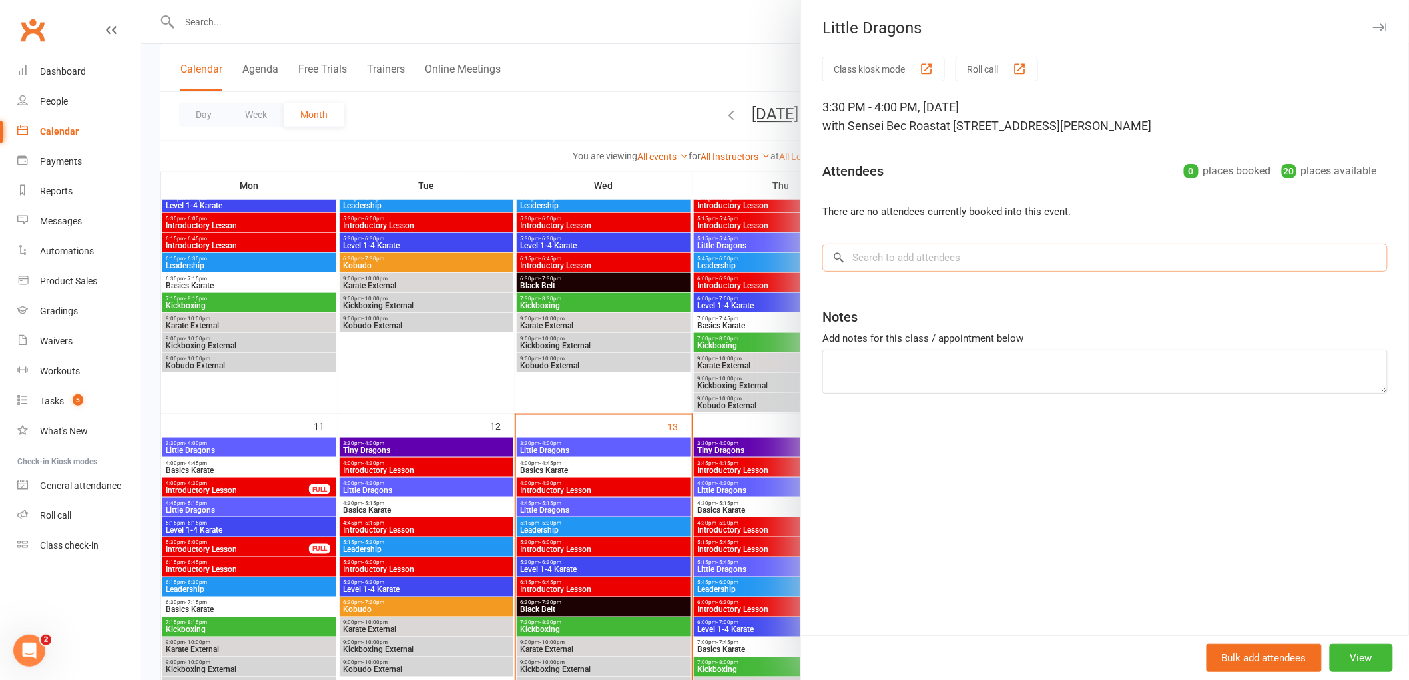
click at [873, 256] on input "search" at bounding box center [1104, 258] width 565 height 28
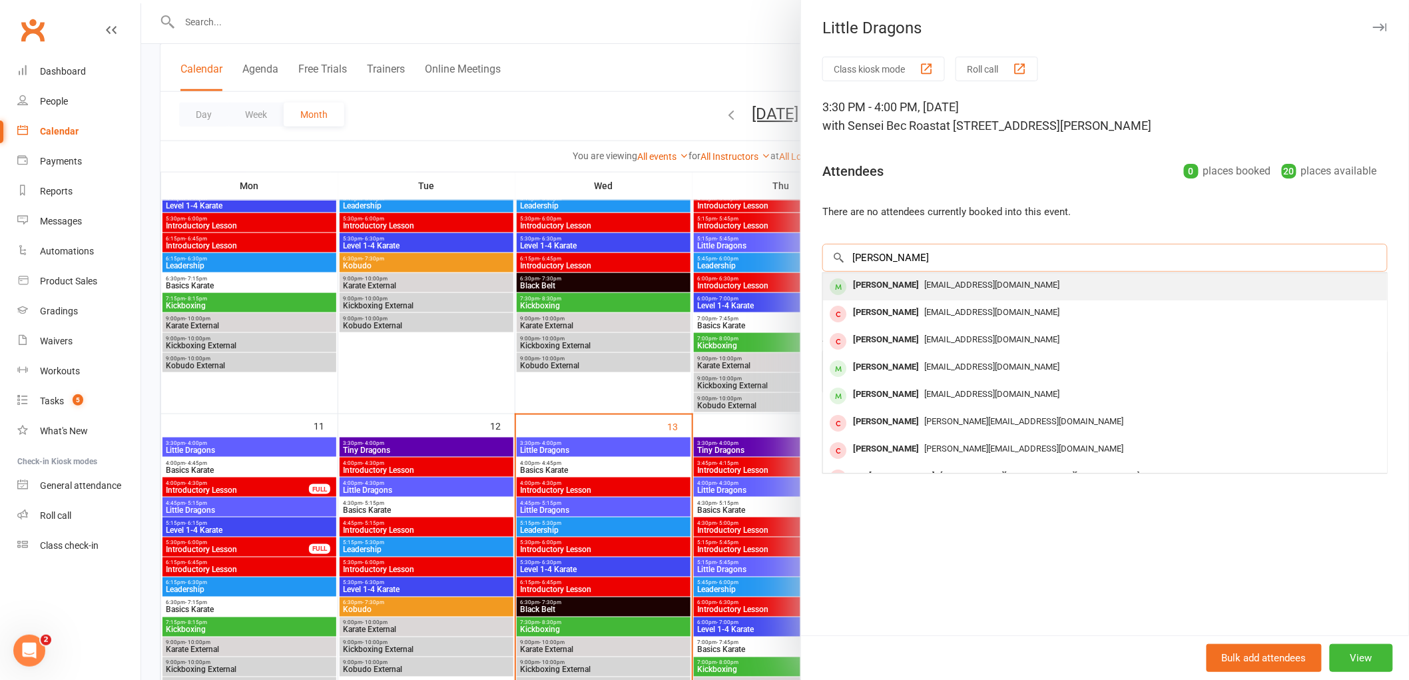
type input "[PERSON_NAME]"
click at [862, 289] on div "[PERSON_NAME]" at bounding box center [886, 285] width 77 height 19
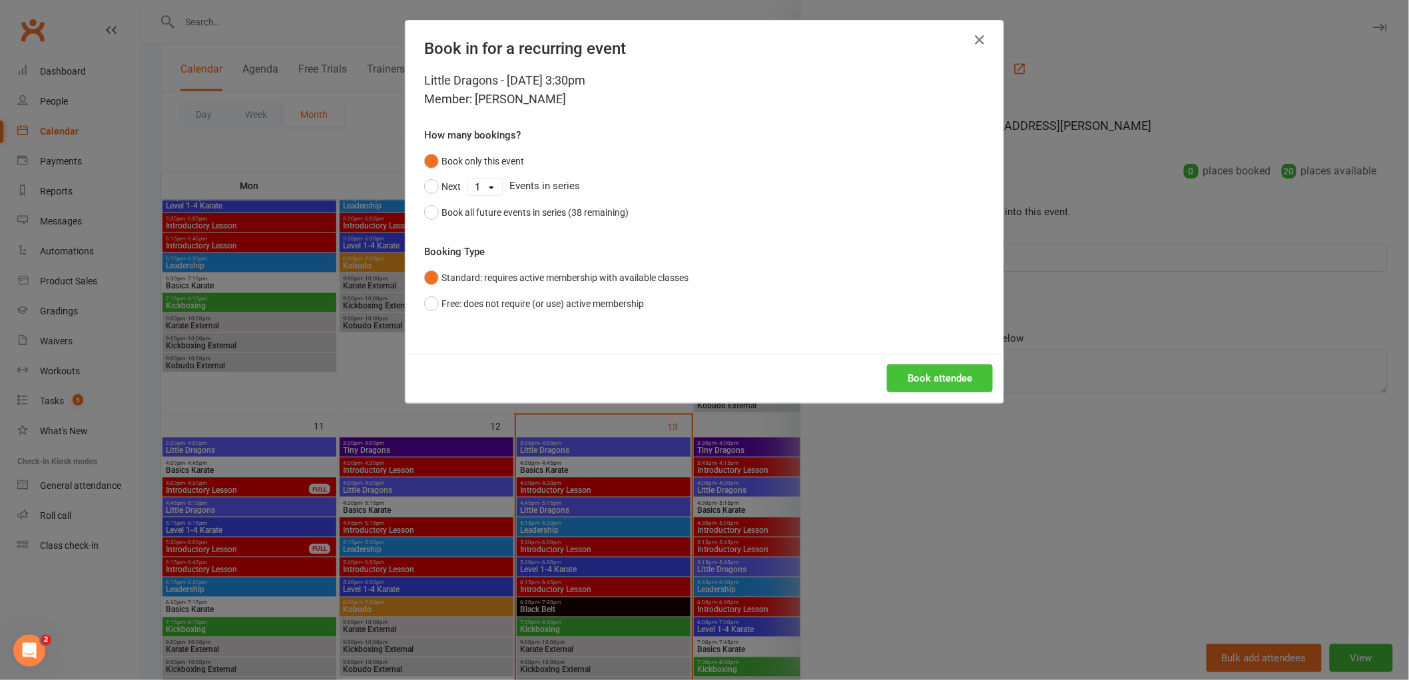
click at [934, 376] on button "Book attendee" at bounding box center [940, 378] width 106 height 28
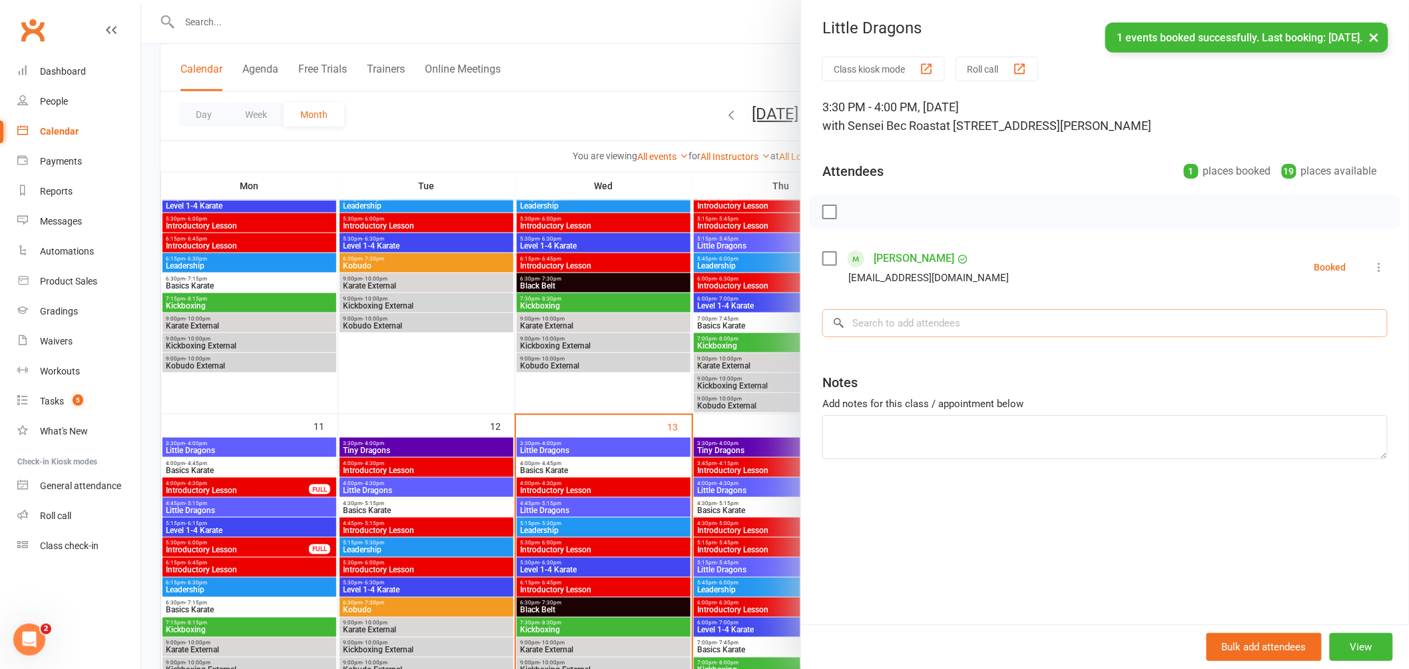
click at [893, 323] on input "search" at bounding box center [1104, 323] width 565 height 28
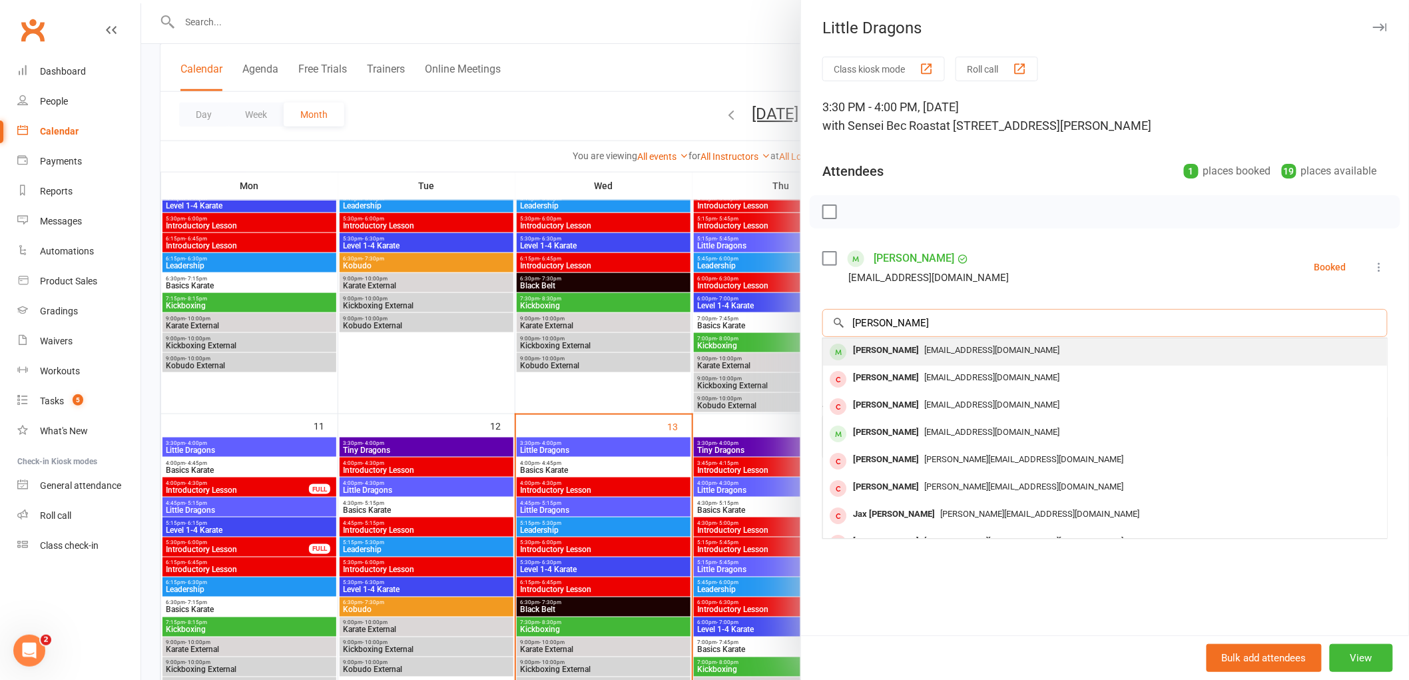
type input "[PERSON_NAME]"
click at [884, 352] on div "[PERSON_NAME]" at bounding box center [886, 350] width 77 height 19
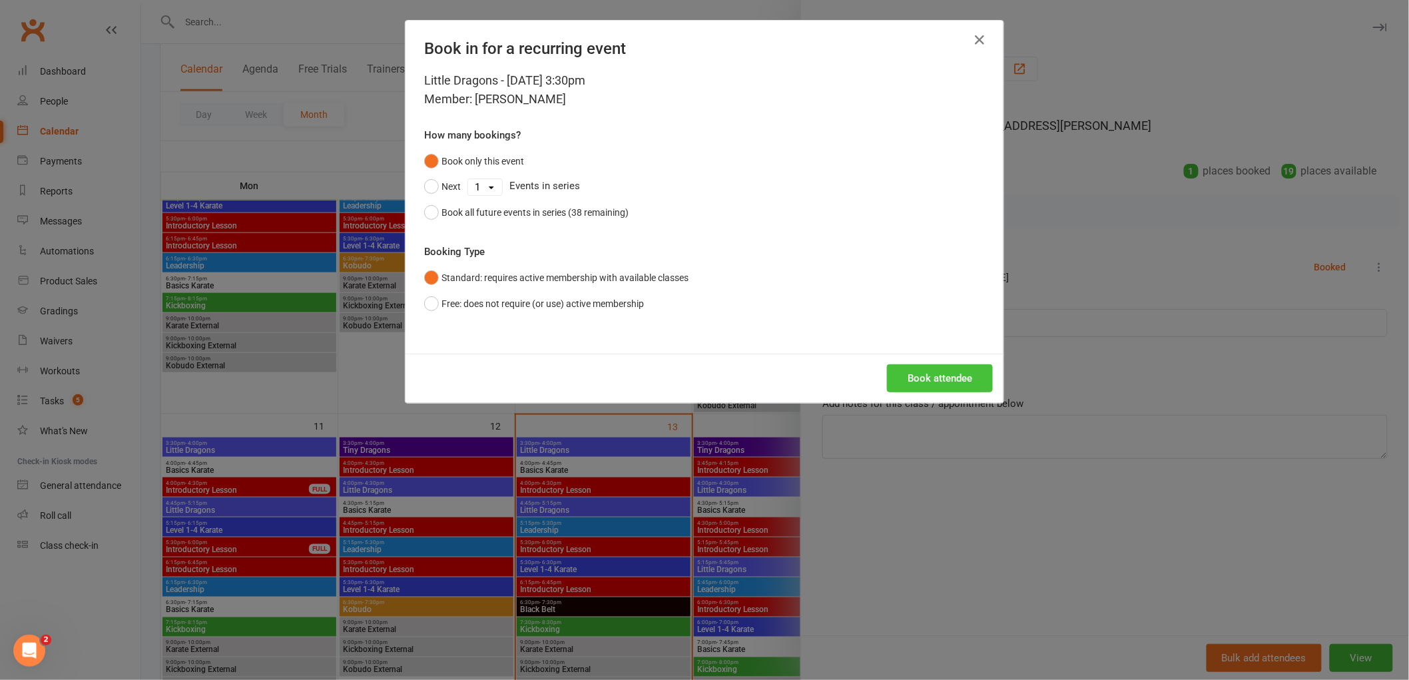
click at [926, 368] on button "Book attendee" at bounding box center [940, 378] width 106 height 28
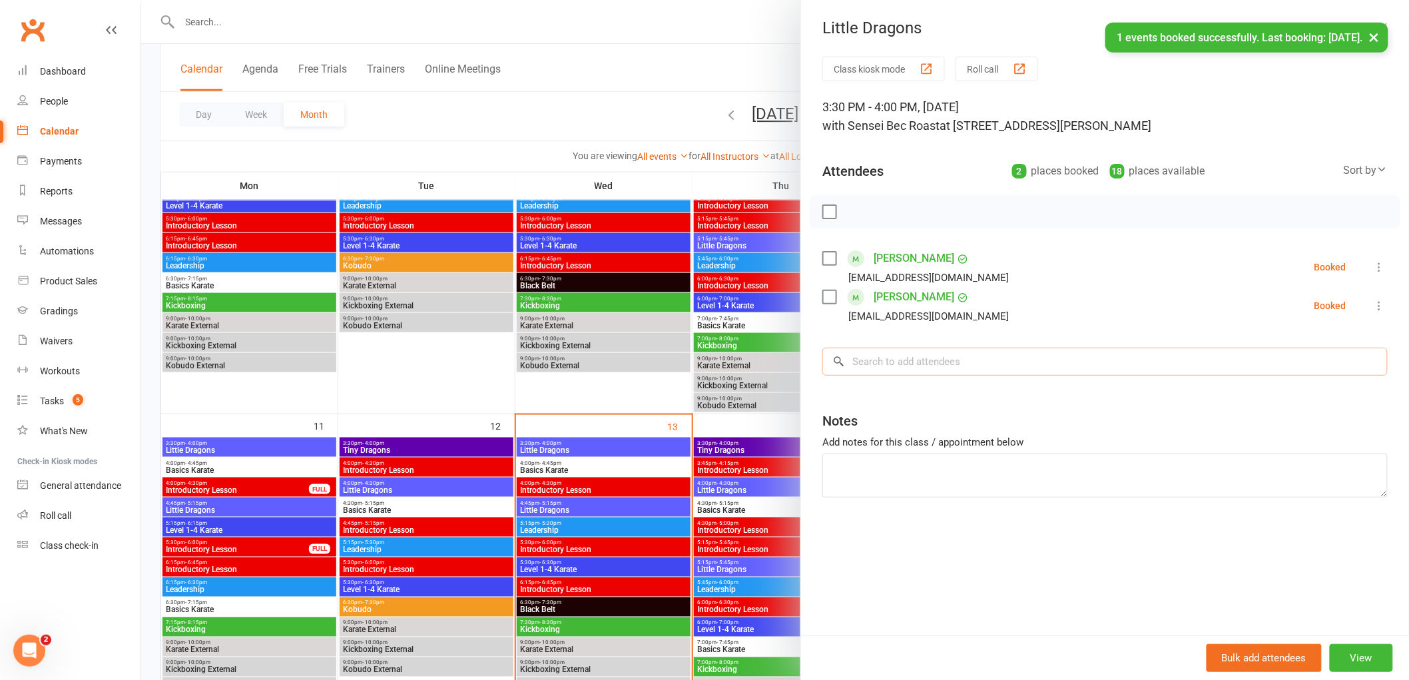
click at [886, 362] on input "search" at bounding box center [1104, 362] width 565 height 28
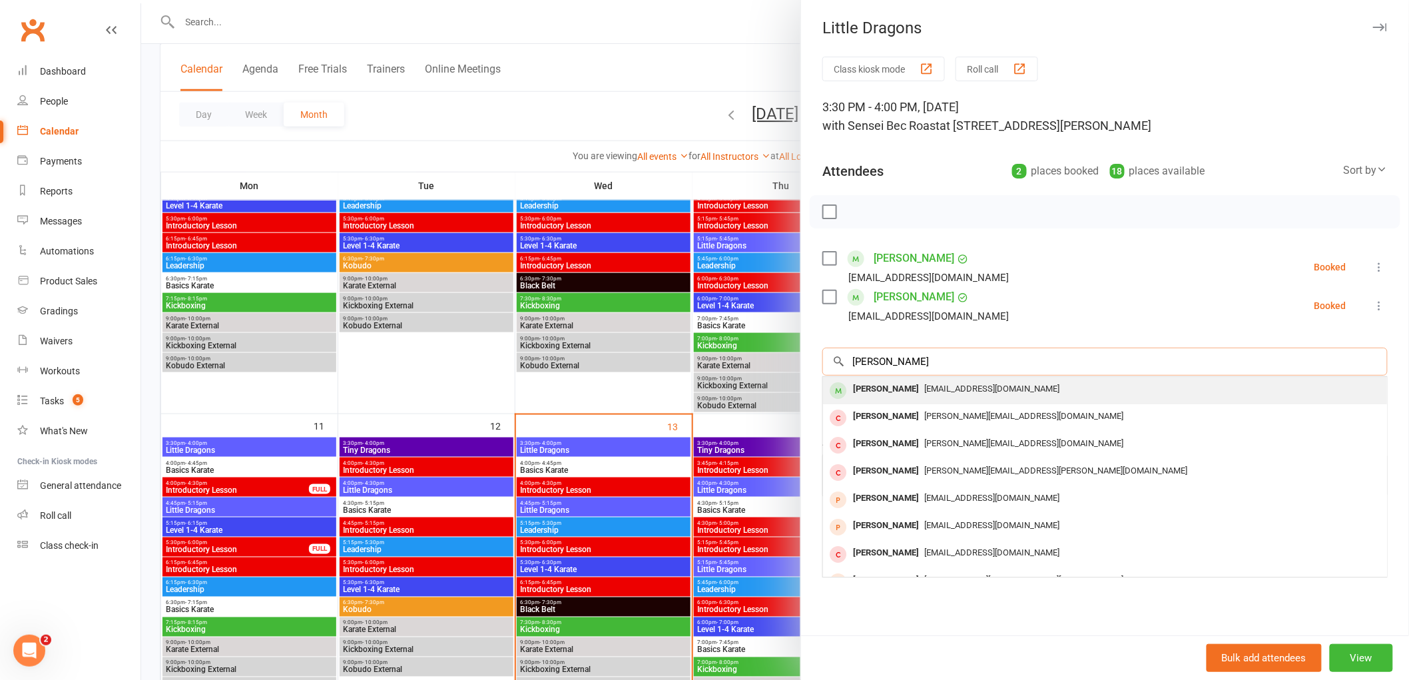
type input "[PERSON_NAME]"
click at [858, 384] on div "[PERSON_NAME]" at bounding box center [886, 389] width 77 height 19
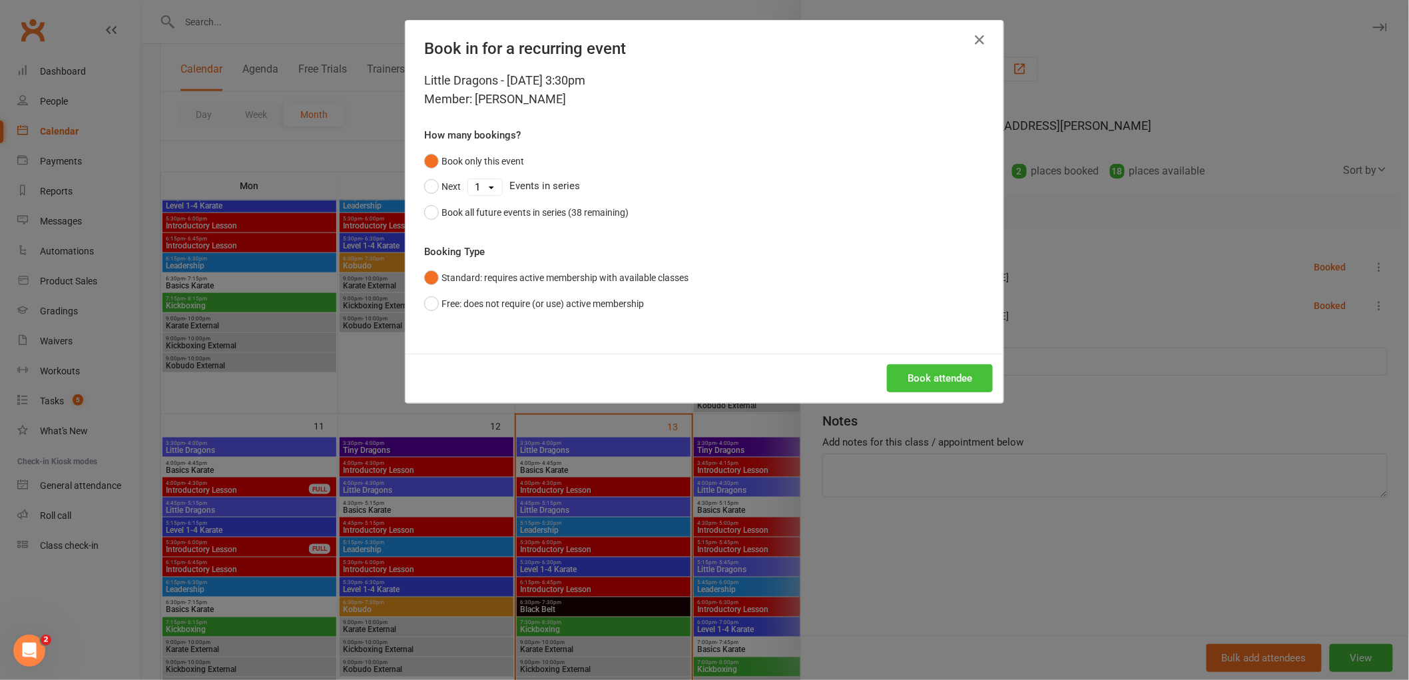
click at [906, 377] on button "Book attendee" at bounding box center [940, 378] width 106 height 28
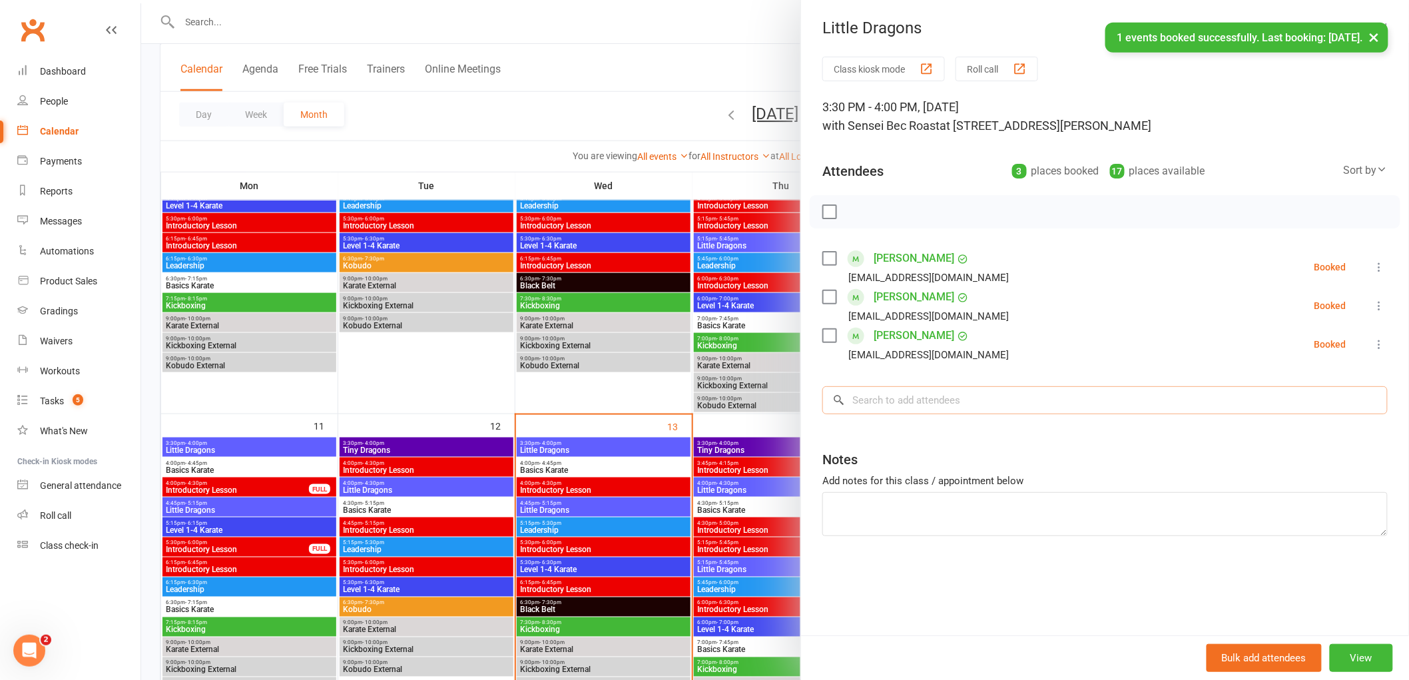
click at [892, 407] on input "search" at bounding box center [1104, 400] width 565 height 28
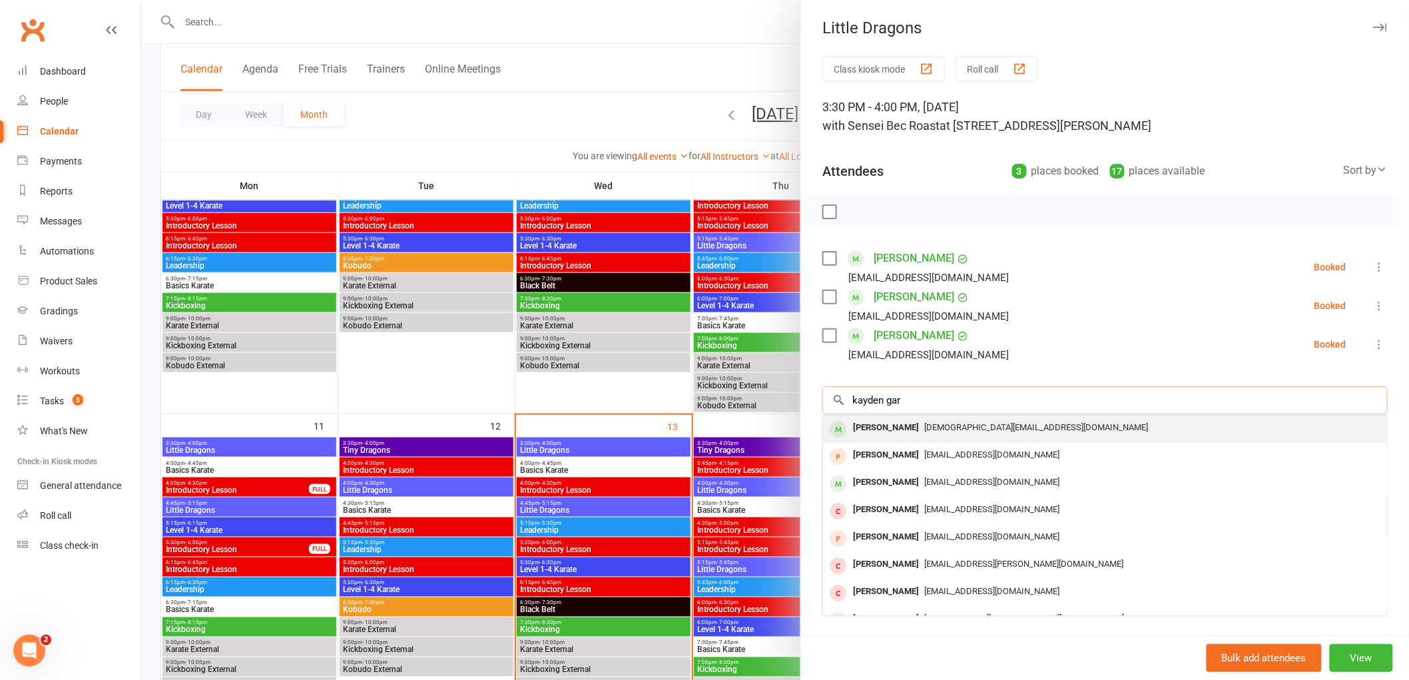
type input "kayden gar"
click at [882, 433] on div "[PERSON_NAME]" at bounding box center [886, 427] width 77 height 19
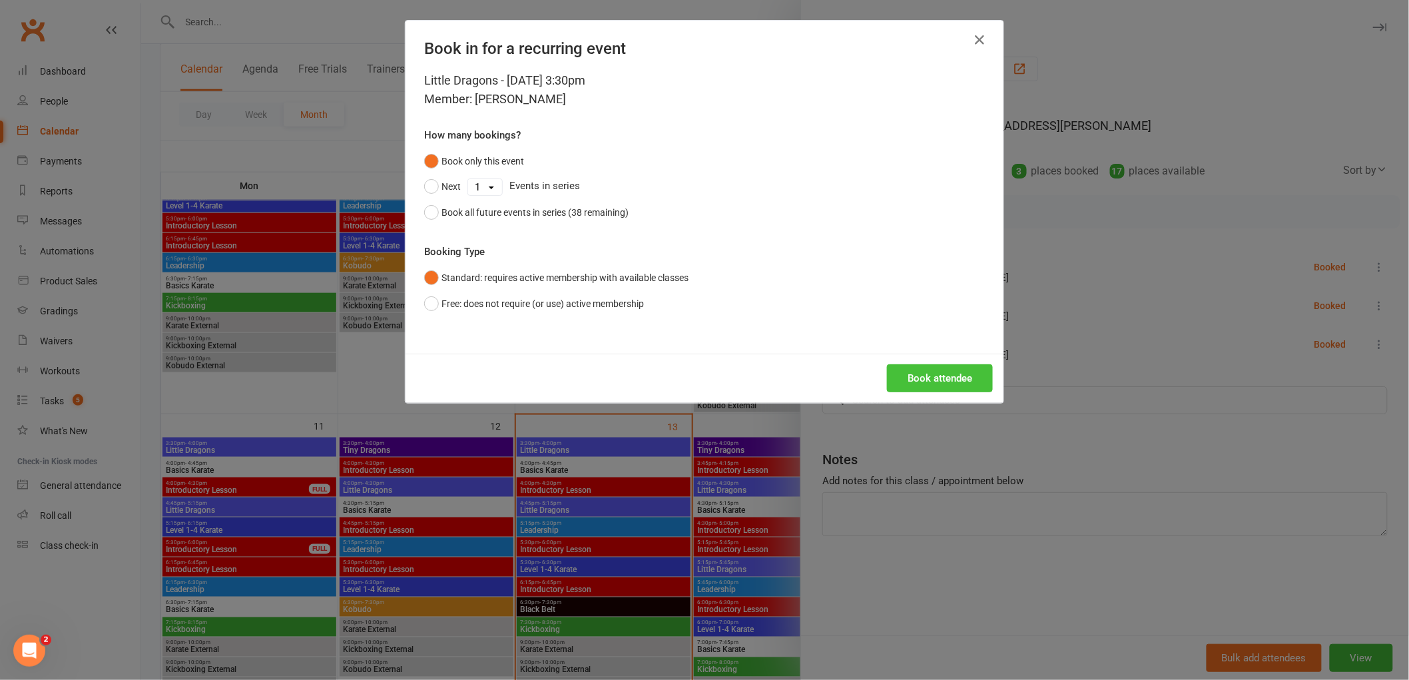
click at [932, 375] on button "Book attendee" at bounding box center [940, 378] width 106 height 28
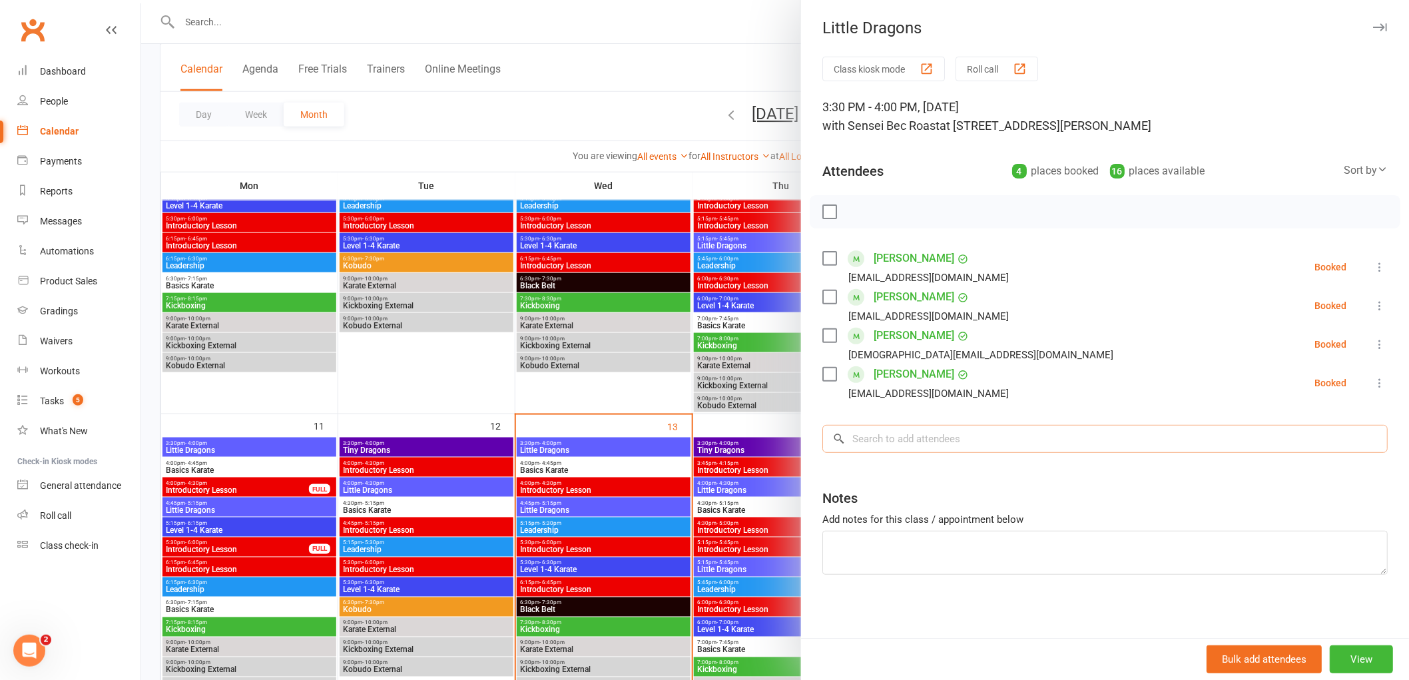
click at [892, 449] on input "search" at bounding box center [1104, 439] width 565 height 28
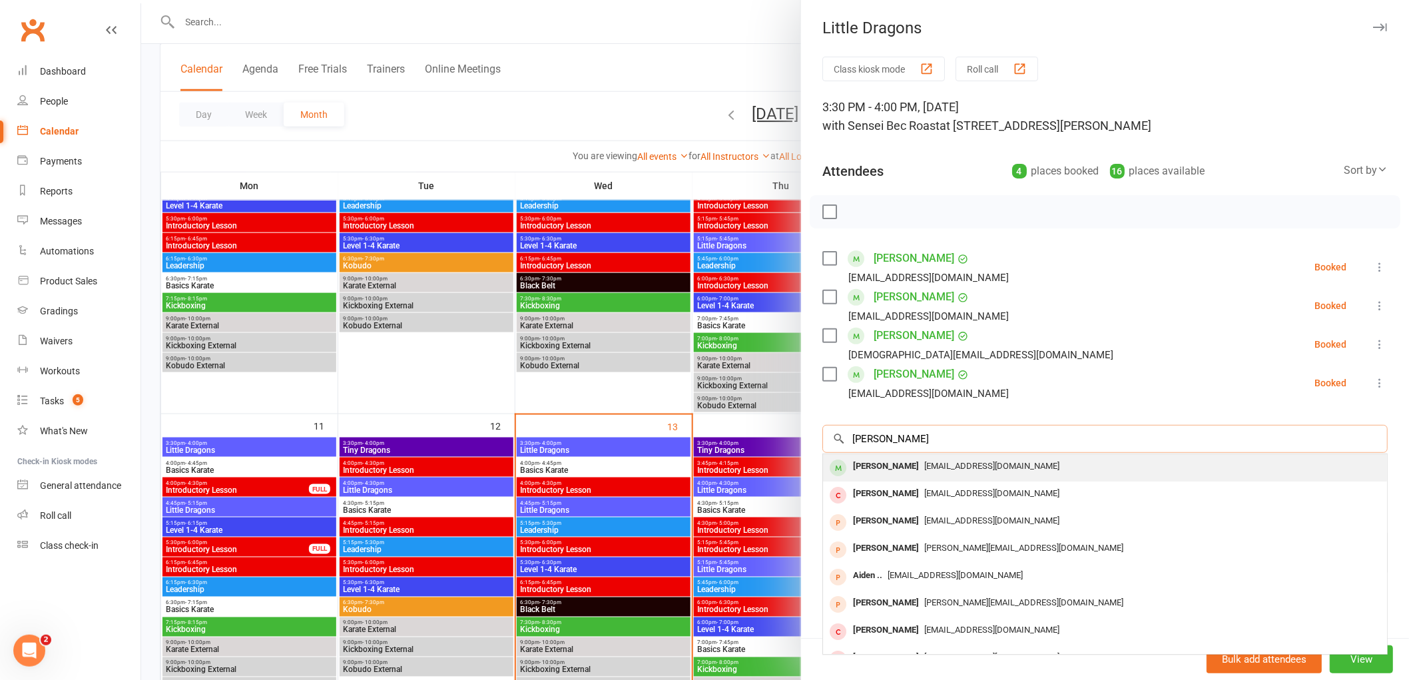
type input "[PERSON_NAME]"
click at [868, 470] on div "[PERSON_NAME]" at bounding box center [886, 466] width 77 height 19
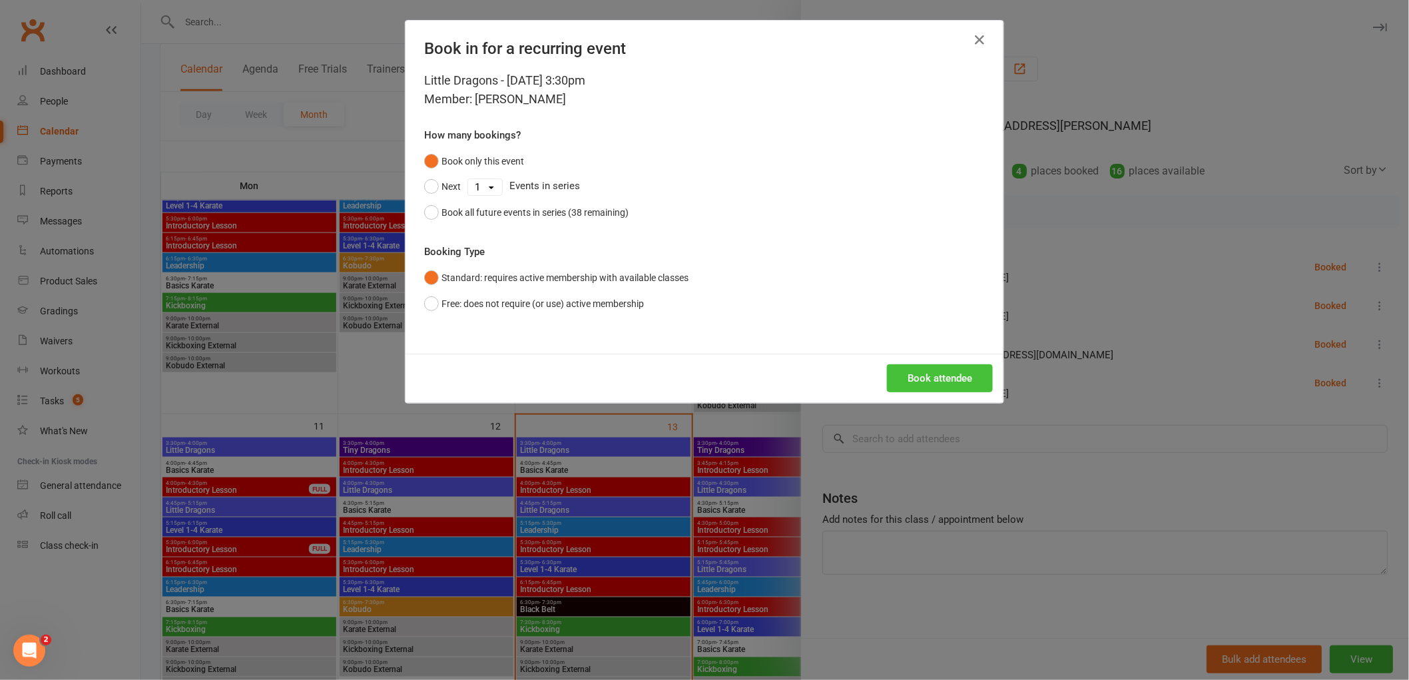
click at [932, 377] on button "Book attendee" at bounding box center [940, 378] width 106 height 28
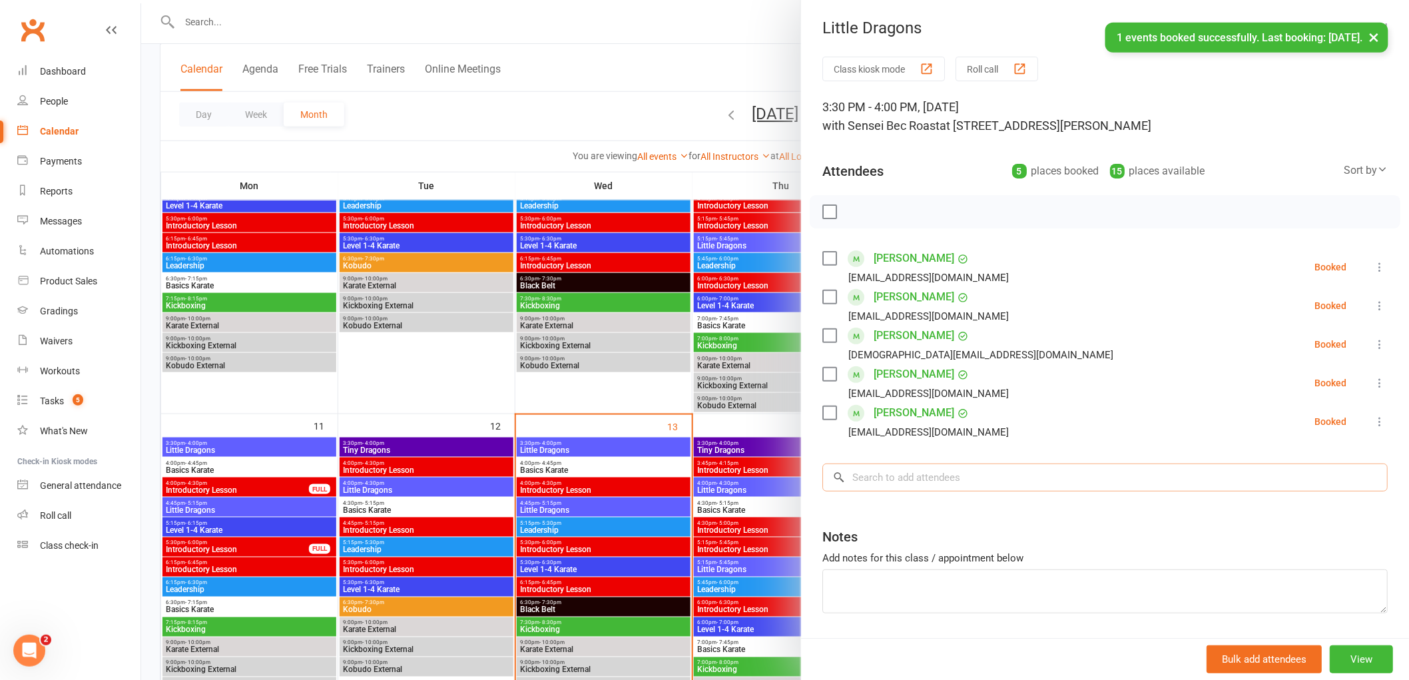
click at [881, 482] on input "search" at bounding box center [1104, 478] width 565 height 28
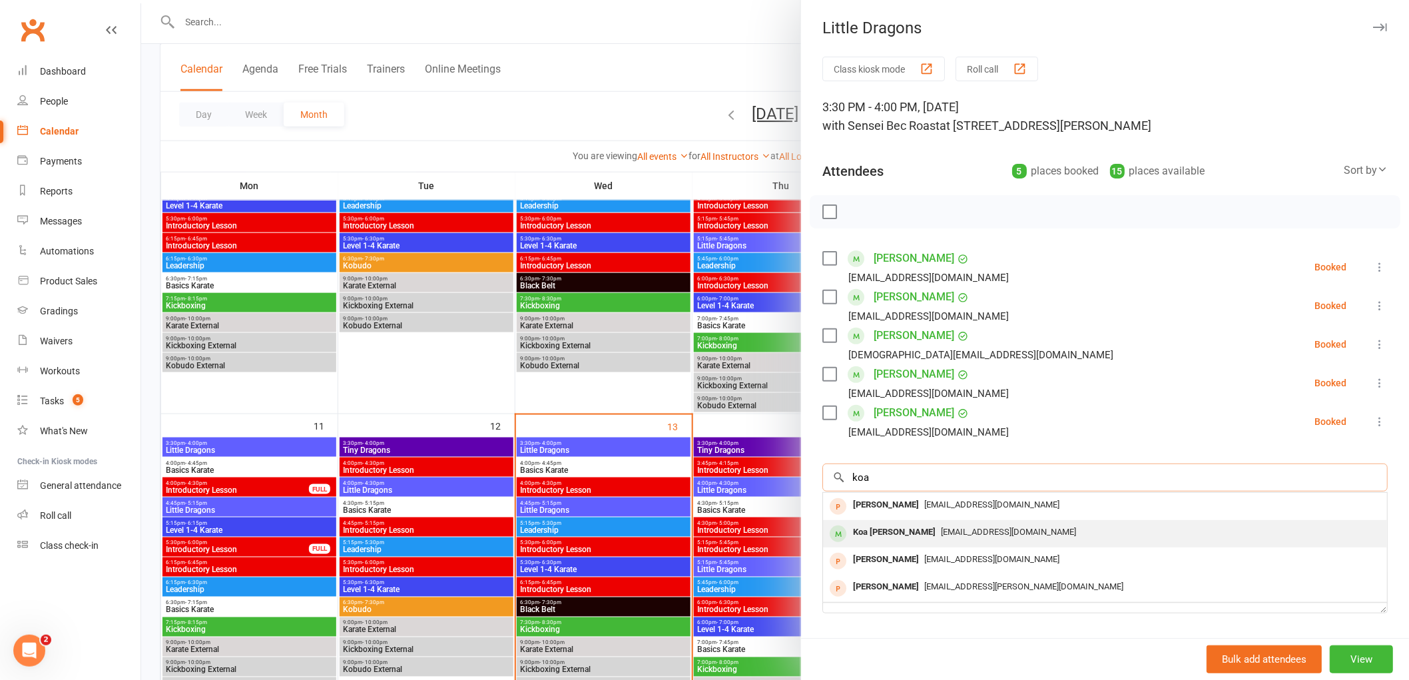
type input "koa"
click at [876, 529] on div "Koa [PERSON_NAME]" at bounding box center [894, 532] width 93 height 19
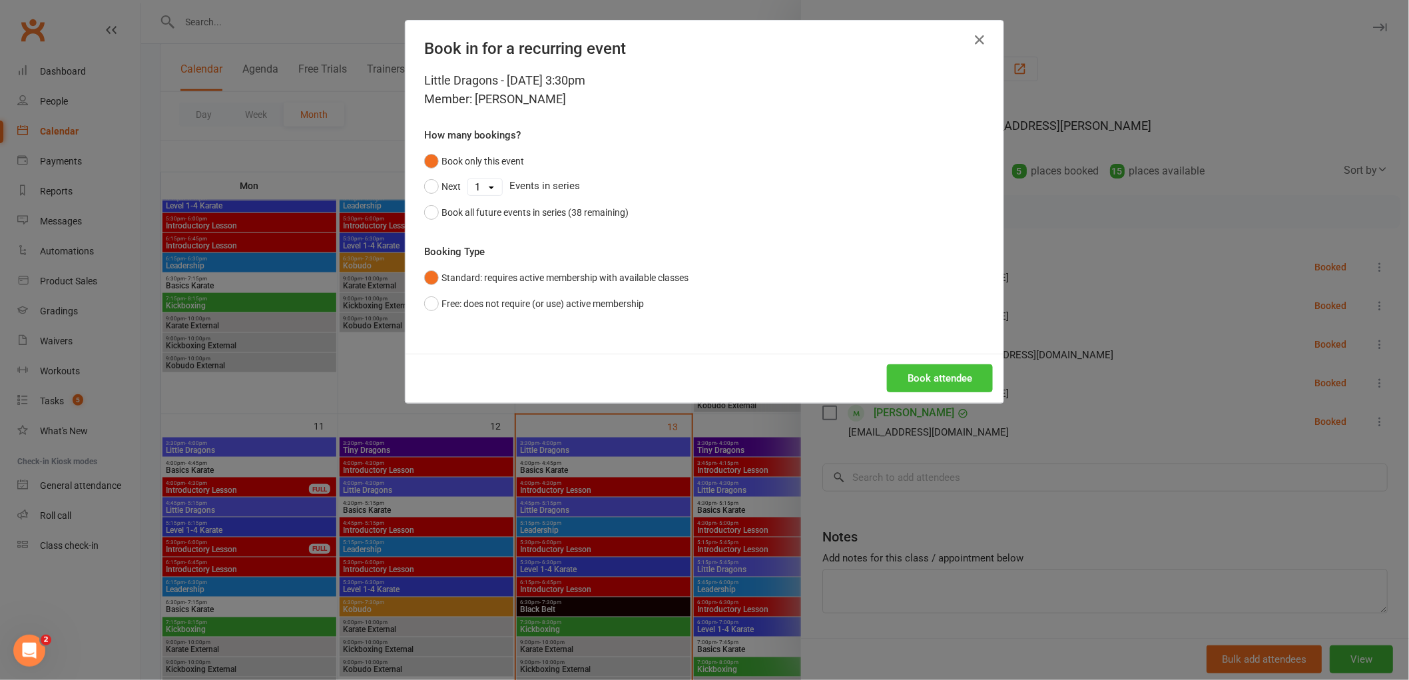
click at [943, 374] on button "Book attendee" at bounding box center [940, 378] width 106 height 28
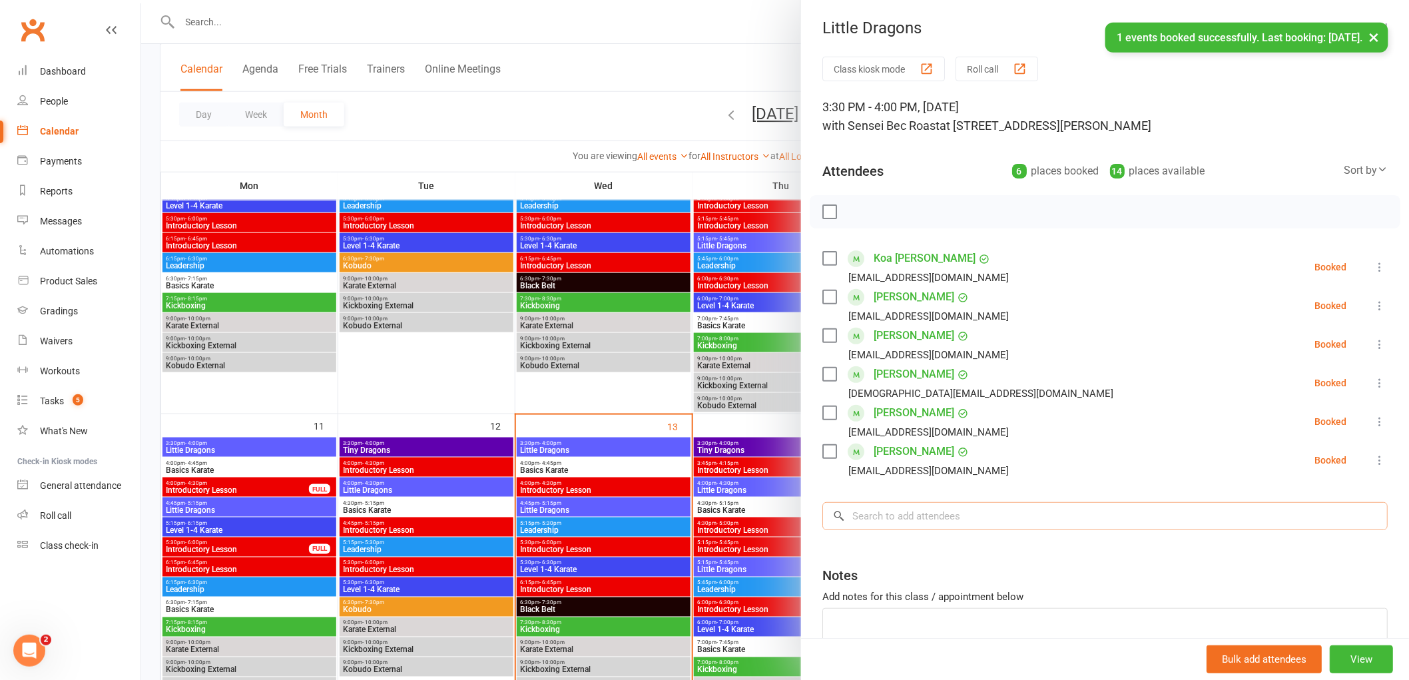
click at [901, 518] on input "search" at bounding box center [1104, 516] width 565 height 28
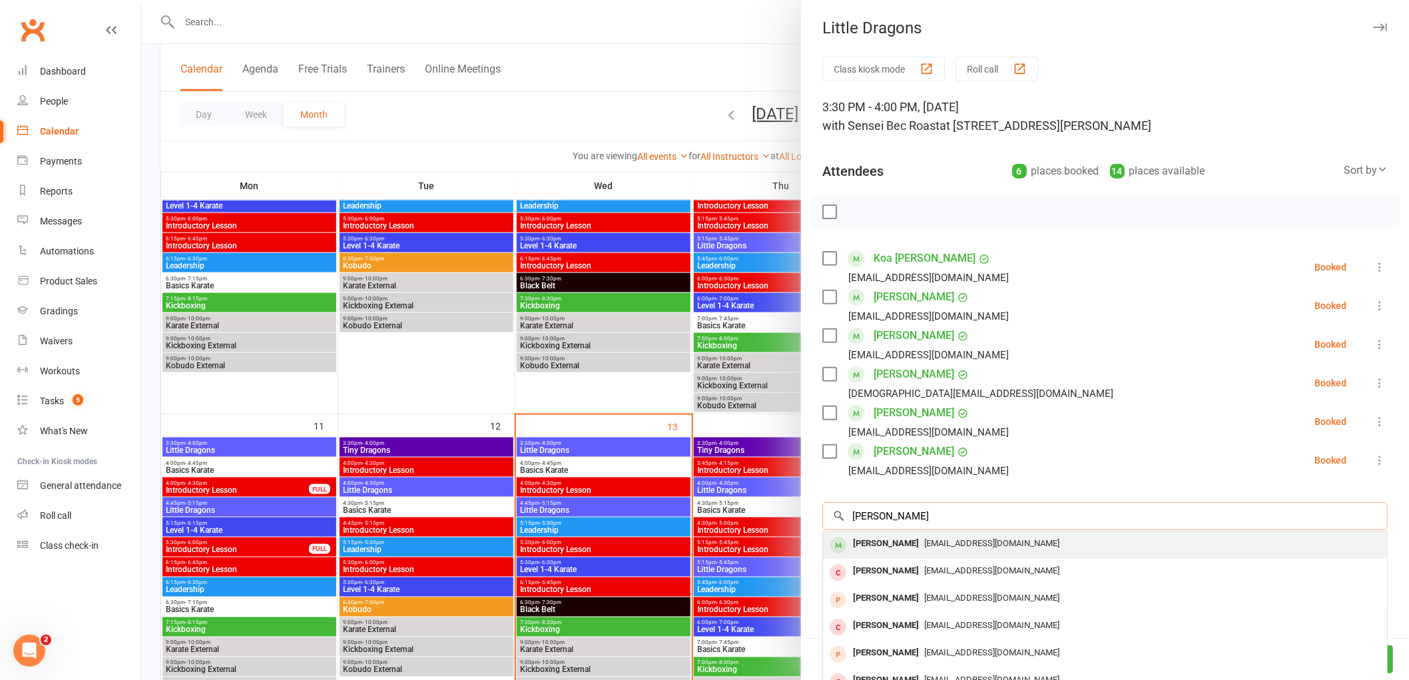
type input "[PERSON_NAME]"
click at [858, 541] on div "[PERSON_NAME]" at bounding box center [886, 543] width 77 height 19
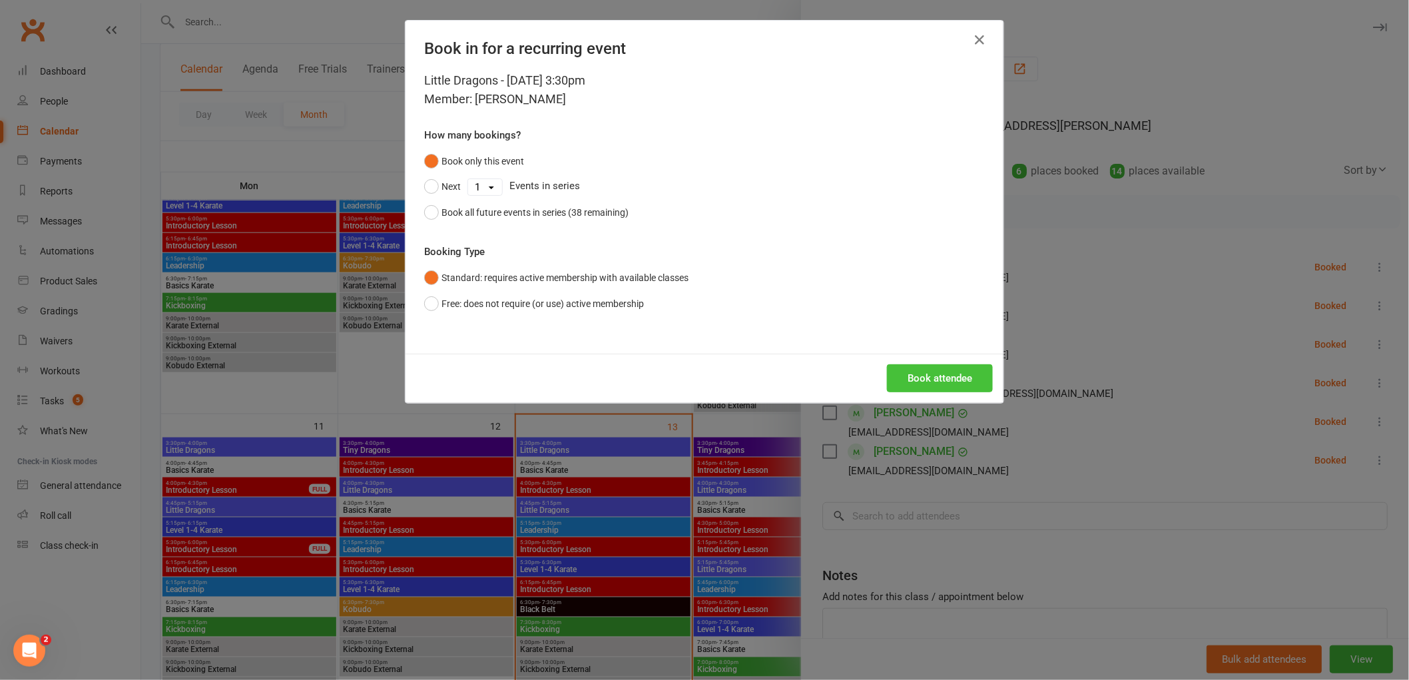
click at [924, 369] on button "Book attendee" at bounding box center [940, 378] width 106 height 28
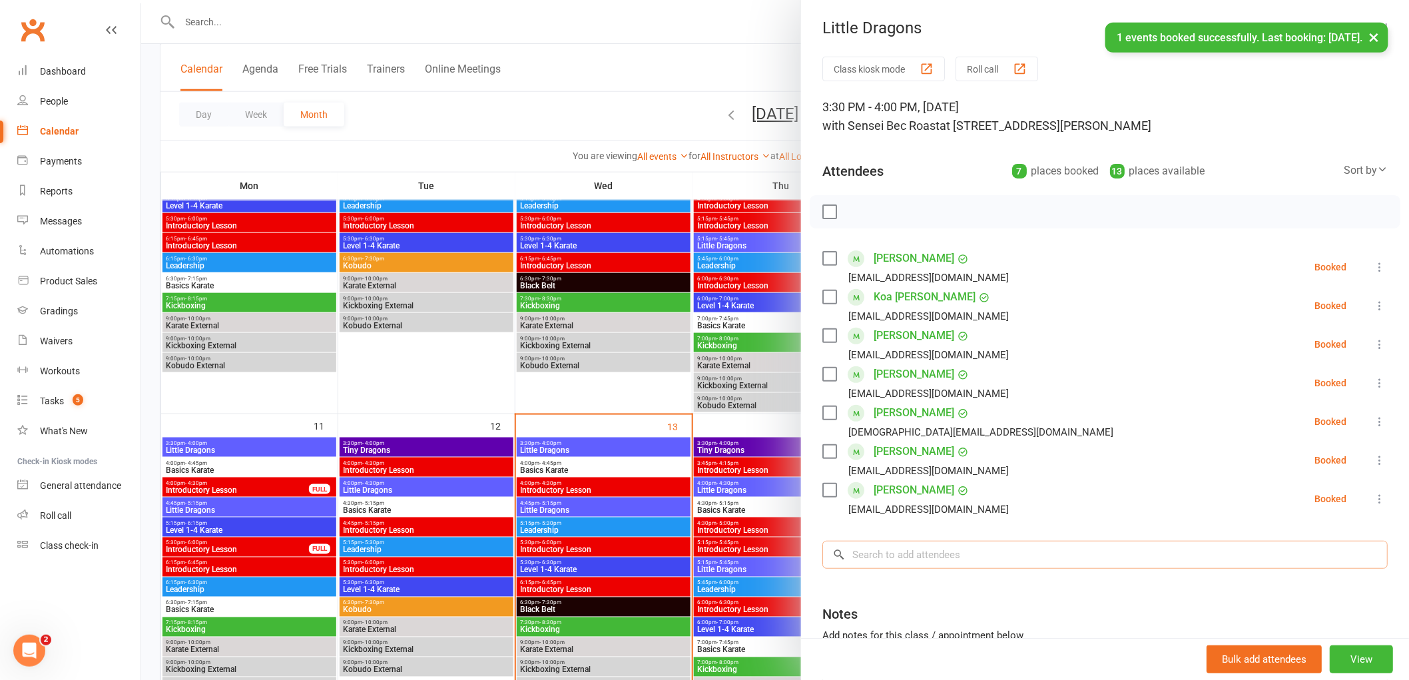
click at [868, 551] on input "search" at bounding box center [1104, 555] width 565 height 28
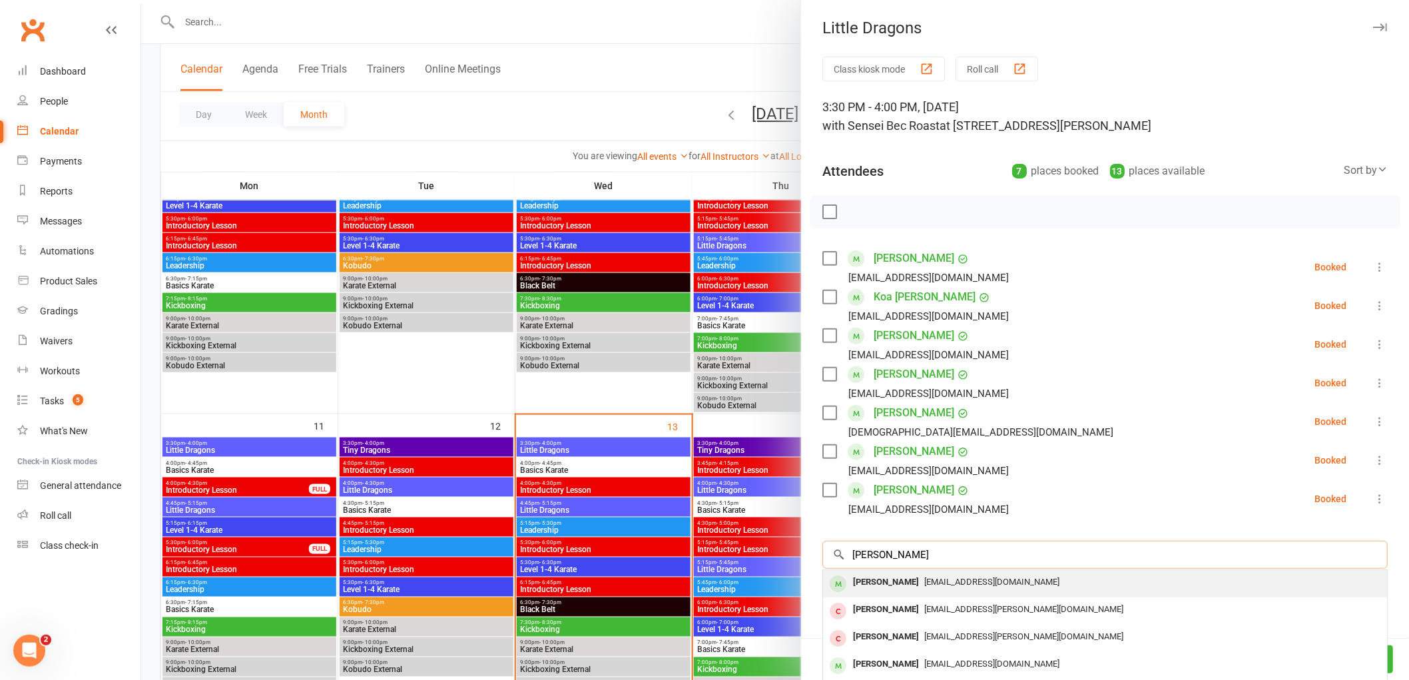
type input "[PERSON_NAME]"
click at [876, 586] on div "[PERSON_NAME]" at bounding box center [886, 582] width 77 height 19
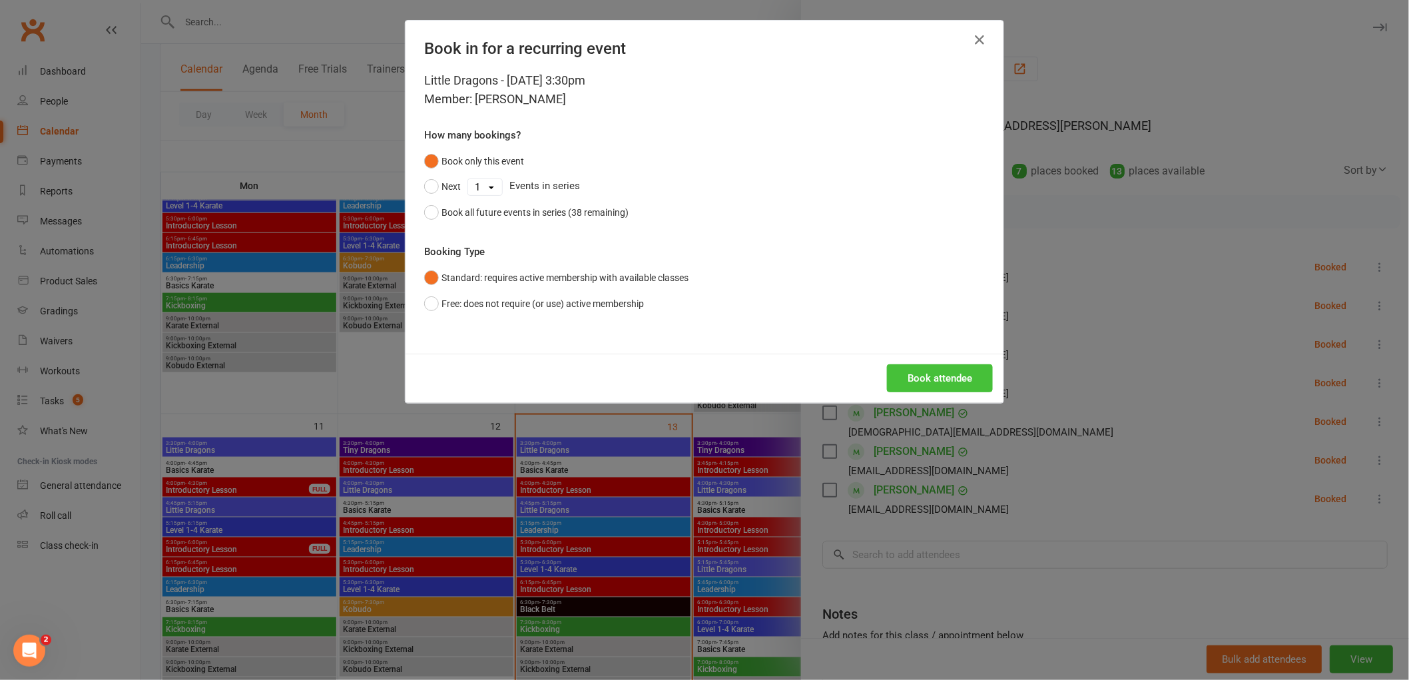
click at [939, 374] on button "Book attendee" at bounding box center [940, 378] width 106 height 28
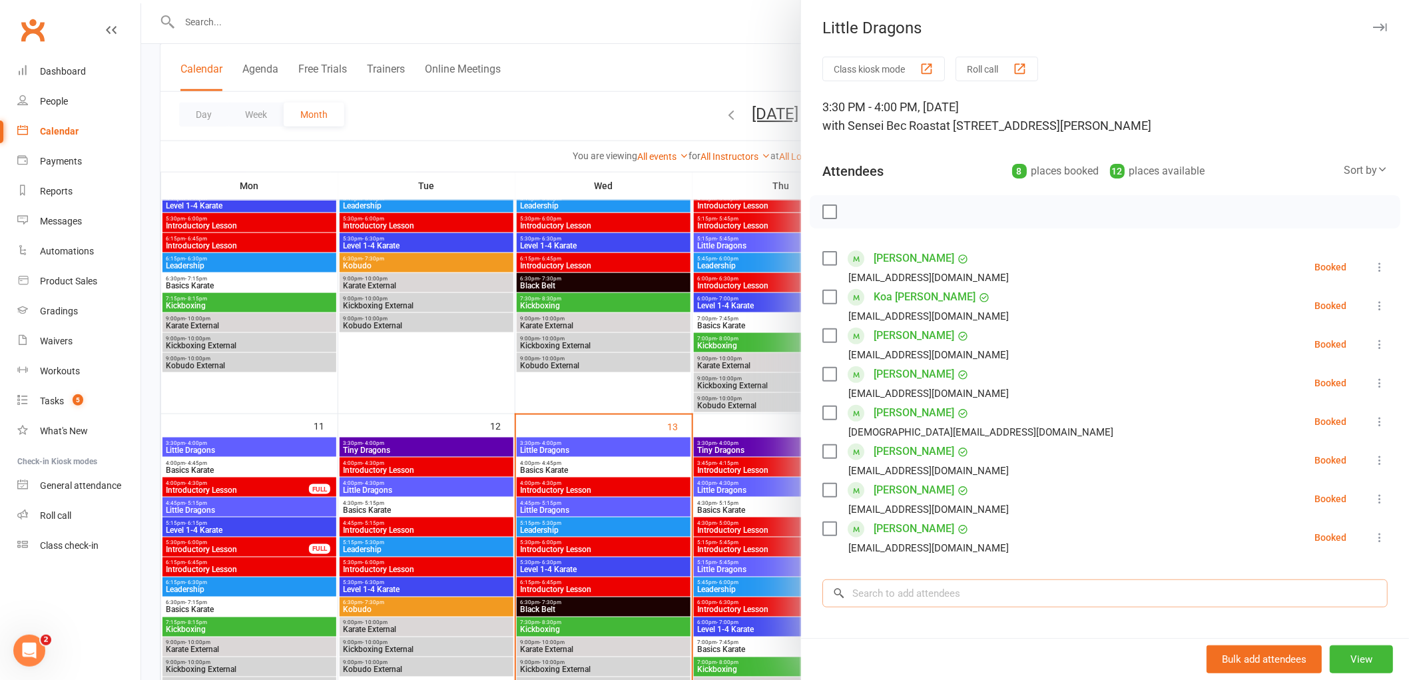
click at [894, 600] on input "search" at bounding box center [1104, 593] width 565 height 28
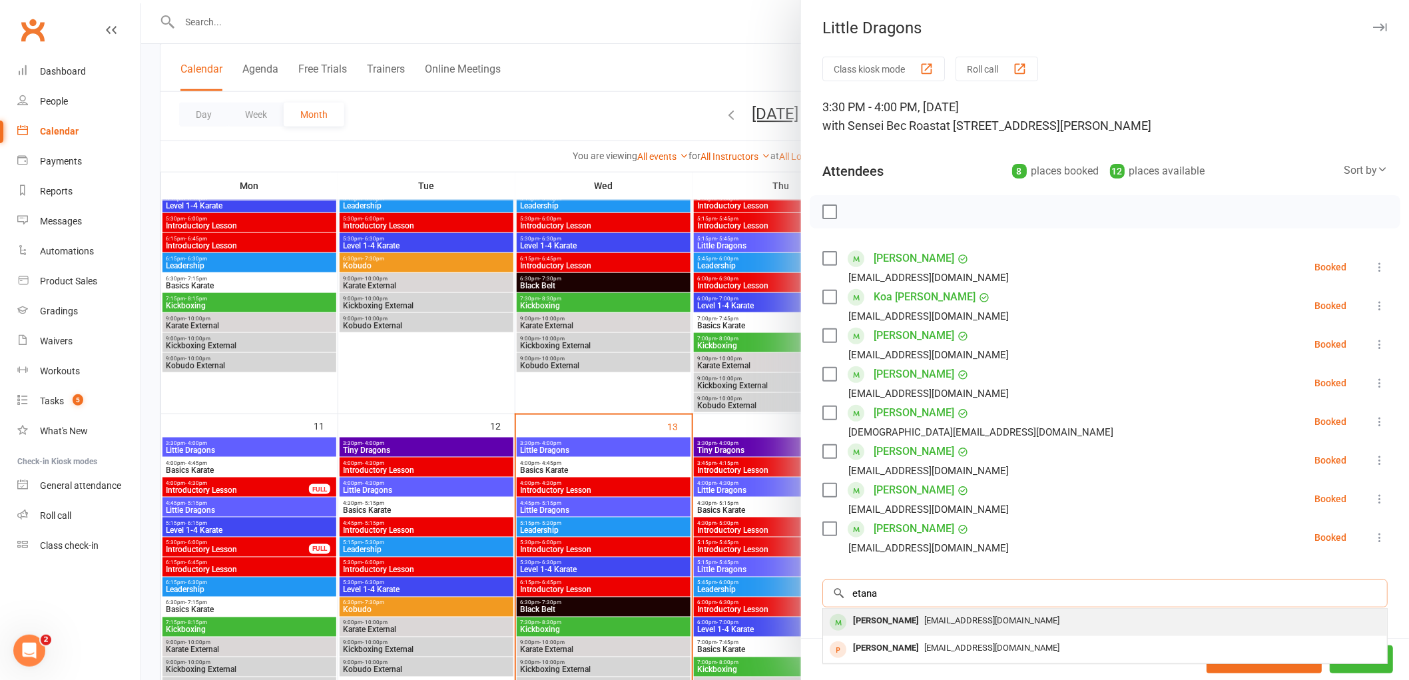
type input "etana"
click at [883, 618] on div "[PERSON_NAME]" at bounding box center [886, 620] width 77 height 19
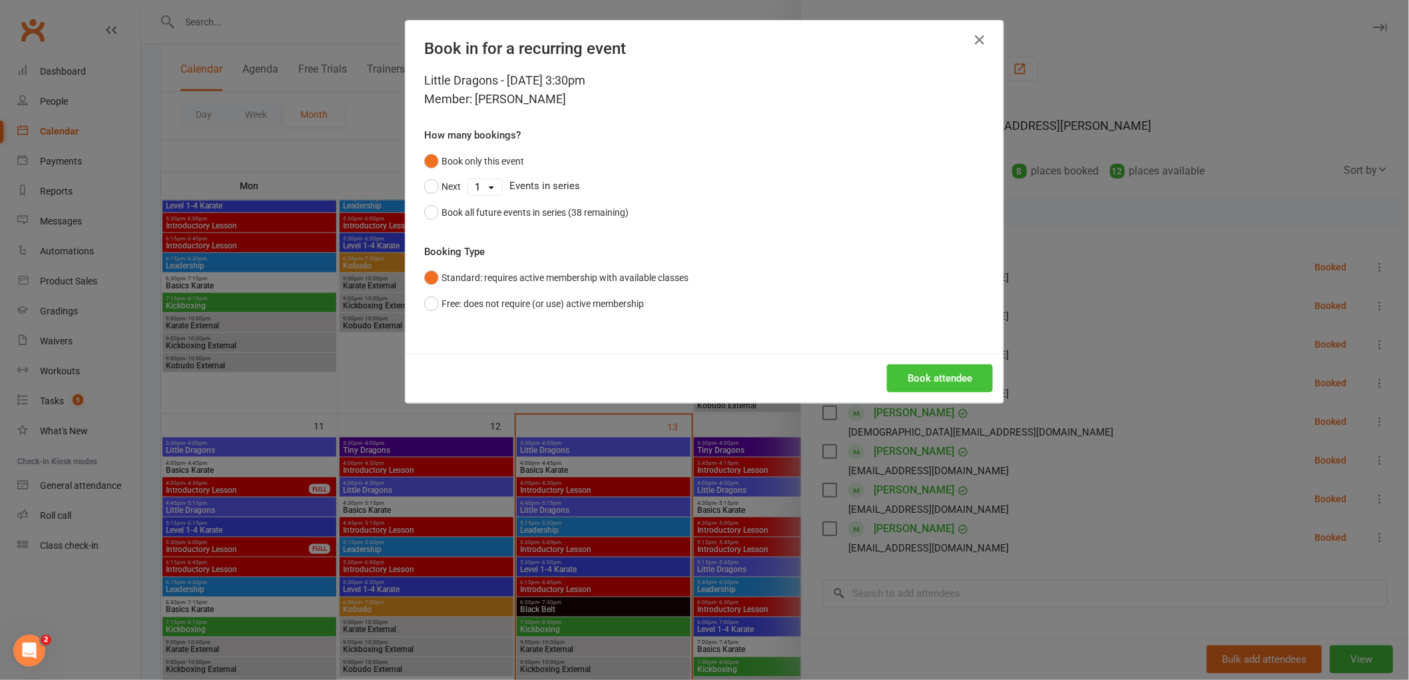
click at [917, 376] on button "Book attendee" at bounding box center [940, 378] width 106 height 28
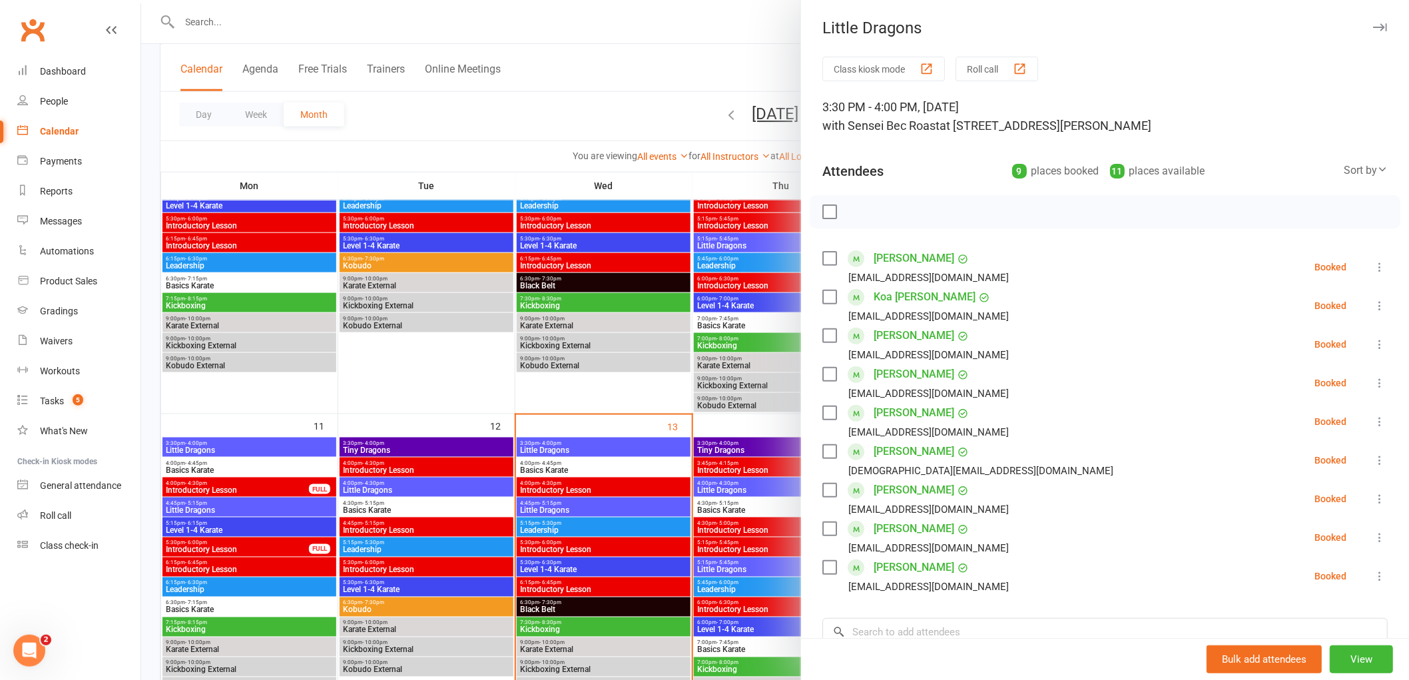
click at [826, 208] on label at bounding box center [828, 211] width 13 height 13
click at [857, 215] on icon "button" at bounding box center [859, 211] width 15 height 15
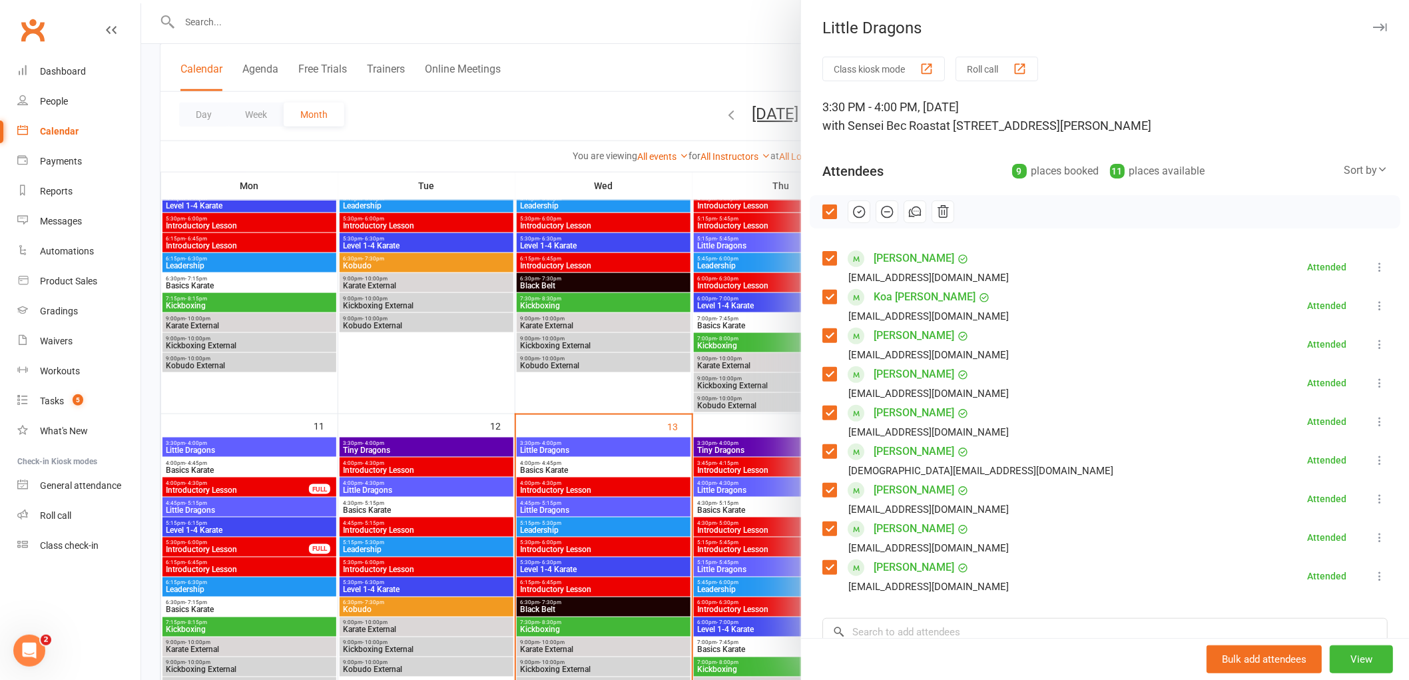
click at [824, 208] on label at bounding box center [828, 211] width 13 height 13
click at [718, 50] on div at bounding box center [775, 340] width 1268 height 680
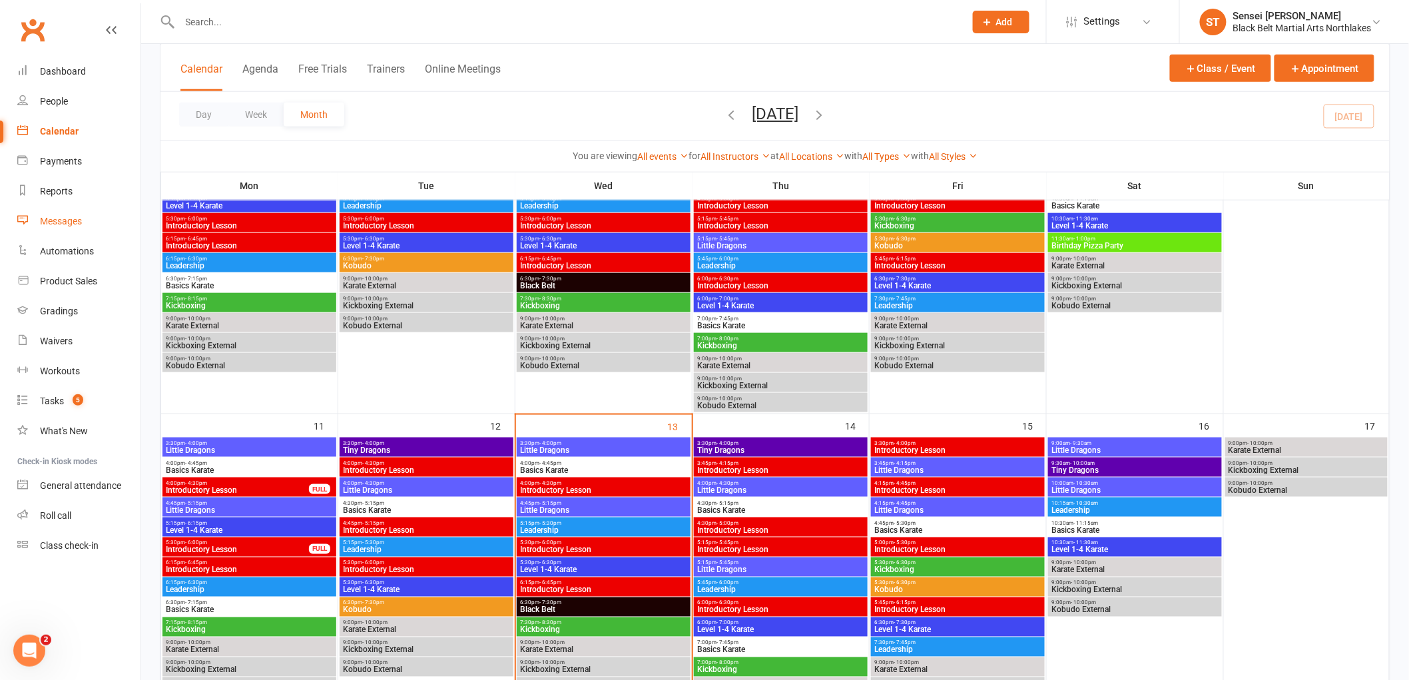
click at [58, 220] on div "Messages" at bounding box center [61, 221] width 42 height 11
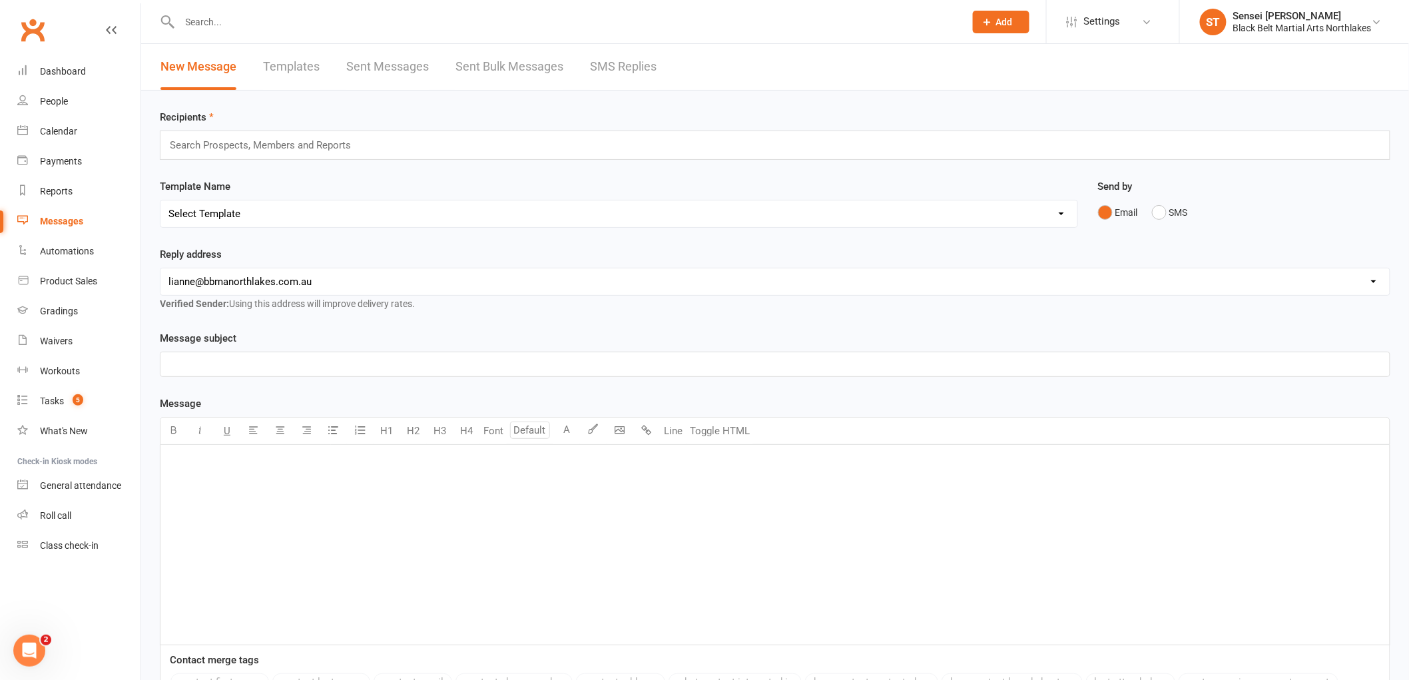
click at [288, 63] on link "Templates" at bounding box center [291, 67] width 57 height 46
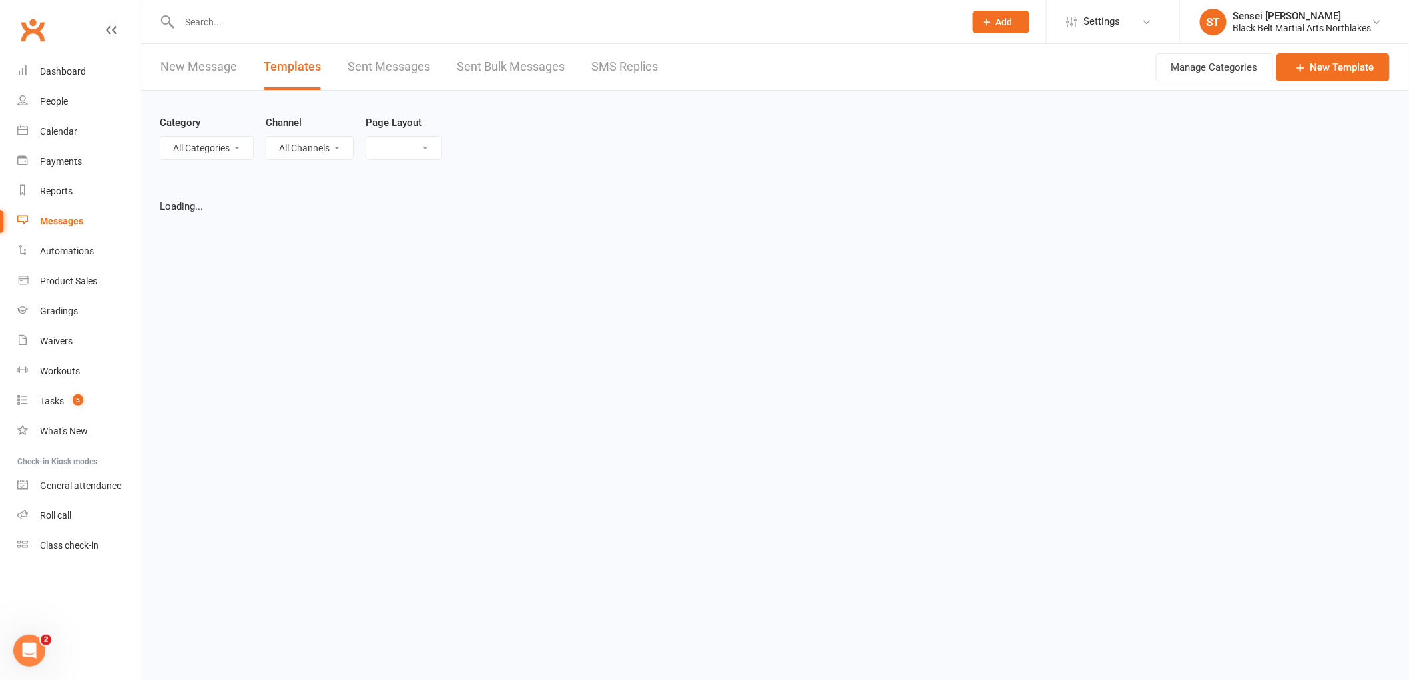
select select "list"
select select "100"
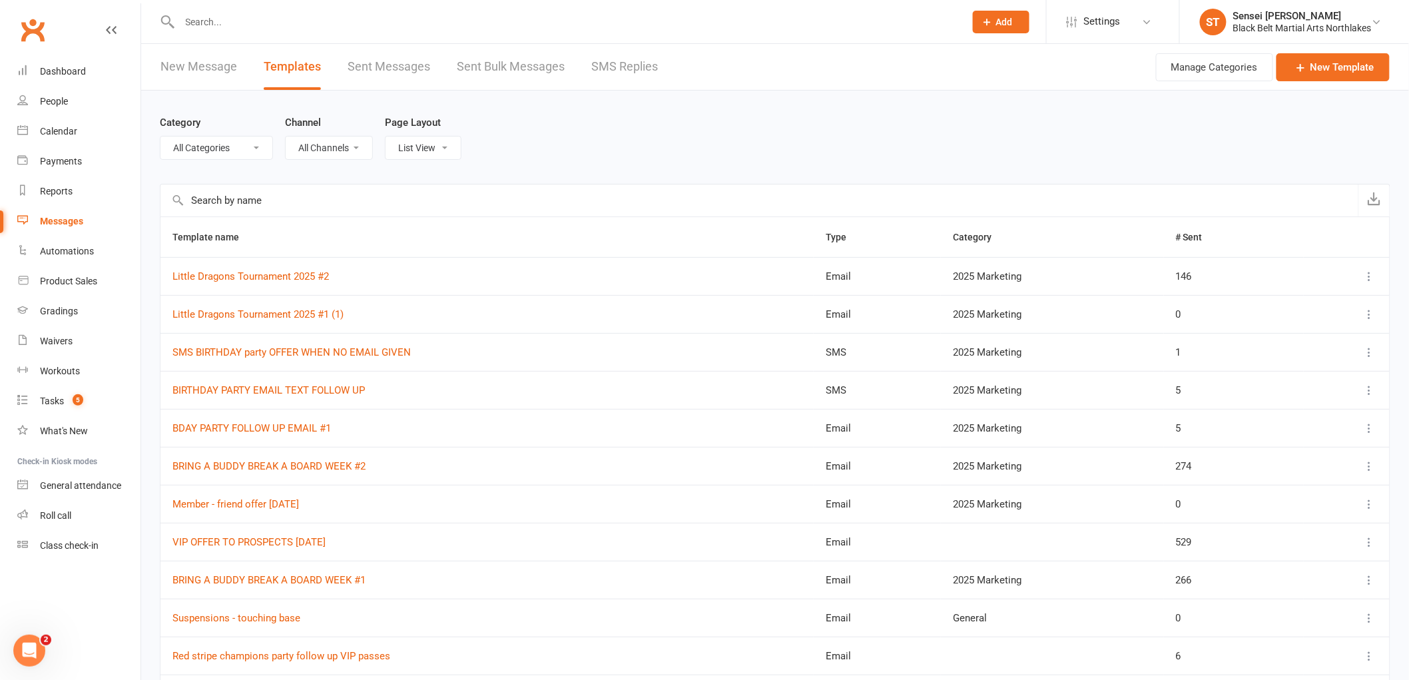
scroll to position [74, 0]
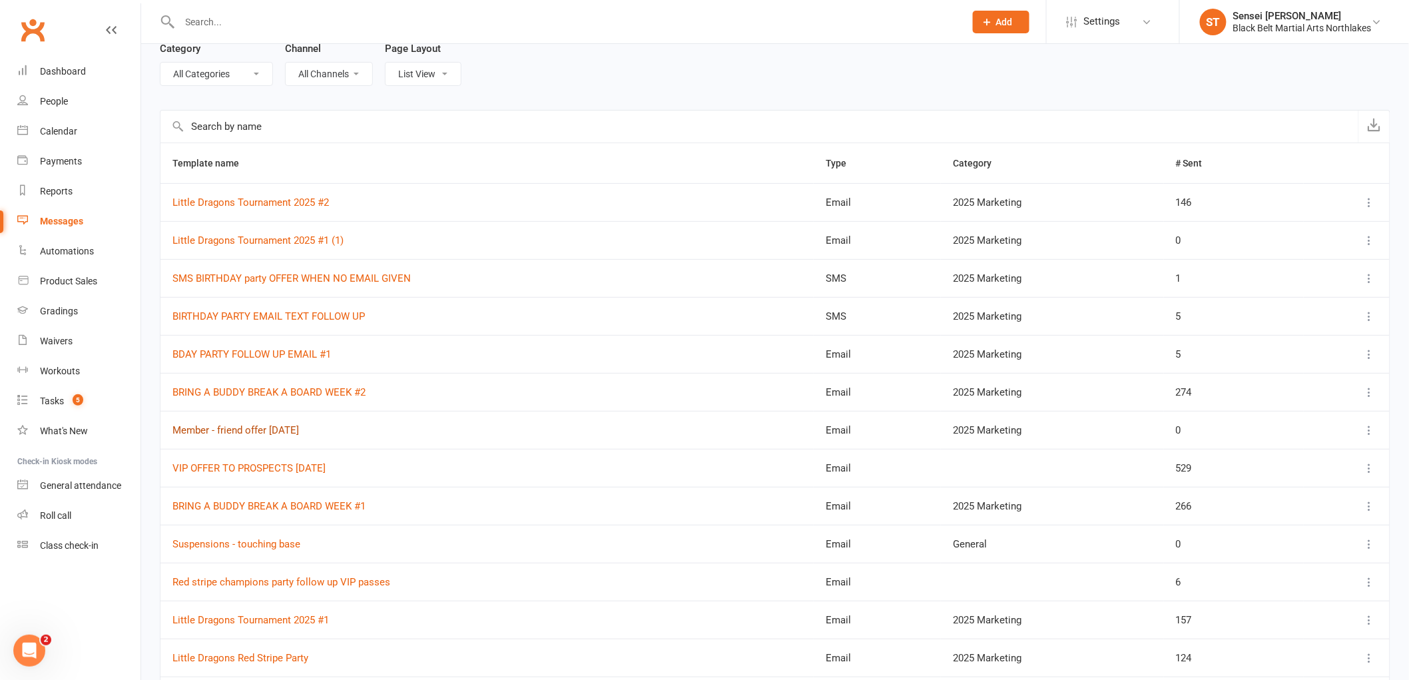
click at [249, 429] on link "Member - friend offer [DATE]" at bounding box center [235, 430] width 127 height 12
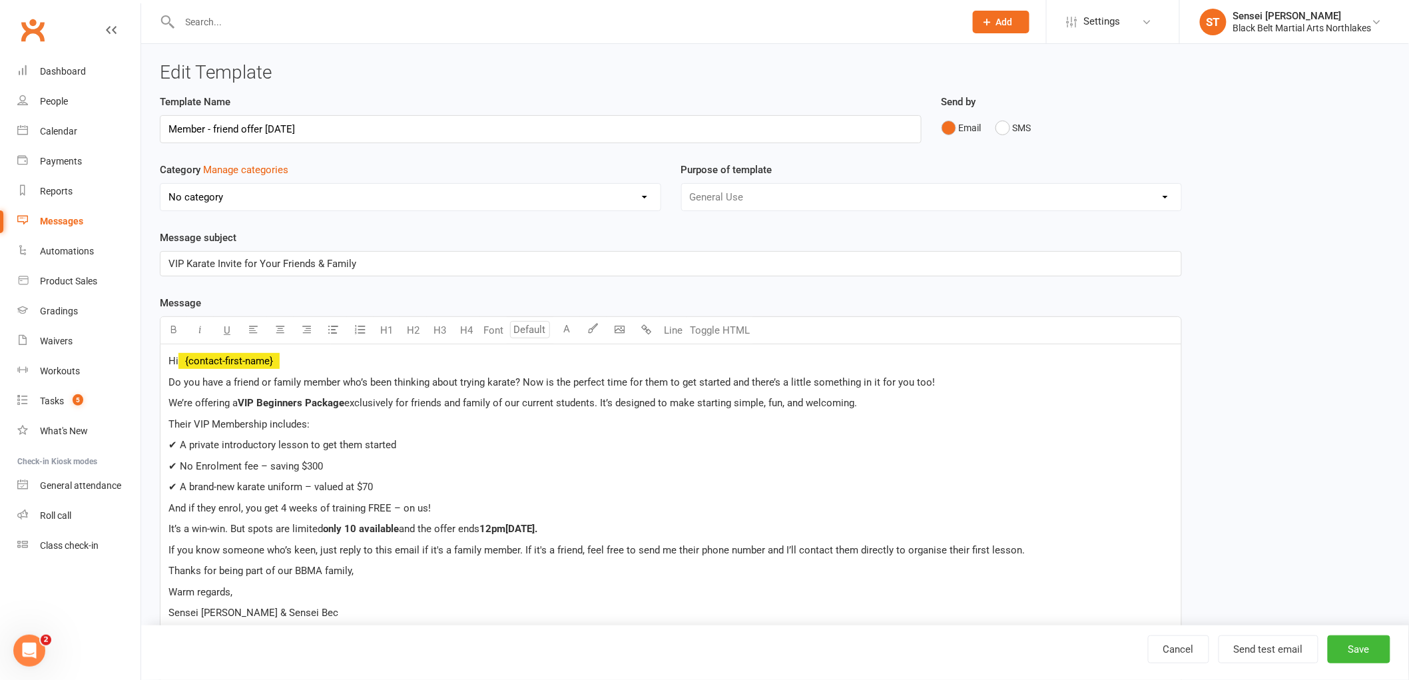
select select "12874"
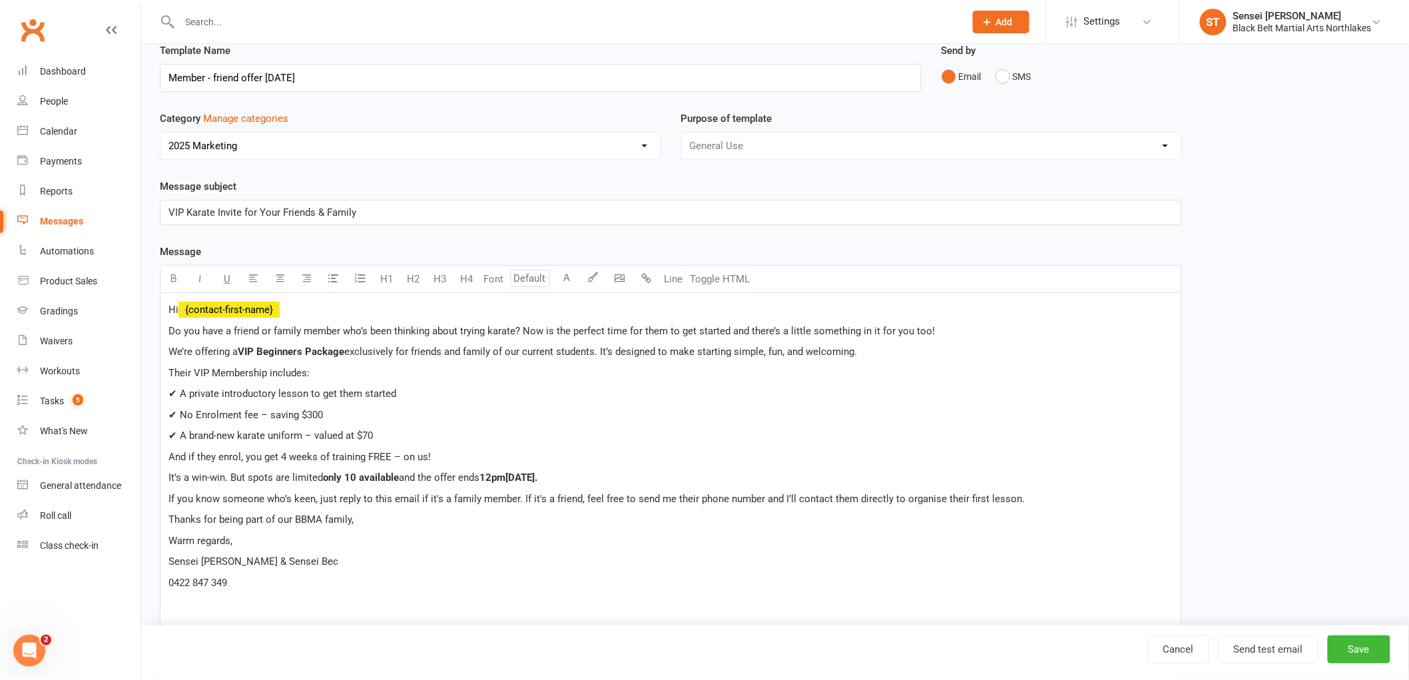
scroll to position [74, 0]
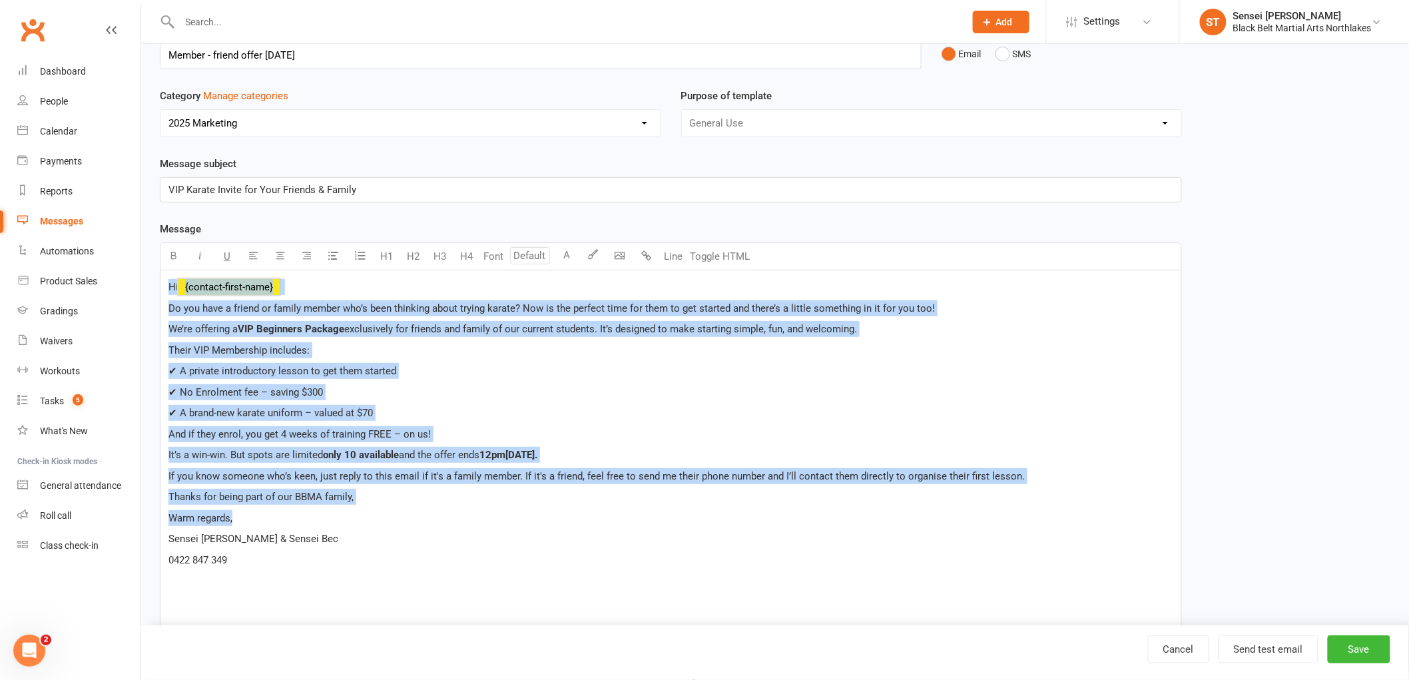
drag, startPoint x: 354, startPoint y: 510, endPoint x: 152, endPoint y: 284, distance: 303.2
click at [152, 284] on div "Template Name Member - friend offer [DATE] Send by Email SMS Category Manage ca…" at bounding box center [671, 555] width 1042 height 1070
copy div "Hi ﻿ {contact-first-name} Do you have a friend or family member who’s been thin…"
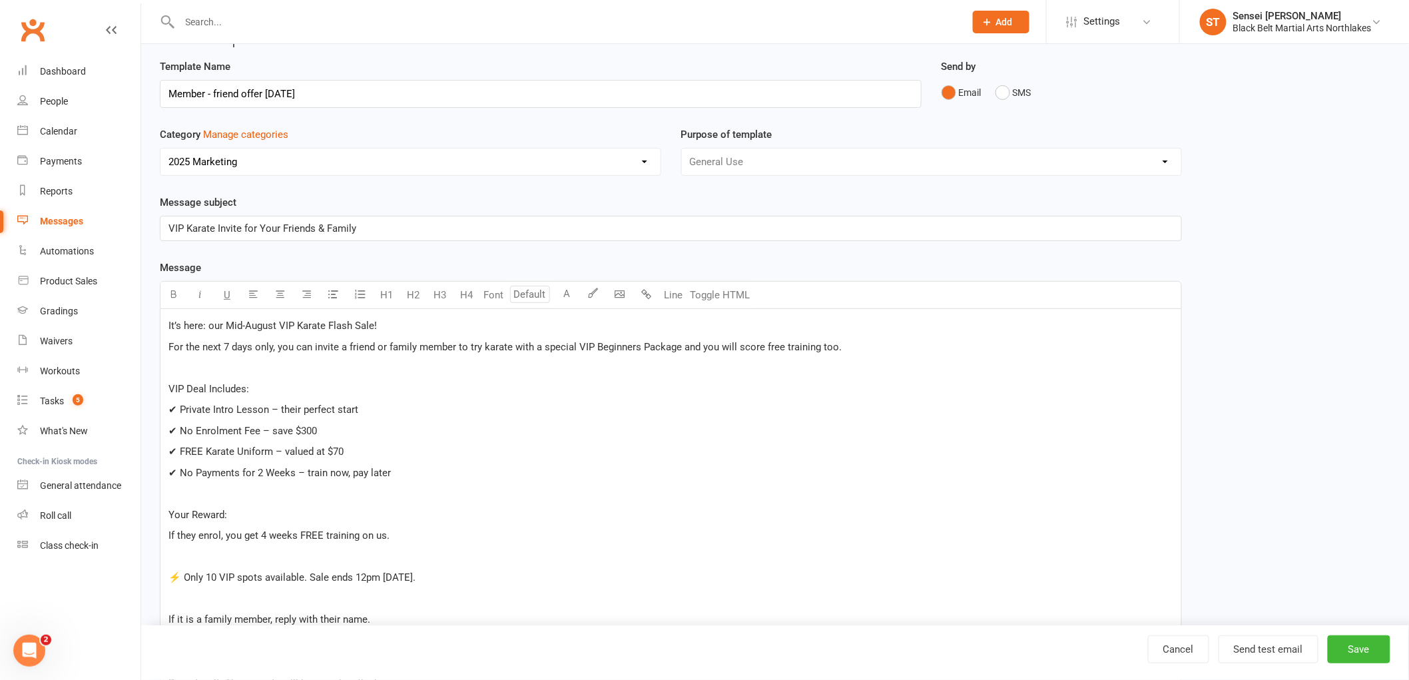
scroll to position [0, 0]
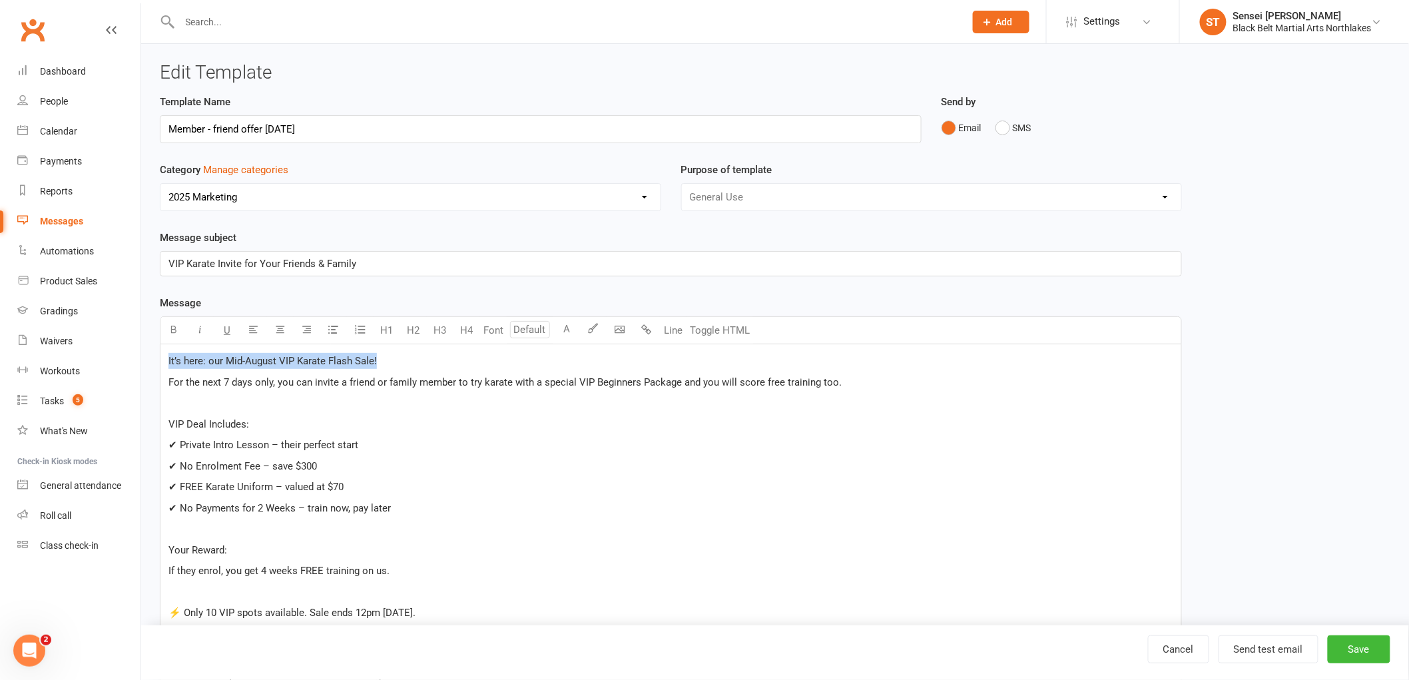
drag, startPoint x: 388, startPoint y: 363, endPoint x: 167, endPoint y: 365, distance: 221.1
drag, startPoint x: 176, startPoint y: 388, endPoint x: 172, endPoint y: 394, distance: 7.8
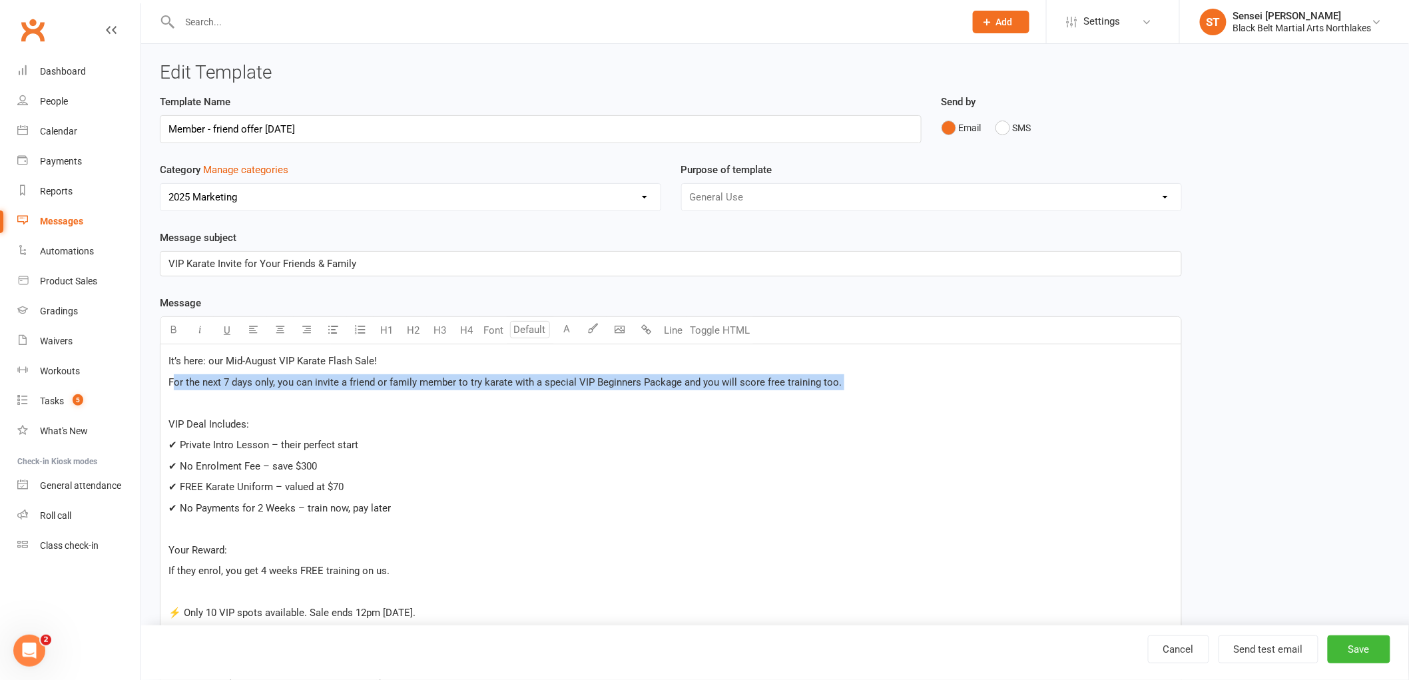
drag, startPoint x: 189, startPoint y: 410, endPoint x: 145, endPoint y: 360, distance: 66.5
click at [168, 402] on p "﻿" at bounding box center [670, 403] width 1005 height 16
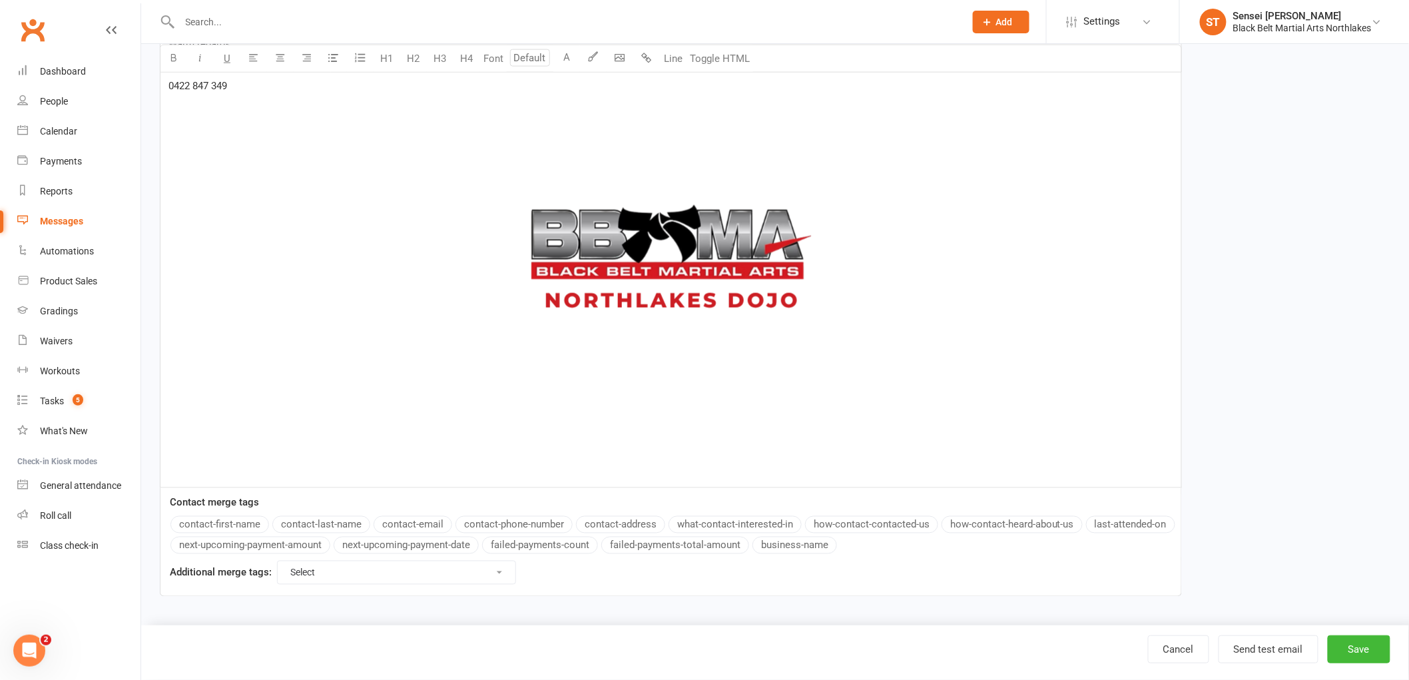
scroll to position [21, 0]
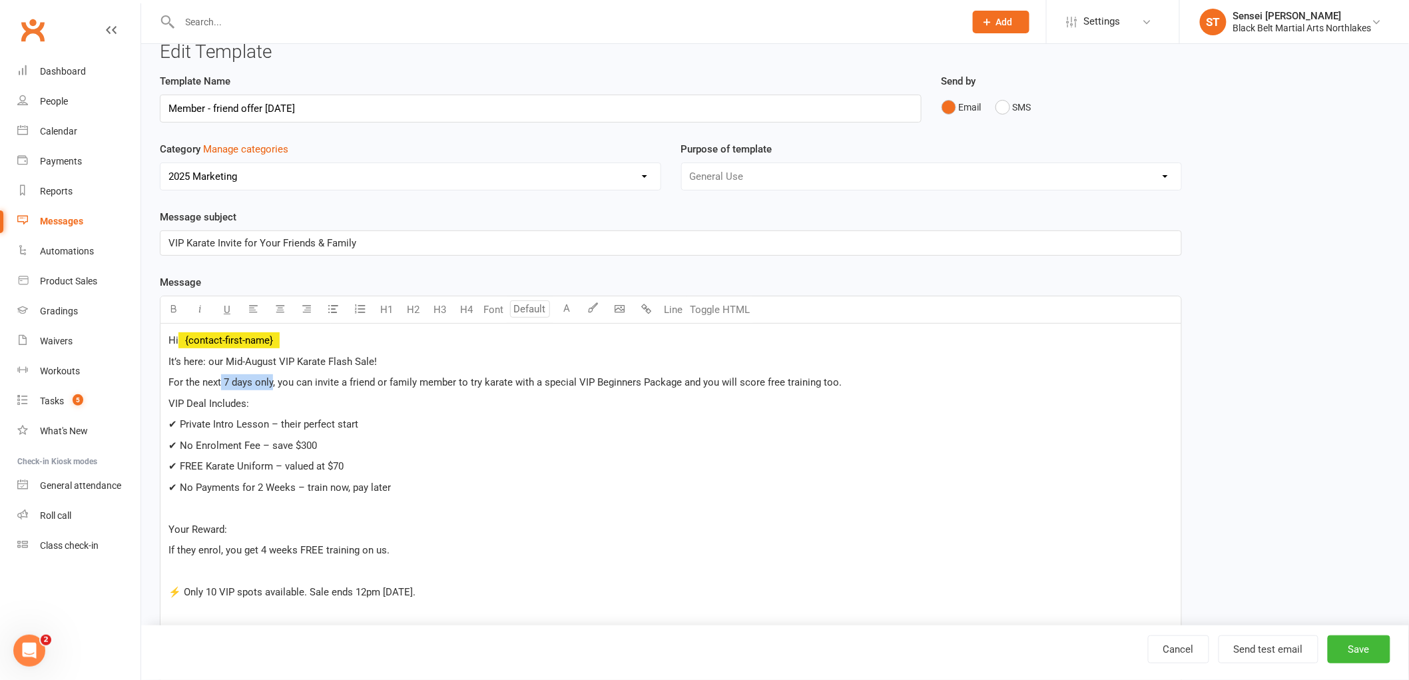
drag, startPoint x: 273, startPoint y: 380, endPoint x: 221, endPoint y: 381, distance: 52.0
click at [221, 381] on span "For the next 7 days only, you can invite a friend or family member to try karat…" at bounding box center [504, 382] width 673 height 12
click at [407, 411] on p "VIP Deal Includes:" at bounding box center [670, 404] width 1005 height 16
drag, startPoint x: 682, startPoint y: 382, endPoint x: 577, endPoint y: 388, distance: 105.4
click at [577, 388] on span ", you can invite a friend or family member to try karate with a special VIP Beg…" at bounding box center [556, 382] width 569 height 12
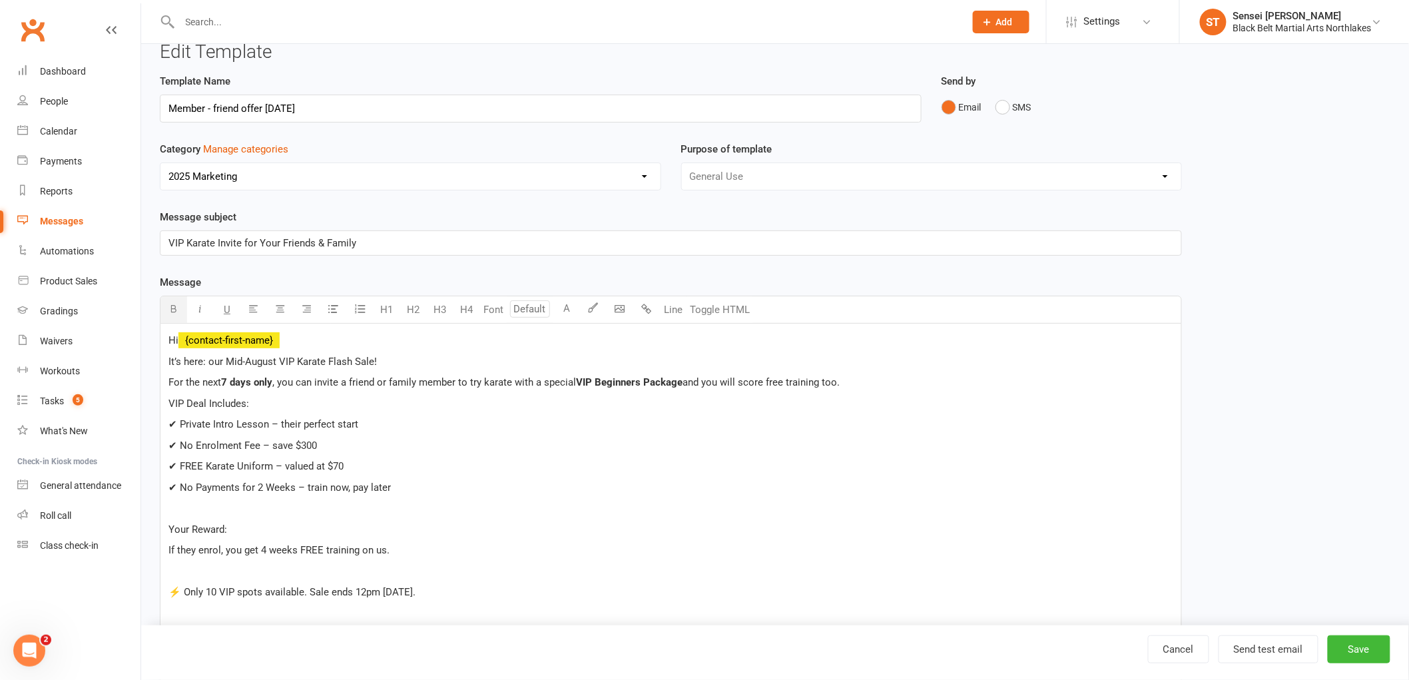
click at [678, 420] on p "✔ Private Intro Lesson – their perfect start" at bounding box center [670, 424] width 1005 height 16
click at [276, 426] on span "✔ Private Intro Lesson – their perfect start" at bounding box center [263, 424] width 190 height 12
click at [266, 446] on span "✔ No Enrolment Fee – save $300" at bounding box center [242, 446] width 149 height 12
click at [284, 442] on span "✔ No Enrolment Fee save $300" at bounding box center [239, 446] width 142 height 12
click at [282, 469] on span "✔ FREE Karate Uniform – valued at $70" at bounding box center [255, 466] width 175 height 12
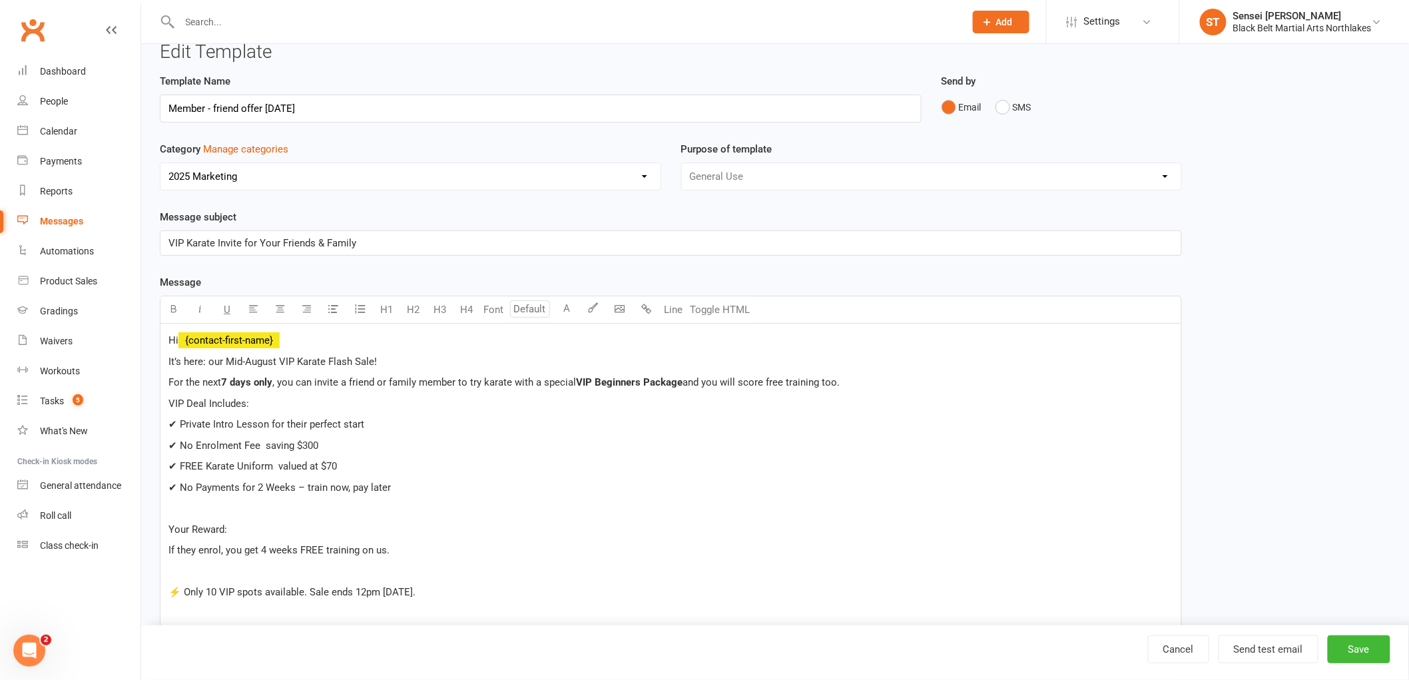
click at [303, 489] on span "✔ No Payments for 2 Weeks – train now, pay later" at bounding box center [279, 487] width 222 height 12
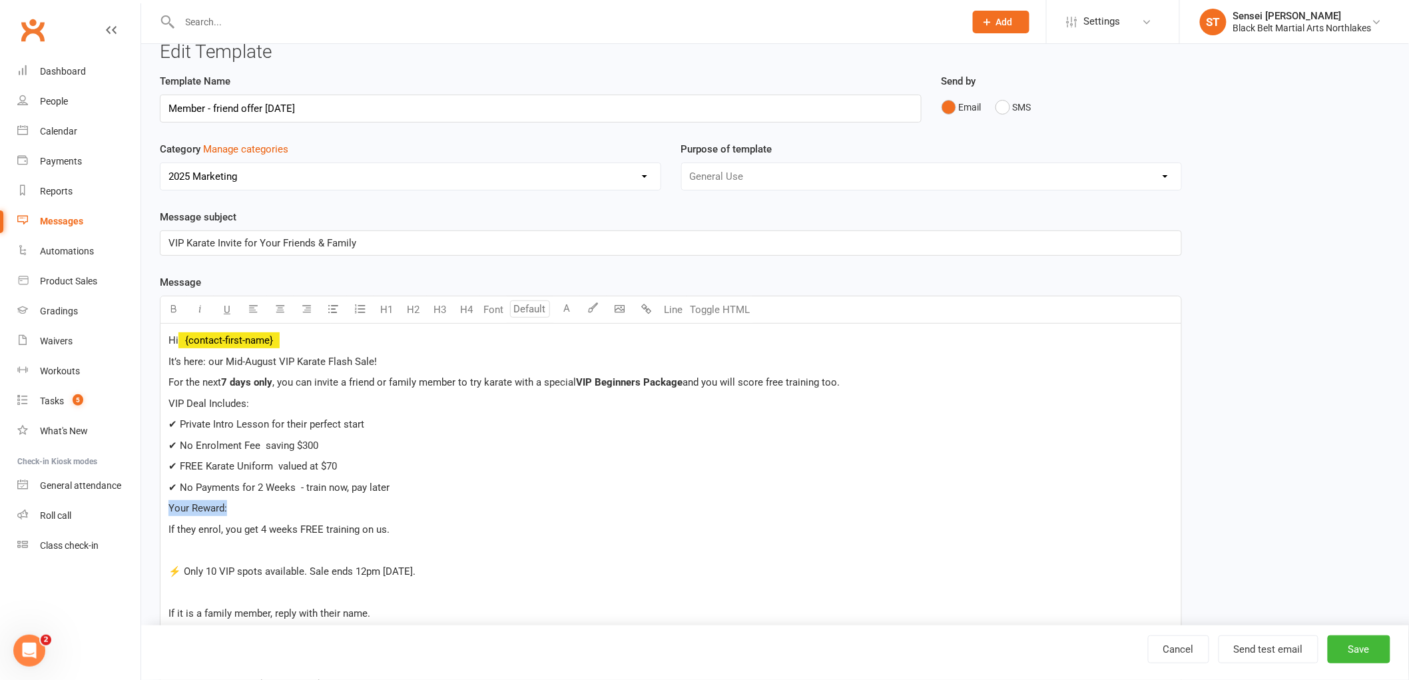
drag, startPoint x: 233, startPoint y: 511, endPoint x: 141, endPoint y: 499, distance: 92.7
click at [141, 499] on div "Edit Template Template Name Member - friend offer [DATE] Send by Email SMS Cate…" at bounding box center [775, 661] width 1268 height 1277
click at [220, 545] on p "﻿" at bounding box center [670, 550] width 1005 height 16
drag, startPoint x: 385, startPoint y: 527, endPoint x: 261, endPoint y: 533, distance: 124.0
click at [261, 533] on p "If they enrol, you get 4 weeks FREE training on us." at bounding box center [670, 529] width 1005 height 16
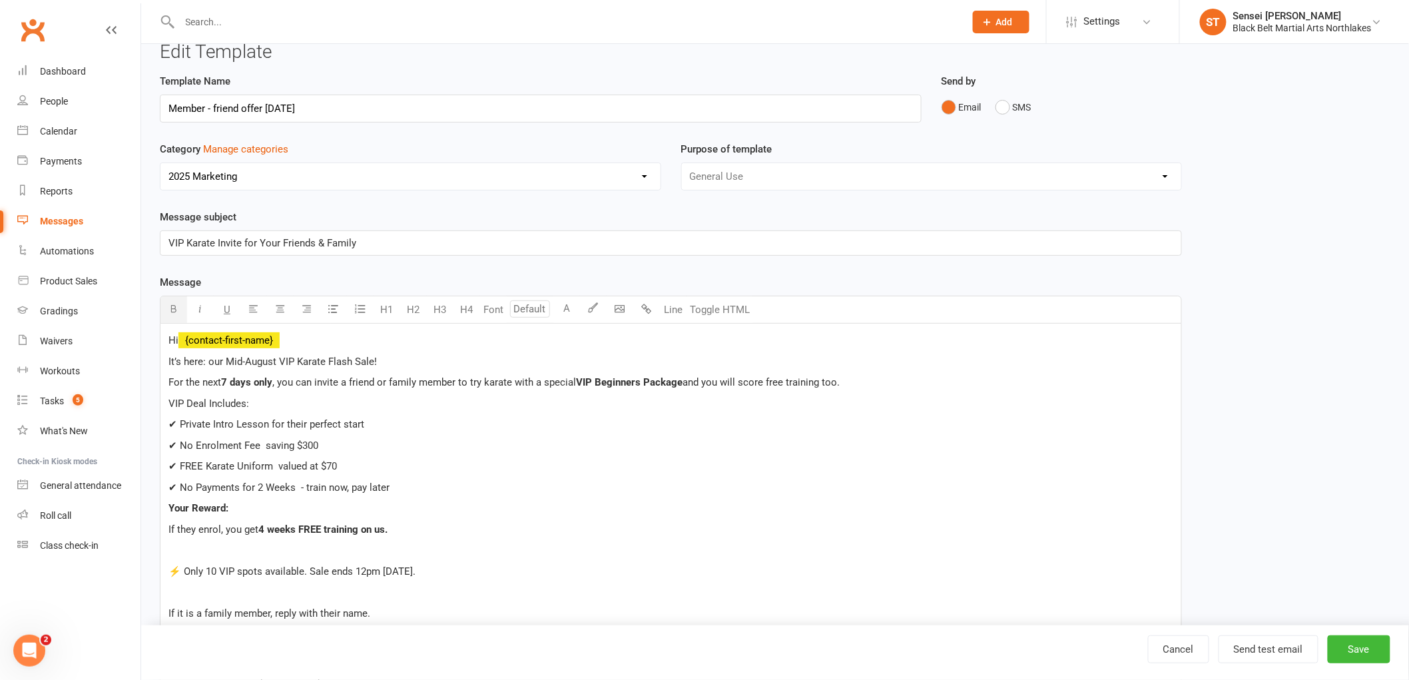
click at [168, 566] on span "⚡ Only 10 VIP spots available. Sale ends 12pm [DATE]." at bounding box center [291, 571] width 247 height 12
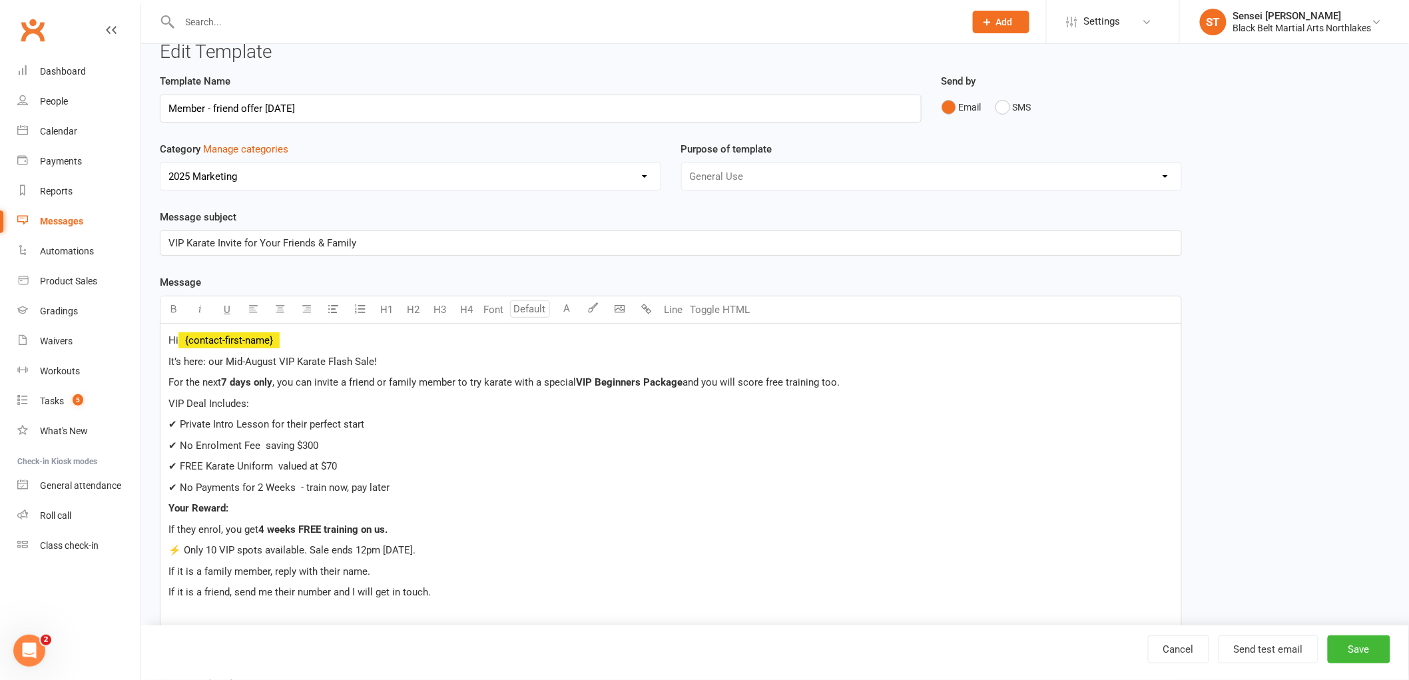
drag, startPoint x: 497, startPoint y: 550, endPoint x: 356, endPoint y: 553, distance: 141.9
click at [356, 553] on p "⚡ Only 10 VIP spots available. Sale ends 12pm [DATE]." at bounding box center [670, 550] width 1005 height 16
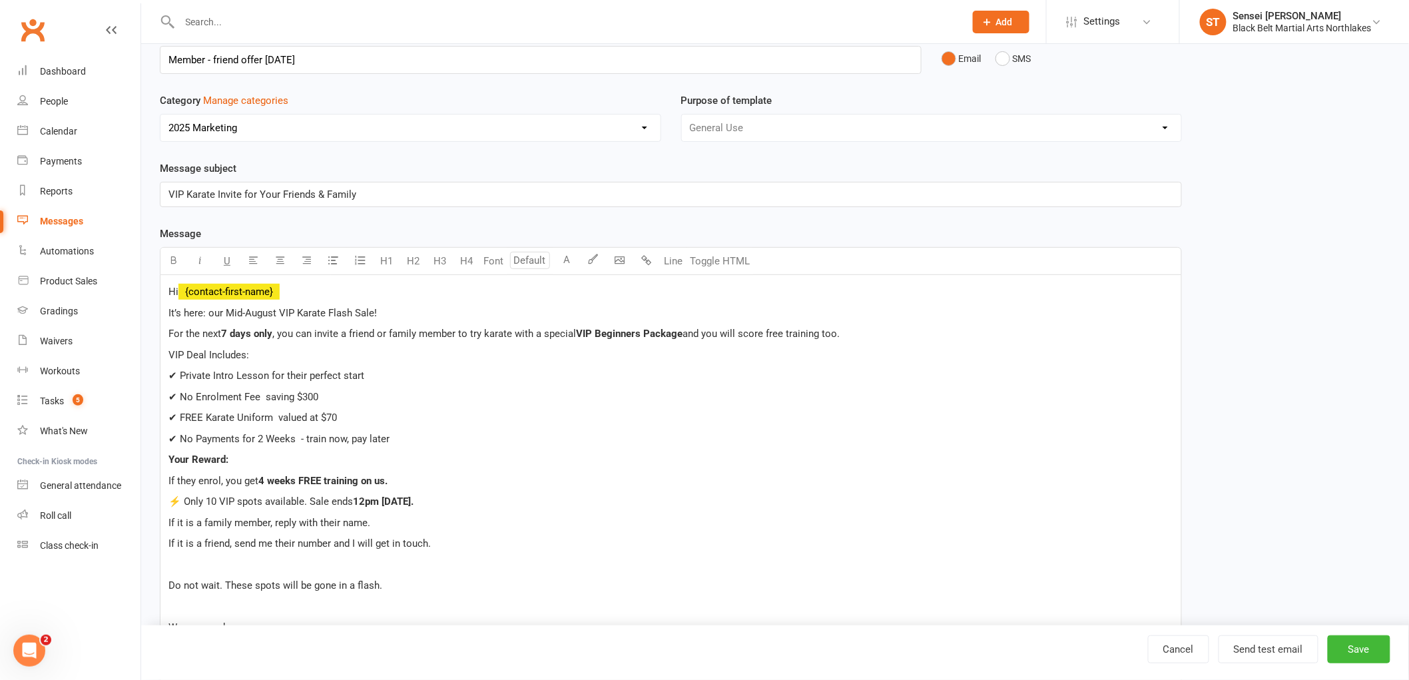
scroll to position [95, 0]
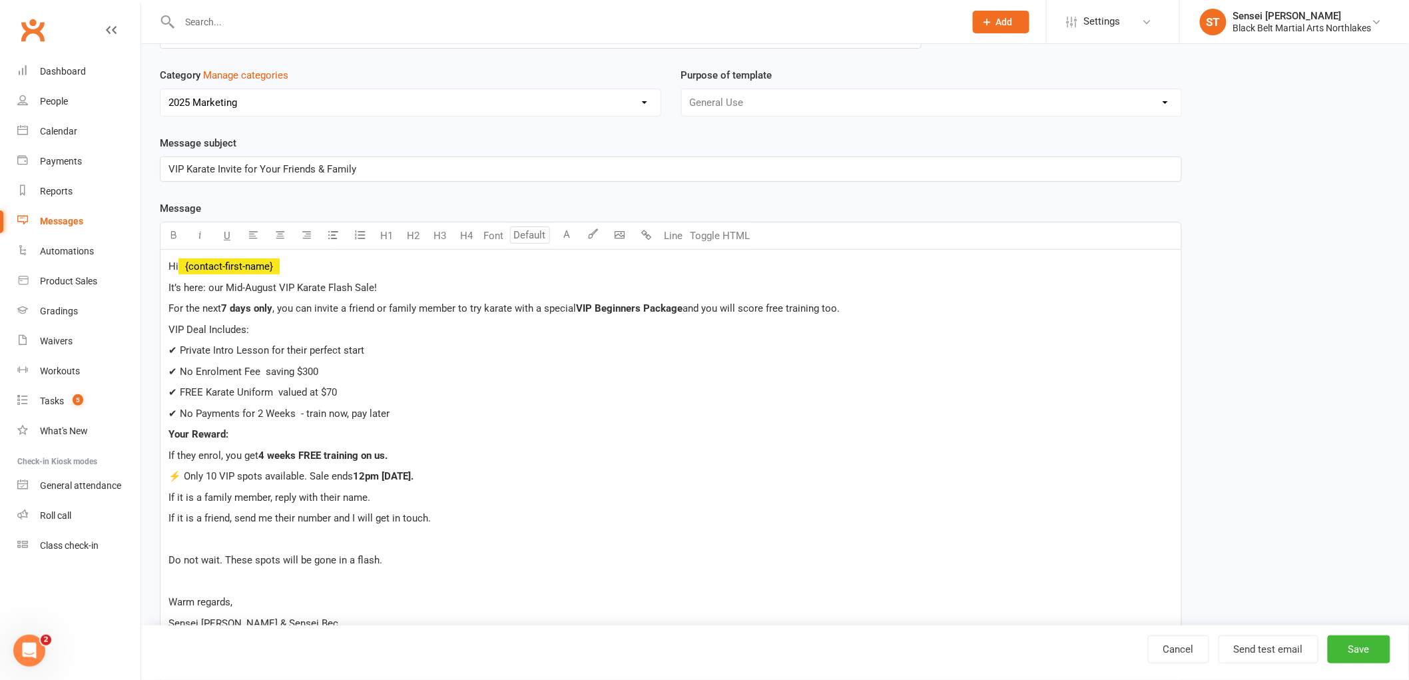
click at [169, 555] on span "Do not wait. These spots will be gone in a flash." at bounding box center [275, 560] width 214 height 12
click at [164, 573] on div "Hi ﻿ {contact-first-name} It’s here: our Mid-August VIP Karate Flash Sale! For …" at bounding box center [670, 637] width 1021 height 775
drag, startPoint x: 224, startPoint y: 541, endPoint x: 155, endPoint y: 546, distance: 69.5
click at [161, 536] on div "Hi ﻿ {contact-first-name} It’s here: our Mid-August VIP Karate Flash Sale! For …" at bounding box center [670, 627] width 1021 height 755
drag, startPoint x: 183, startPoint y: 477, endPoint x: 168, endPoint y: 480, distance: 15.7
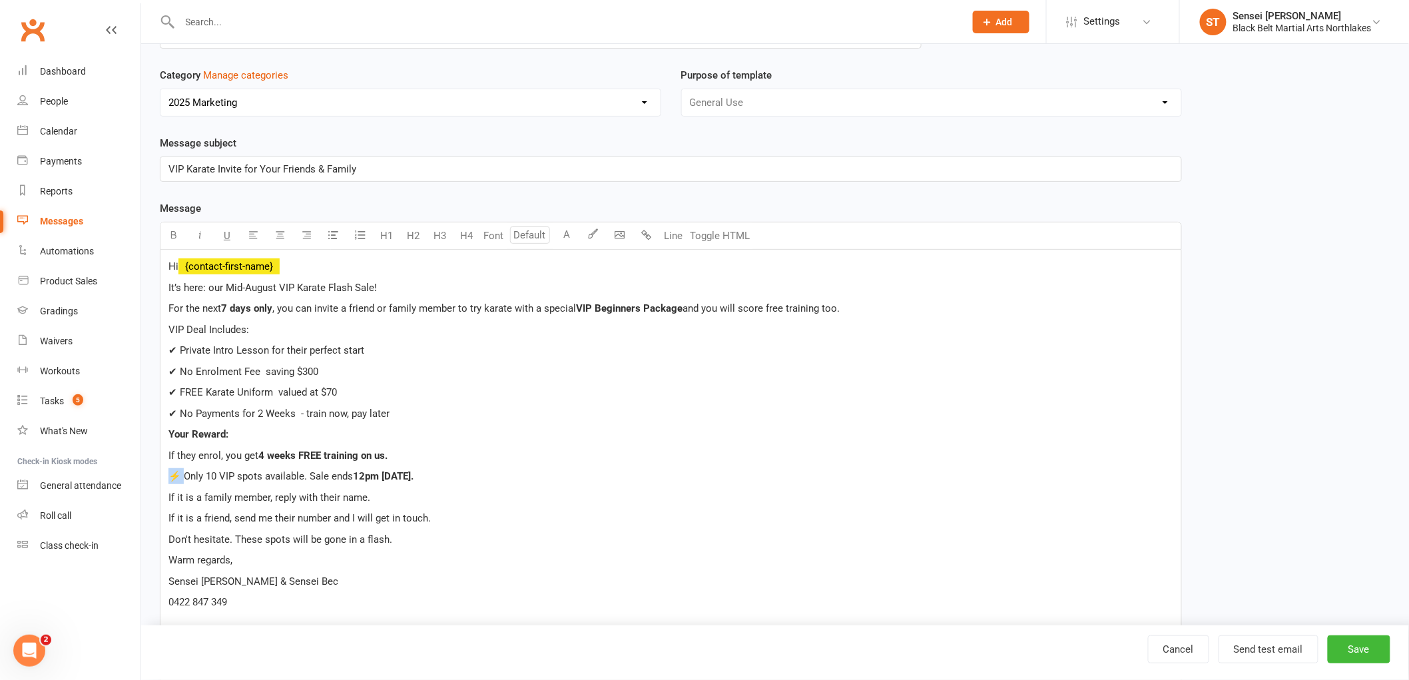
click at [168, 480] on span "⚡ Only 10 VIP spots available. Sale ends" at bounding box center [260, 476] width 184 height 12
click at [393, 538] on p "Don't hesitate. These spots will be gone in a flash." at bounding box center [670, 539] width 1005 height 16
drag, startPoint x: 313, startPoint y: 578, endPoint x: 238, endPoint y: 585, distance: 74.9
click at [238, 585] on p "Sensei [PERSON_NAME] & Sensei Bec" at bounding box center [670, 581] width 1005 height 16
